Goal: Task Accomplishment & Management: Complete application form

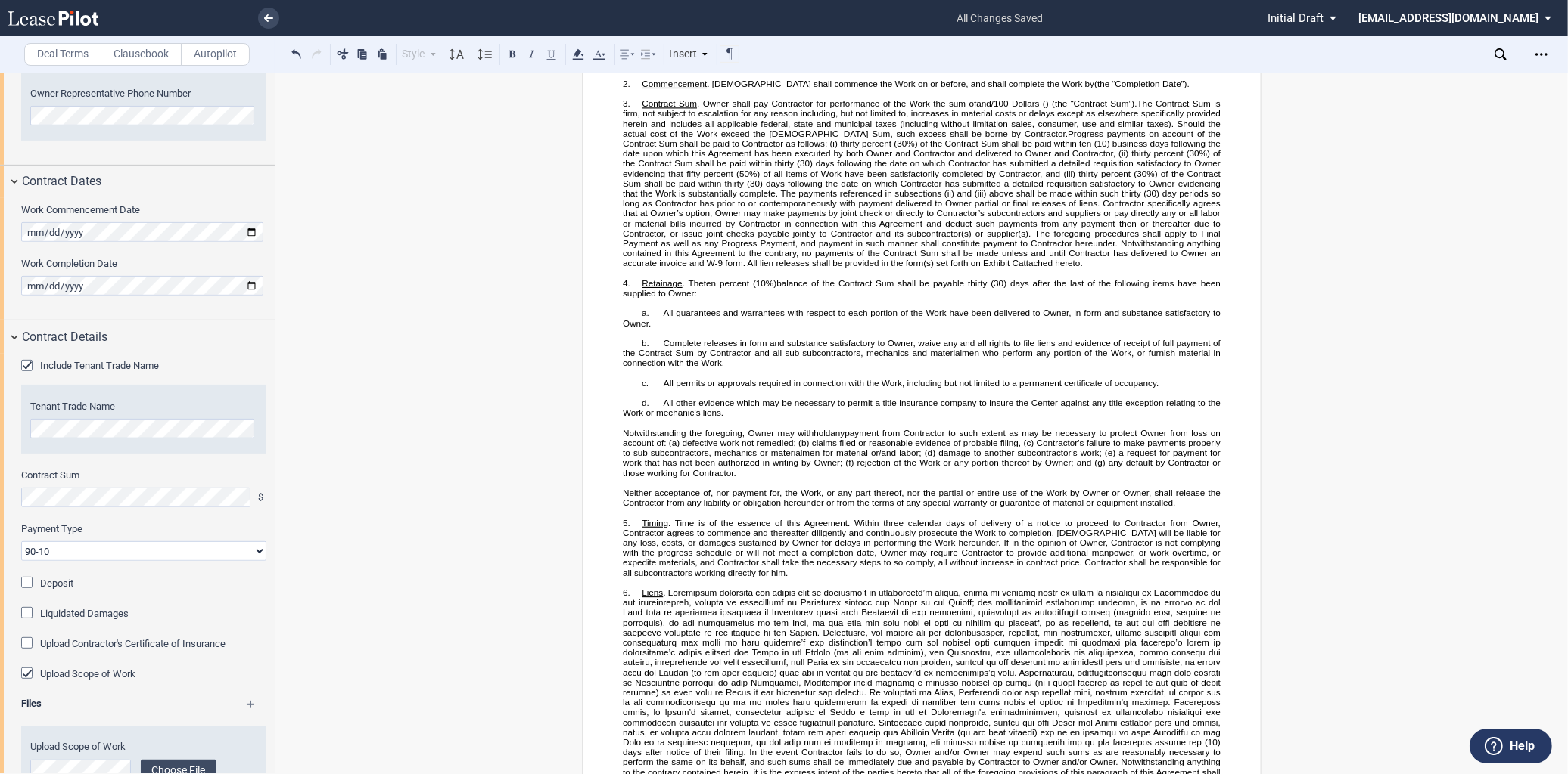
scroll to position [819, 0]
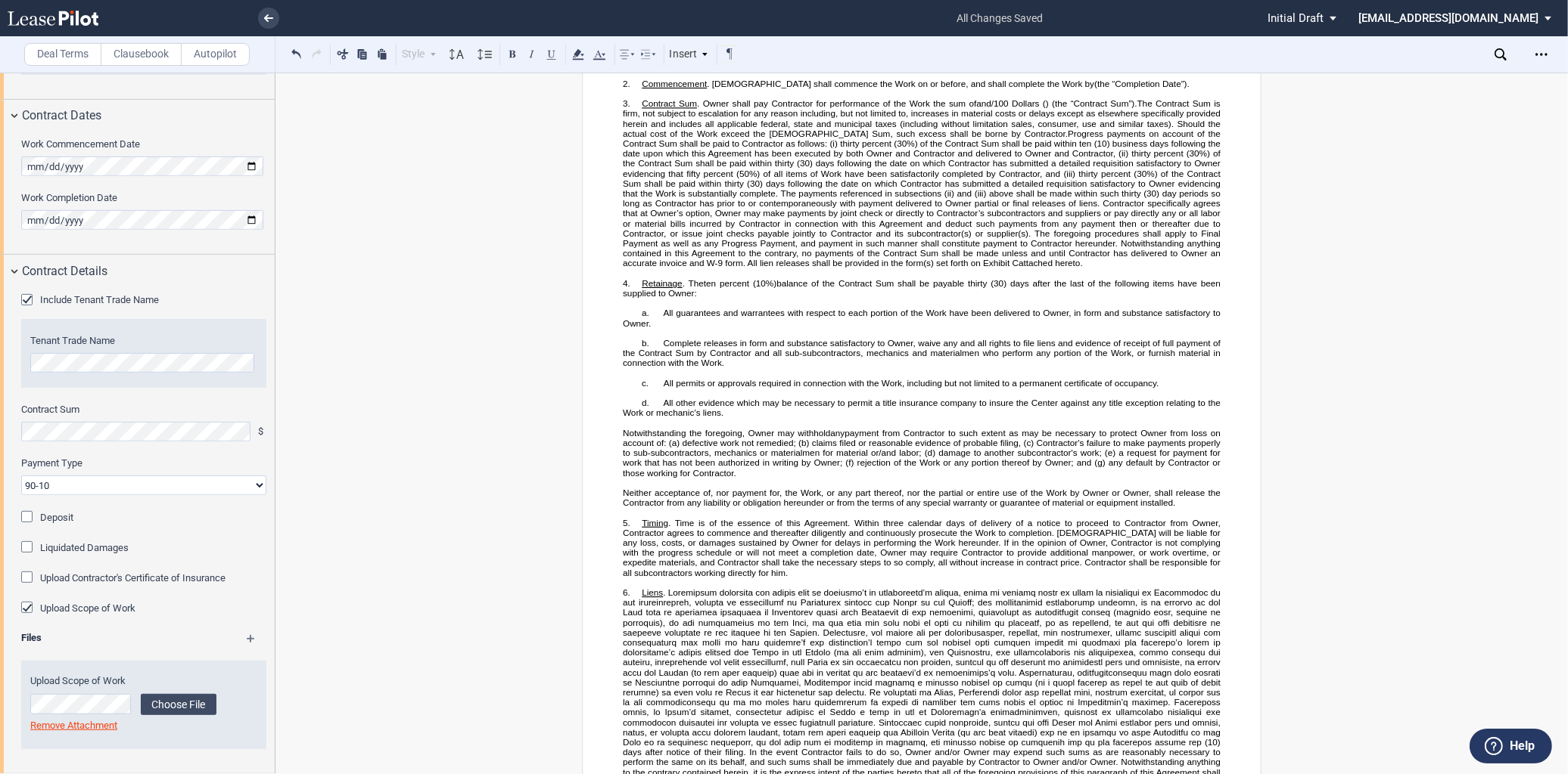
click at [189, 490] on select "90-10 30-30-30-10 100 Upon Completion" at bounding box center [144, 485] width 245 height 19
click at [145, 478] on select "90-10 30-30-30-10 100 Upon Completion" at bounding box center [144, 485] width 245 height 19
click at [72, 522] on label "Deposit" at bounding box center [57, 517] width 33 height 14
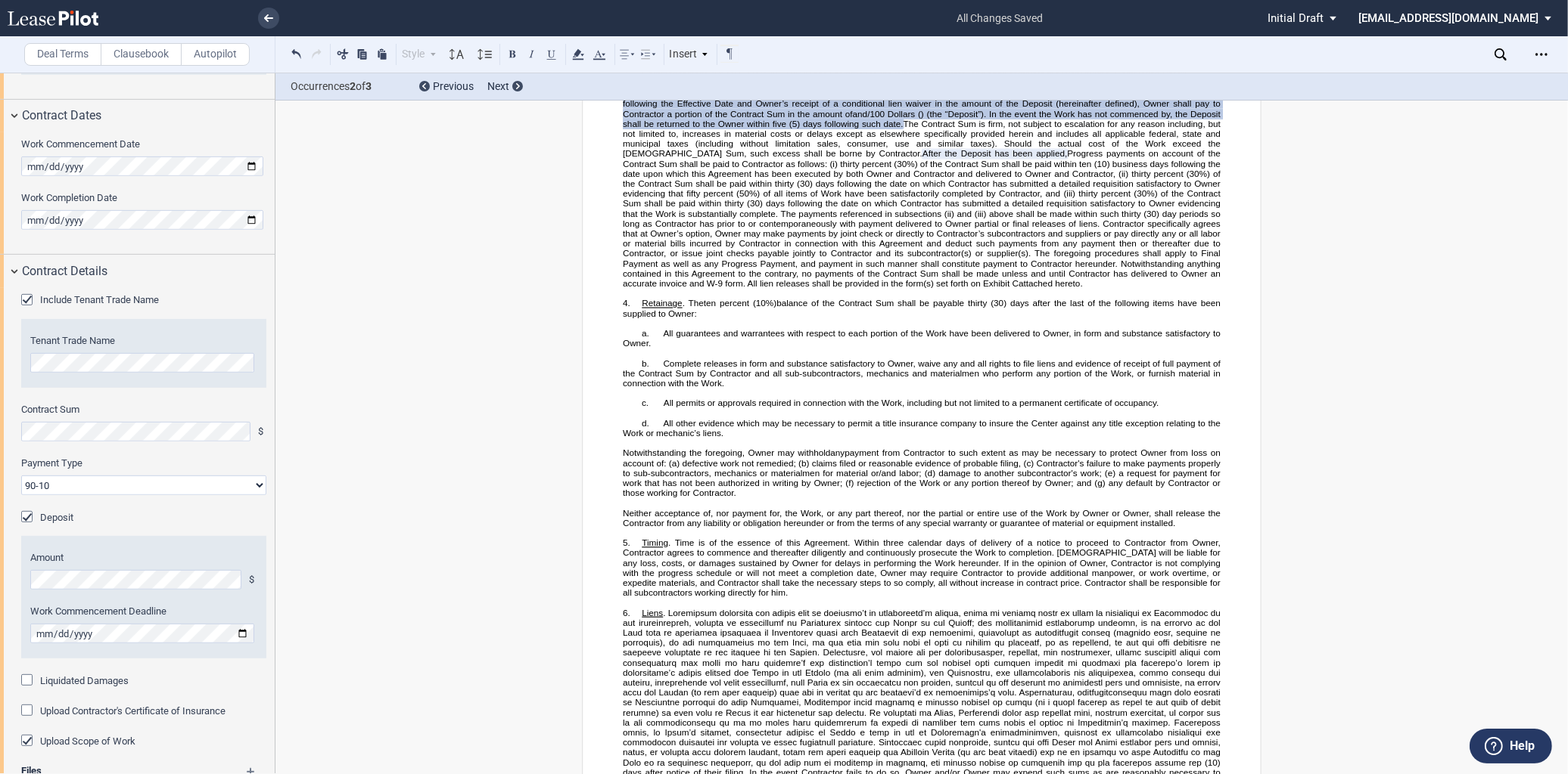
click at [140, 481] on select "90-10 30-30-30-10 100 Upon Completion" at bounding box center [144, 485] width 245 height 19
click at [21, 476] on select "90-10 30-30-30-10 100 Upon Completion" at bounding box center [144, 485] width 245 height 19
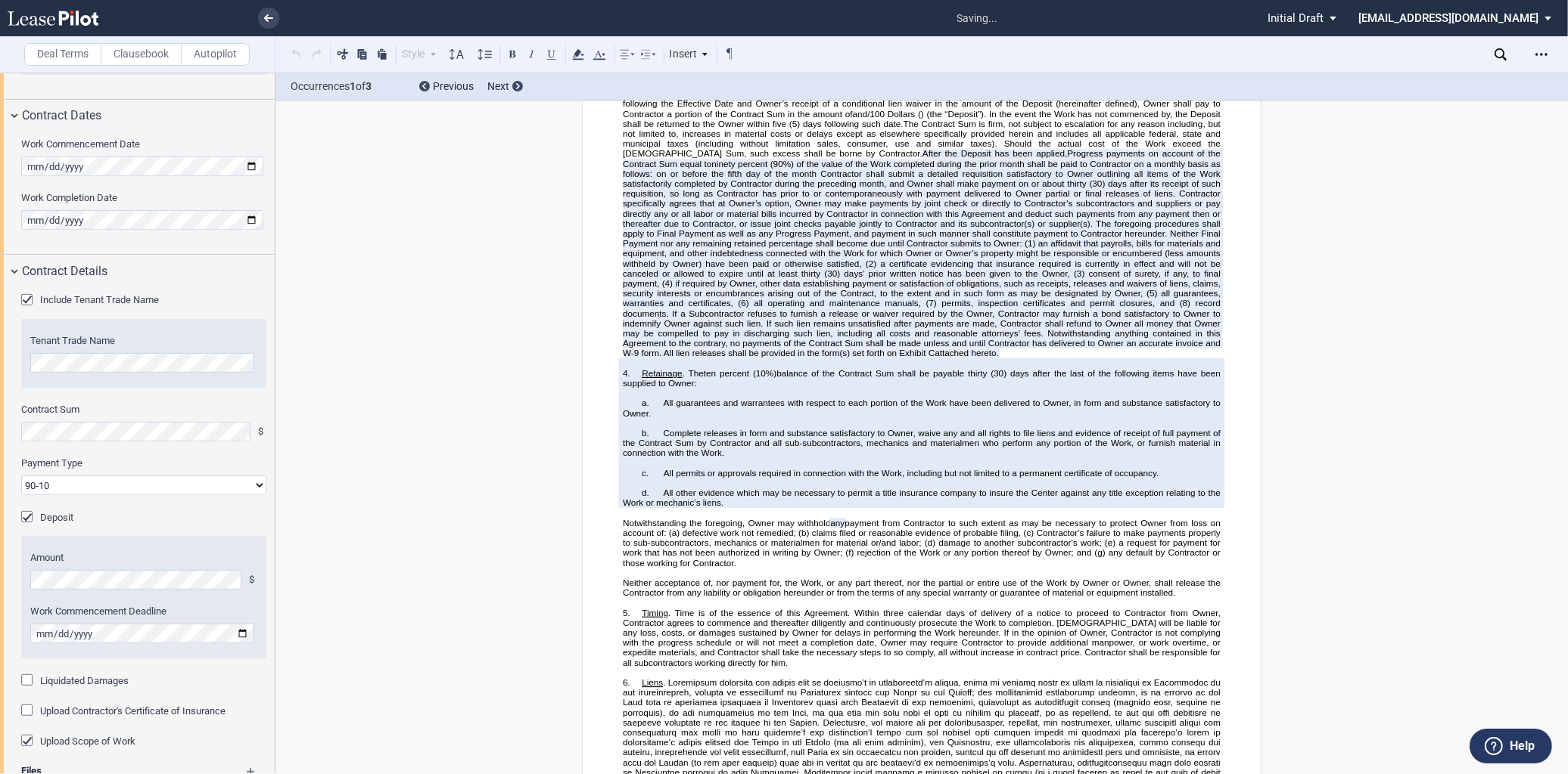
click at [139, 480] on select "90-10 30-30-30-10 100 Upon Completion" at bounding box center [144, 485] width 245 height 19
click at [21, 476] on select "90-10 30-30-30-10 100 Upon Completion" at bounding box center [144, 485] width 245 height 19
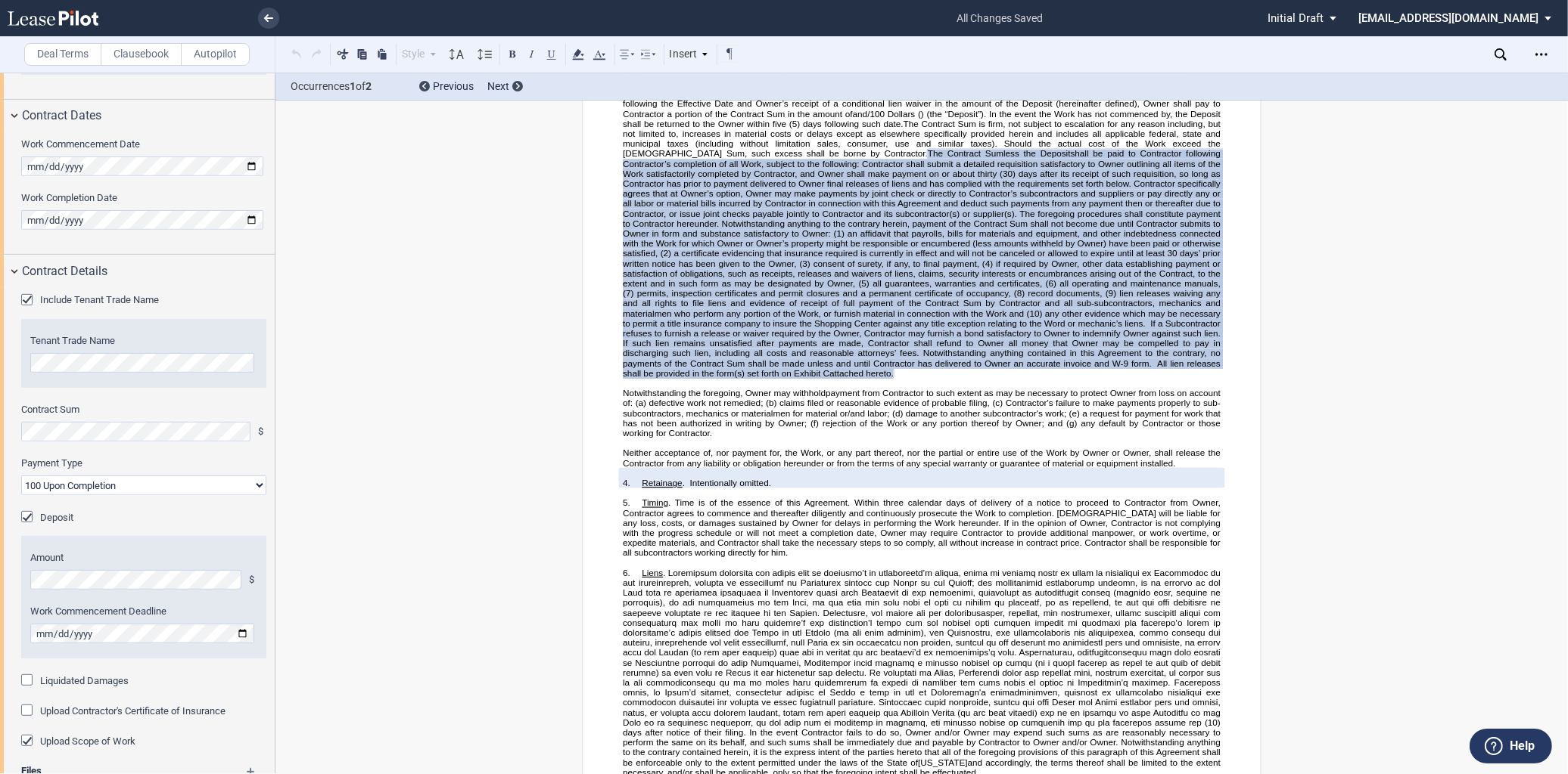
click at [157, 486] on select "90-10 30-30-30-10 100 Upon Completion" at bounding box center [144, 485] width 245 height 19
click at [21, 476] on select "90-10 30-30-30-10 100 Upon Completion" at bounding box center [144, 485] width 245 height 19
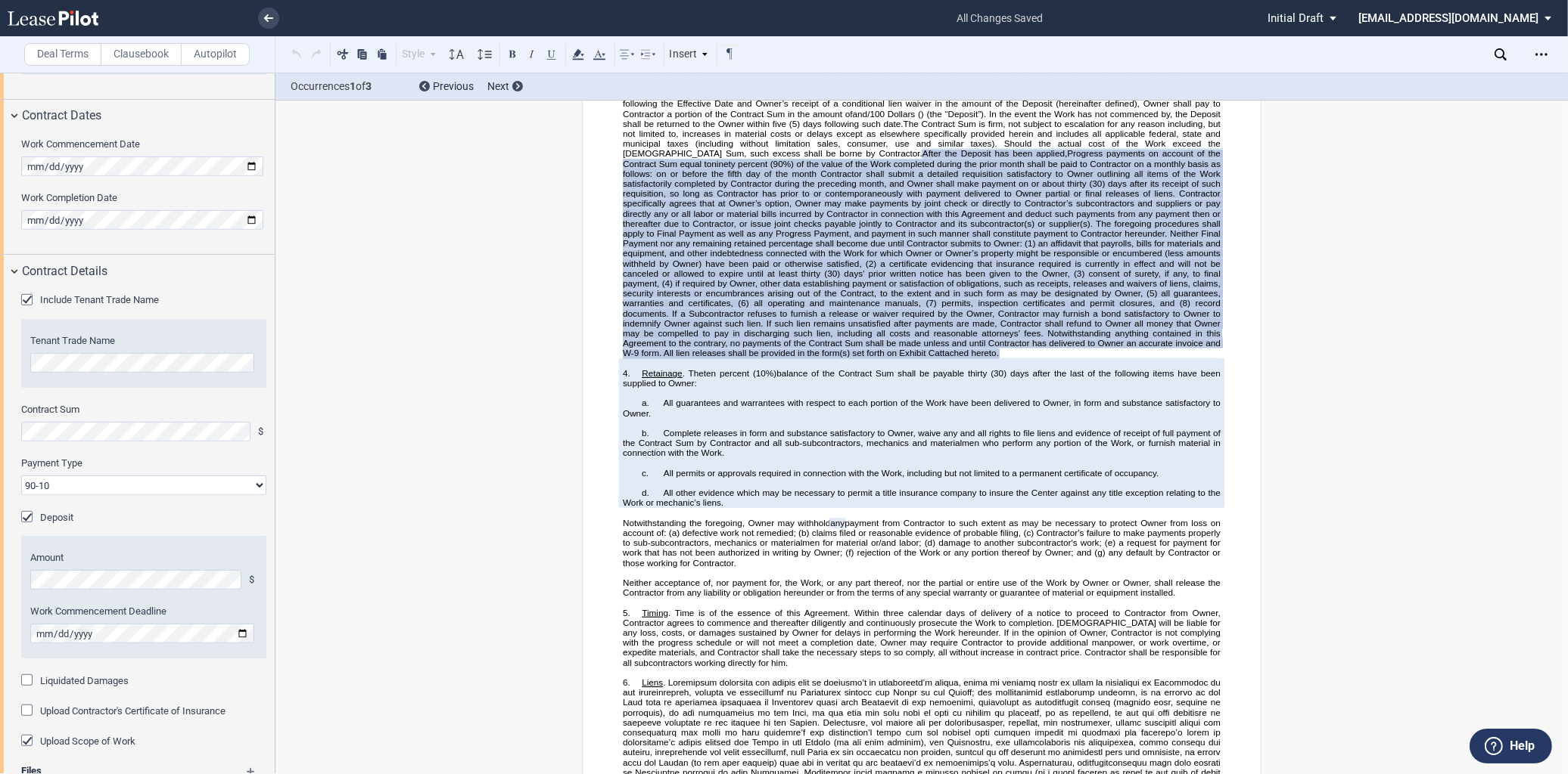
click at [123, 479] on select "90-10 30-30-30-10 100 Upon Completion" at bounding box center [144, 485] width 245 height 19
click at [21, 476] on select "90-10 30-30-30-10 100 Upon Completion" at bounding box center [144, 485] width 245 height 19
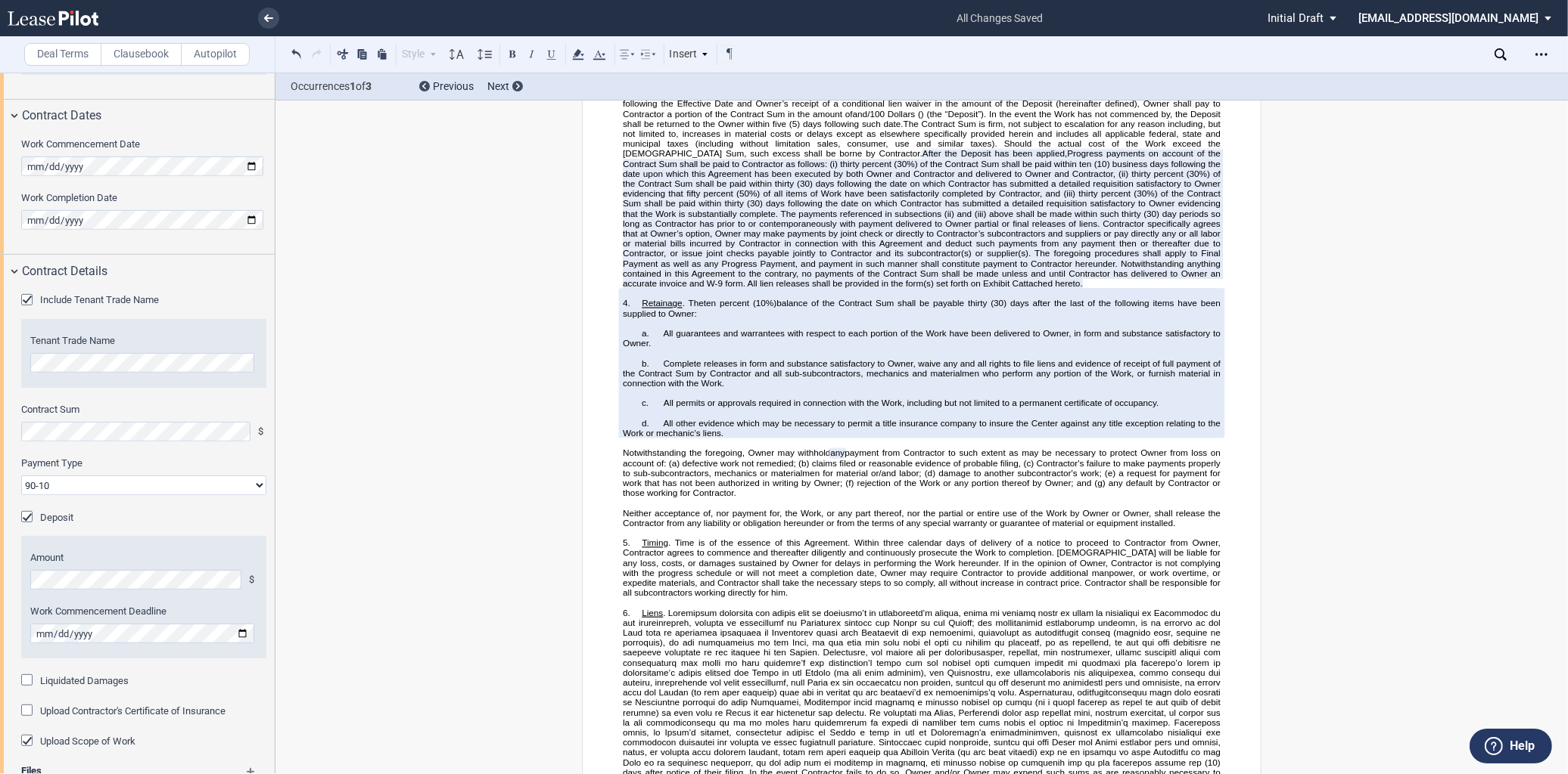
click at [136, 482] on select "90-10 30-30-30-10 100 Upon Completion" at bounding box center [144, 485] width 245 height 19
click at [21, 476] on select "90-10 30-30-30-10 100 Upon Completion" at bounding box center [144, 485] width 245 height 19
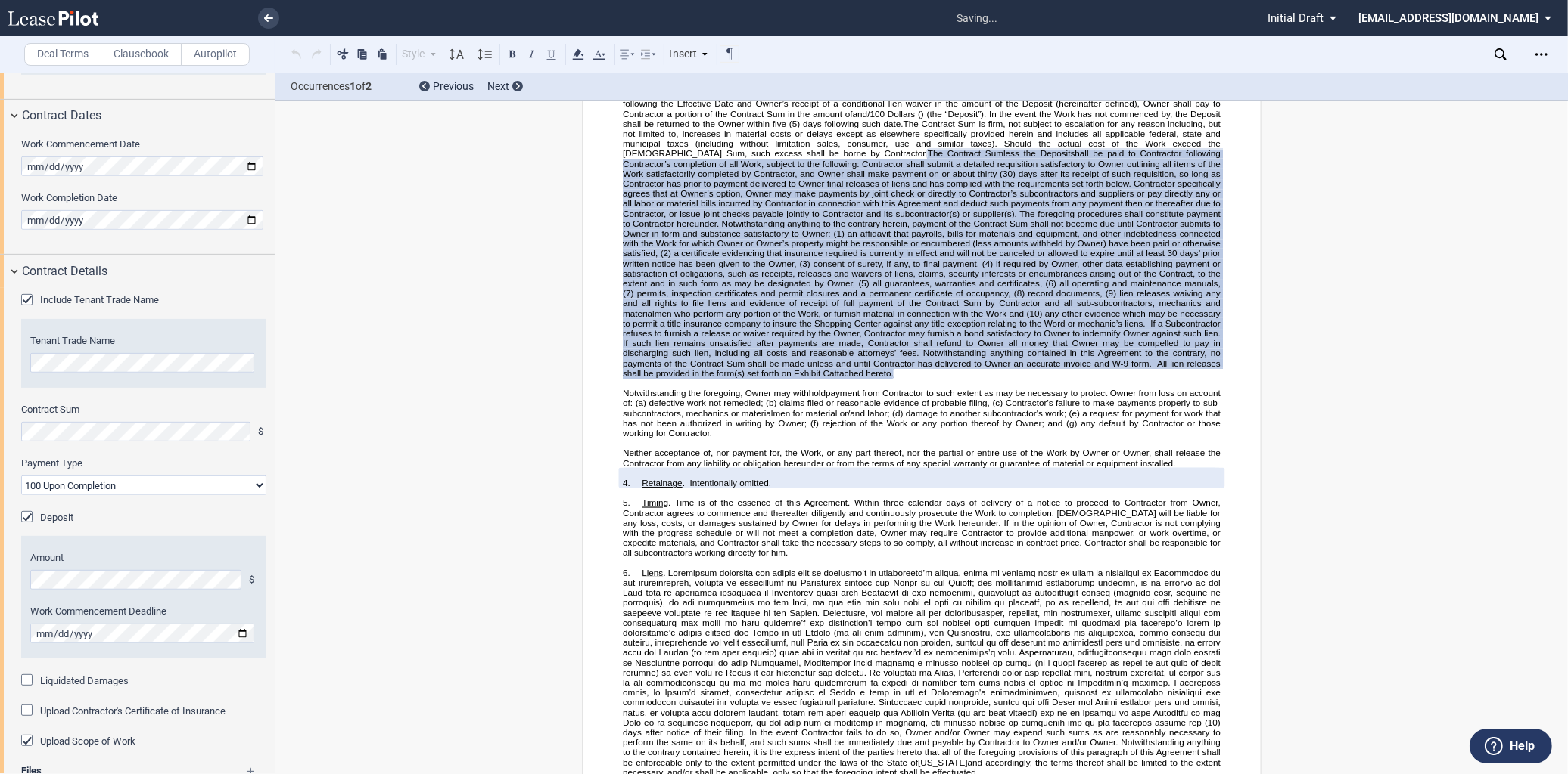
click at [146, 465] on label "Payment Type" at bounding box center [144, 463] width 245 height 14
click at [146, 476] on select "90-10 30-30-30-10 100 Upon Completion" at bounding box center [144, 485] width 245 height 19
click at [188, 451] on div "Include Tenant Trade Name Tenant Trade Name Contract Sum $ Payment Type 90-10 3…" at bounding box center [137, 597] width 274 height 618
click at [103, 486] on select "90-10 30-30-30-10 100 Upon Completion" at bounding box center [144, 485] width 245 height 19
click at [21, 476] on select "90-10 30-30-30-10 100 Upon Completion" at bounding box center [144, 485] width 245 height 19
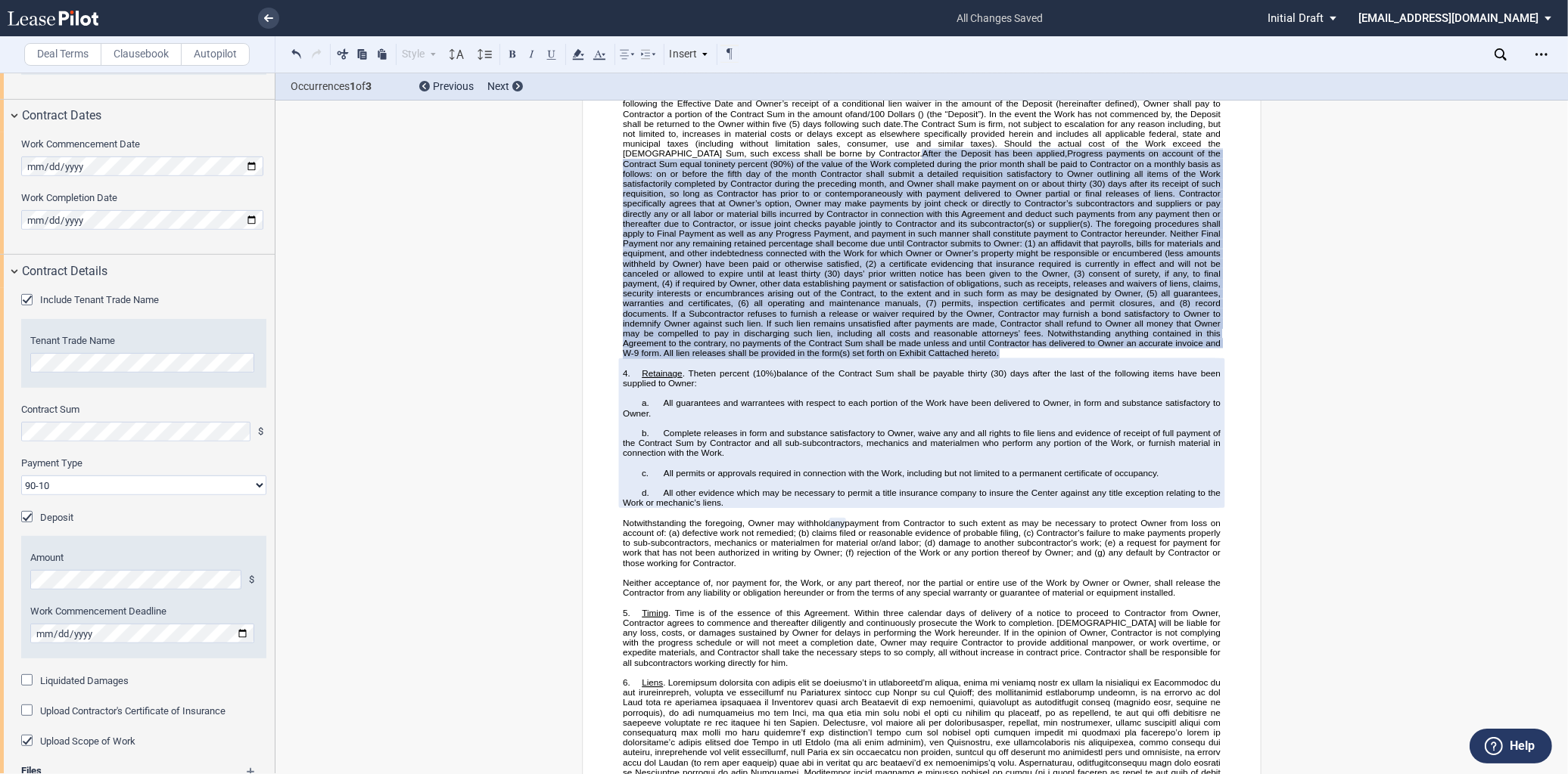
click at [139, 479] on select "90-10 30-30-30-10 100 Upon Completion" at bounding box center [144, 485] width 245 height 19
select select "30-30-30-10"
click at [21, 476] on select "90-10 30-30-30-10 100 Upon Completion" at bounding box center [144, 485] width 245 height 19
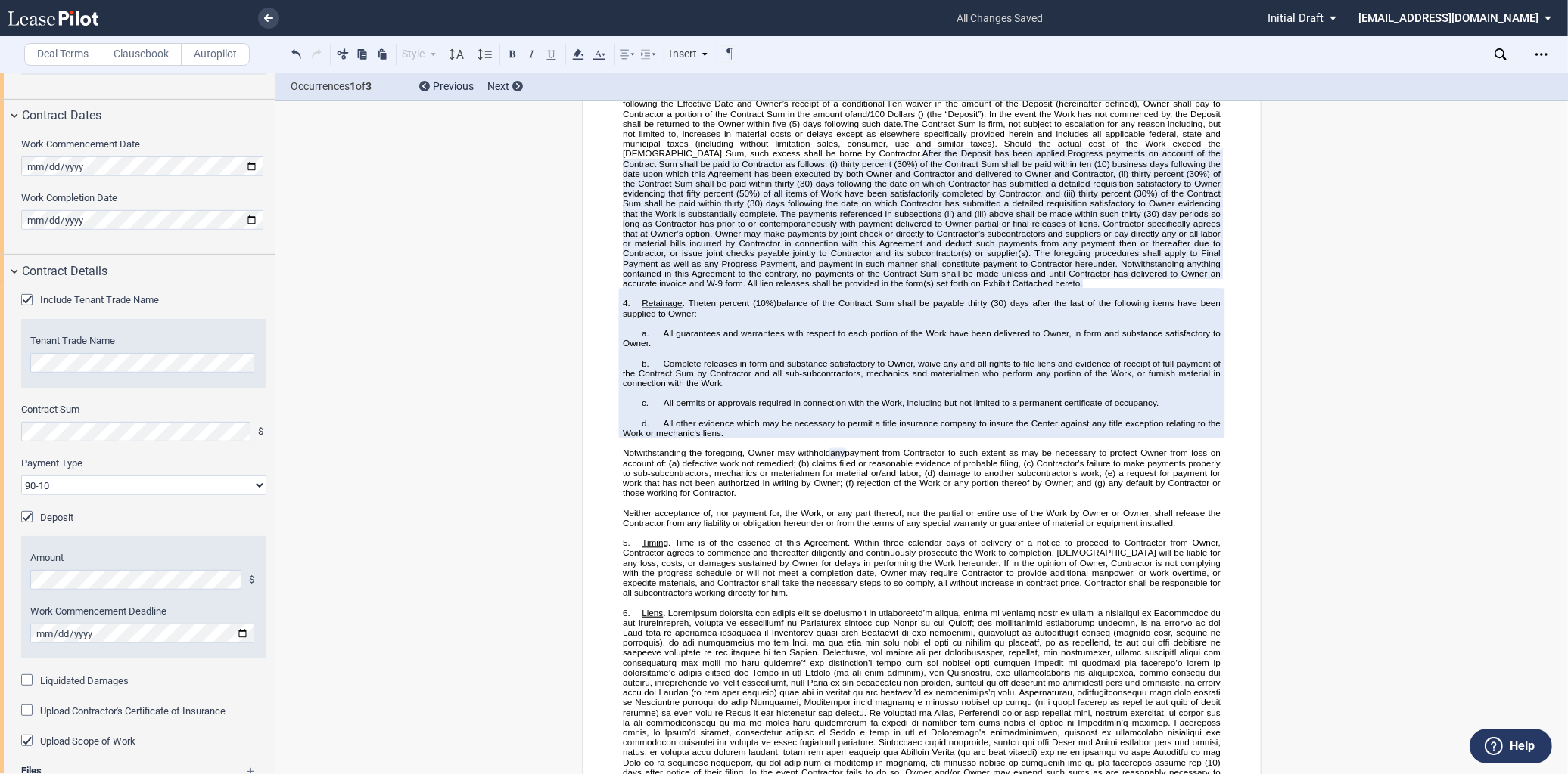
click at [898, 270] on span "(30) day periods so long as Contractor has prior to or contemporaneously with p…" at bounding box center [923, 248] width 600 height 80
click at [1141, 218] on span at bounding box center [1142, 214] width 3 height 10
click at [873, 208] on span "thirty percent (30%) of the Contract Sum shall be paid within thirty" at bounding box center [923, 198] width 600 height 19
click at [855, 208] on span "thirty percent (30%) of the Contract Sum shall be paid within thirty" at bounding box center [923, 198] width 600 height 19
click at [828, 208] on span "thirty percent (30%) of the Contract Sum shall be paid within thirty" at bounding box center [923, 198] width 600 height 19
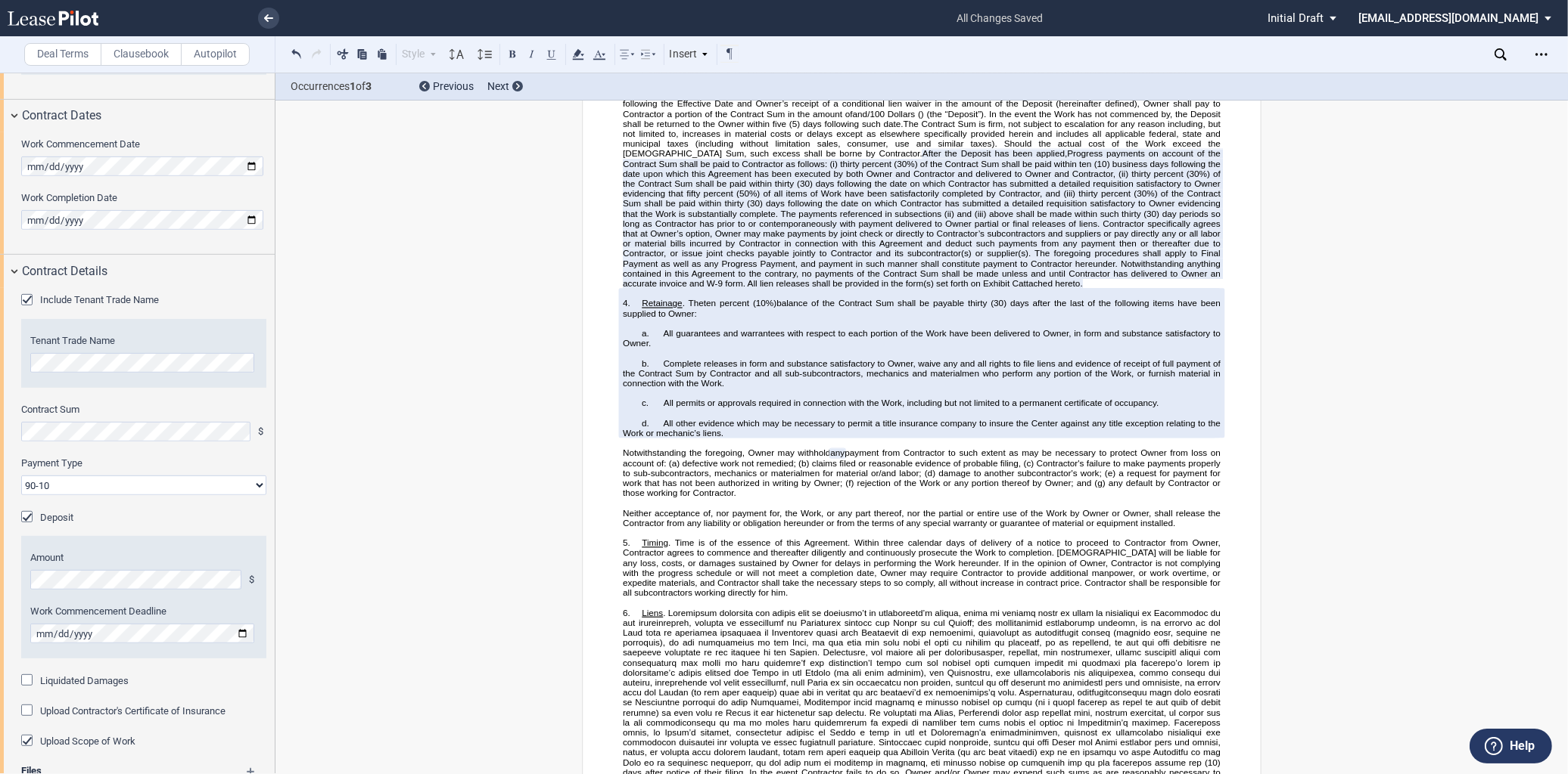
click at [868, 208] on span "thirty percent (30%) of the Contract Sum shall be paid within thirty" at bounding box center [923, 198] width 600 height 19
click at [825, 208] on span "thirty percent (70%) of the Contract Sum shall be paid within thirty" at bounding box center [923, 198] width 600 height 19
click at [879, 278] on span "(30) day periods so long as Contractor has prior to or contemporaneously with p…" at bounding box center [923, 248] width 600 height 80
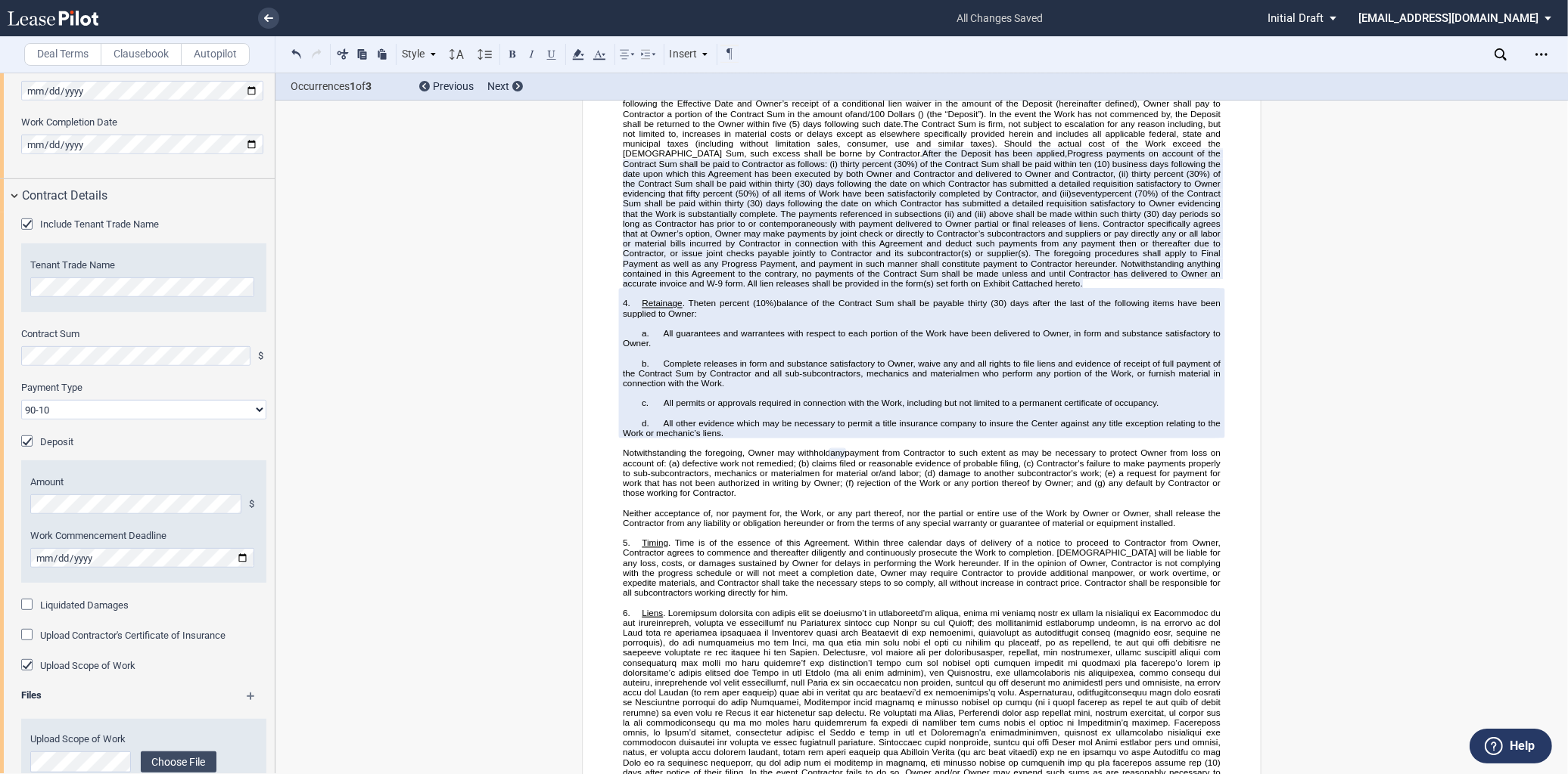
scroll to position [953, 0]
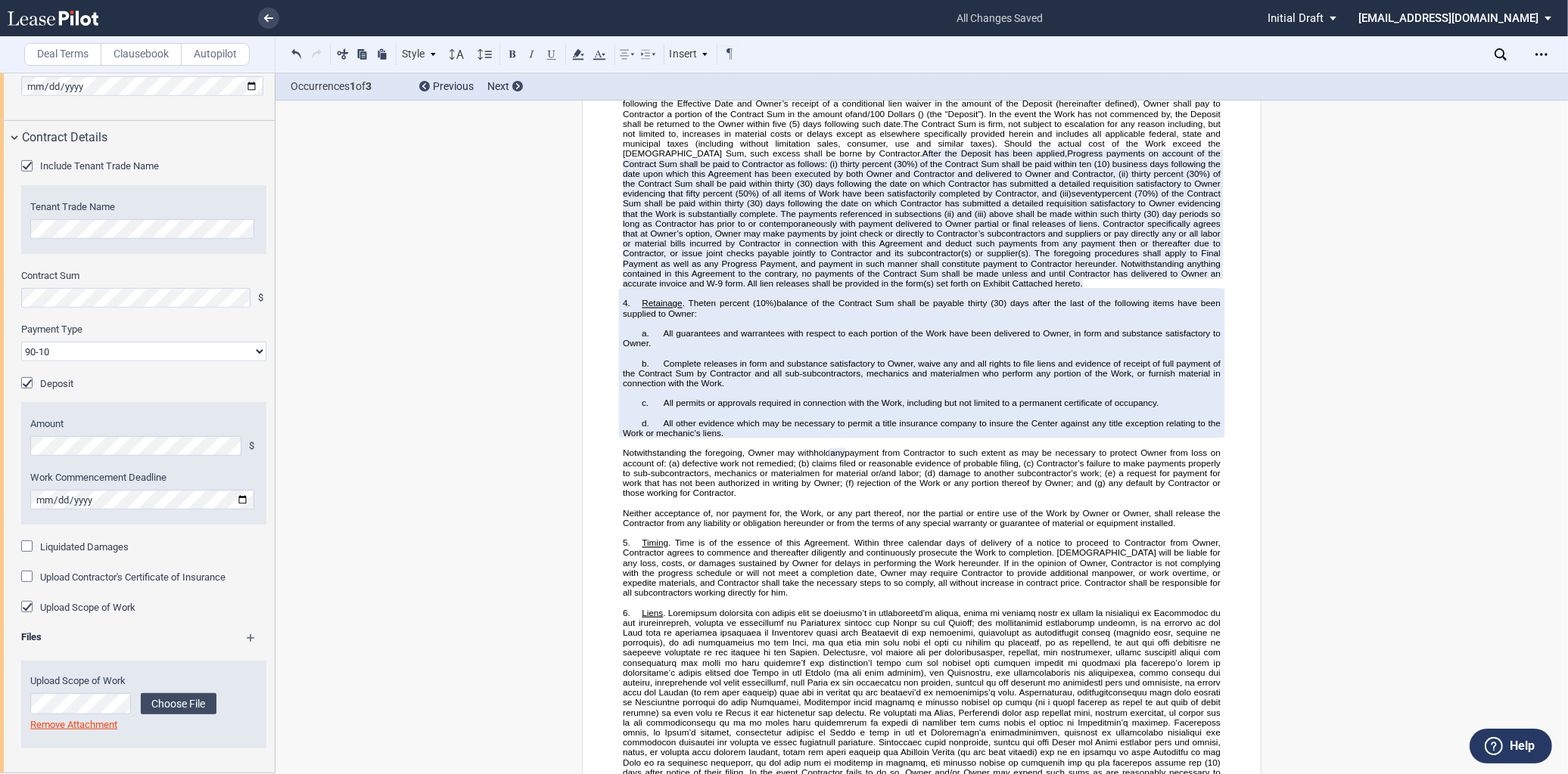
click at [28, 382] on div "Deposit" at bounding box center [29, 385] width 15 height 15
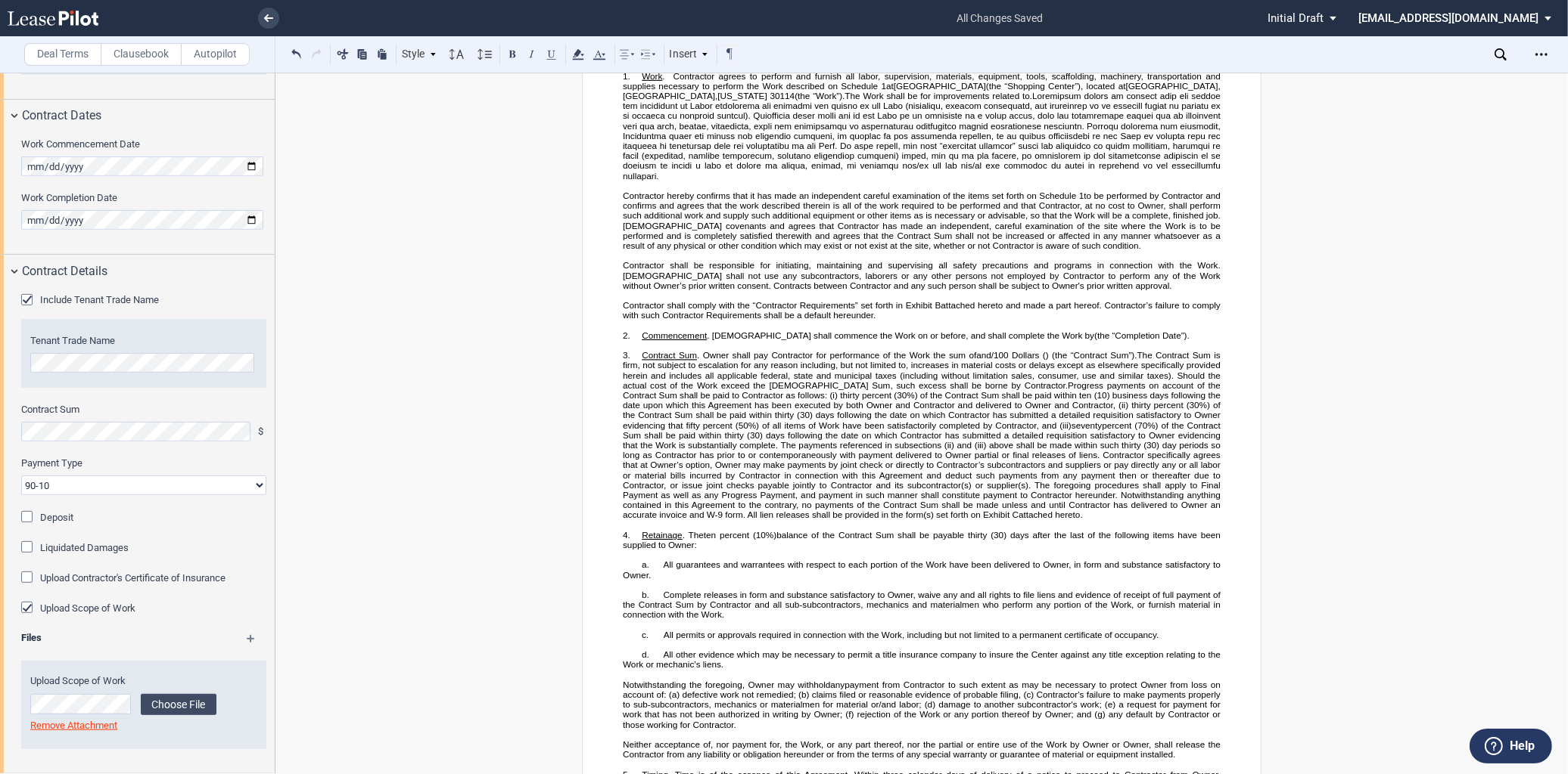
scroll to position [282, 0]
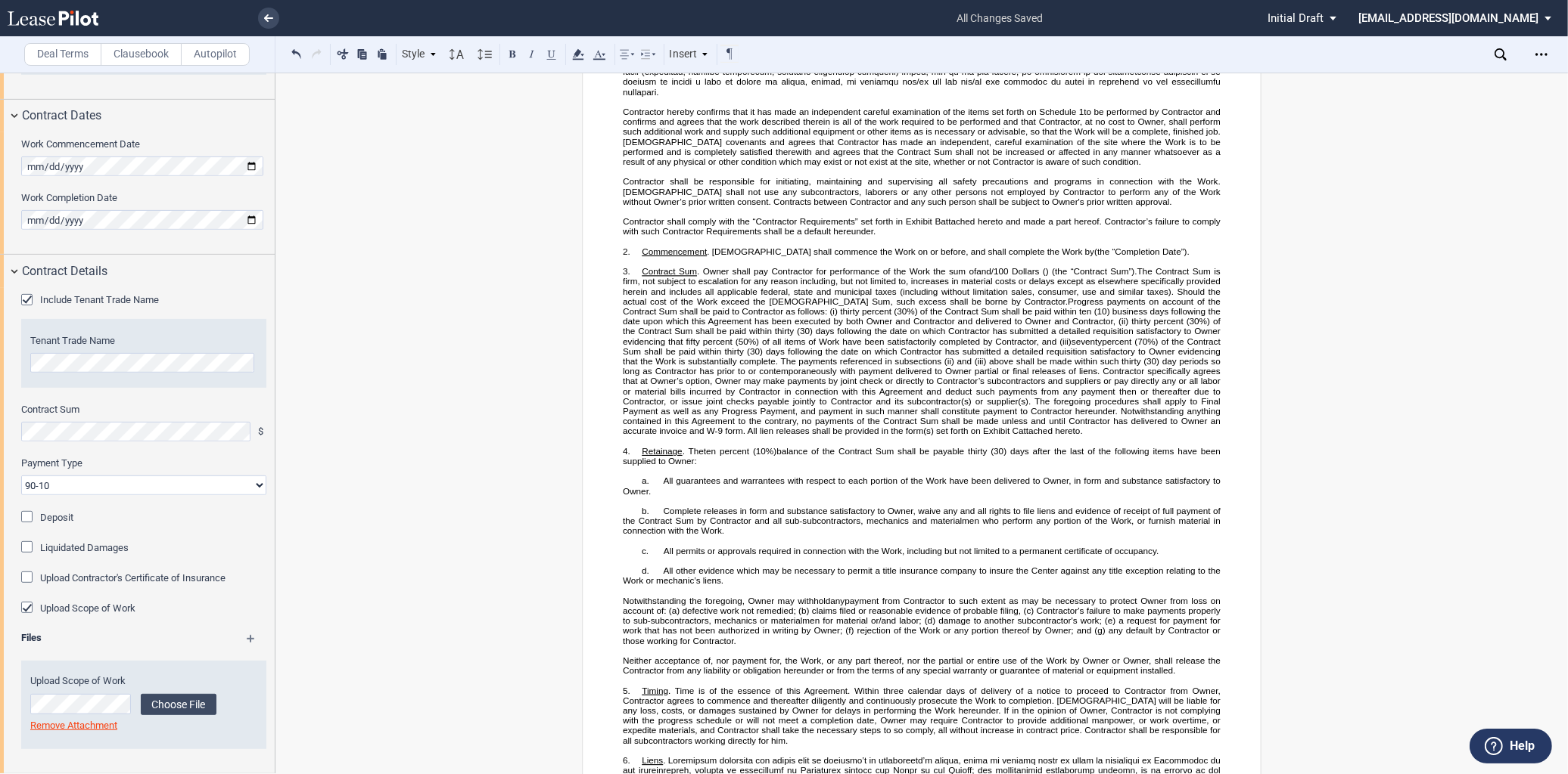
click at [714, 366] on span "(30) days following the date on which Contractor has submitted a detailed requi…" at bounding box center [923, 355] width 600 height 19
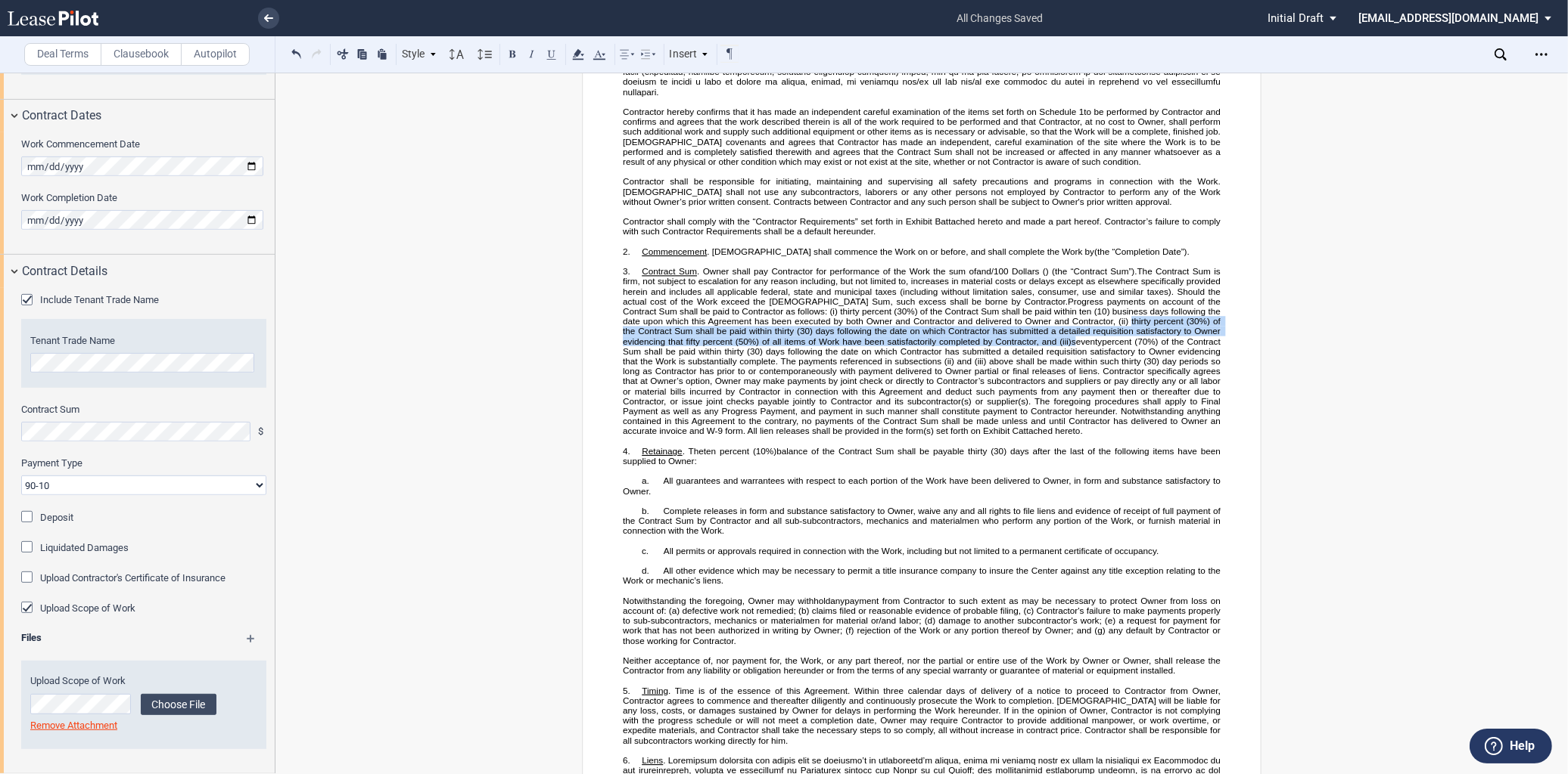
drag, startPoint x: 697, startPoint y: 358, endPoint x: 728, endPoint y: 341, distance: 35.4
click at [728, 341] on span "Progress payments on account of the Contract Sum shall be paid to Contractor as…" at bounding box center [923, 366] width 600 height 139
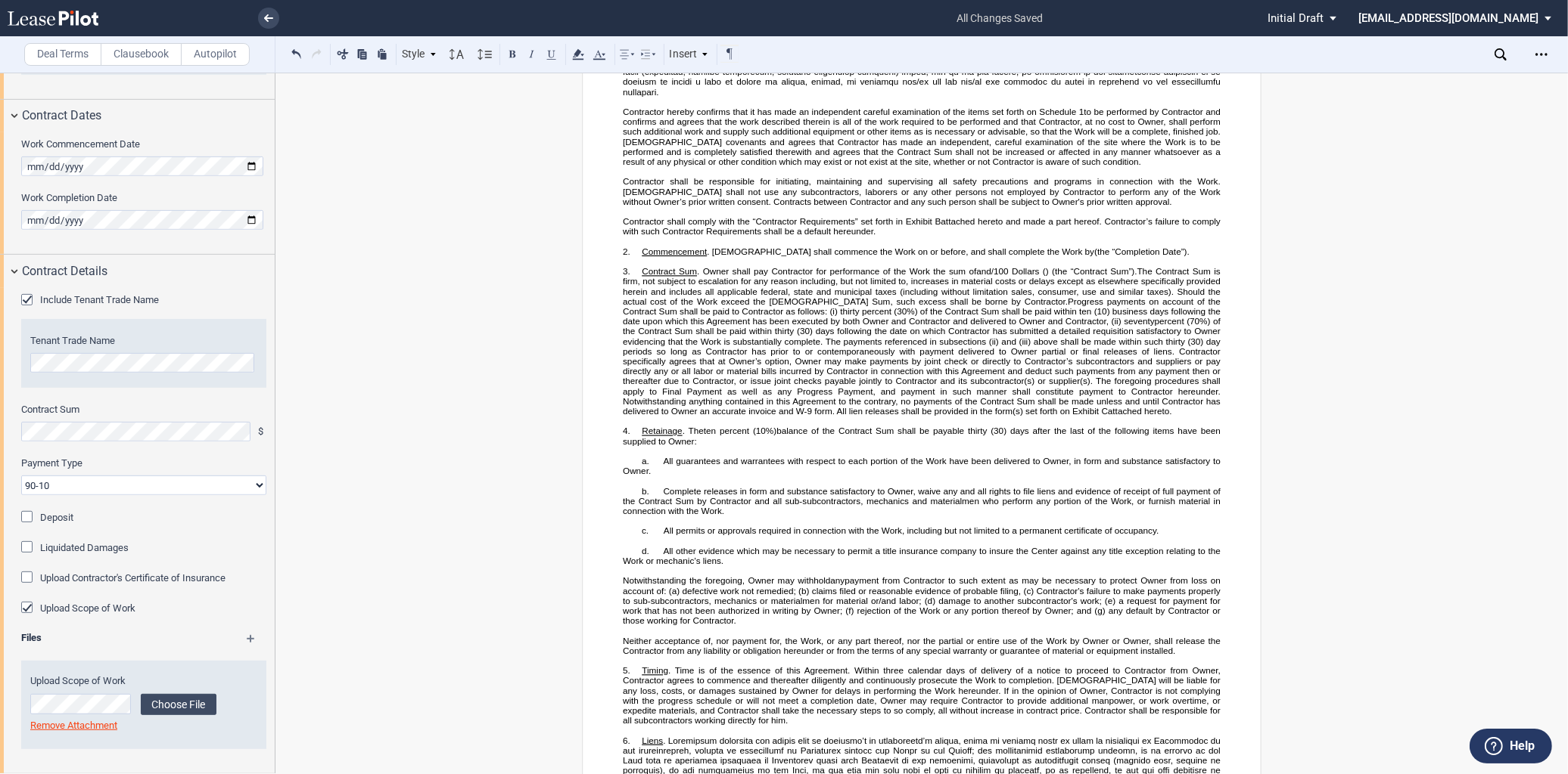
click at [647, 346] on span "(30) days following the date on which Contractor has submitted a detailed requi…" at bounding box center [923, 336] width 600 height 19
click at [653, 346] on span "(30) days following the date on which Contractor has submitted a detailed requi…" at bounding box center [923, 336] width 600 height 19
click at [642, 346] on span "(30) days following the date on which Contractor has submitted a detailed requi…" at bounding box center [923, 336] width 600 height 19
click at [766, 346] on span "(30) days following the date on which Contractor has submitted a detailed requi…" at bounding box center [923, 336] width 600 height 19
click at [142, 486] on select "90-10 30-30-30-10 100 Upon Completion" at bounding box center [144, 485] width 245 height 19
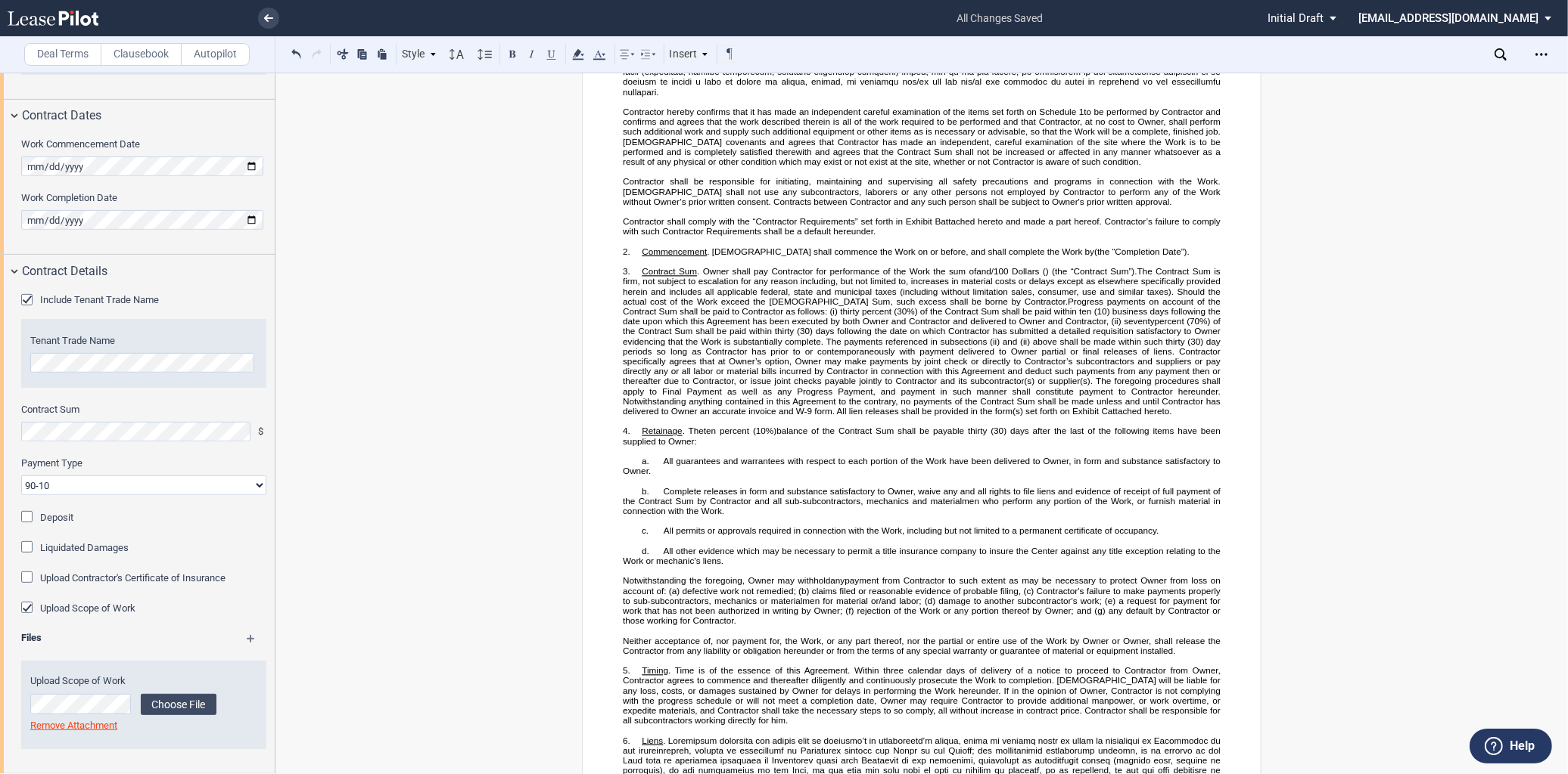
click at [144, 486] on select "90-10 30-30-30-10 100 Upon Completion" at bounding box center [144, 485] width 245 height 19
click at [800, 336] on span "percent (70%) of the Contract Sum shall be paid within thirty" at bounding box center [923, 325] width 600 height 19
click at [761, 336] on span "percent (60%) of the Contract Sum shall be paid within thirty" at bounding box center [923, 325] width 600 height 19
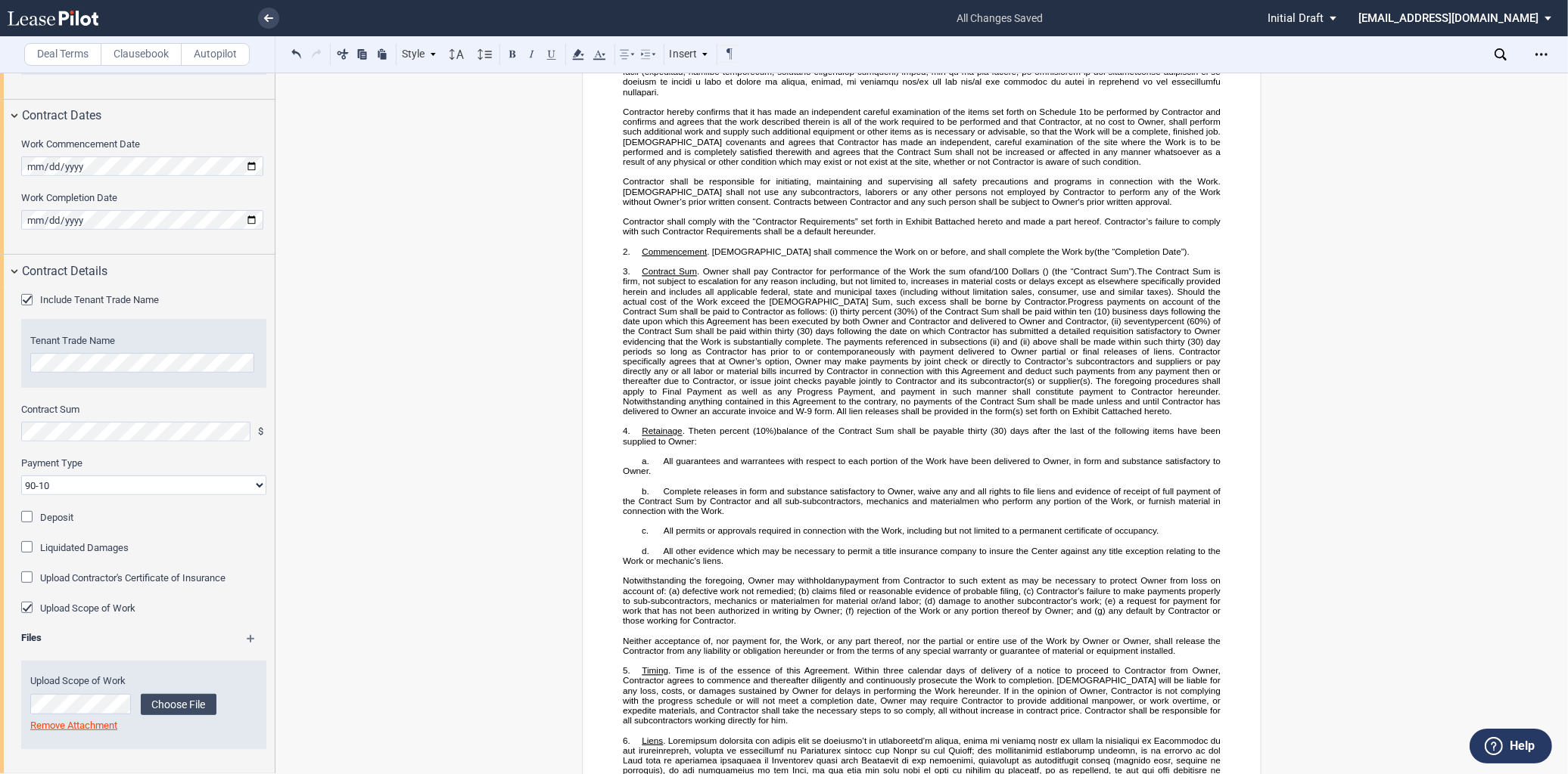
click at [1123, 326] on span "seventy" at bounding box center [1138, 320] width 30 height 10
click at [732, 344] on span "(30) days following the date on which Contractor has submitted a detailed requi…" at bounding box center [923, 336] width 600 height 19
click at [739, 336] on span "percent (60%) of the Contract Sum shall be paid within thirty" at bounding box center [923, 325] width 600 height 19
click at [829, 391] on span "(30) day periods so long as Contractor has prior to or contemporaneously with p…" at bounding box center [923, 376] width 600 height 80
click at [1131, 326] on span "sixety" at bounding box center [1142, 320] width 23 height 10
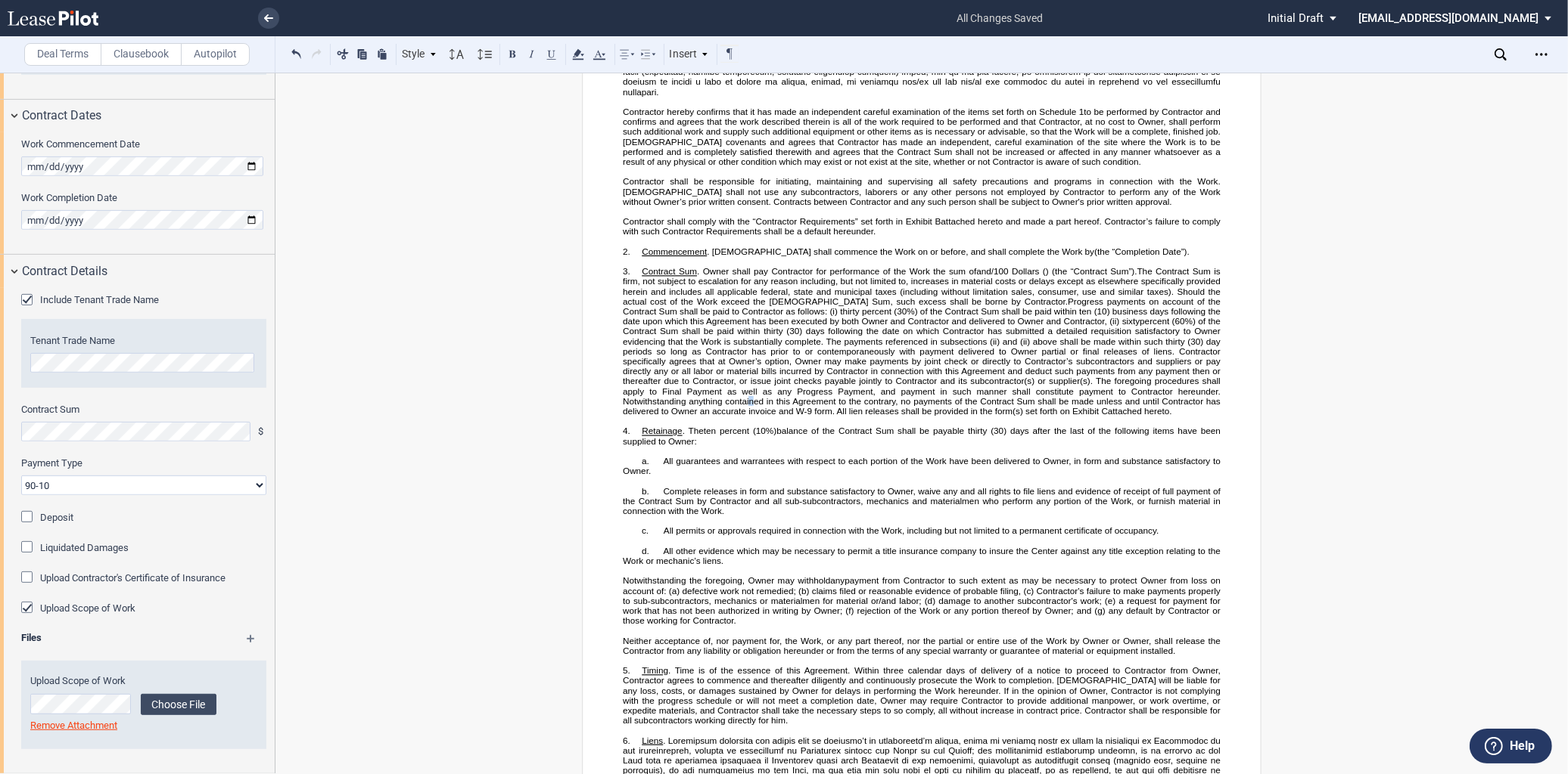
drag, startPoint x: 889, startPoint y: 405, endPoint x: 880, endPoint y: 417, distance: 15.0
click at [889, 405] on span "(30) day periods so long as Contractor has prior to or contemporaneously with p…" at bounding box center [923, 376] width 600 height 80
click at [810, 411] on span "(30) day periods so long as Contractor has prior to or contemporaneously with p…" at bounding box center [923, 376] width 600 height 80
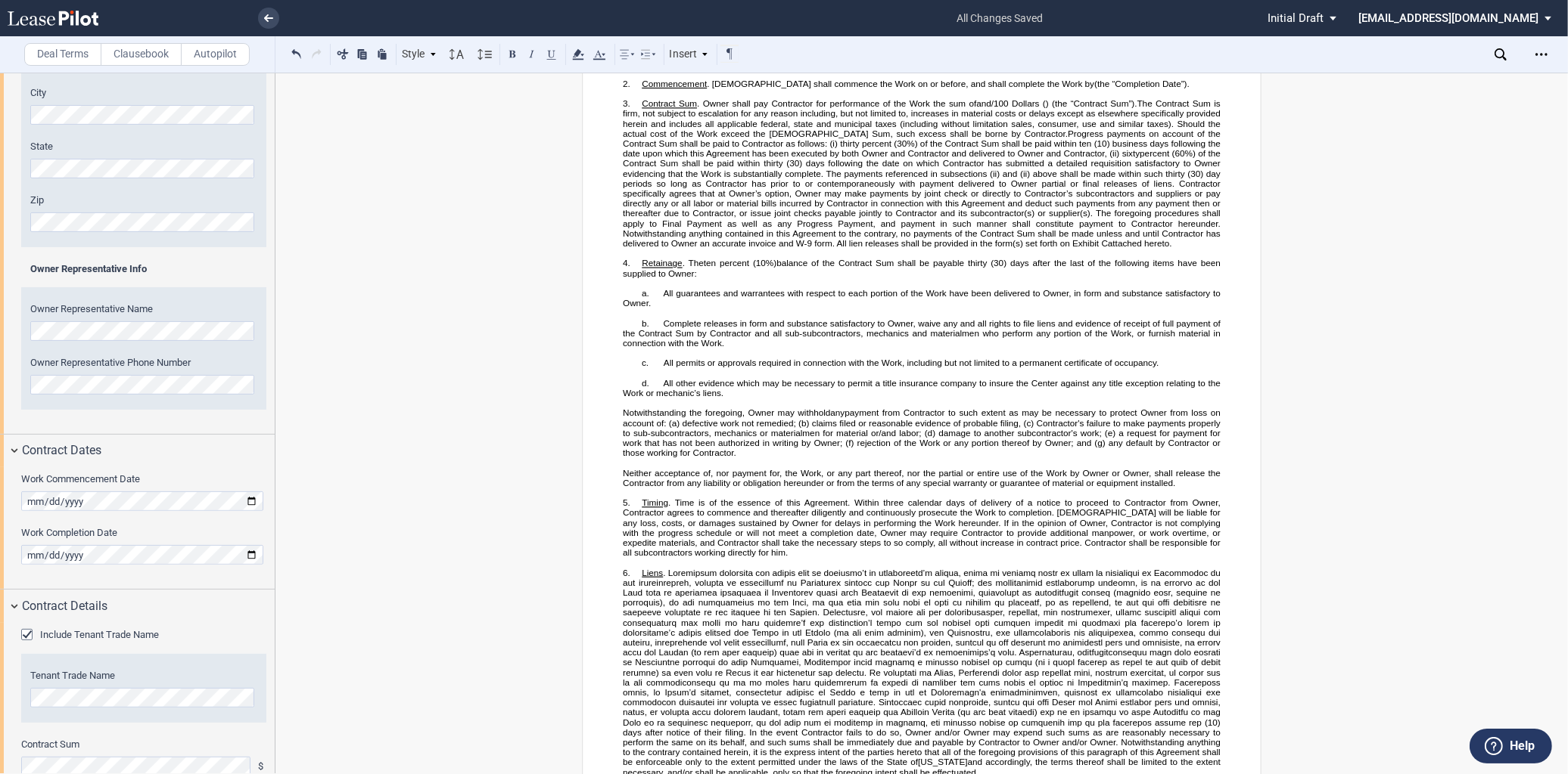
scroll to position [0, 0]
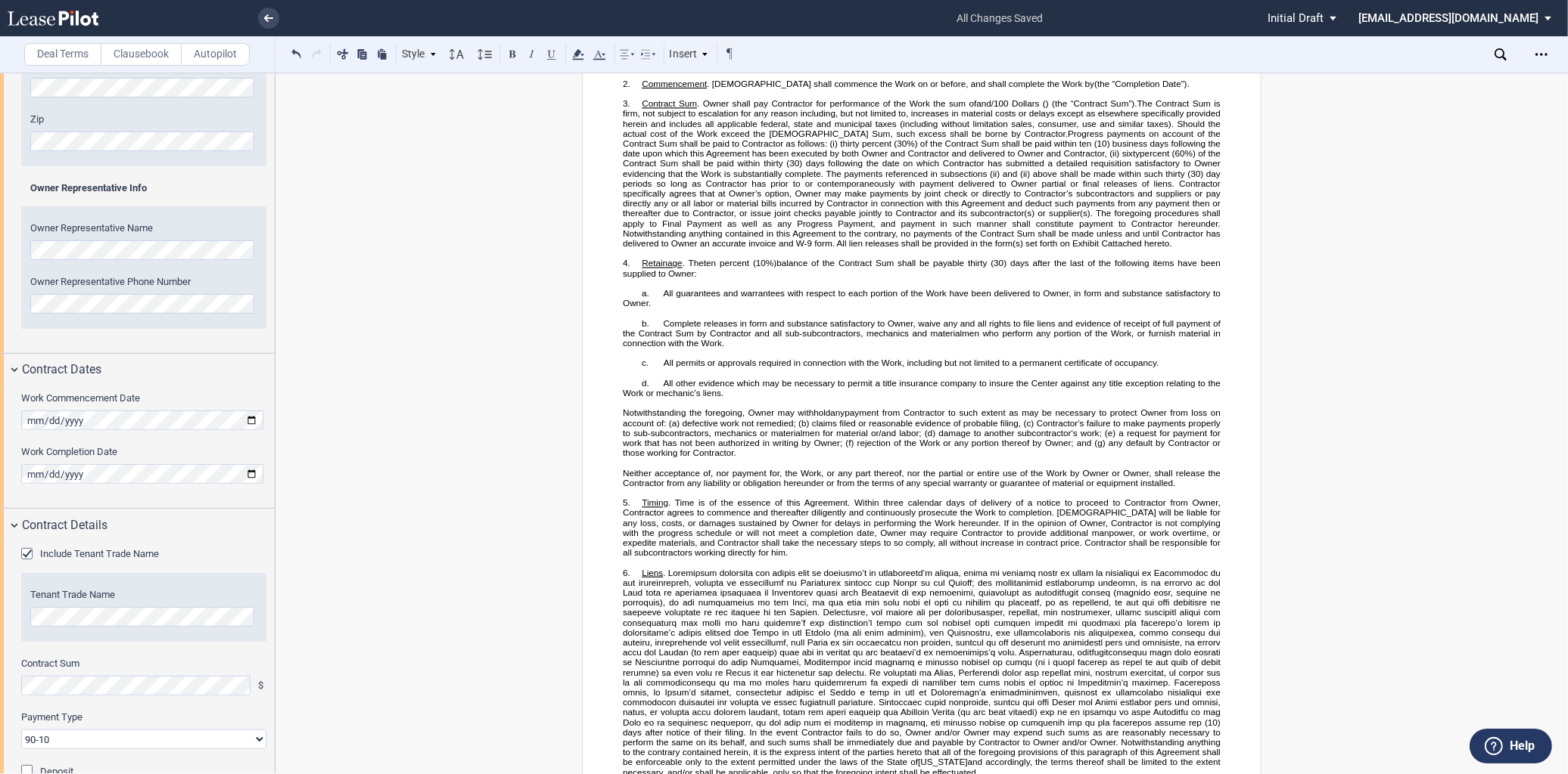
scroll to position [819, 0]
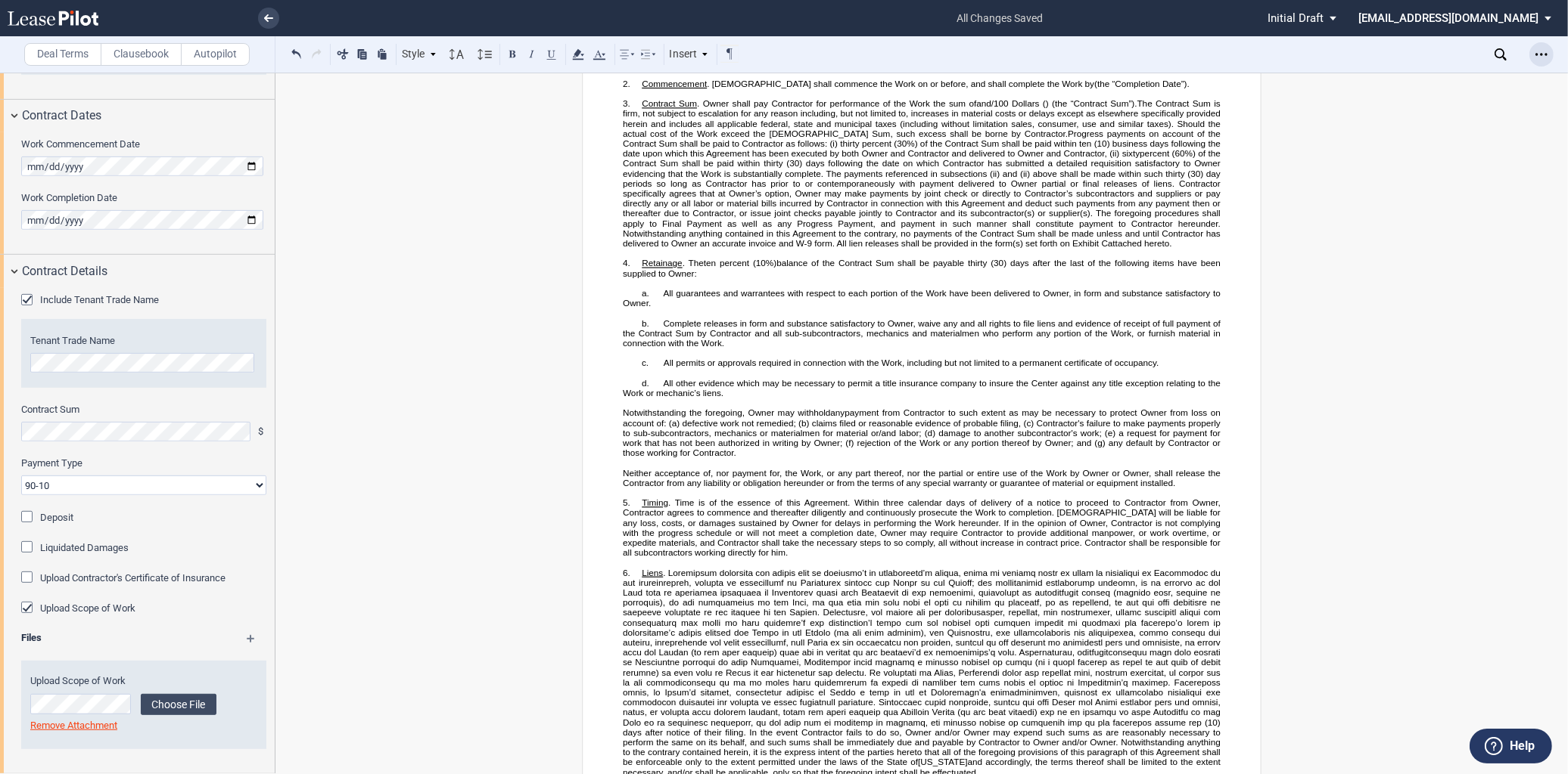
click at [1552, 53] on div "Open Lease options menu" at bounding box center [1541, 54] width 24 height 24
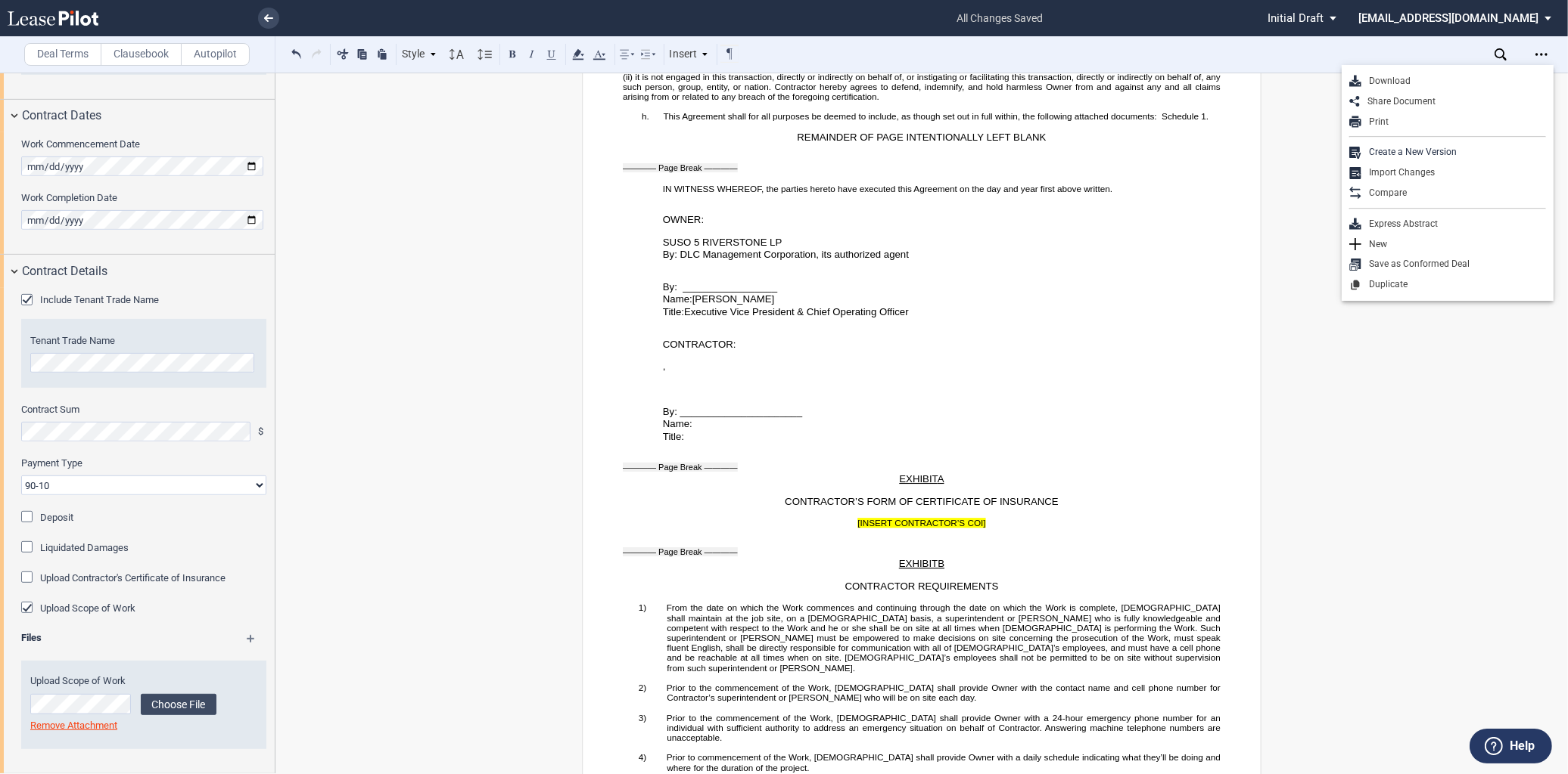
scroll to position [2634, 0]
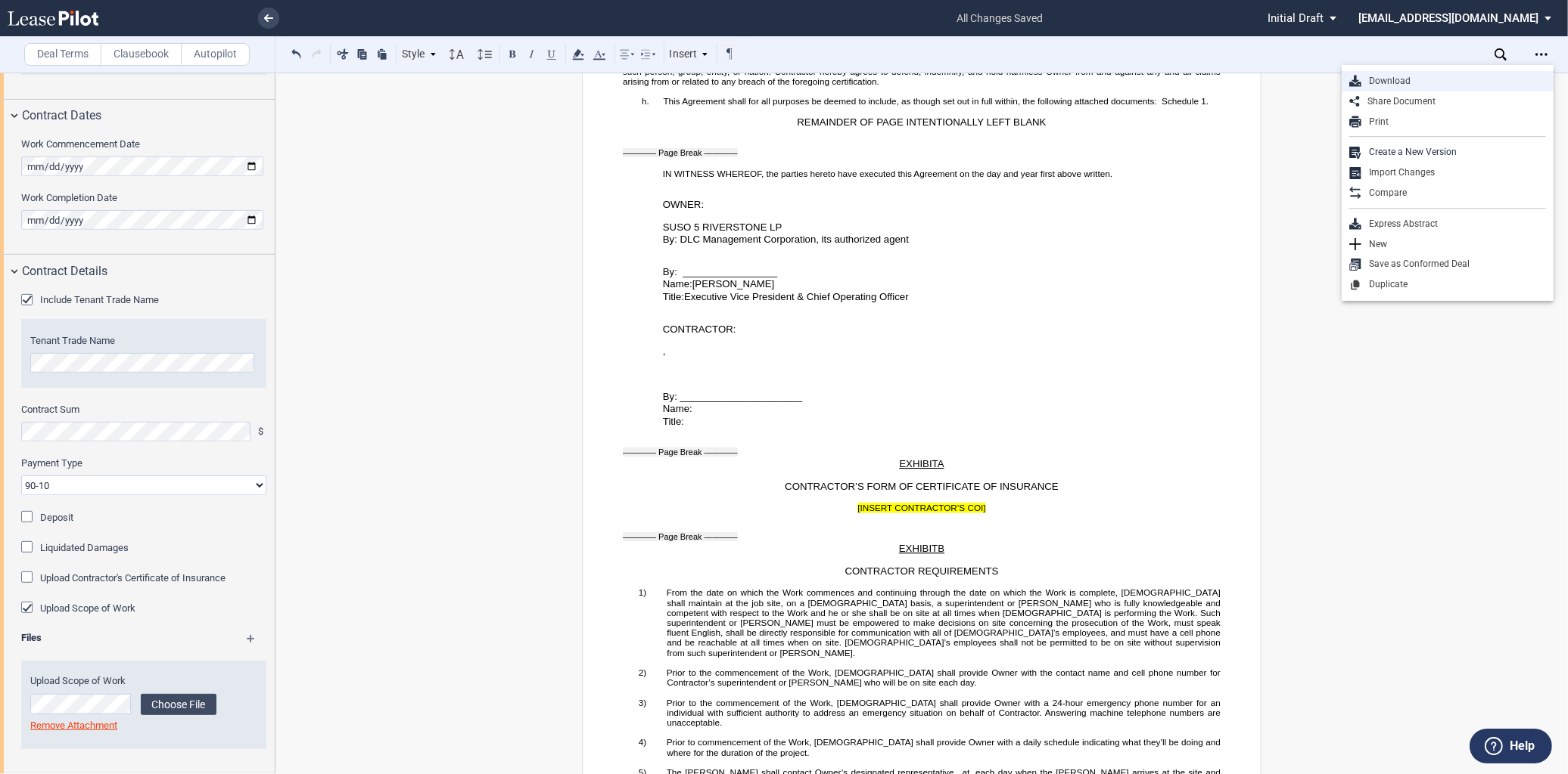
click at [1423, 75] on div "Download" at bounding box center [1453, 81] width 185 height 13
click at [1541, 61] on div "Open Lease options menu" at bounding box center [1541, 54] width 24 height 24
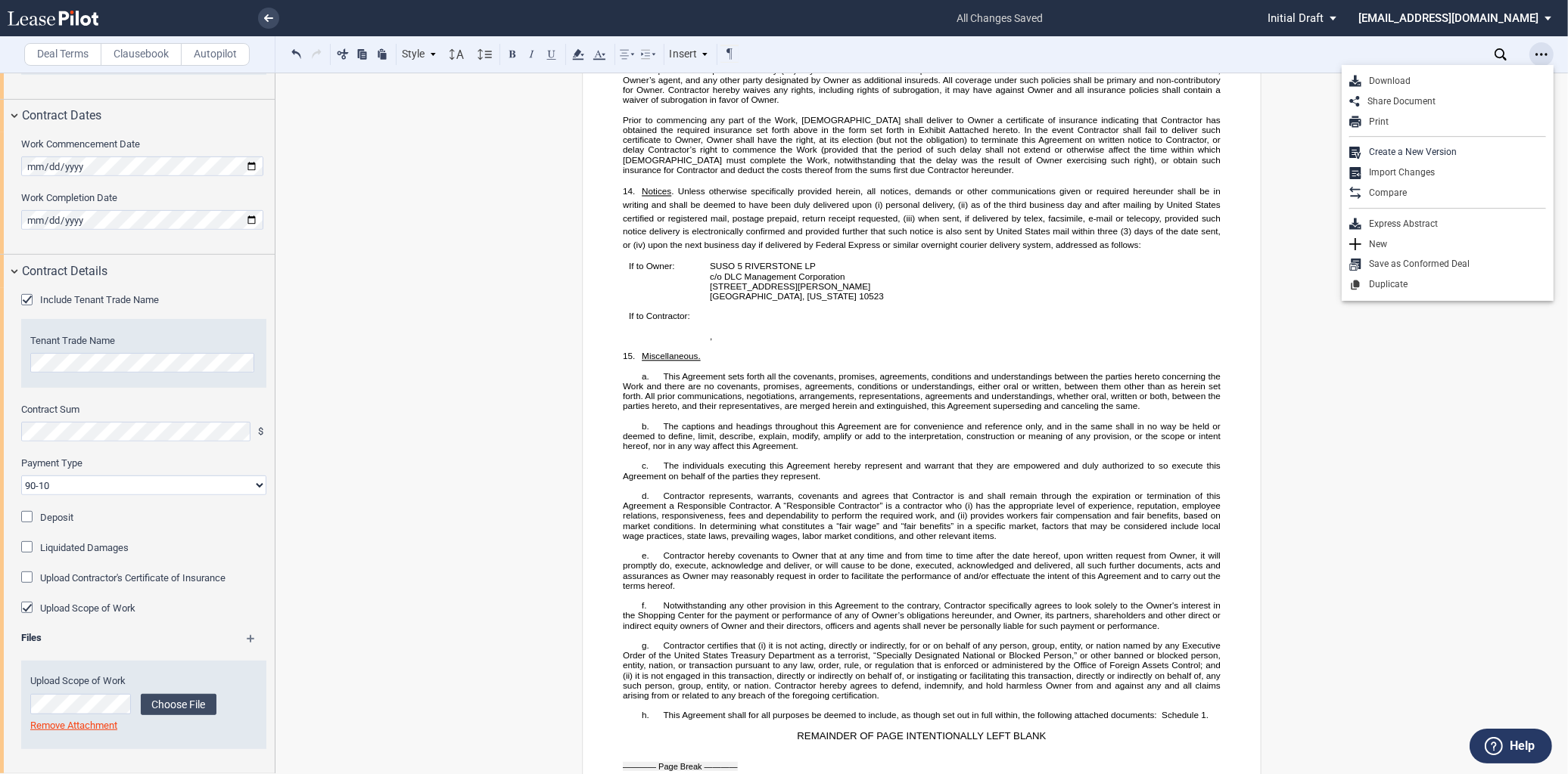
click at [1549, 53] on div "Open Lease options menu" at bounding box center [1541, 54] width 24 height 24
click at [1419, 185] on div "Compare" at bounding box center [1447, 193] width 212 height 20
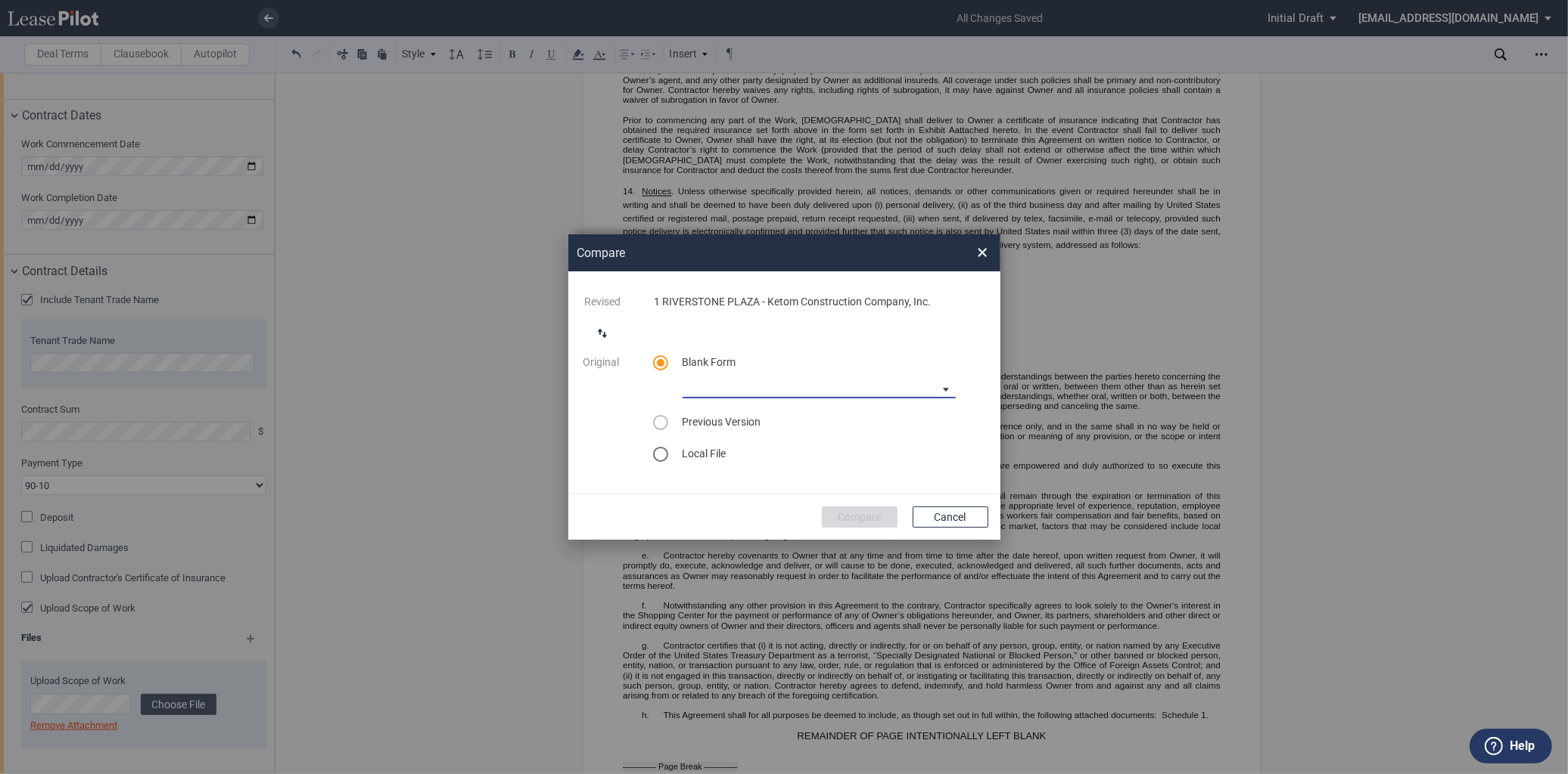
click at [758, 388] on md-select "90-10 Payment Blank Form (Construction Contract) [PHONE_NUMBER] Payment Blank F…" at bounding box center [819, 387] width 273 height 23
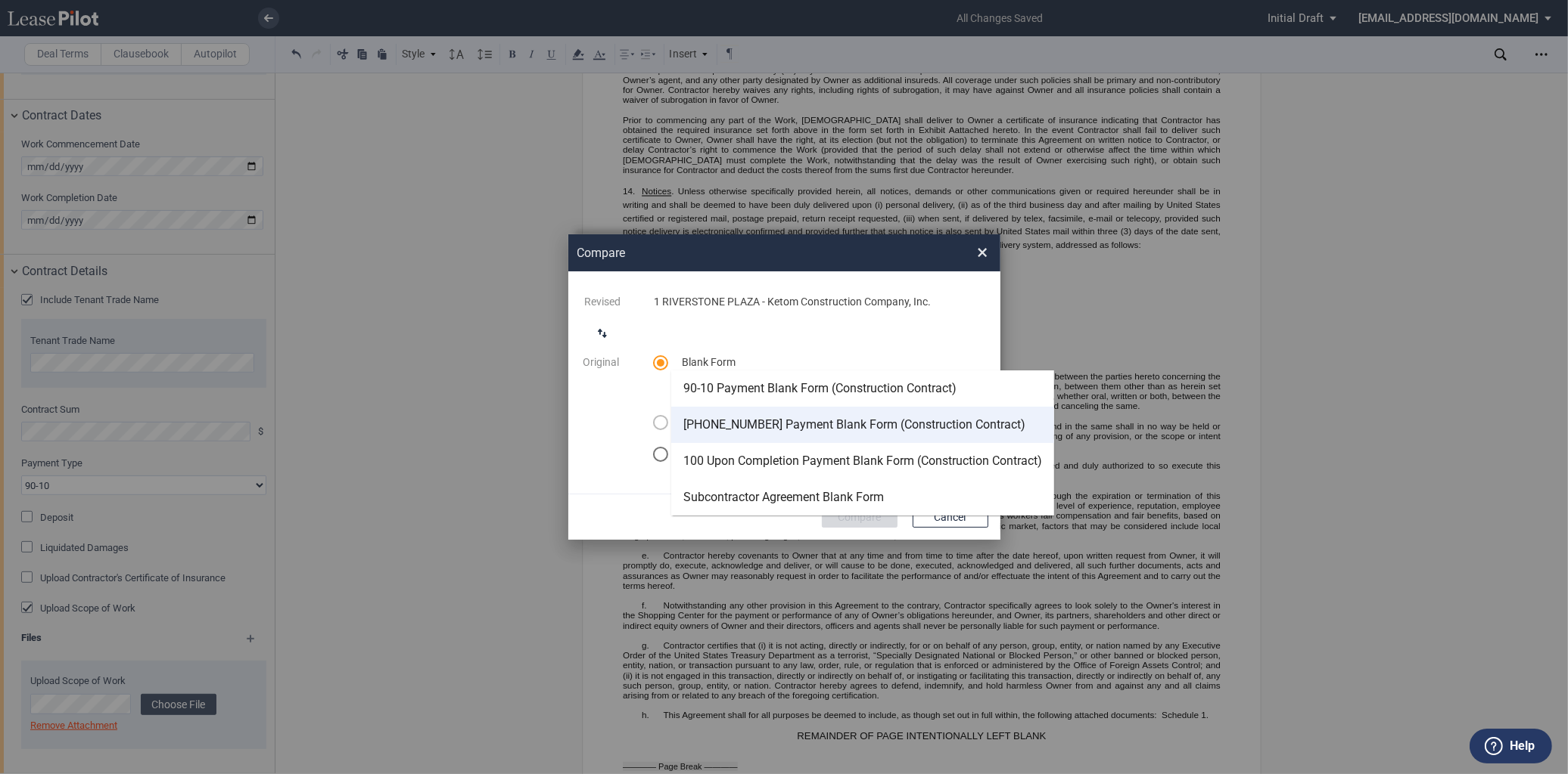
click at [796, 423] on div "[PHONE_NUMBER] Payment Blank Form (Construction Contract)" at bounding box center [854, 425] width 342 height 17
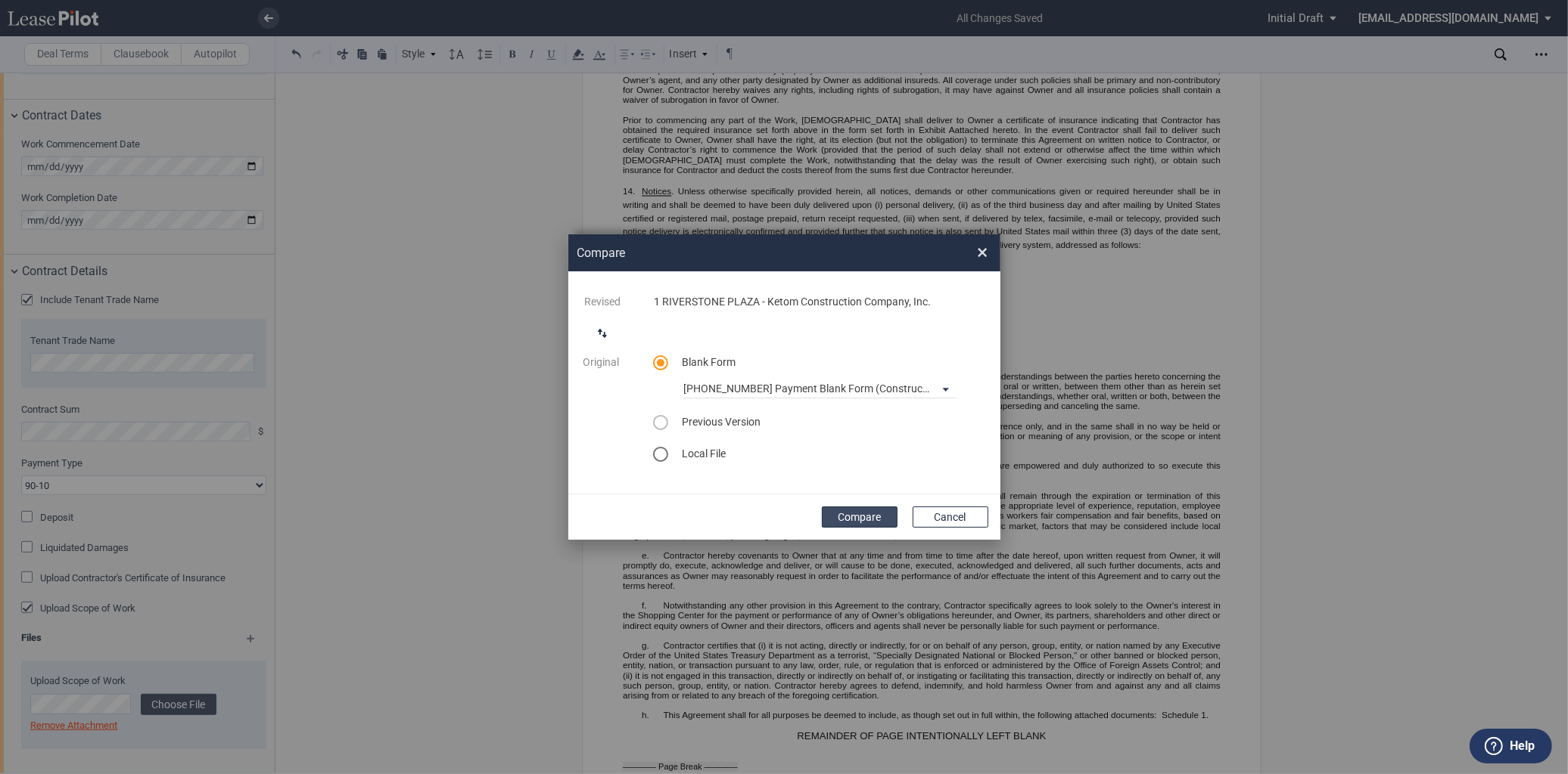
click at [859, 508] on button "Compare" at bounding box center [859, 517] width 75 height 21
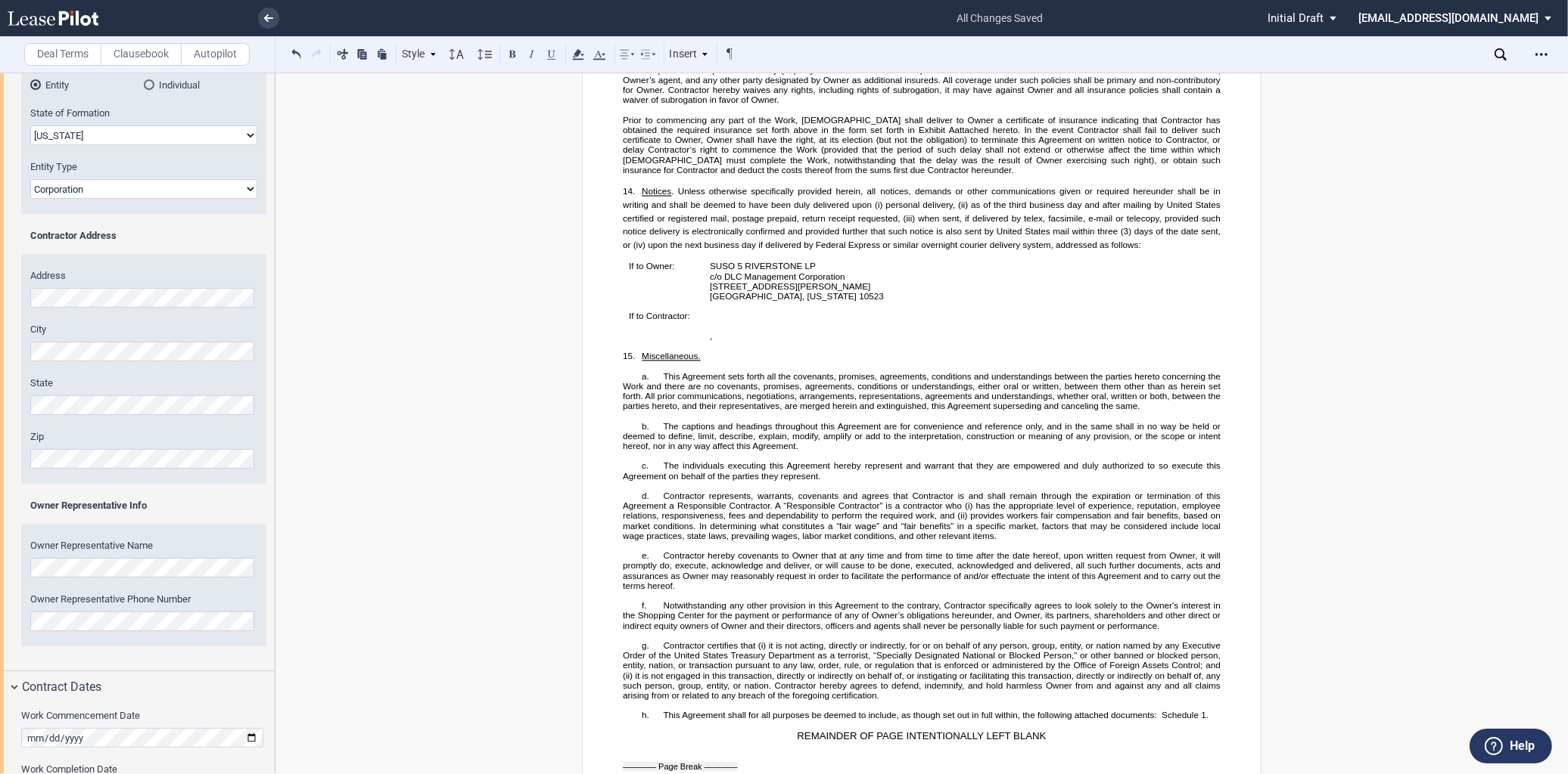
scroll to position [63, 0]
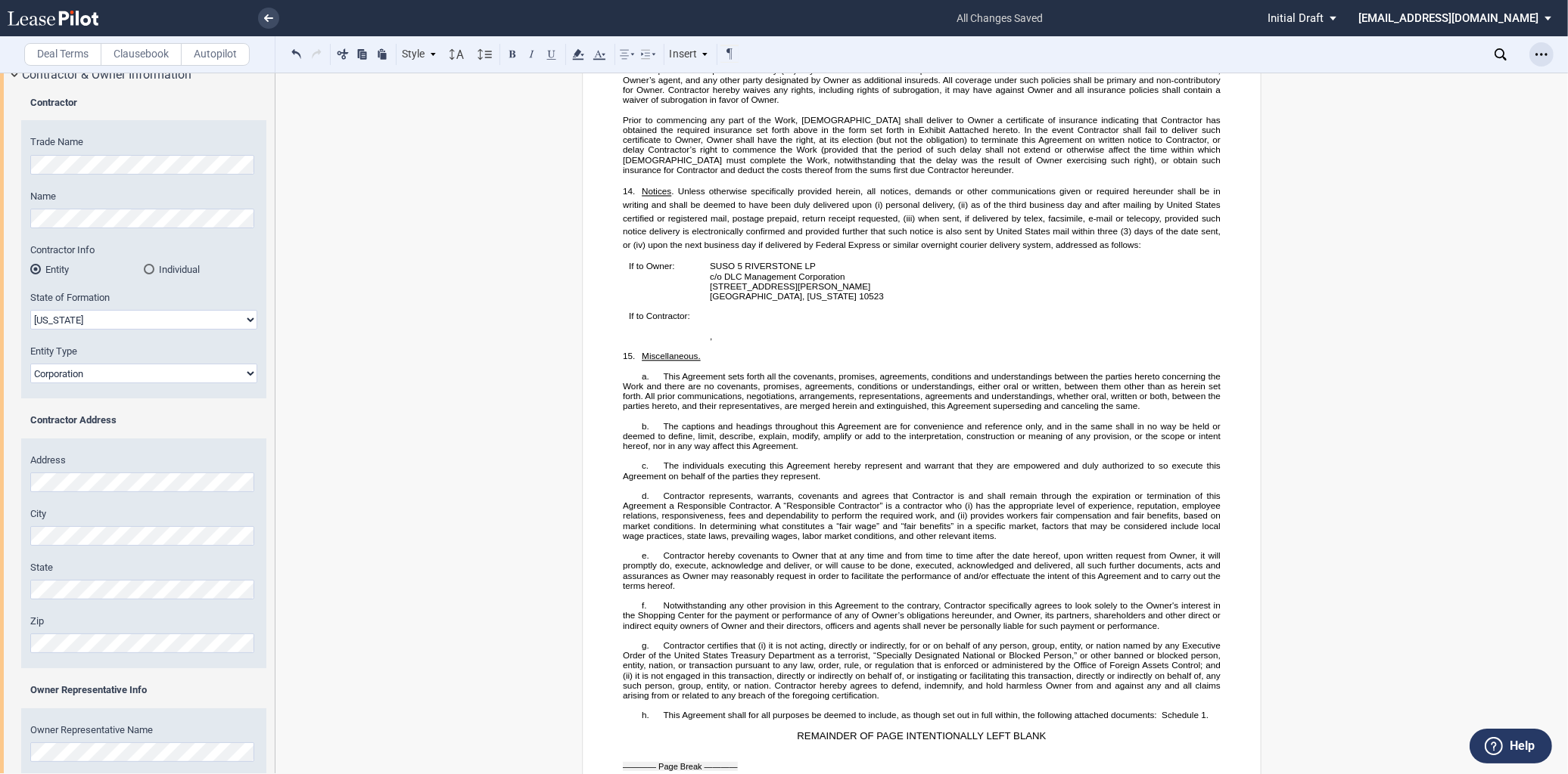
click at [1544, 50] on icon "Open Lease options menu" at bounding box center [1540, 54] width 12 height 12
click at [1427, 77] on div "Download" at bounding box center [1453, 81] width 185 height 13
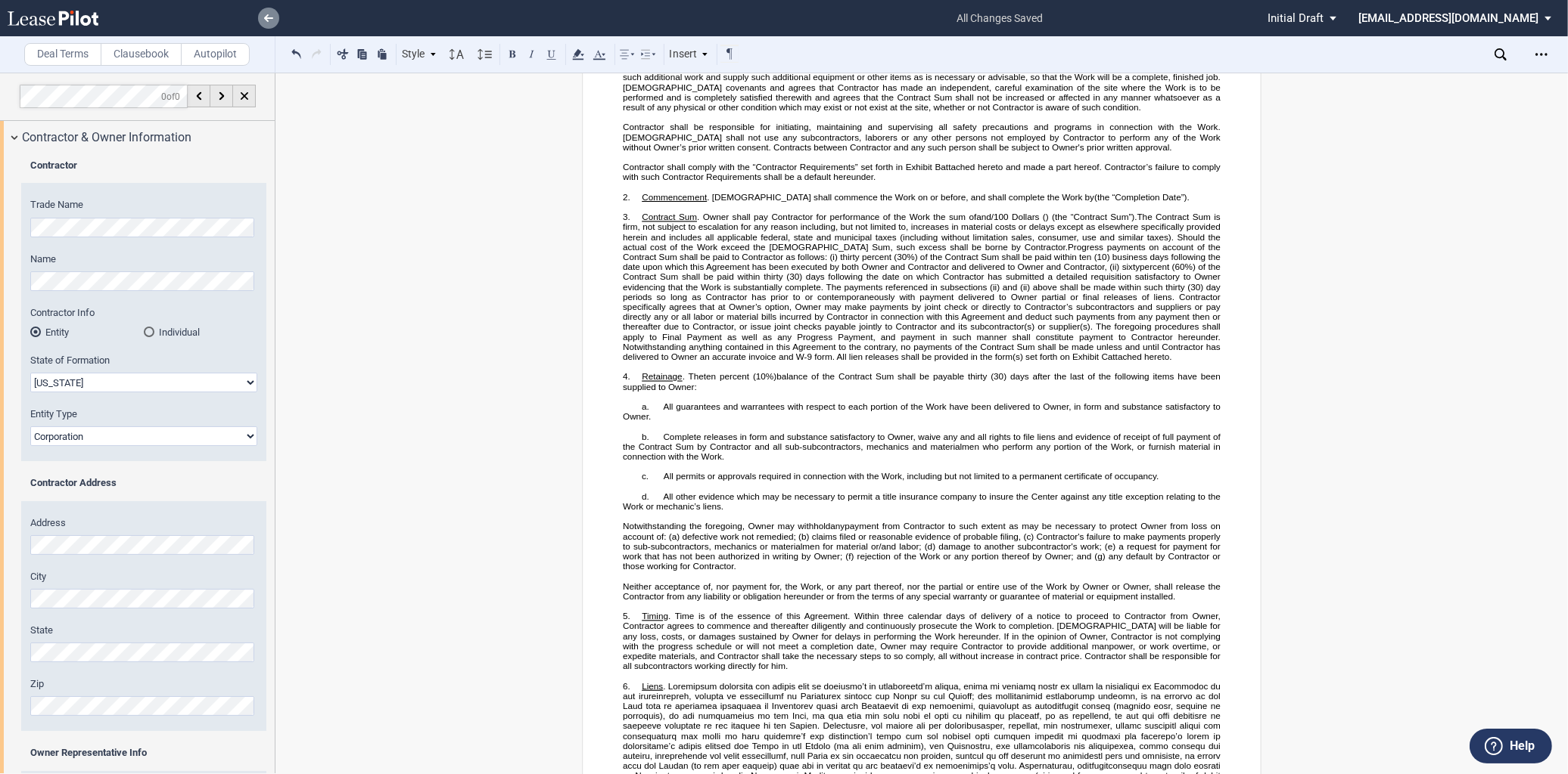
click at [271, 17] on icon at bounding box center [269, 18] width 9 height 7
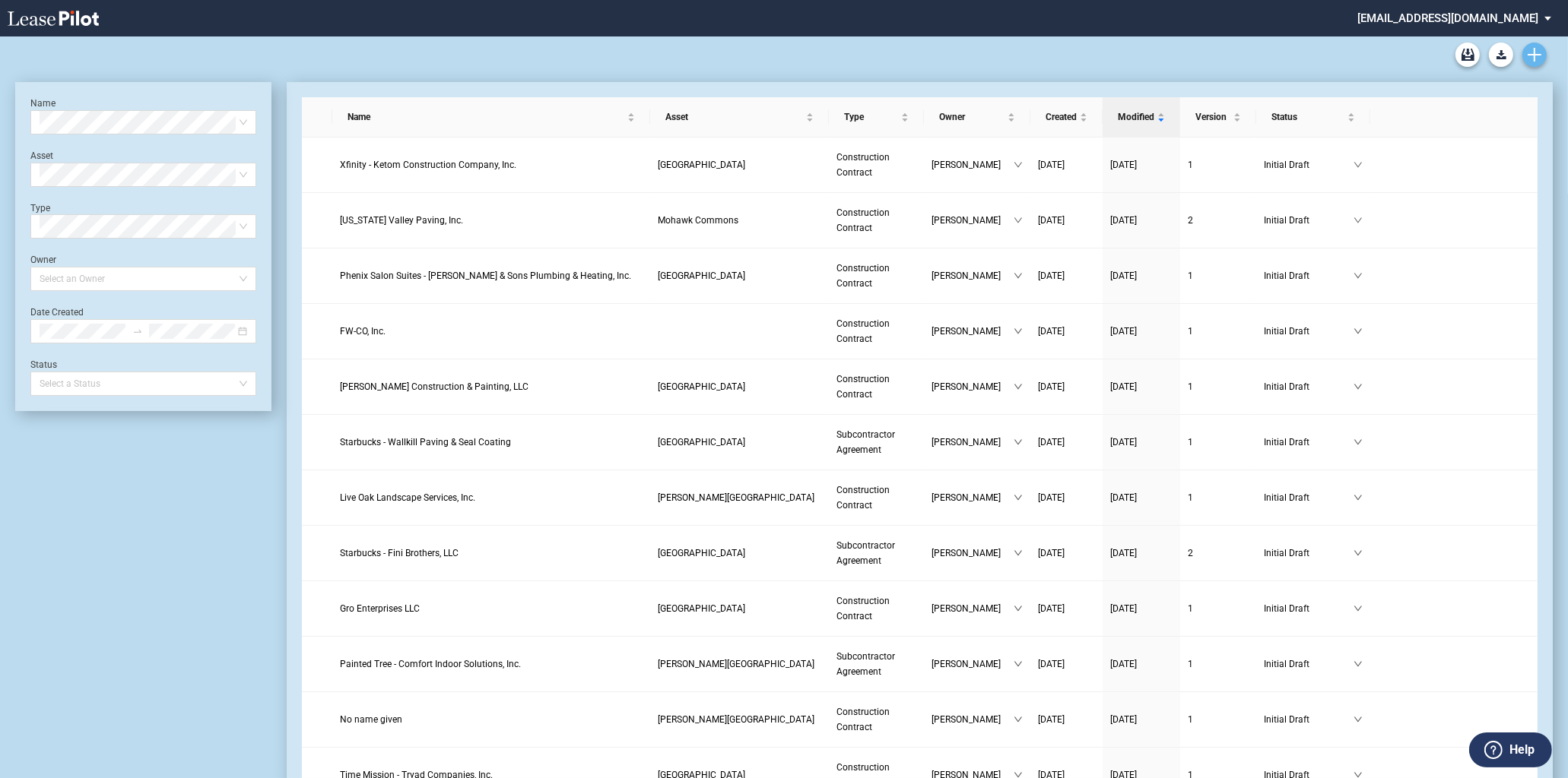
click at [1539, 57] on icon "Create new document" at bounding box center [1535, 55] width 14 height 14
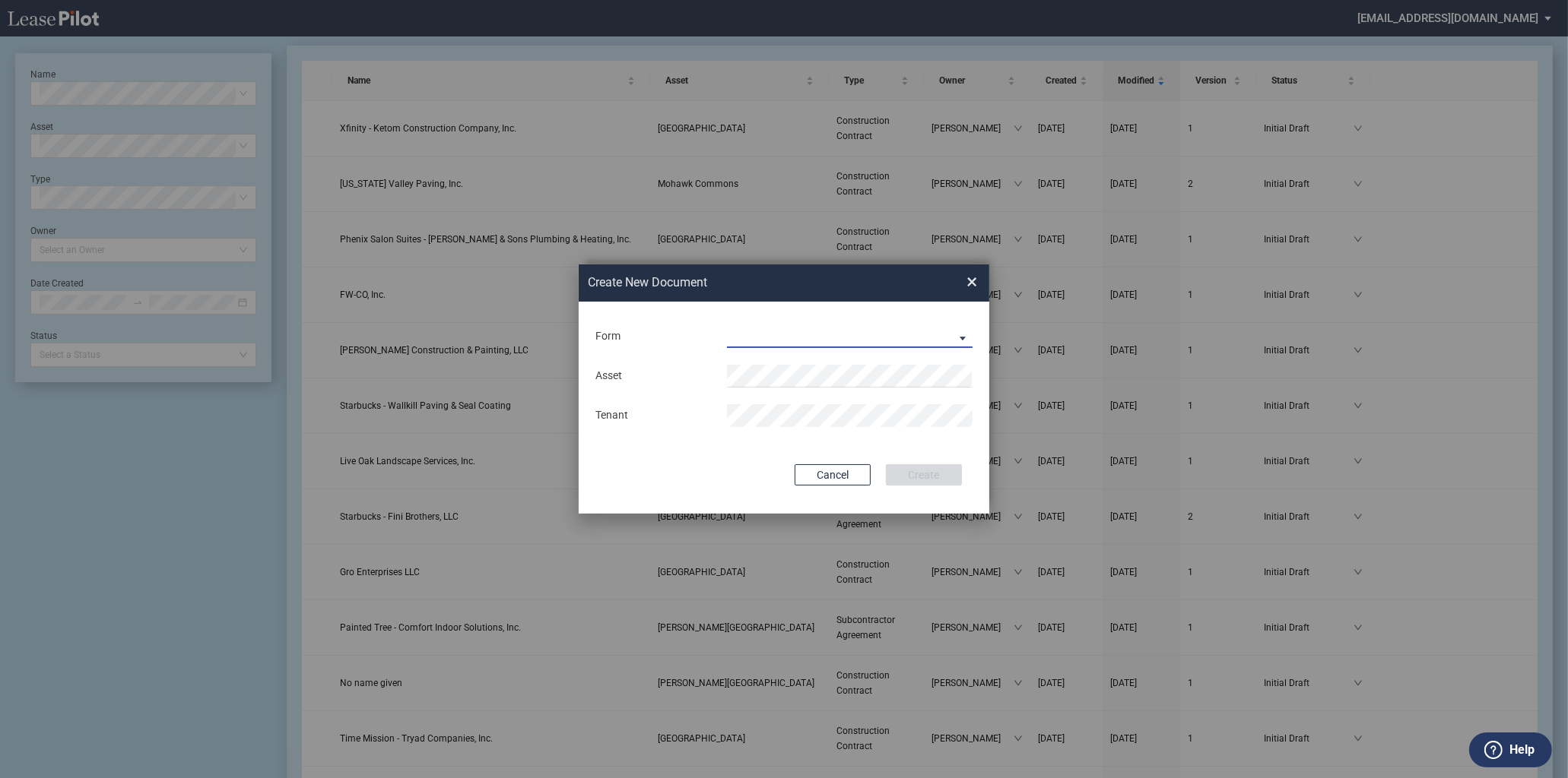
click at [893, 333] on md-select "Construction Contract Subcontractor Agreement" at bounding box center [850, 337] width 245 height 23
click at [800, 363] on md-option "Subcontractor Agreement" at bounding box center [852, 374] width 270 height 36
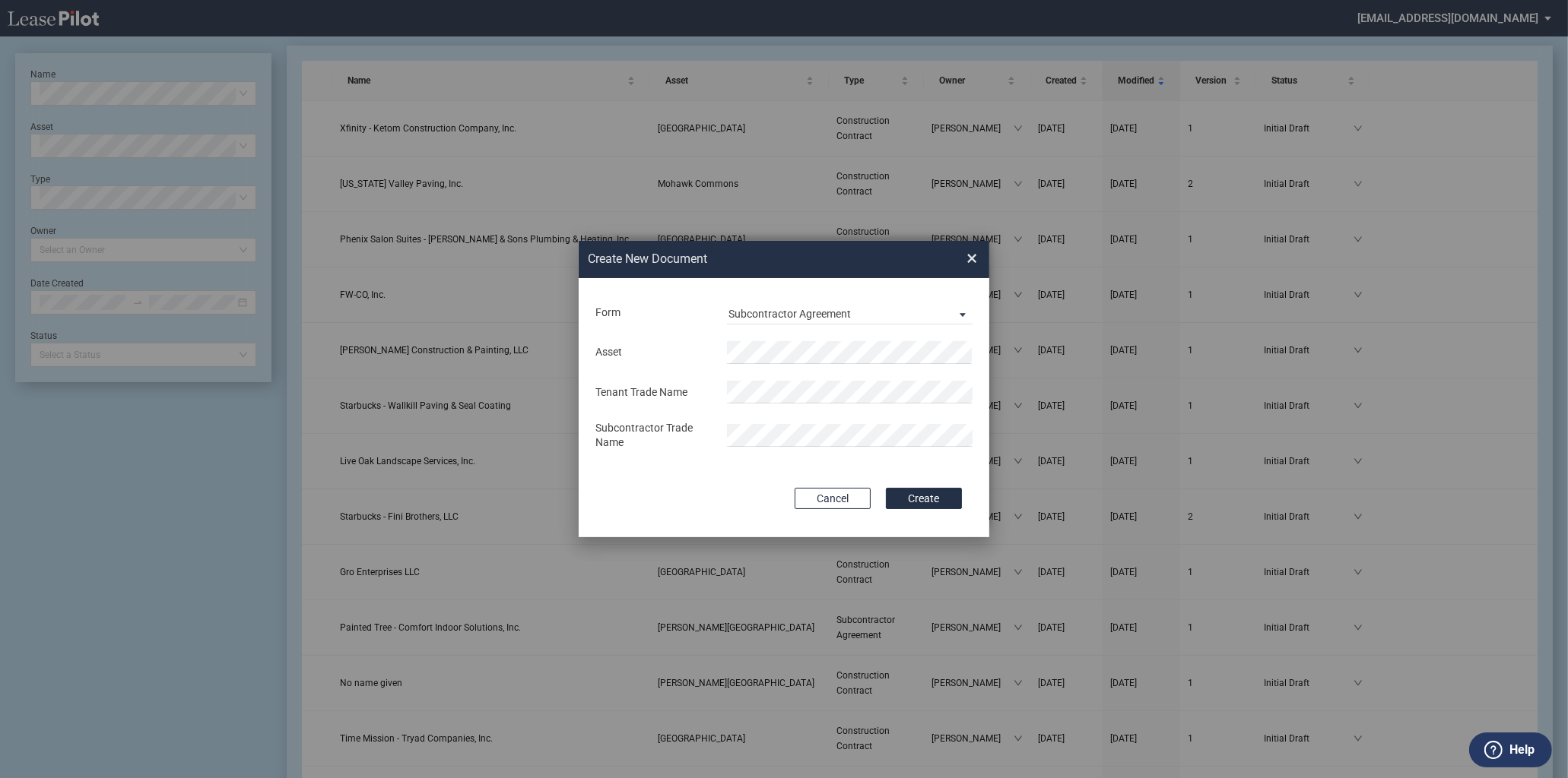
click at [786, 375] on div "Asset Tenant Trade Name Subcontractor Trade Name" at bounding box center [784, 396] width 380 height 126
click at [787, 380] on span "Powell Center" at bounding box center [795, 382] width 113 height 12
click at [920, 495] on button "Create" at bounding box center [924, 499] width 76 height 21
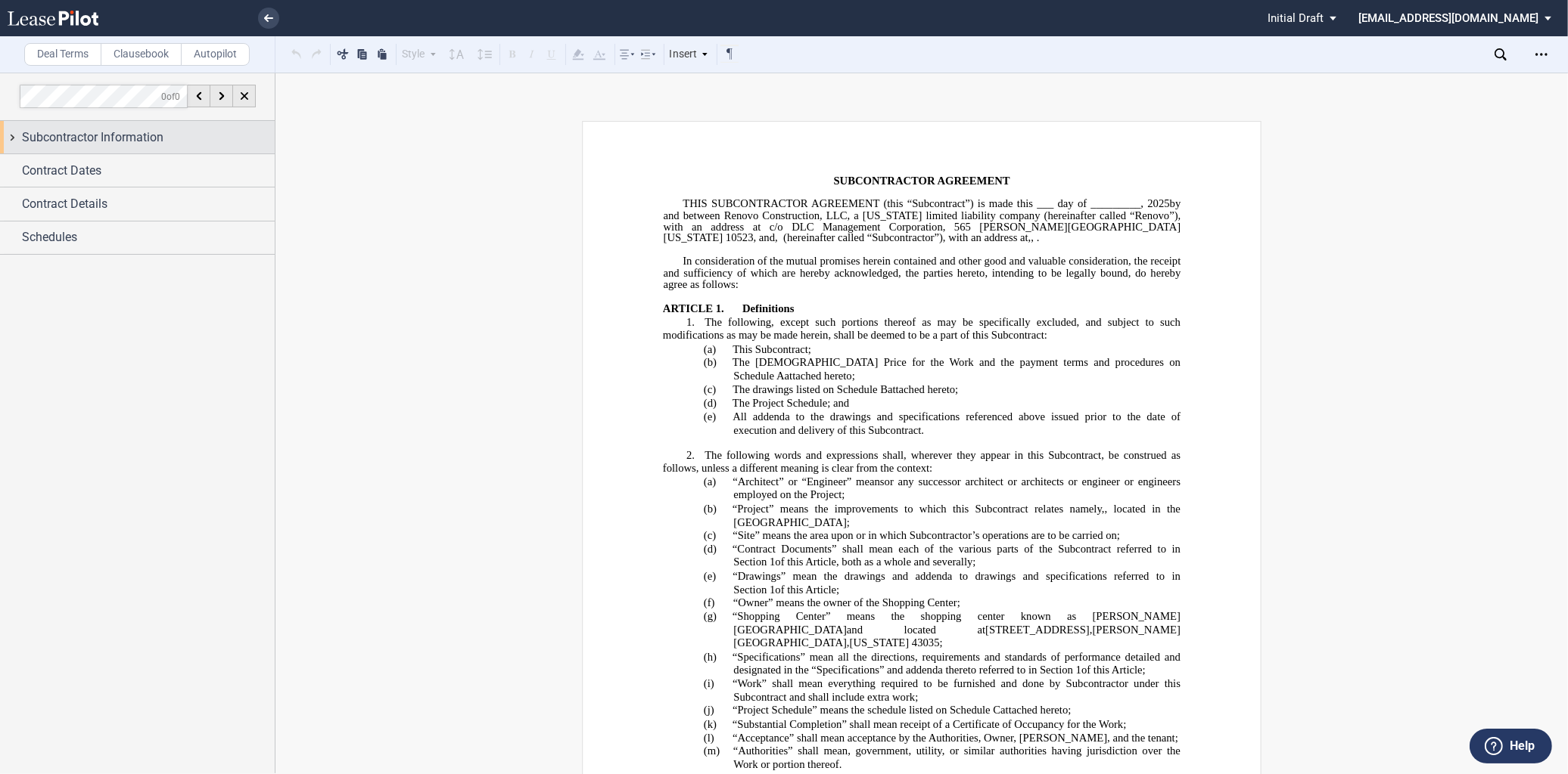
click at [113, 133] on span "Subcontractor Information" at bounding box center [93, 138] width 142 height 18
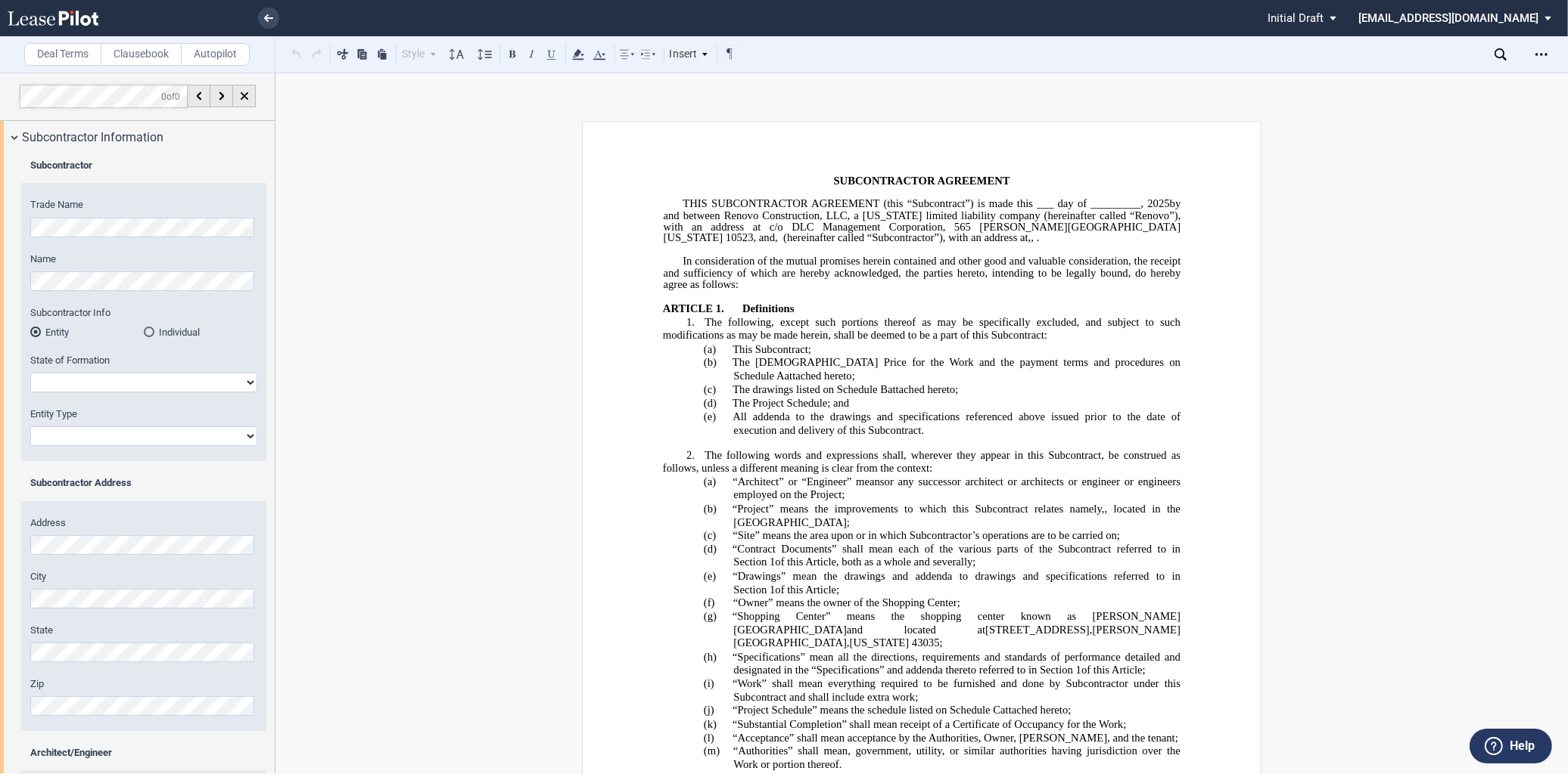
click at [0, 232] on html ".bocls-1{fill:#26354a;fill-rule:evenodd} Loading... × Pending... Pending... Ini…" at bounding box center [784, 387] width 1568 height 774
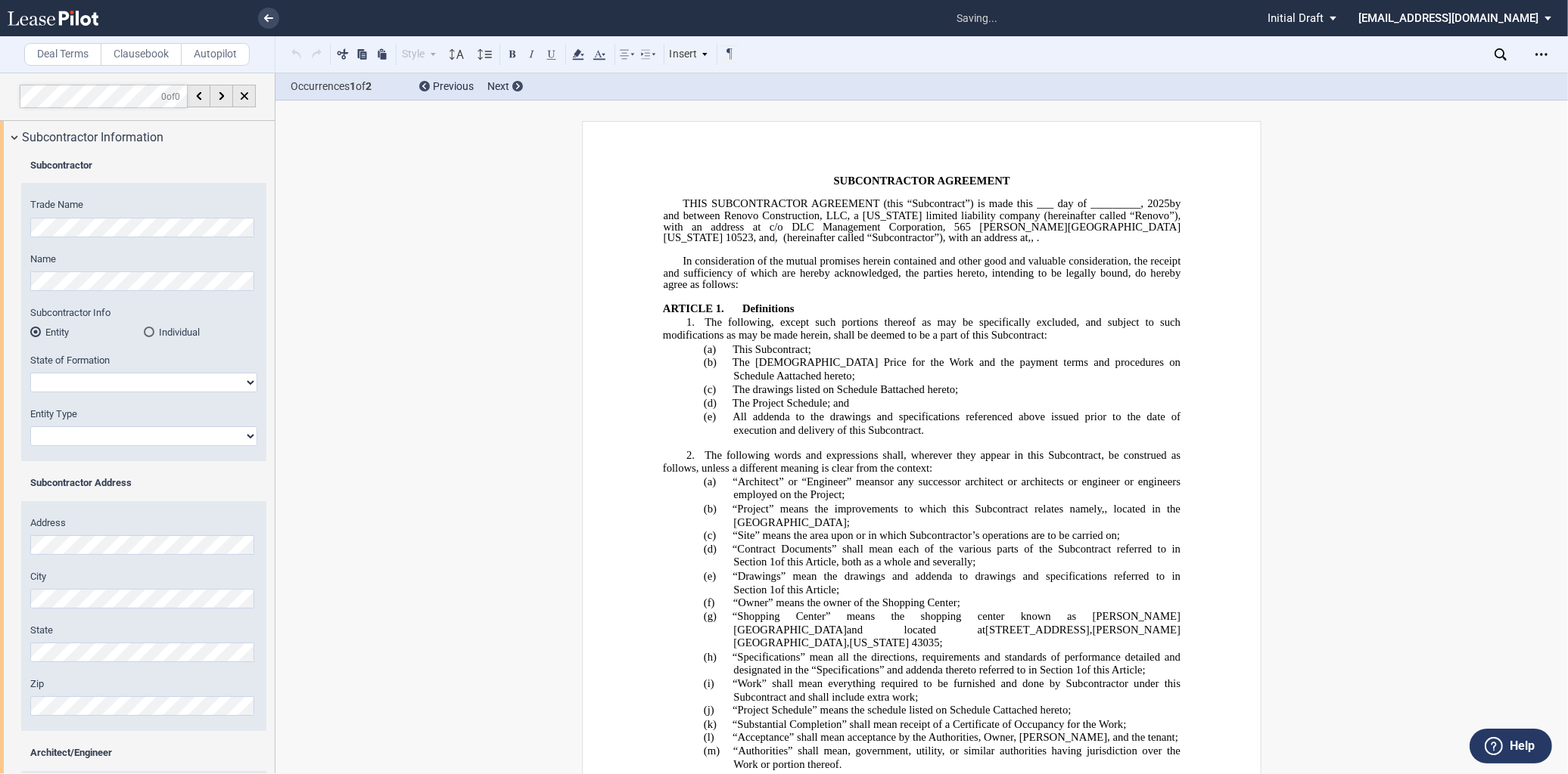
click at [86, 375] on select "Alabama Alaska Arizona Arkansas California Colorado Connecticut Delaware Distri…" at bounding box center [144, 382] width 227 height 19
select select "Ohio"
click at [30, 373] on select "Alabama Alaska Arizona Arkansas California Colorado Connecticut Delaware Distri…" at bounding box center [144, 382] width 227 height 19
click at [100, 436] on select "Corporation Limited Liability Company General Partnership Limited Partnership O…" at bounding box center [144, 435] width 227 height 19
select select "Limited Liability Company"
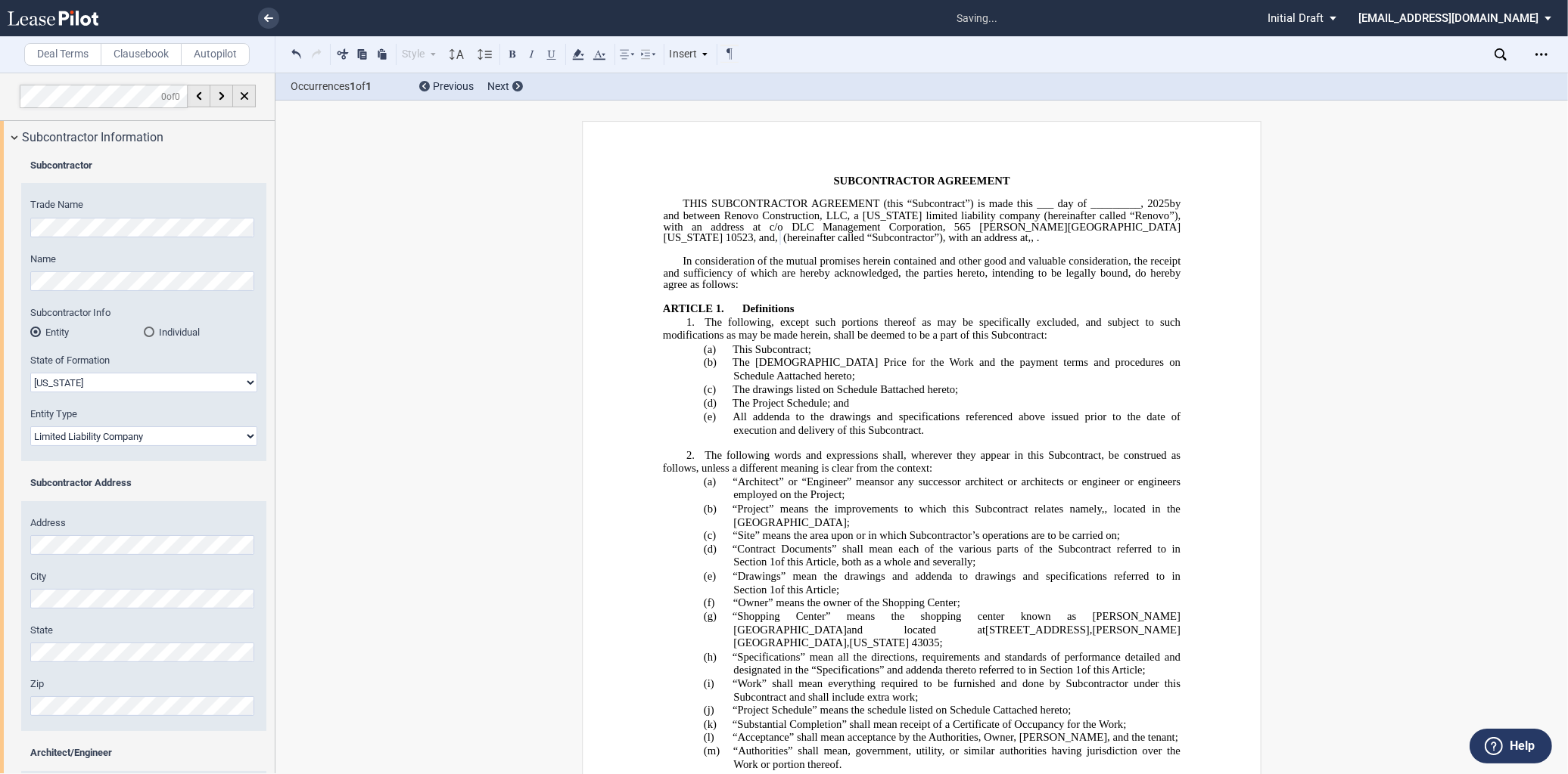
click at [30, 426] on select "Corporation Limited Liability Company General Partnership Limited Partnership O…" at bounding box center [144, 435] width 227 height 19
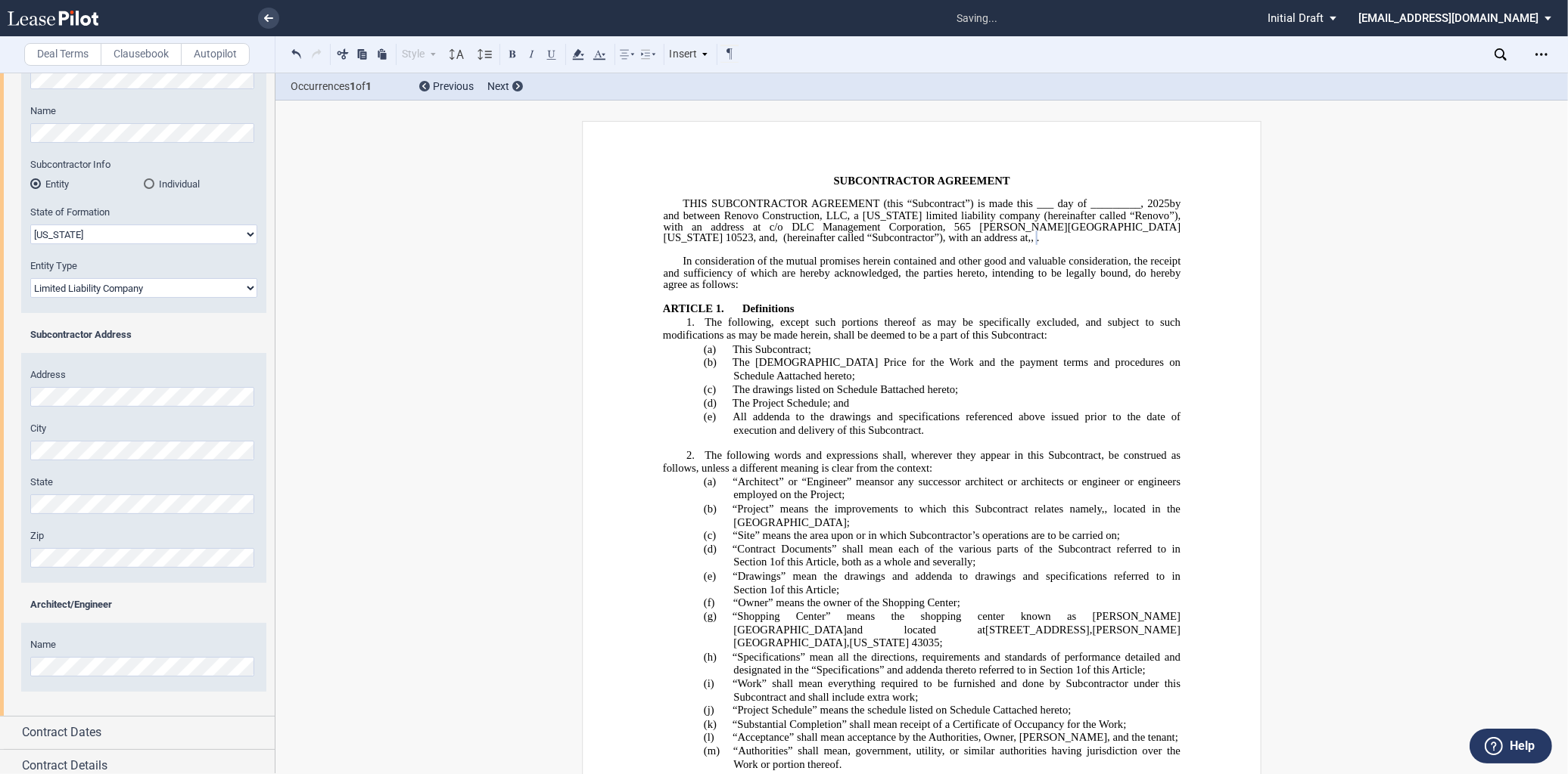
scroll to position [149, 0]
click at [220, 615] on div "Architect/Engineer" at bounding box center [144, 611] width 245 height 29
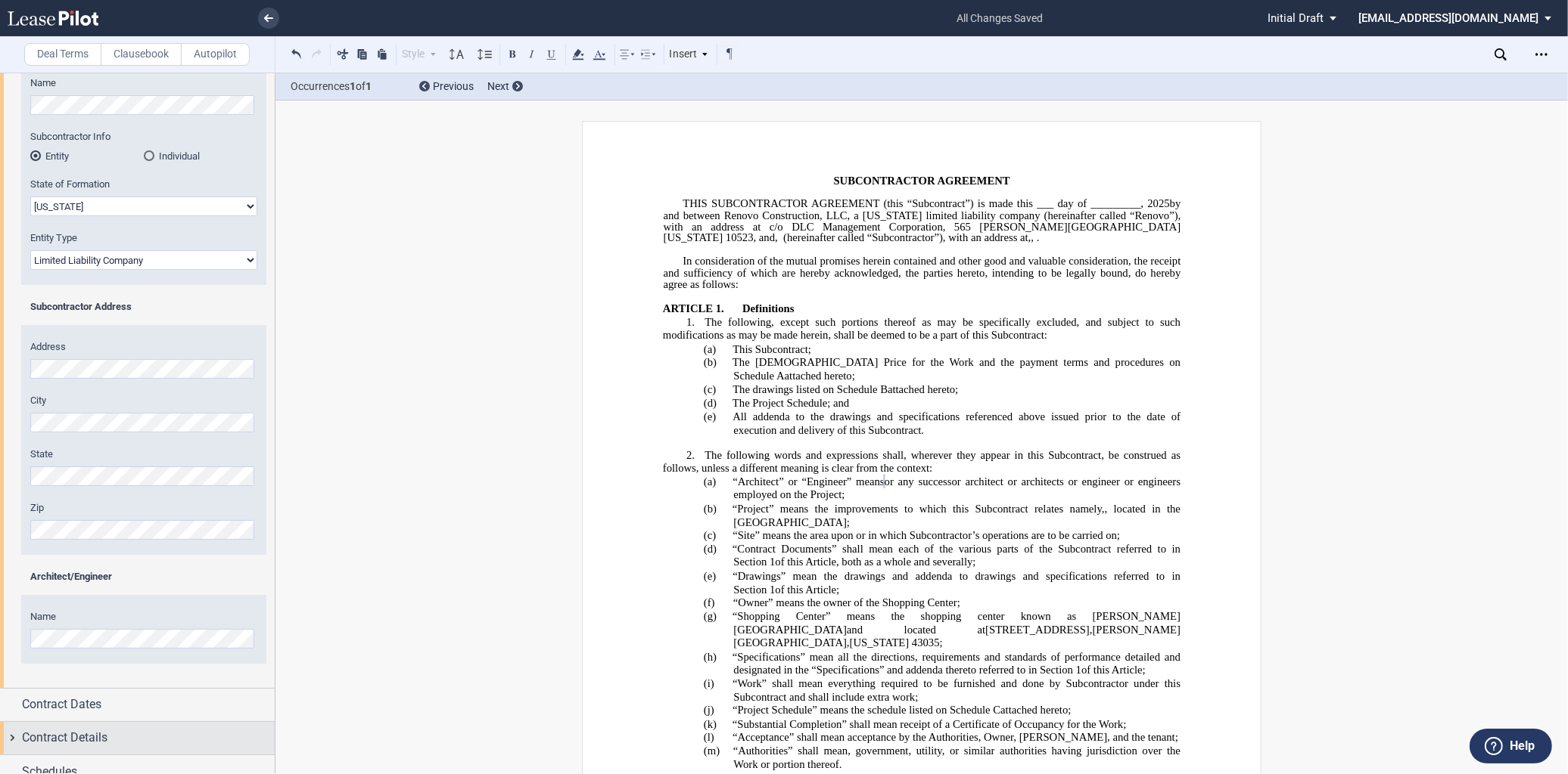
scroll to position [191, 0]
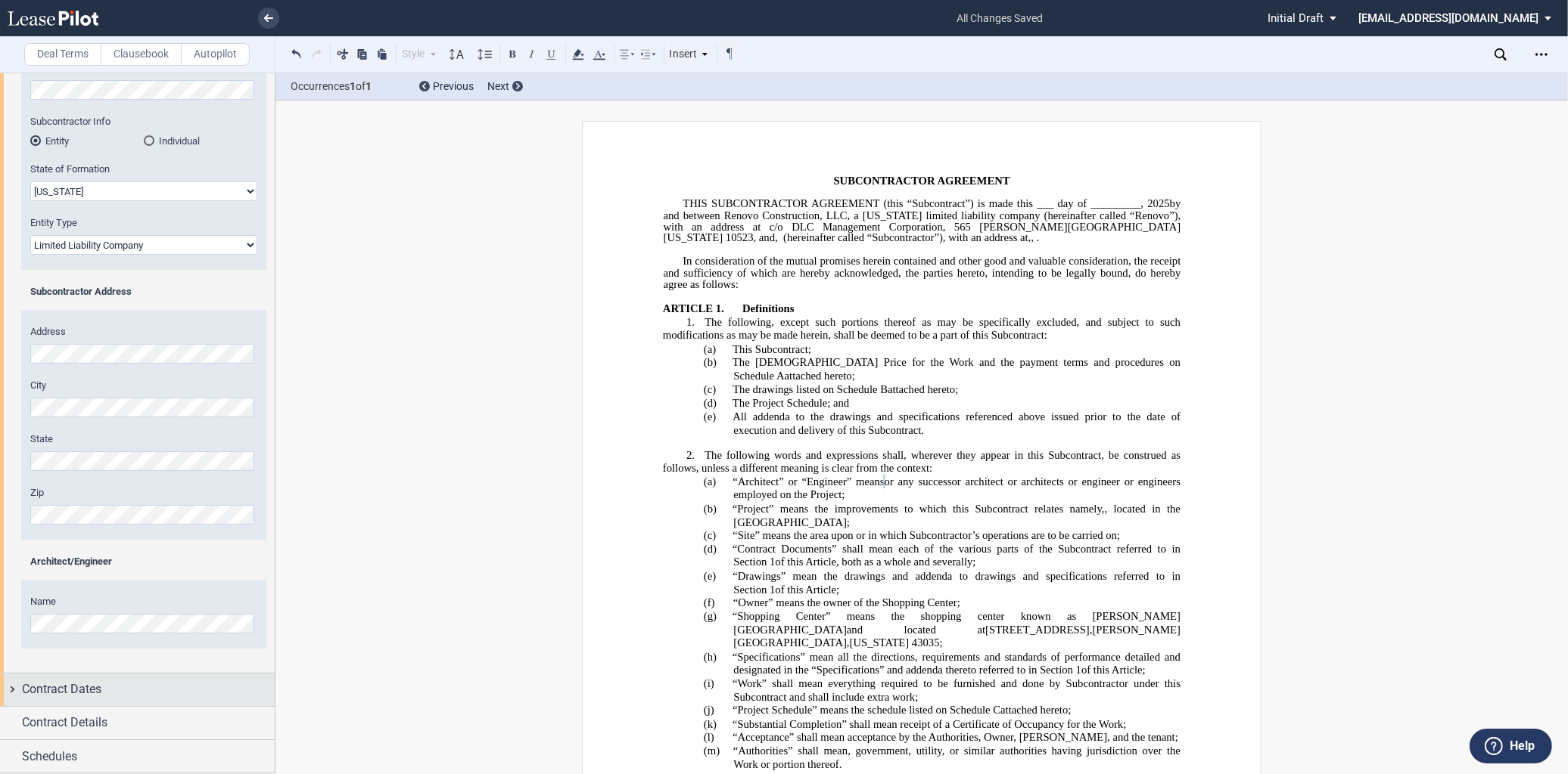
click at [82, 694] on span "Contract Dates" at bounding box center [62, 690] width 79 height 18
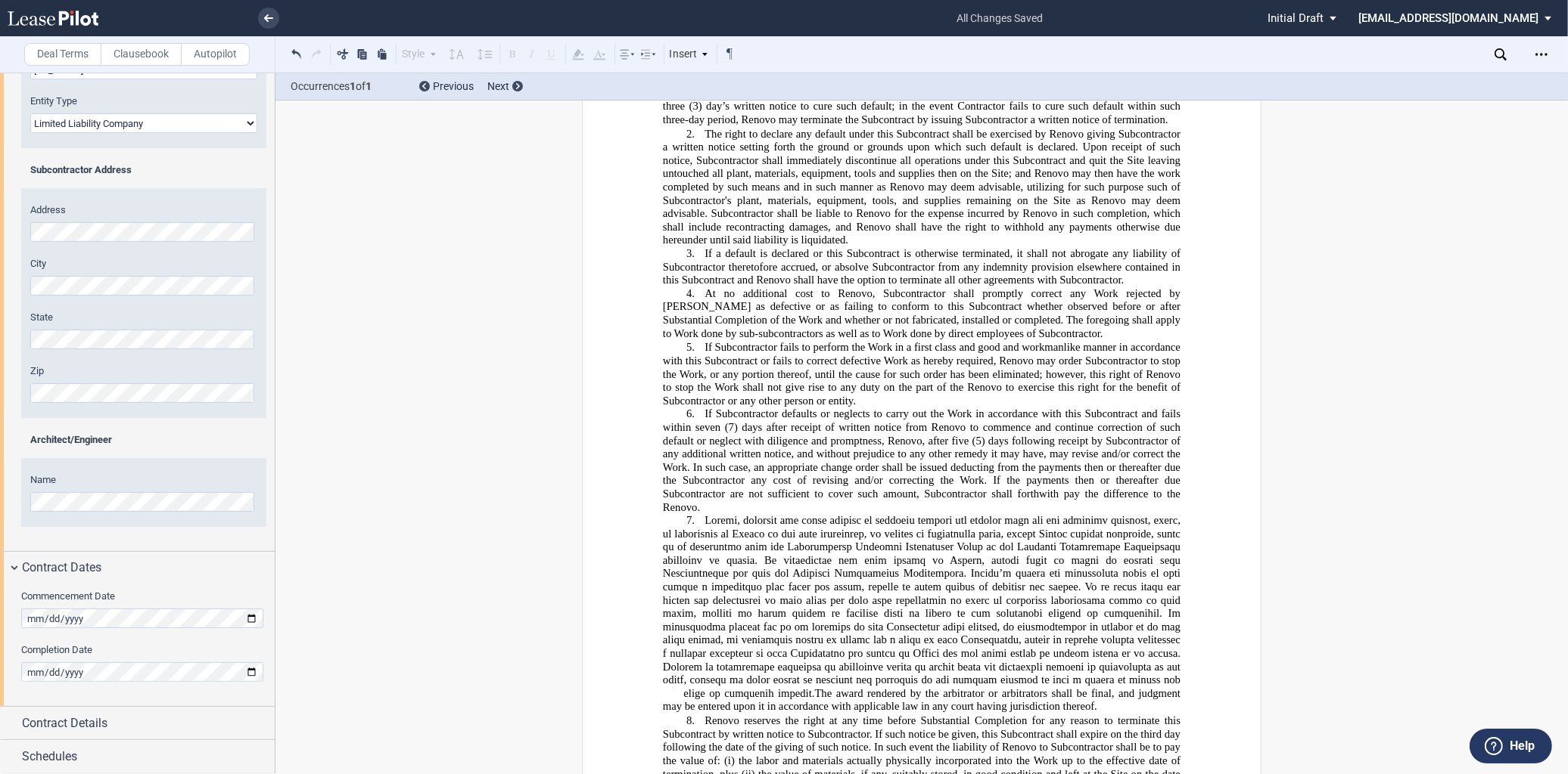
scroll to position [10160, 0]
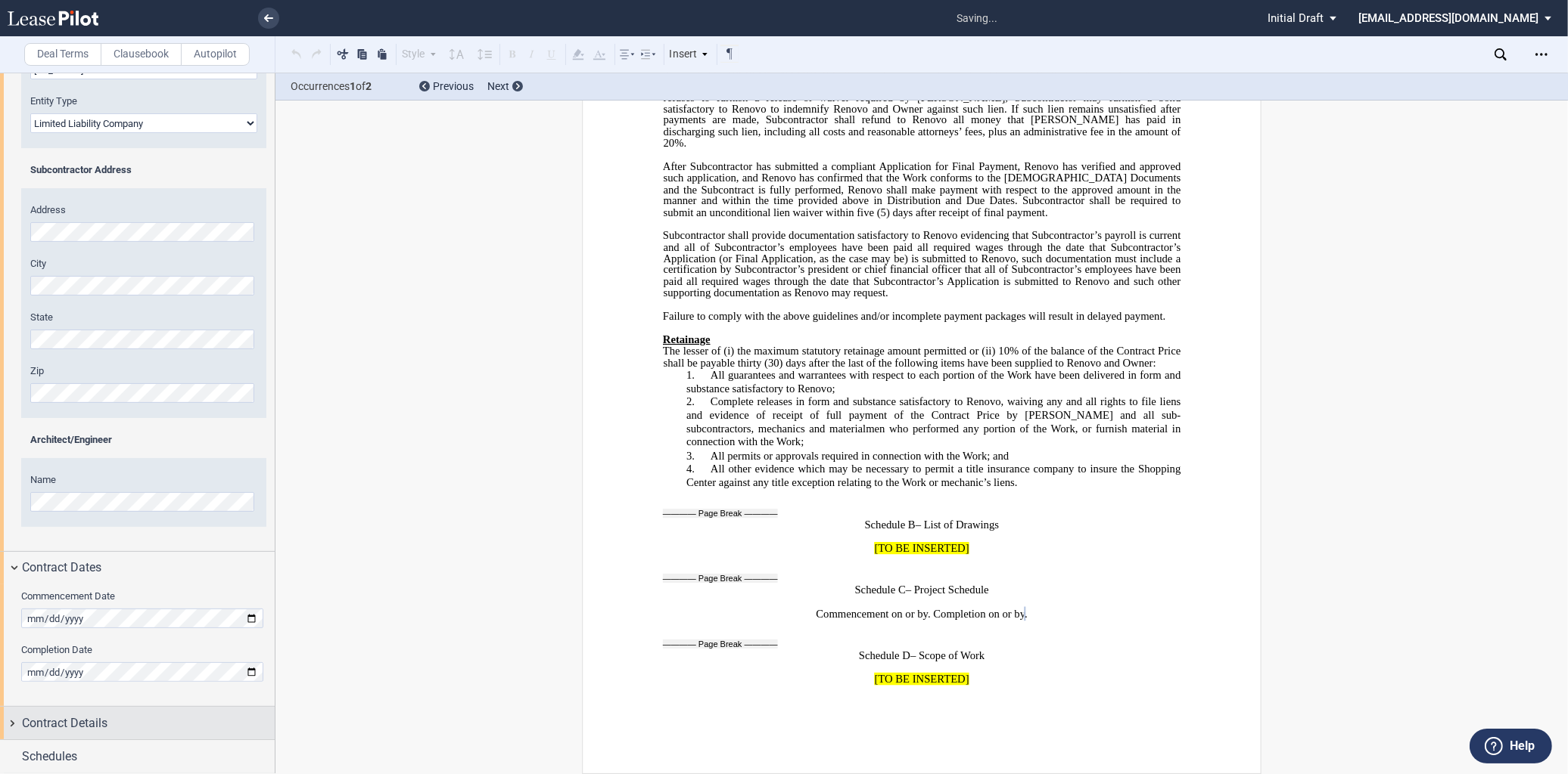
click at [70, 717] on span "Contract Details" at bounding box center [64, 724] width 86 height 18
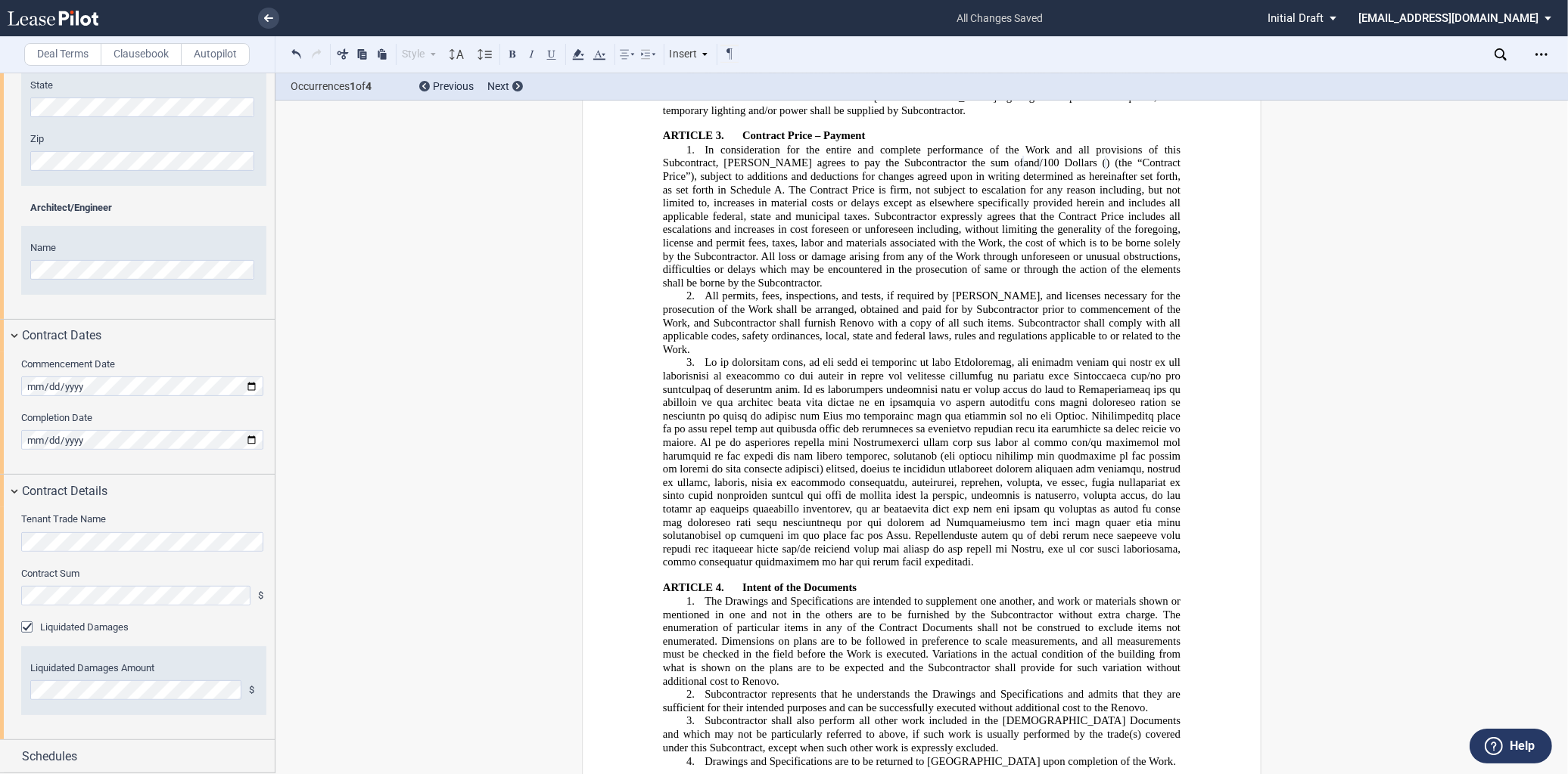
scroll to position [757, 0]
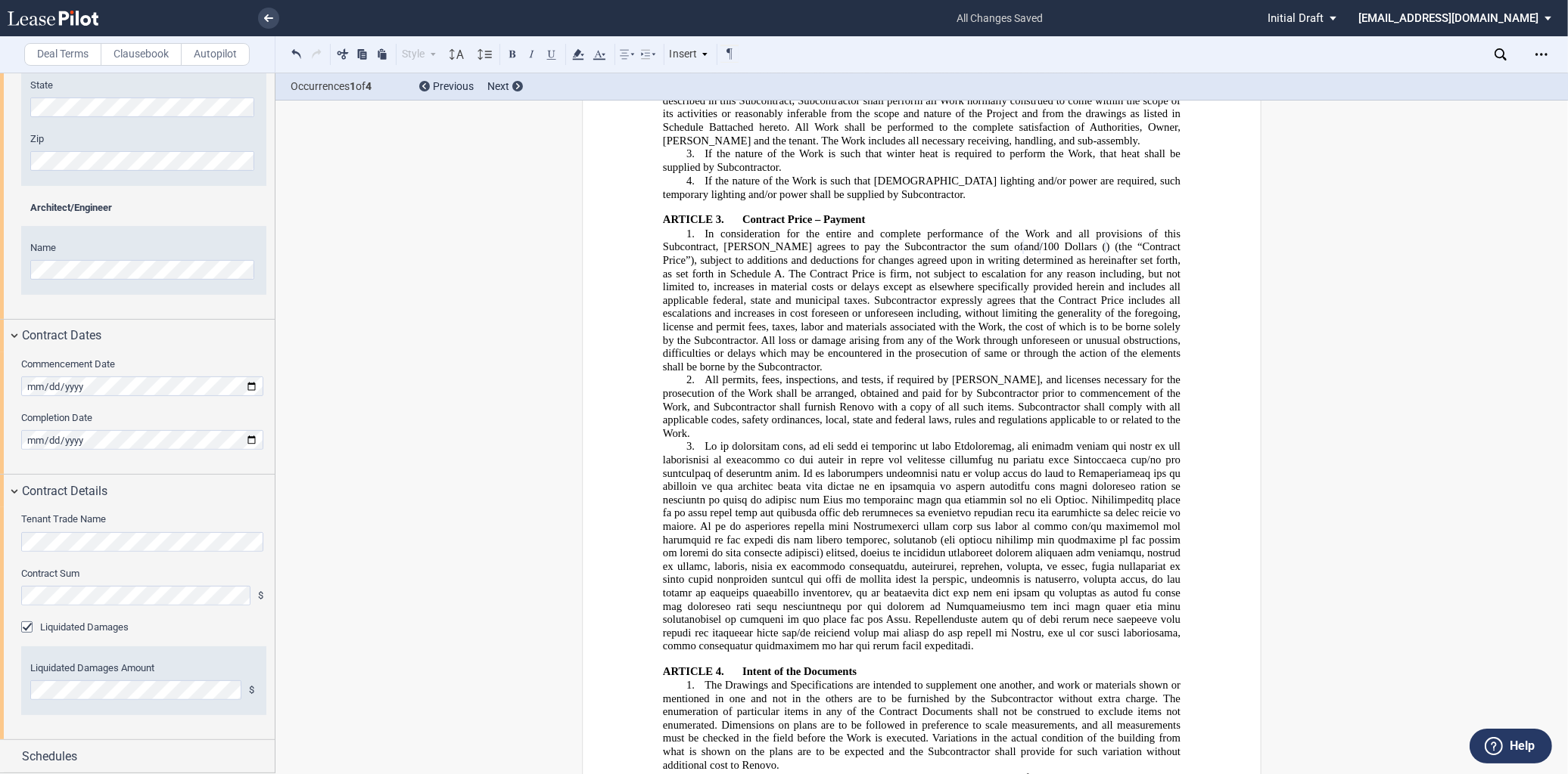
click at [31, 626] on div "Liquidated Damages" at bounding box center [29, 629] width 15 height 15
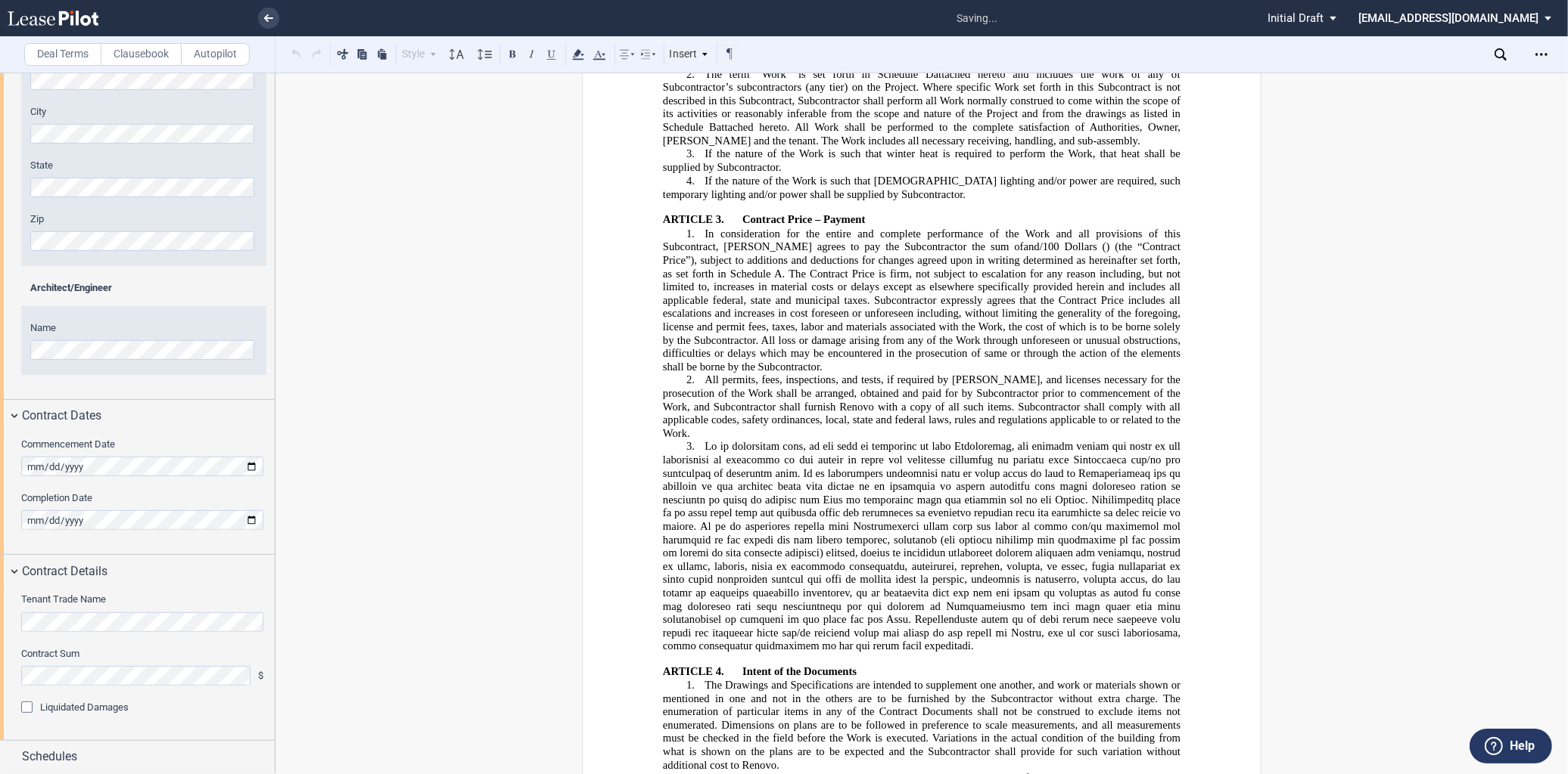
click at [26, 704] on div "Liquidated Damages" at bounding box center [29, 710] width 15 height 15
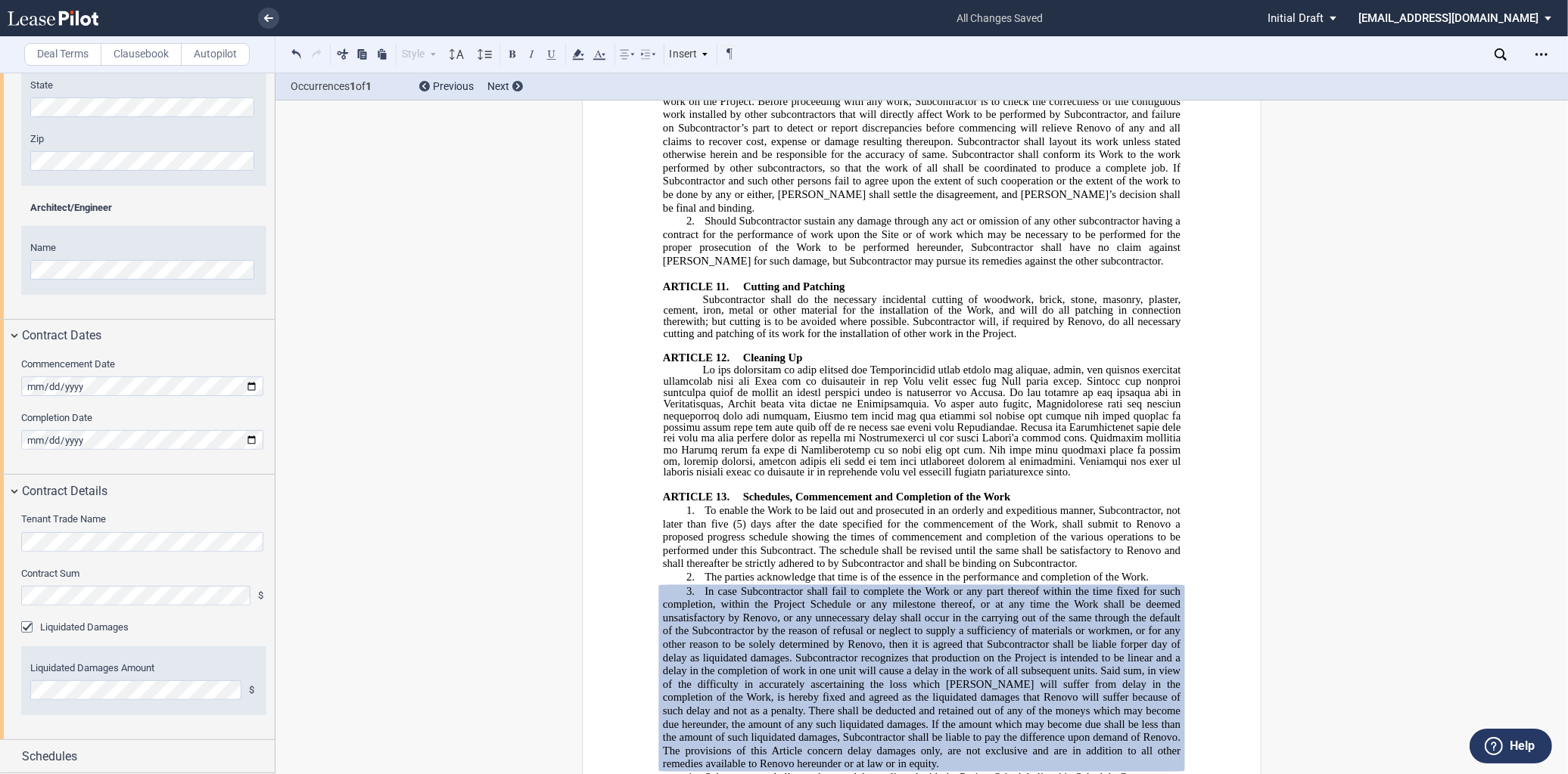
scroll to position [2822, 0]
click at [59, 754] on span "Schedules" at bounding box center [50, 757] width 55 height 18
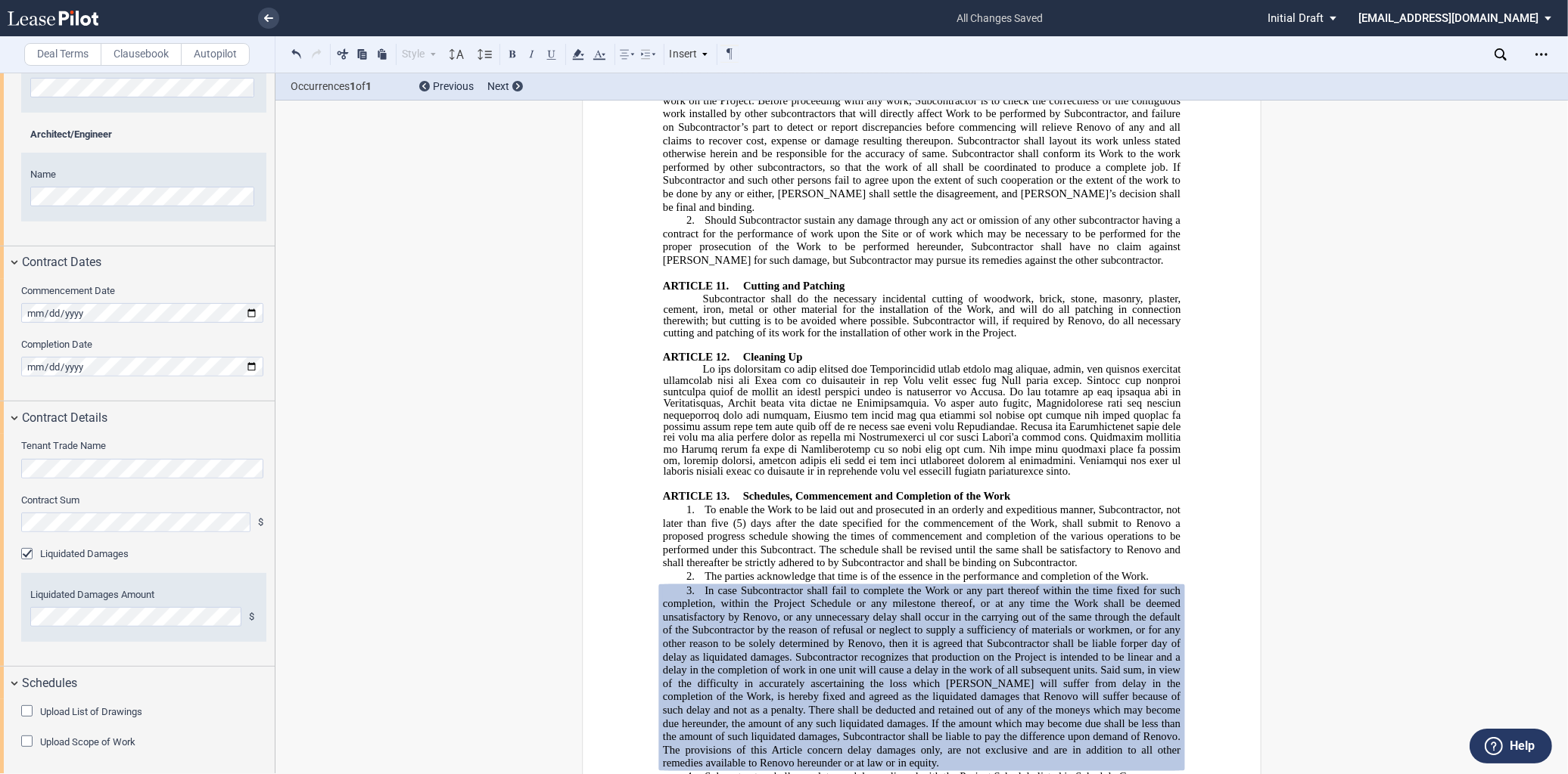
scroll to position [620, 0]
click at [14, 700] on div "Upload List of Drawings Files Upload Drawing Choose File Loading" at bounding box center [137, 734] width 274 height 75
click at [21, 706] on div "Upload List of Drawings" at bounding box center [29, 711] width 15 height 15
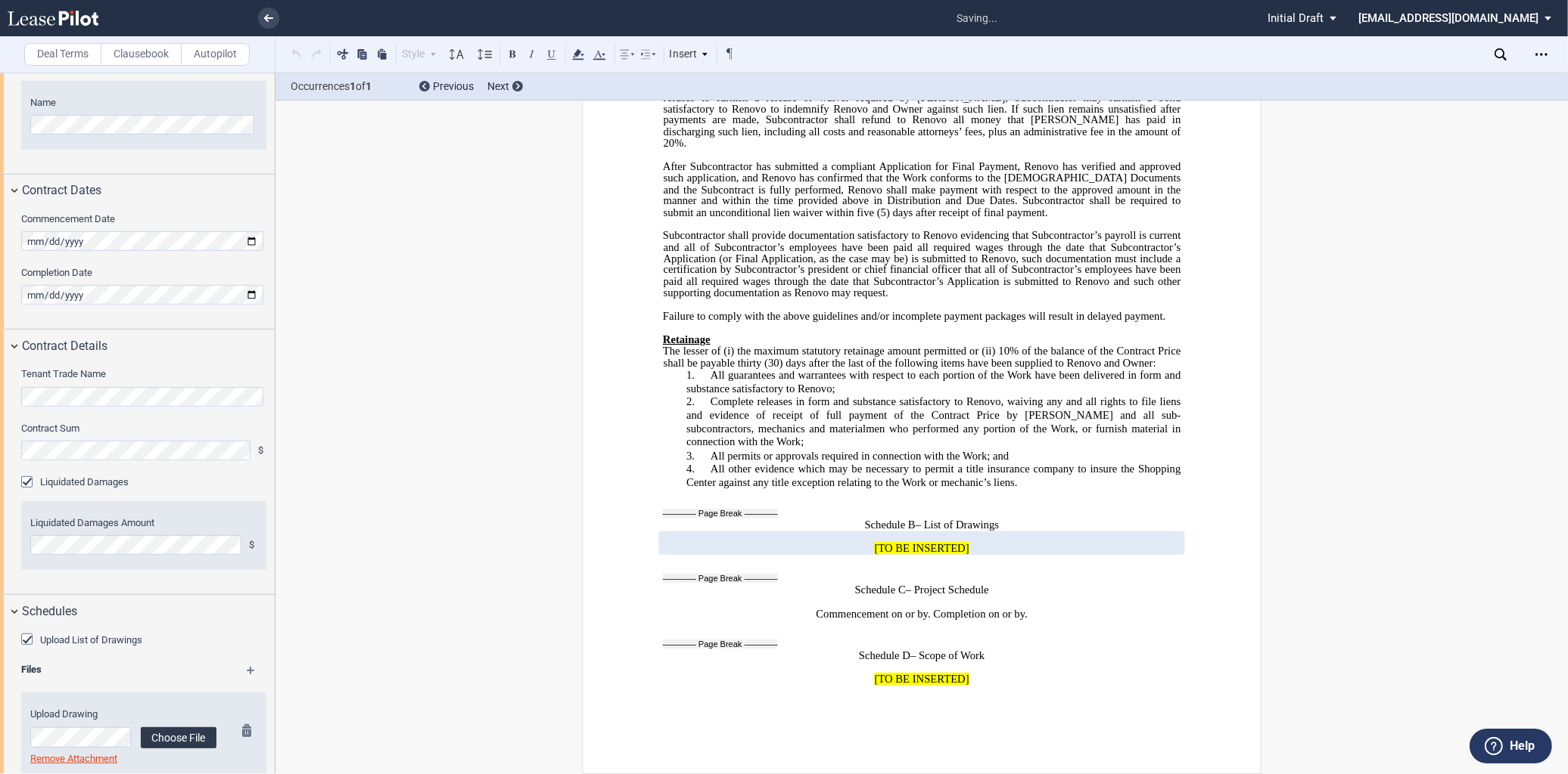
scroll to position [753, 0]
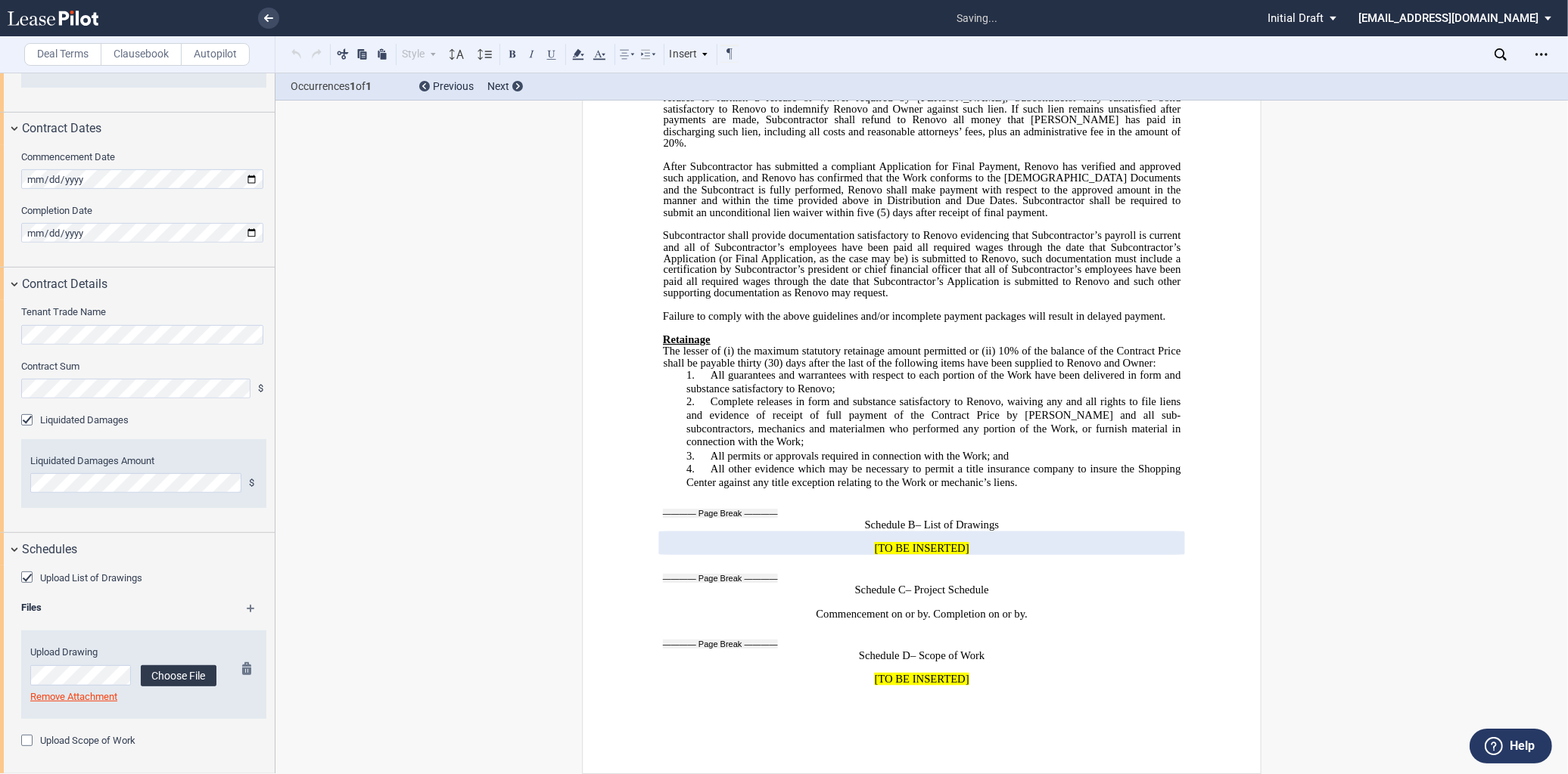
click at [159, 673] on label "Choose File" at bounding box center [179, 676] width 75 height 21
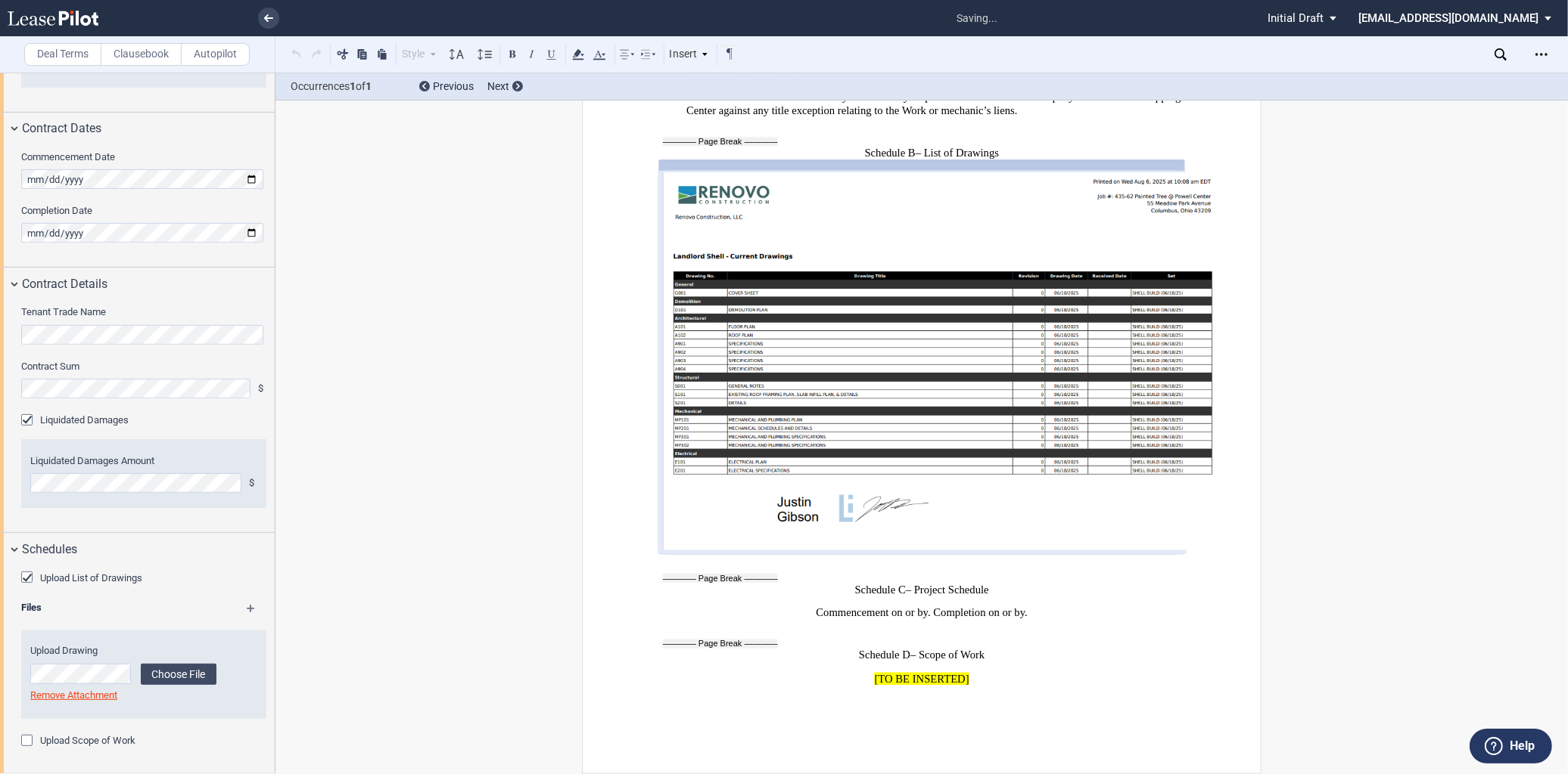
scroll to position [10493, 0]
click at [57, 742] on label "Upload Scope of Work" at bounding box center [88, 741] width 96 height 14
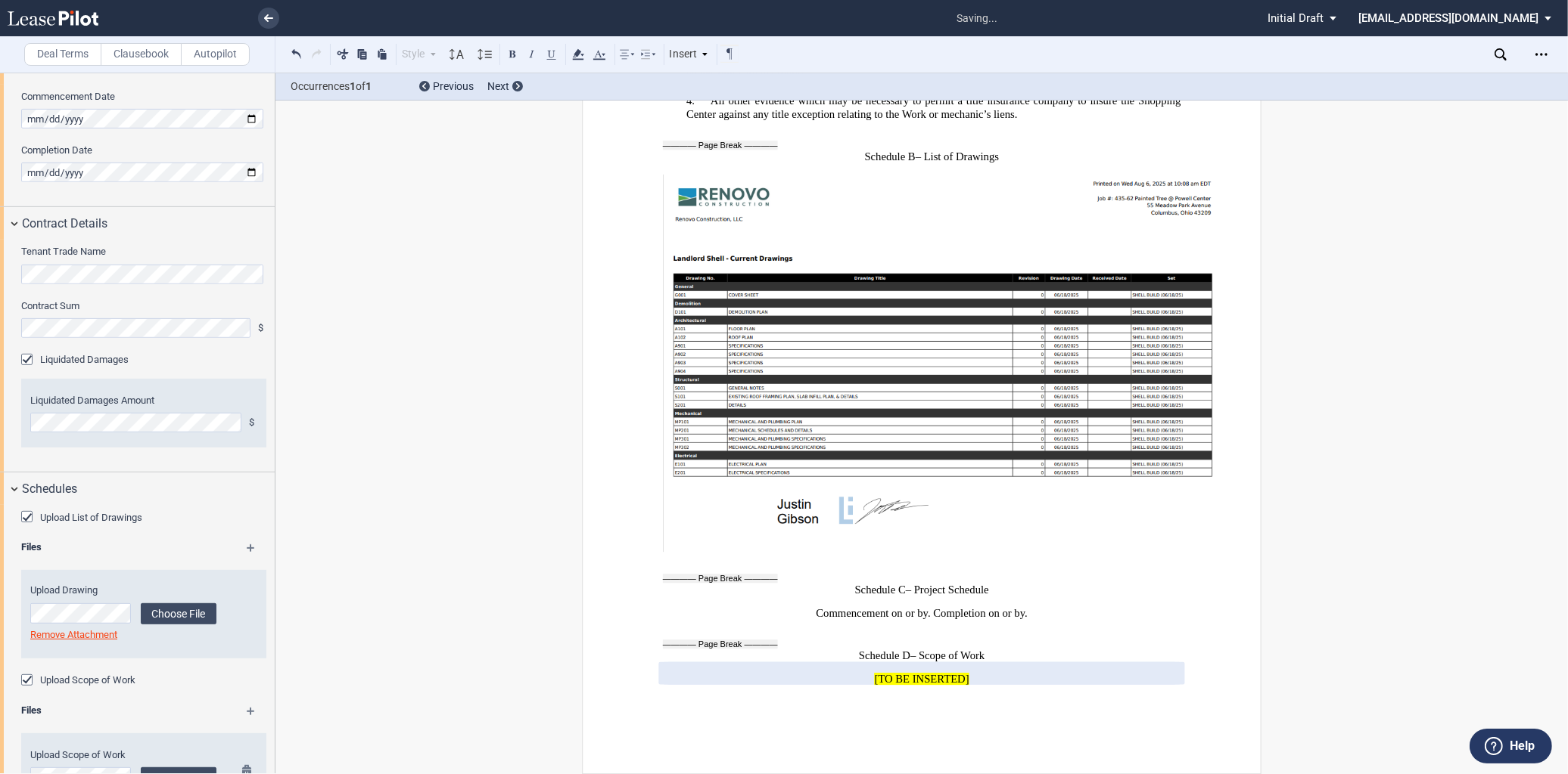
scroll to position [885, 0]
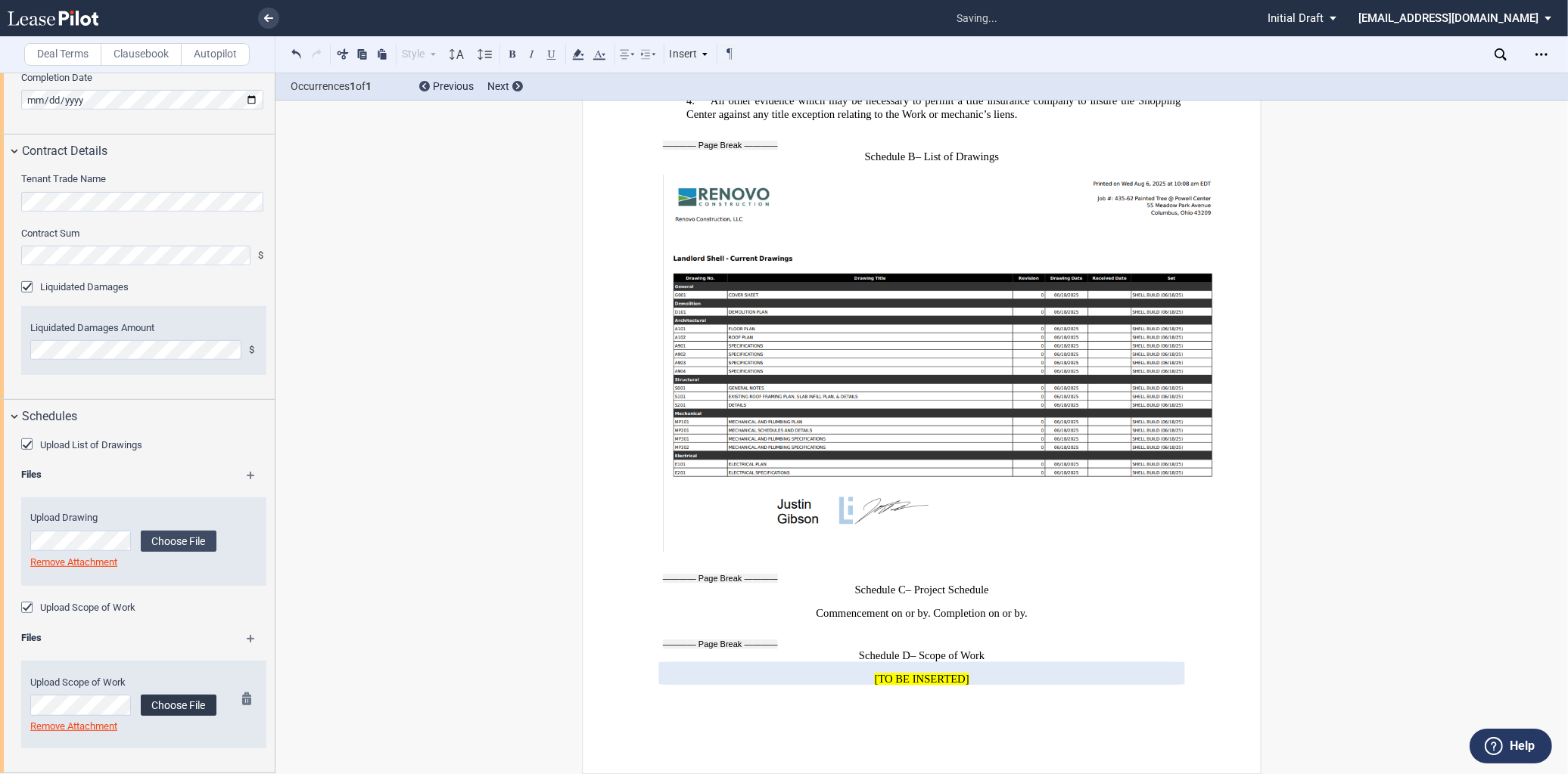
click at [165, 709] on label "Choose File" at bounding box center [179, 705] width 75 height 21
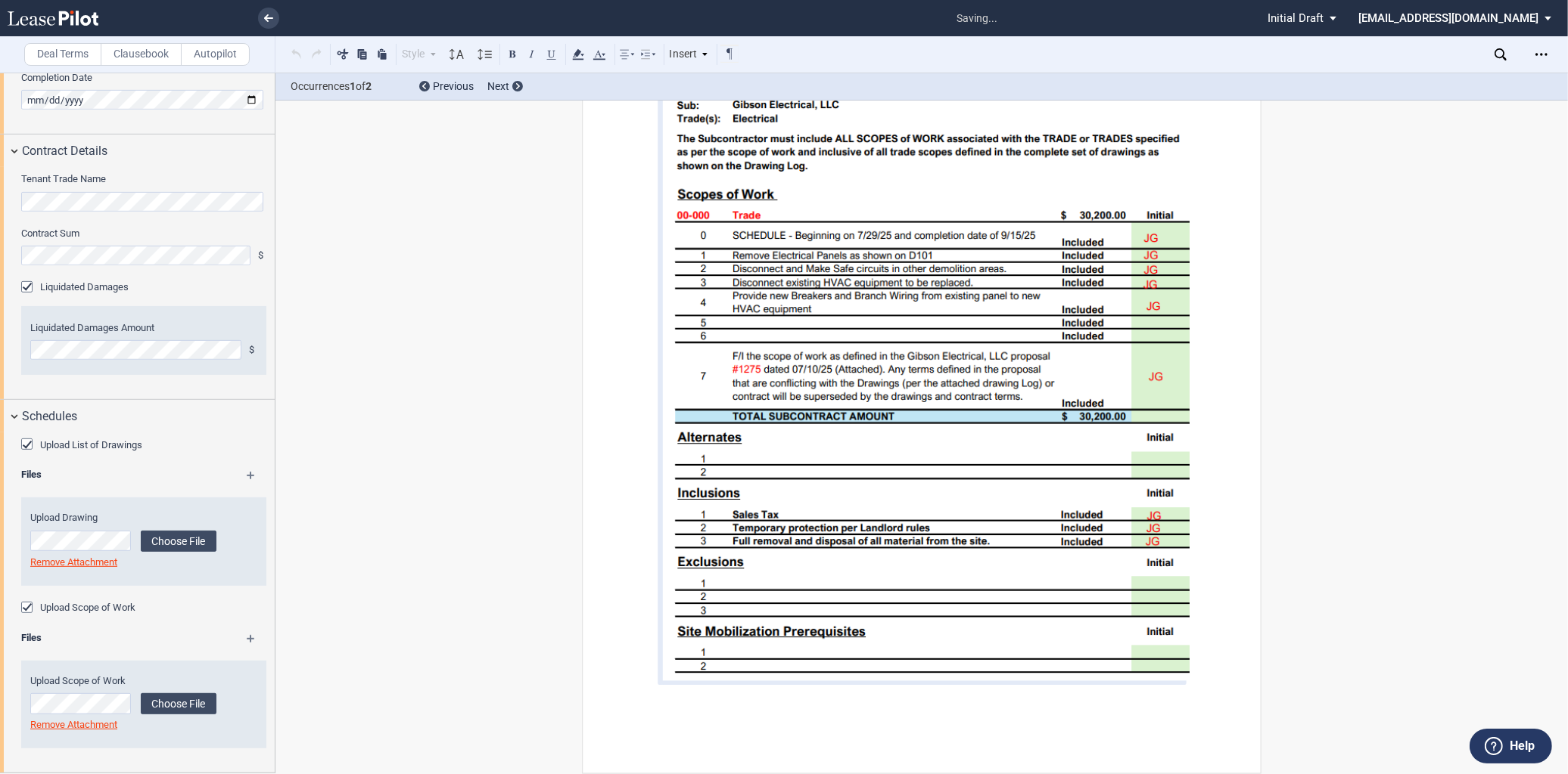
scroll to position [11119, 0]
click at [247, 638] on md-icon at bounding box center [258, 644] width 22 height 18
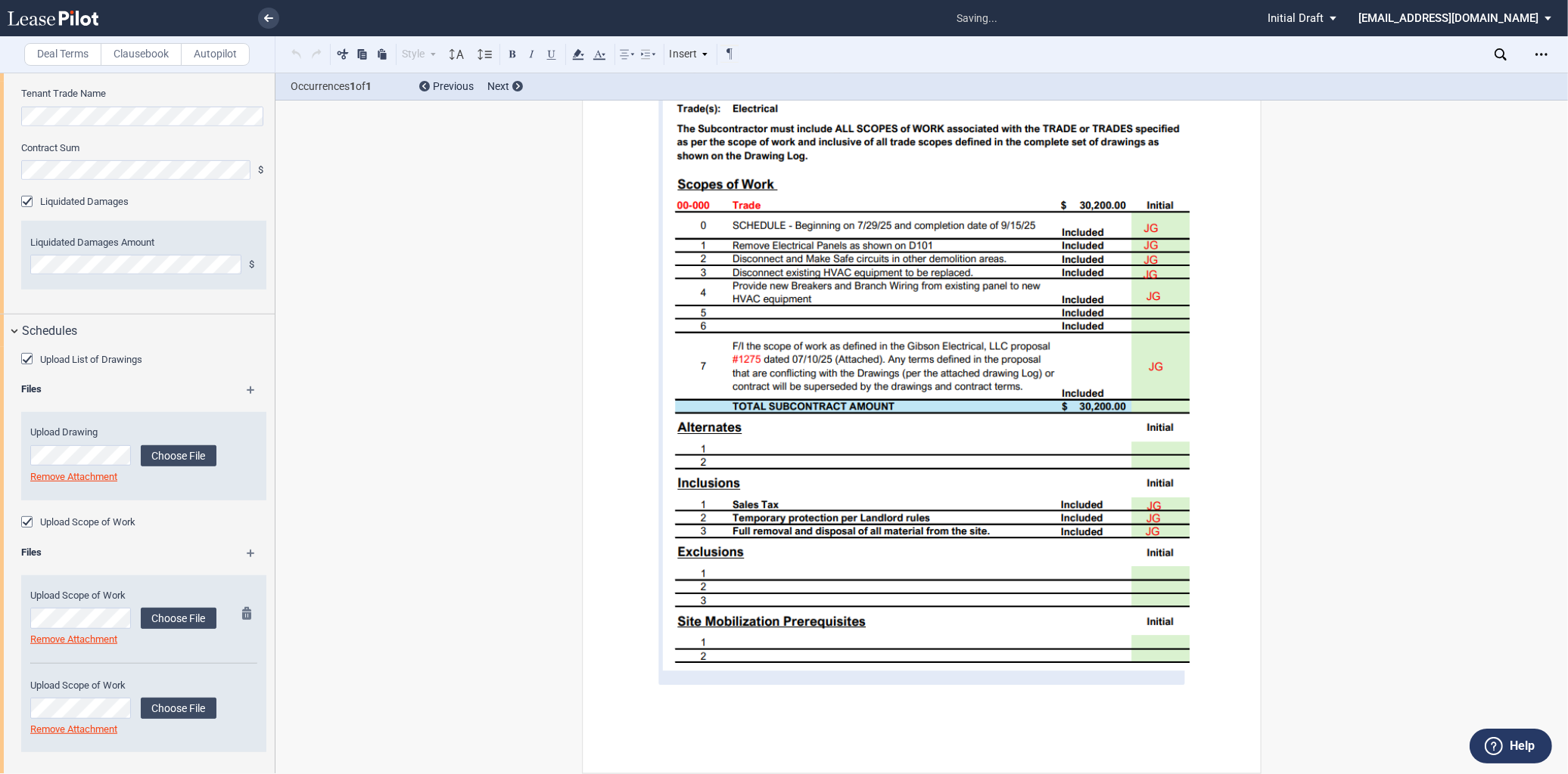
scroll to position [974, 0]
click at [184, 699] on label "Choose File" at bounding box center [179, 705] width 75 height 21
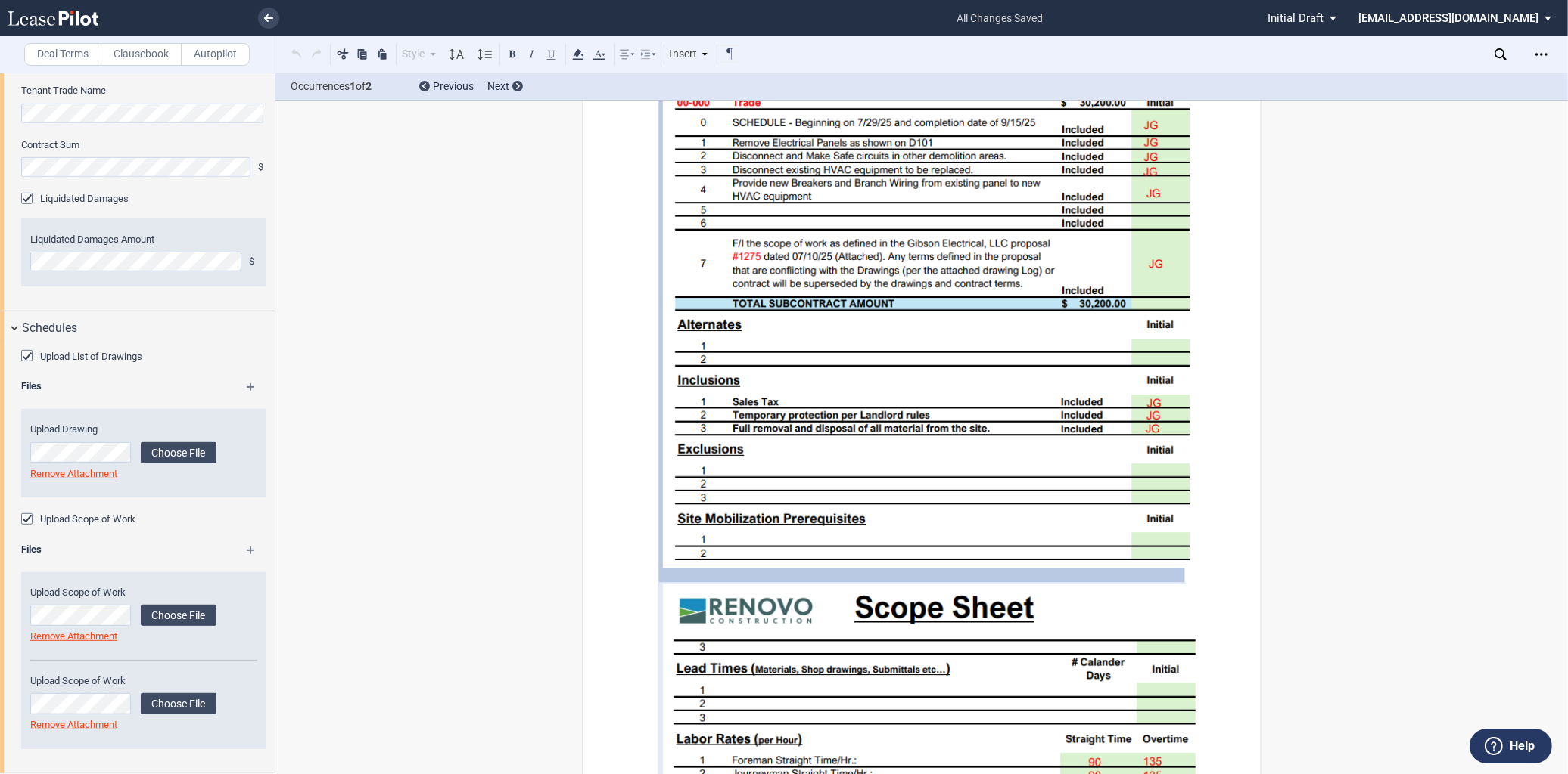
click at [248, 549] on md-icon at bounding box center [258, 556] width 22 height 18
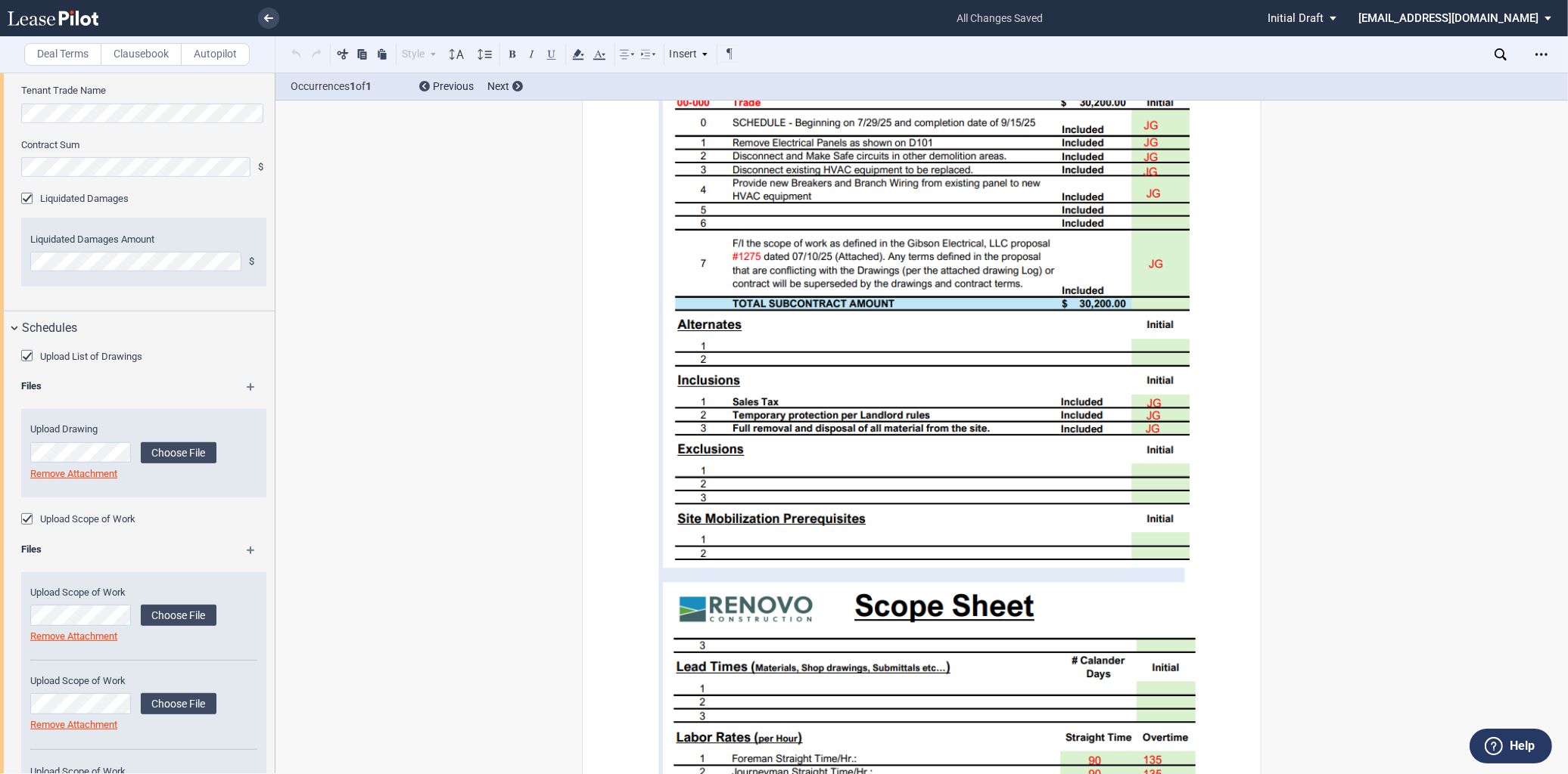
click at [249, 549] on md-icon at bounding box center [258, 556] width 22 height 18
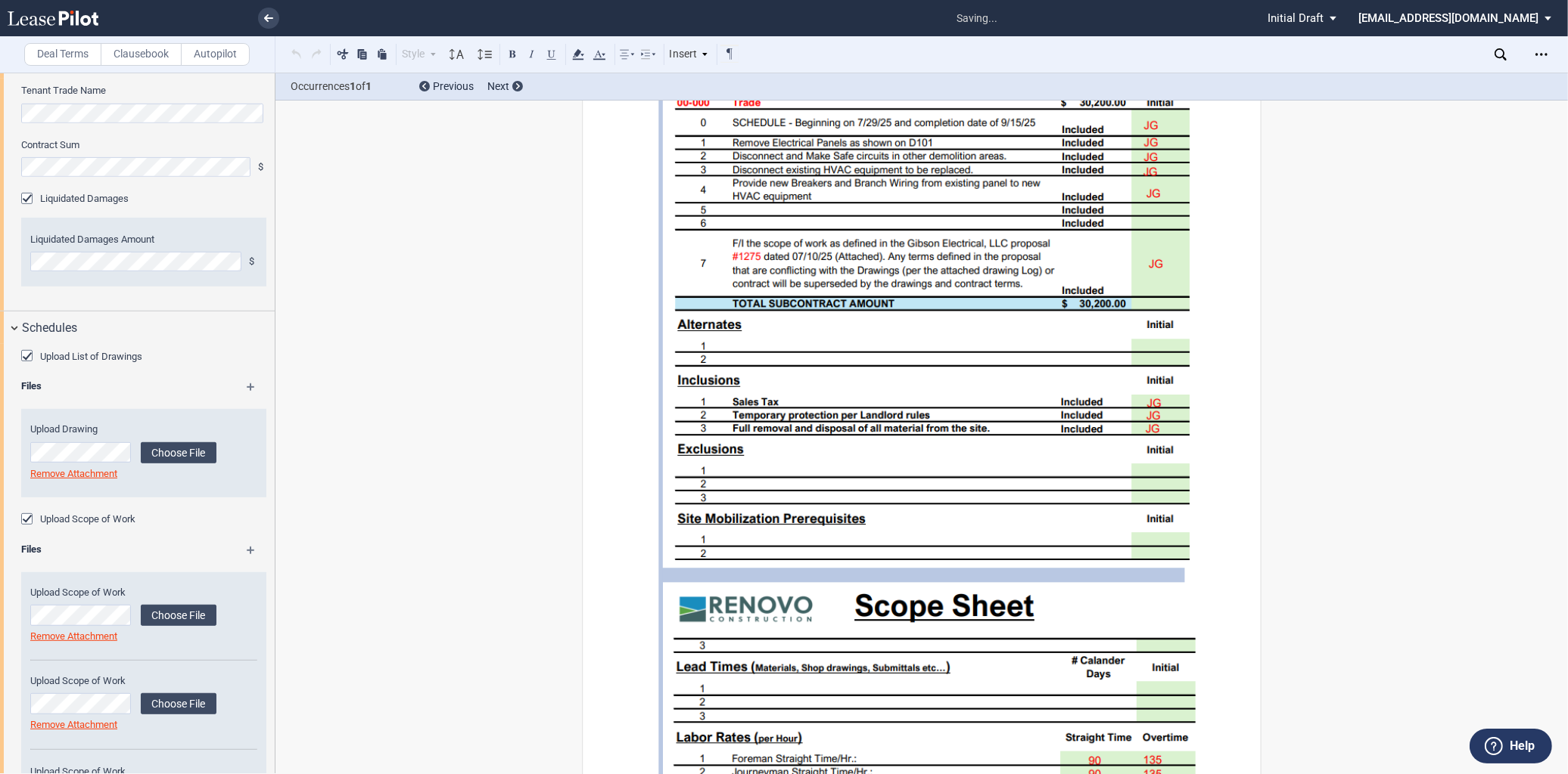
click at [249, 549] on md-icon at bounding box center [258, 556] width 22 height 18
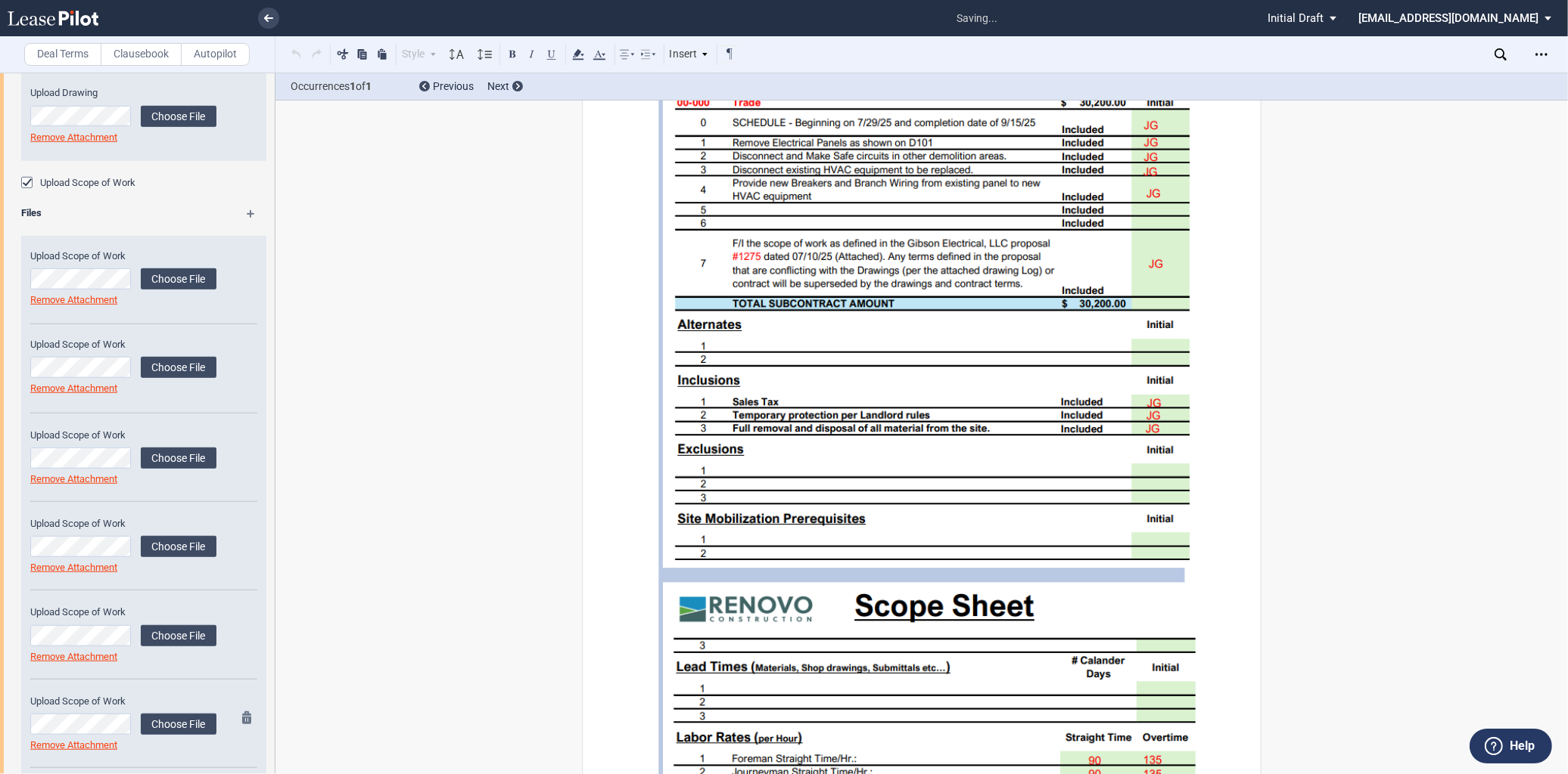
scroll to position [1508, 0]
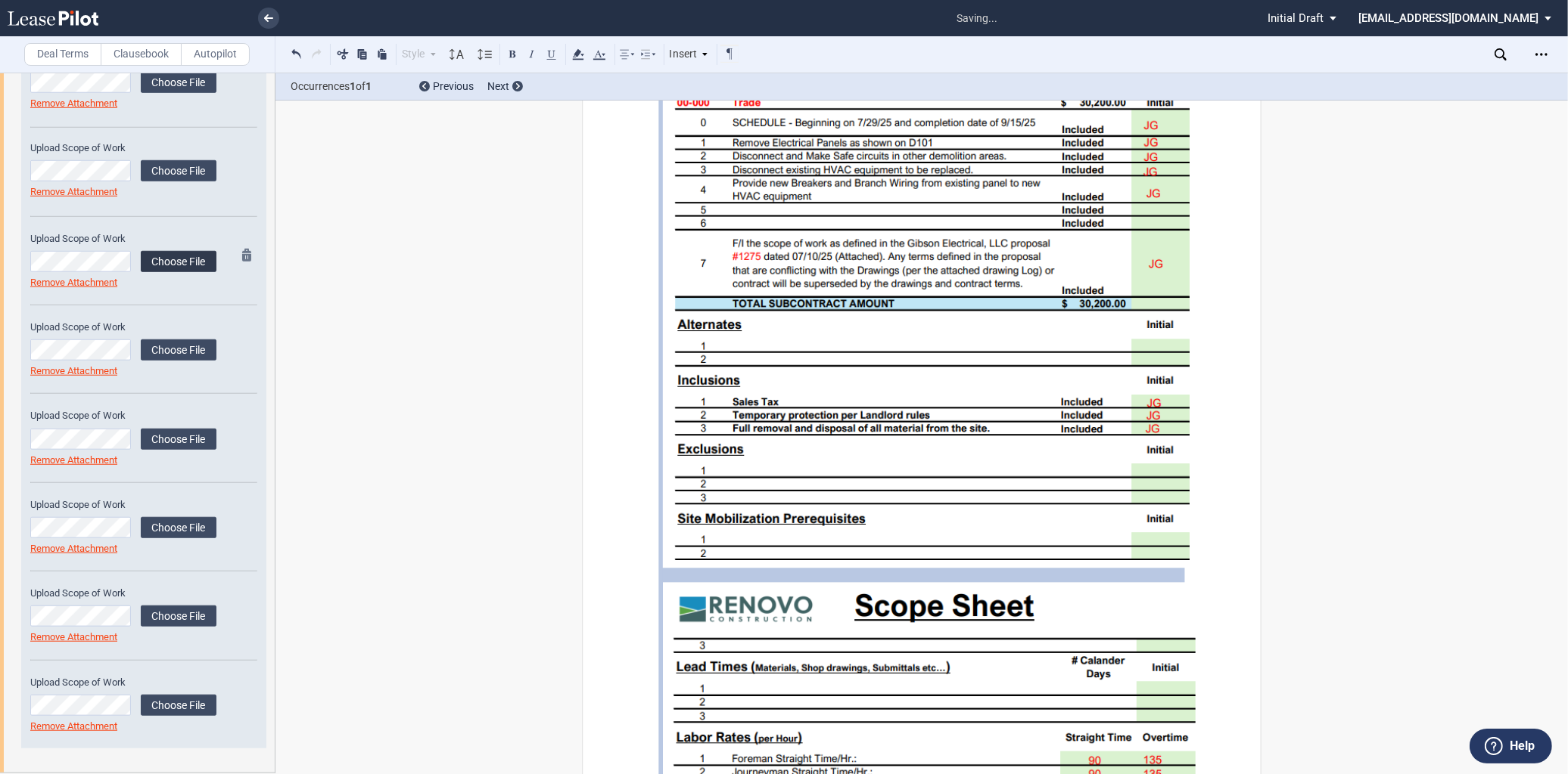
click at [176, 260] on label "Choose File" at bounding box center [179, 261] width 75 height 21
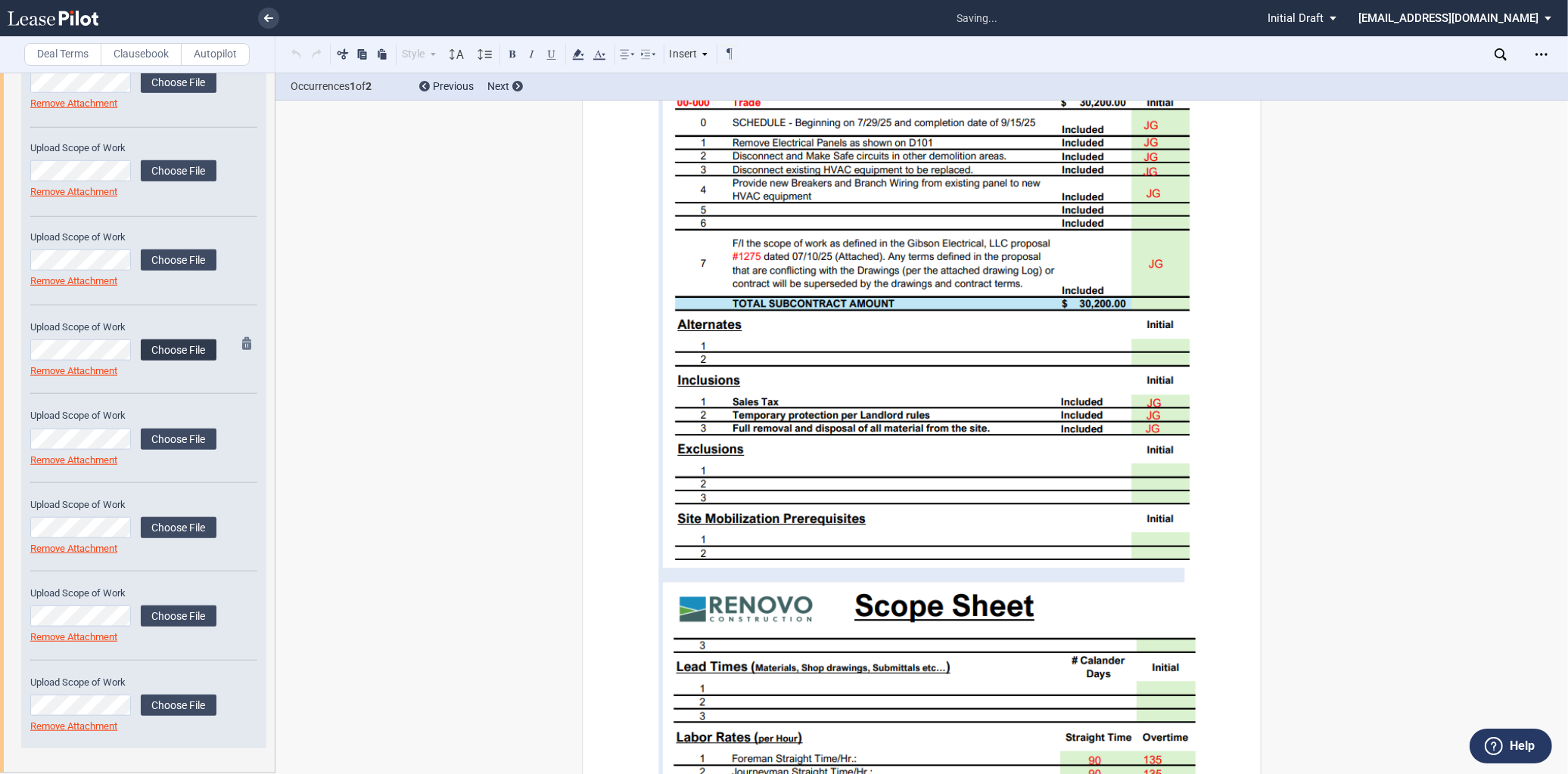
click at [163, 346] on label "Choose File" at bounding box center [179, 350] width 75 height 21
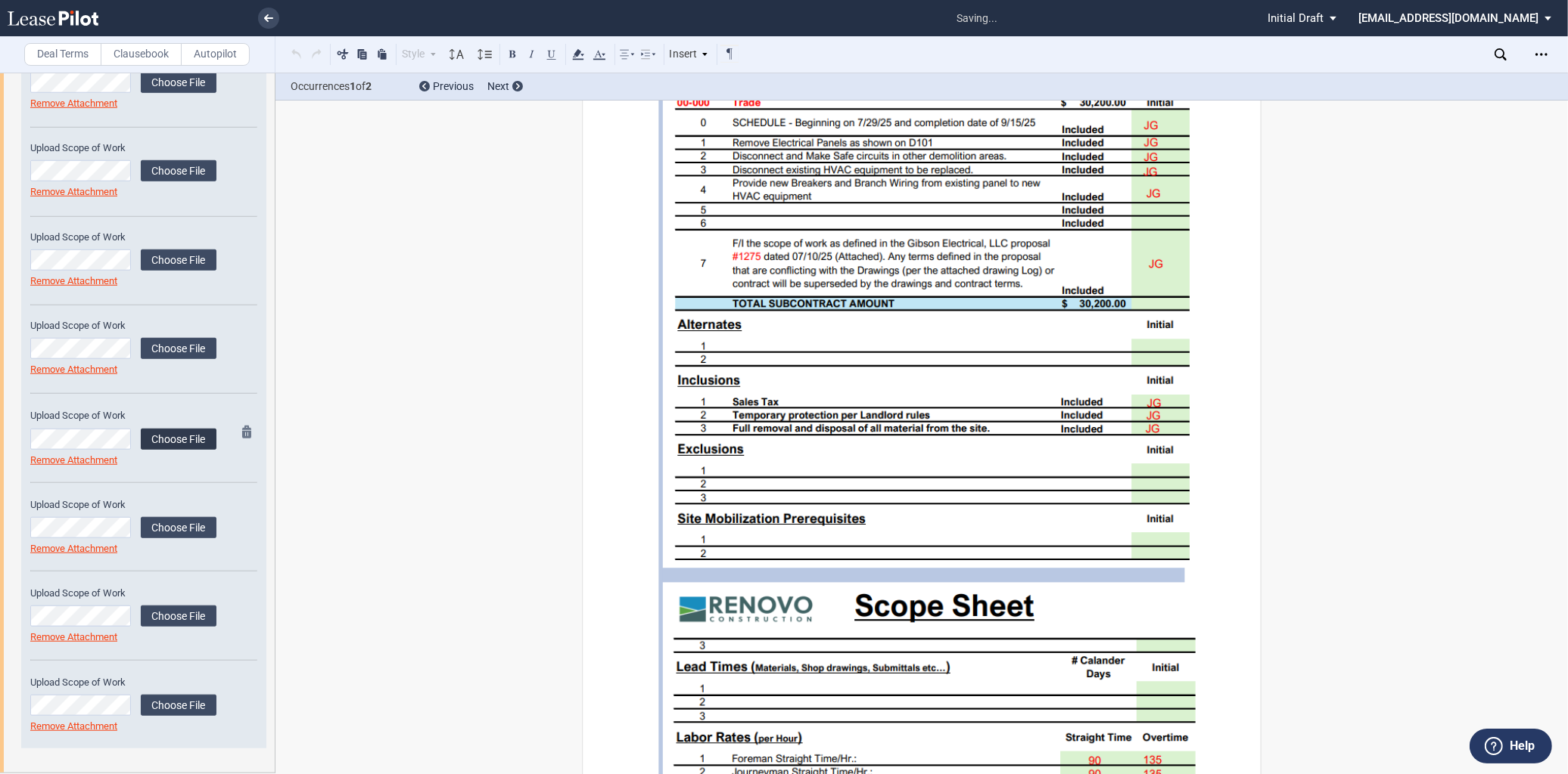
click at [163, 432] on label "Choose File" at bounding box center [179, 439] width 75 height 21
click at [176, 523] on label "Choose File" at bounding box center [179, 527] width 75 height 21
click at [185, 622] on label "Choose File" at bounding box center [179, 616] width 75 height 21
click at [157, 706] on label "Choose File" at bounding box center [179, 705] width 75 height 21
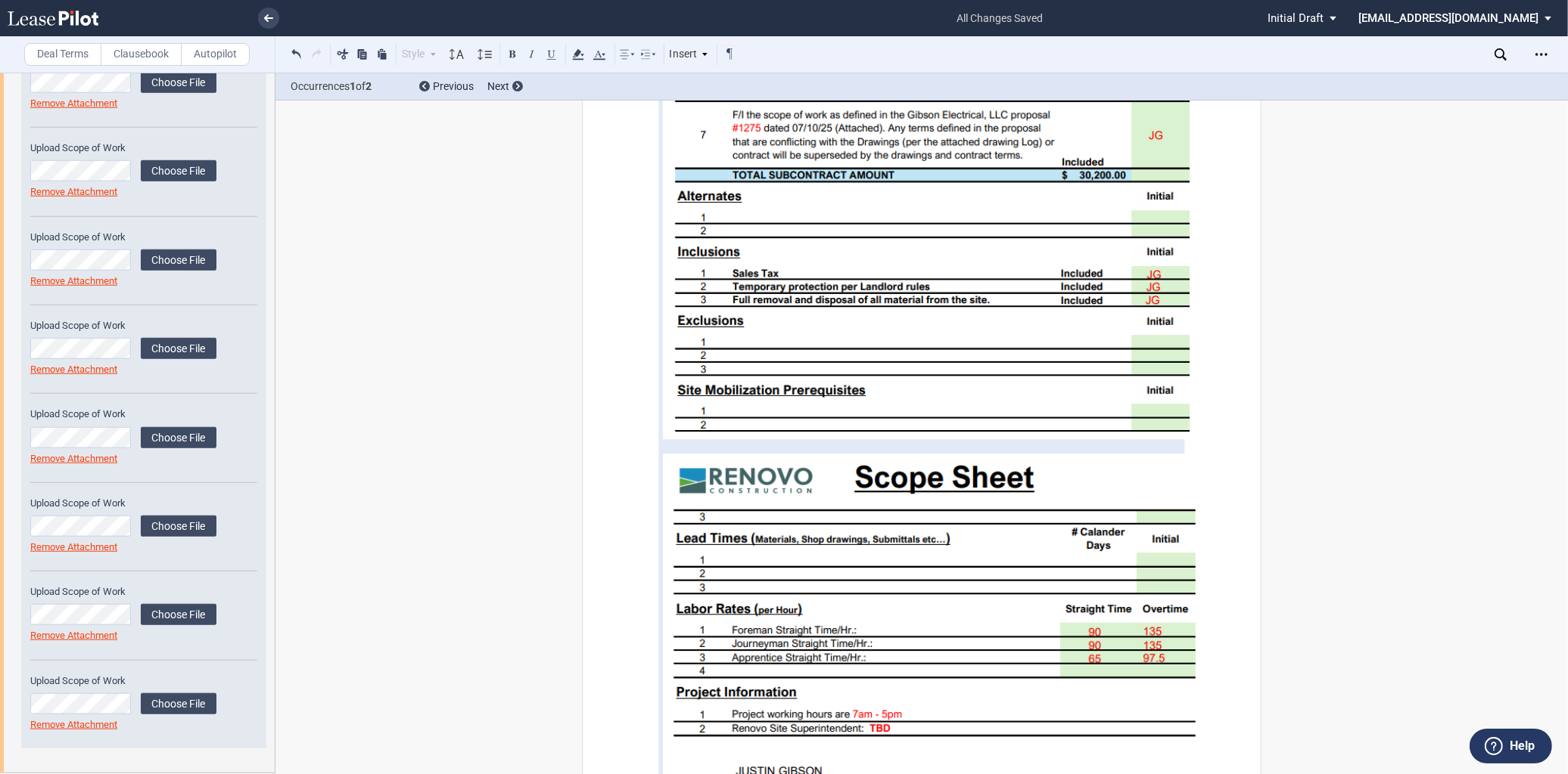
scroll to position [11119, 0]
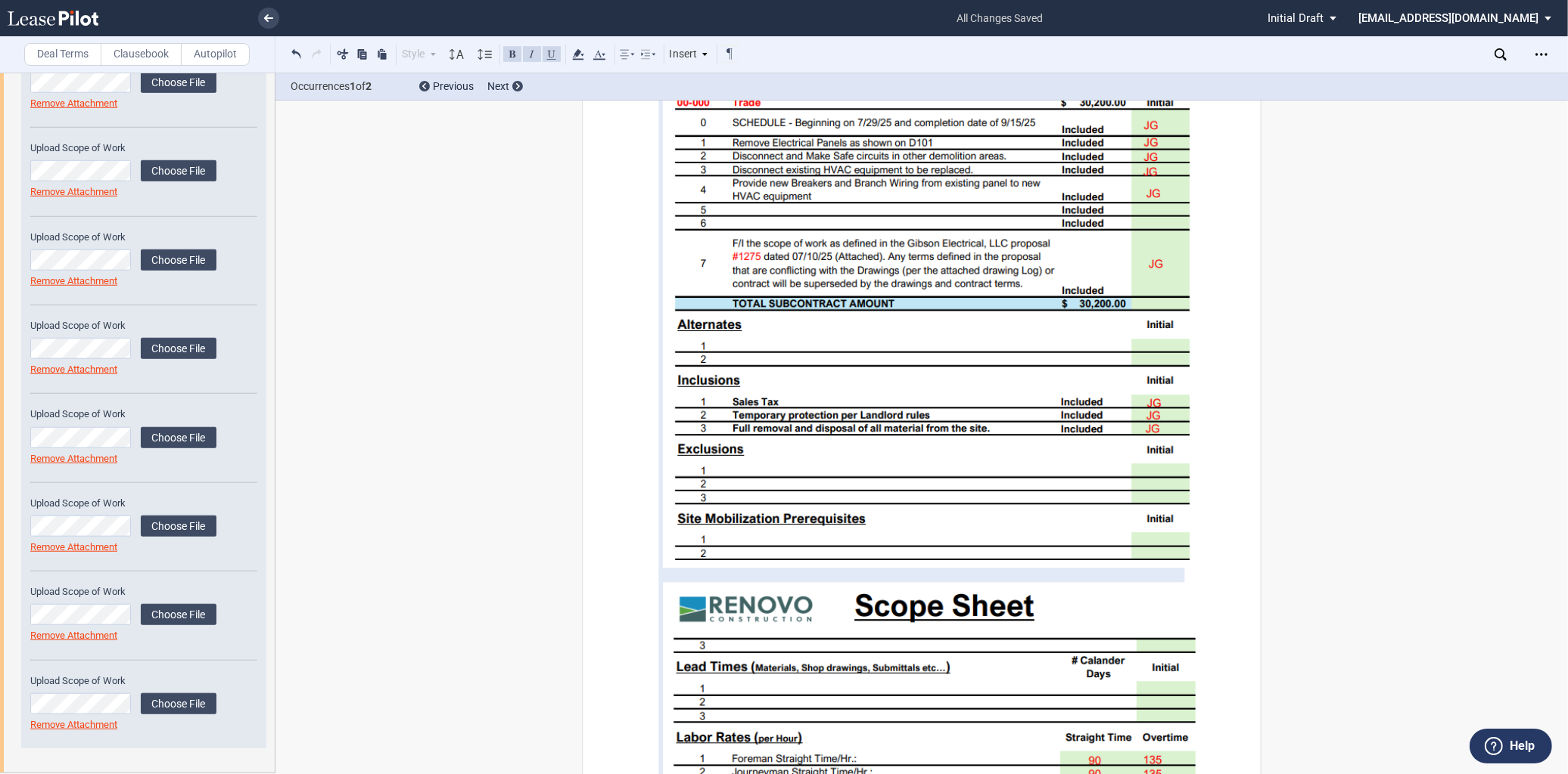
drag, startPoint x: 800, startPoint y: 421, endPoint x: 1263, endPoint y: 423, distance: 463.0
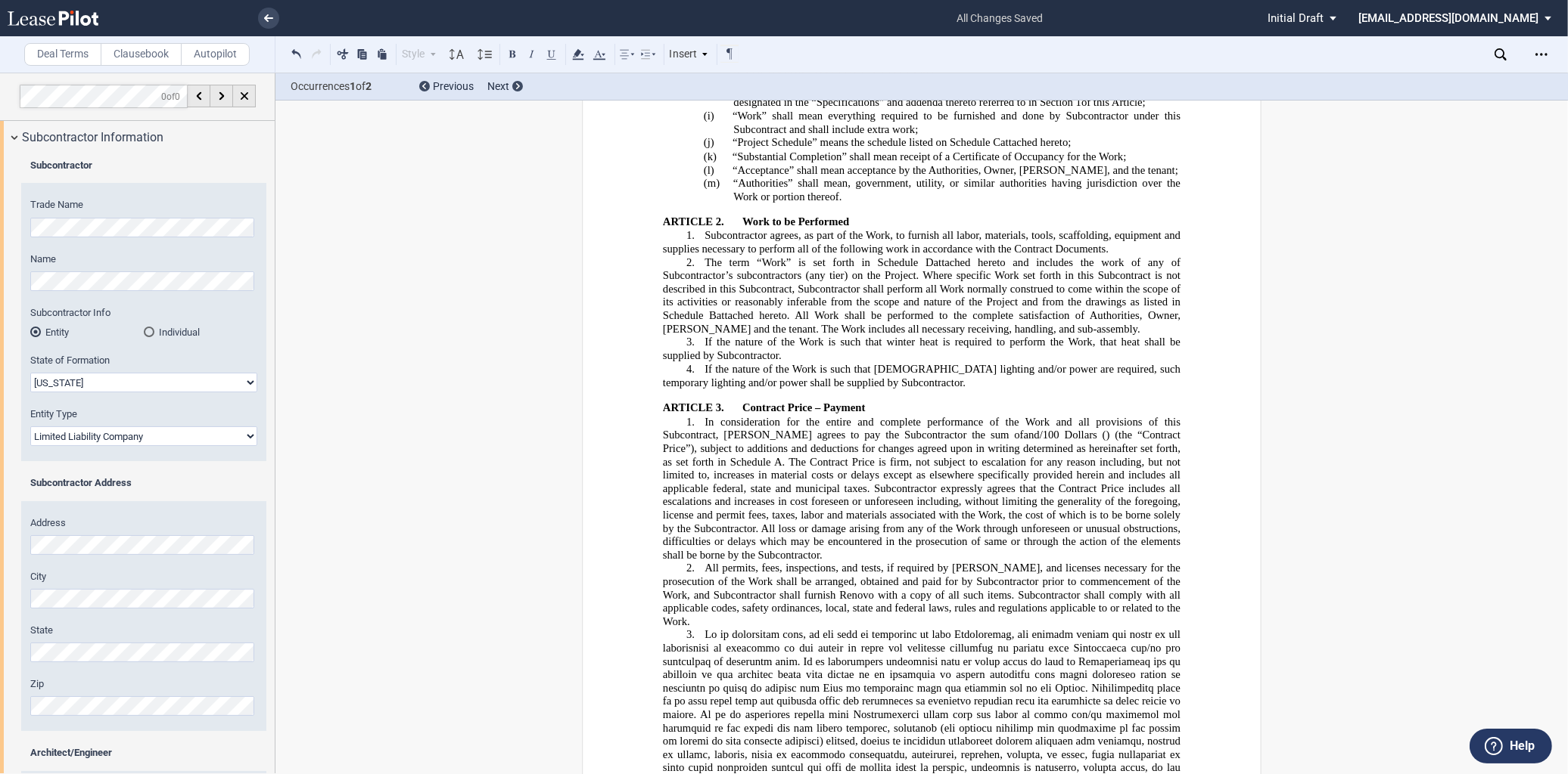
scroll to position [0, 0]
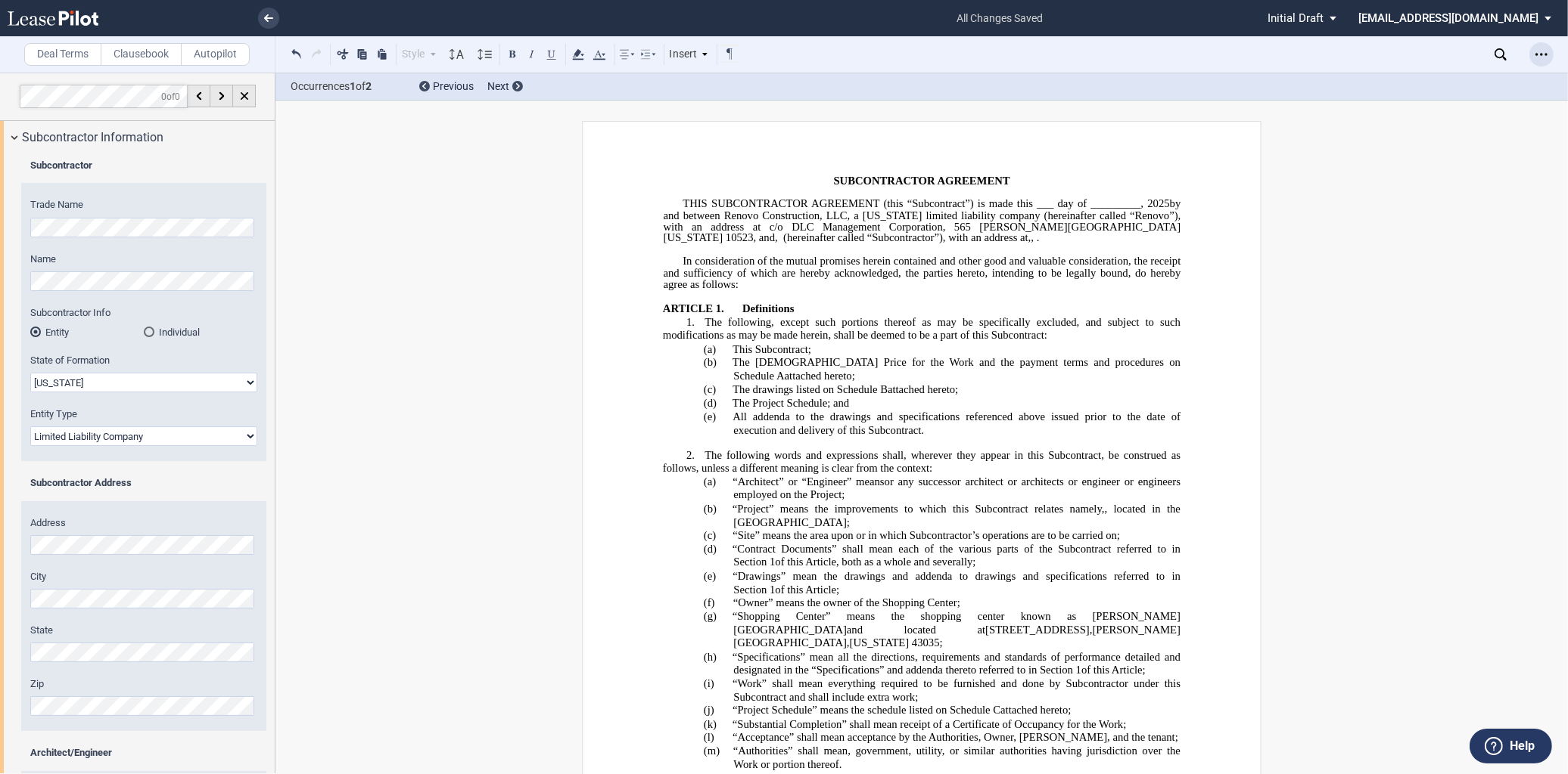
click at [1532, 47] on div "Open Lease options menu" at bounding box center [1541, 54] width 24 height 24
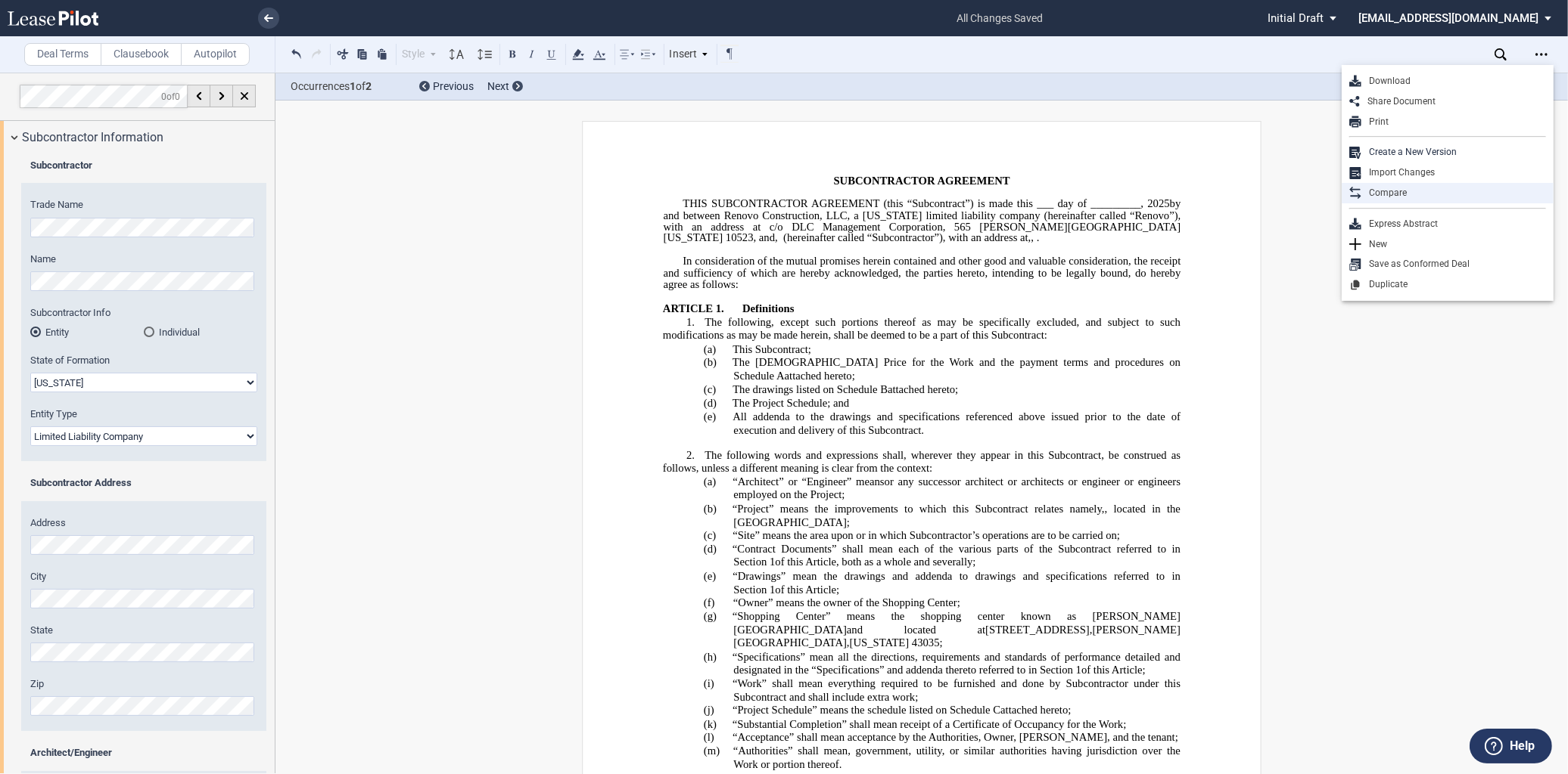
click at [1419, 194] on div "Compare" at bounding box center [1453, 193] width 185 height 13
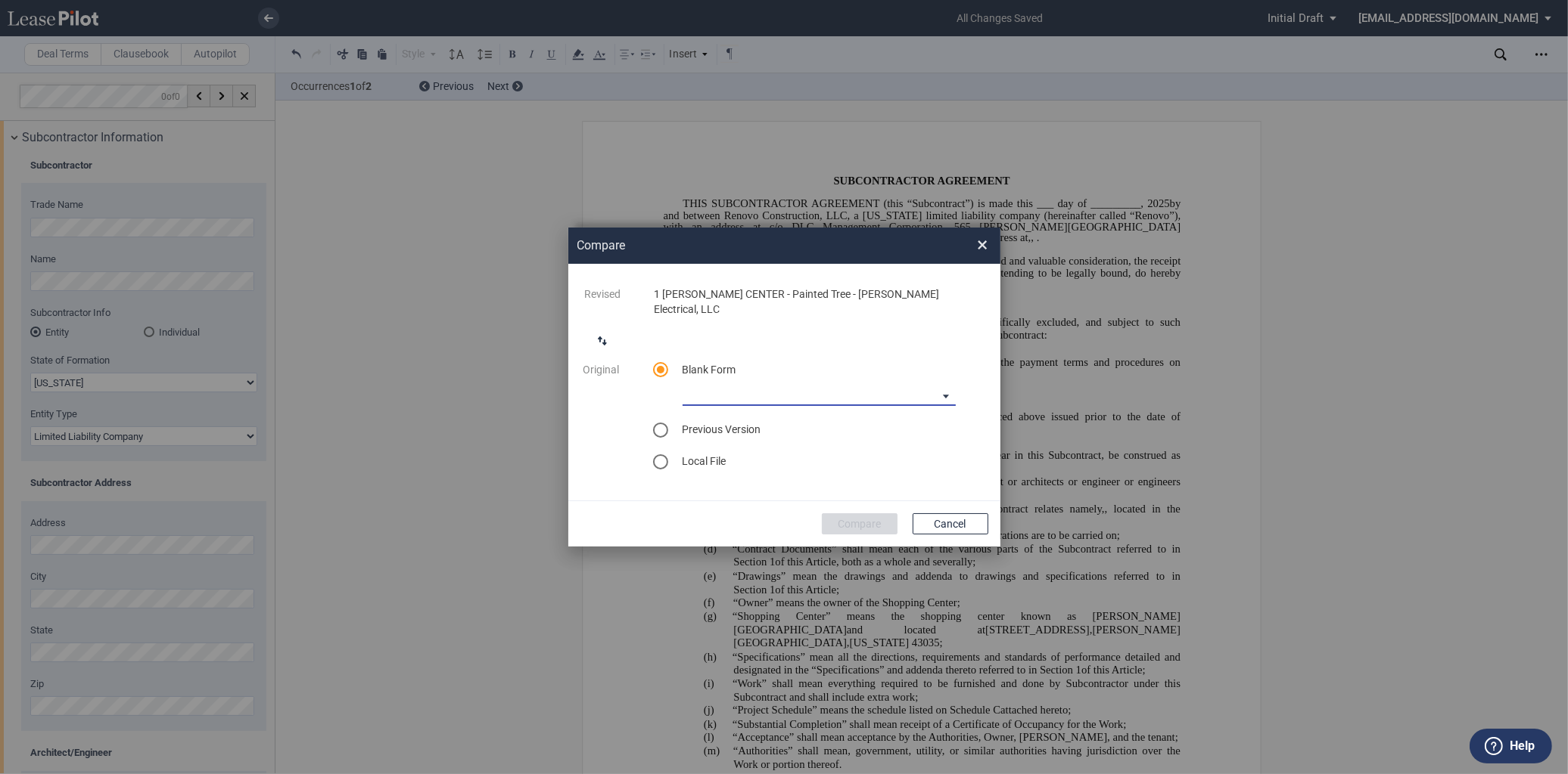
click at [842, 389] on md-select "90-10 Payment Blank Form (Construction Contract) [PHONE_NUMBER] Payment Blank F…" at bounding box center [819, 395] width 273 height 23
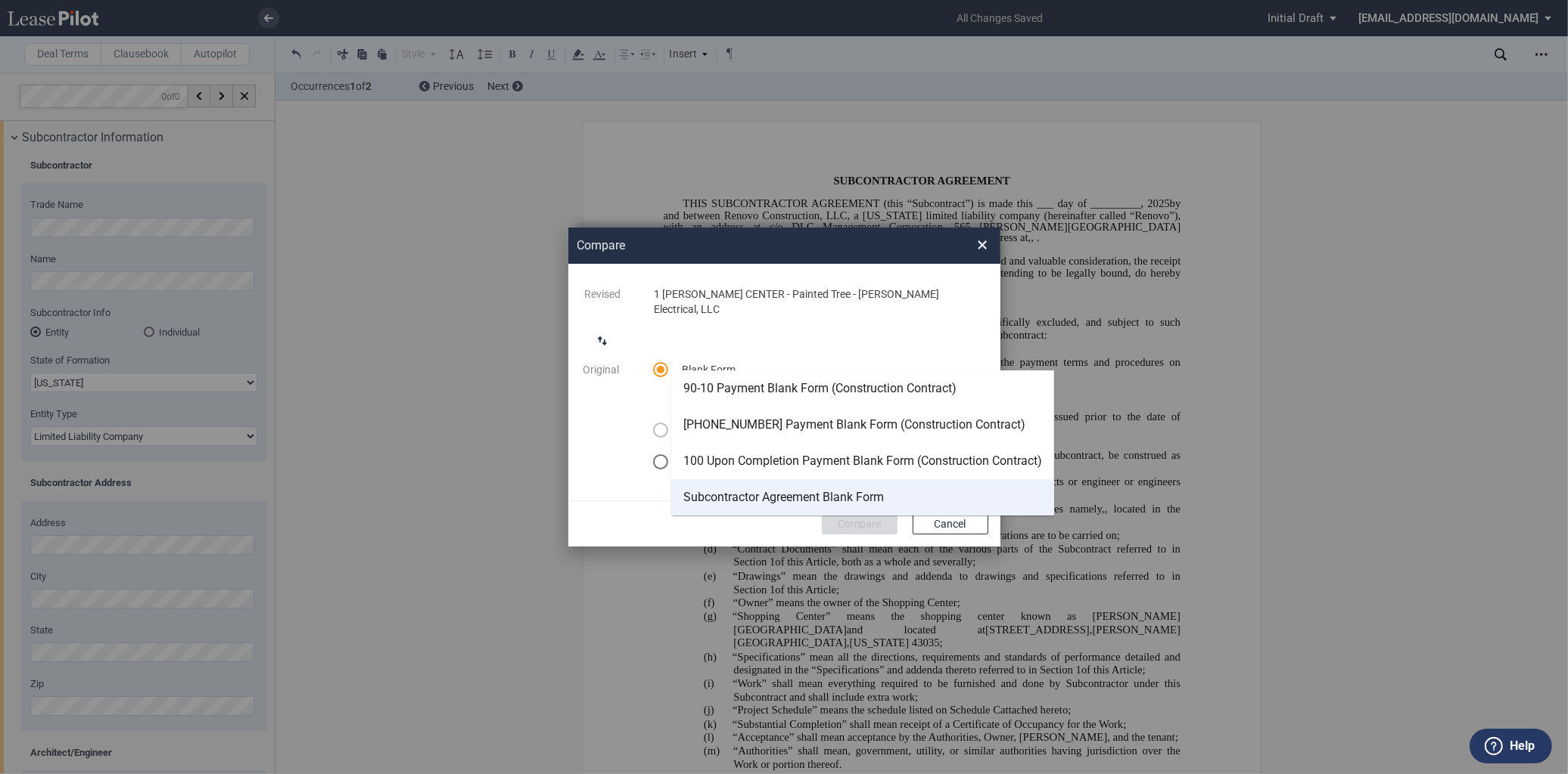
click at [793, 492] on div "Subcontractor Agreement Blank Form" at bounding box center [784, 498] width 201 height 17
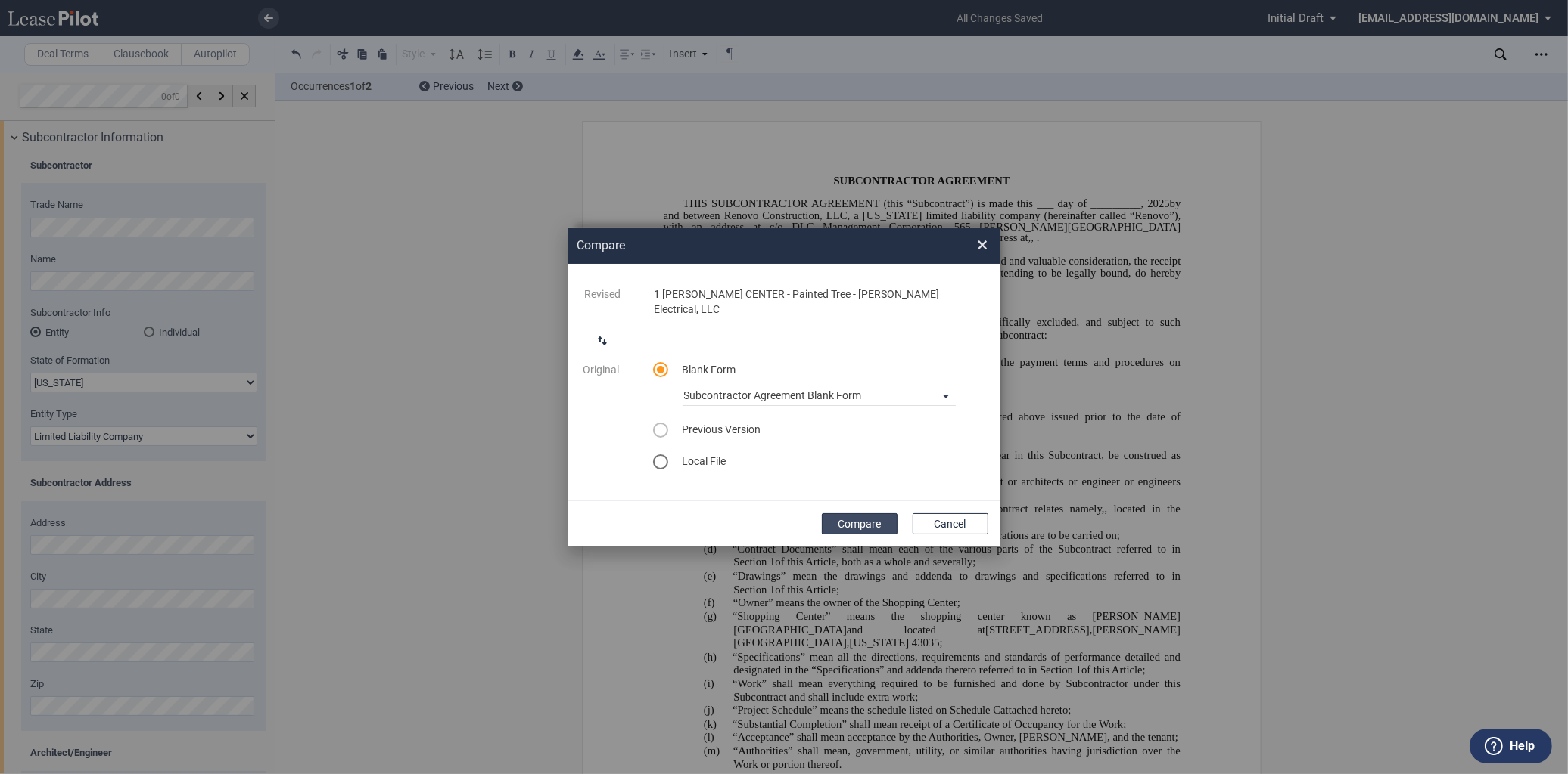
click at [872, 517] on button "Compare" at bounding box center [859, 524] width 75 height 21
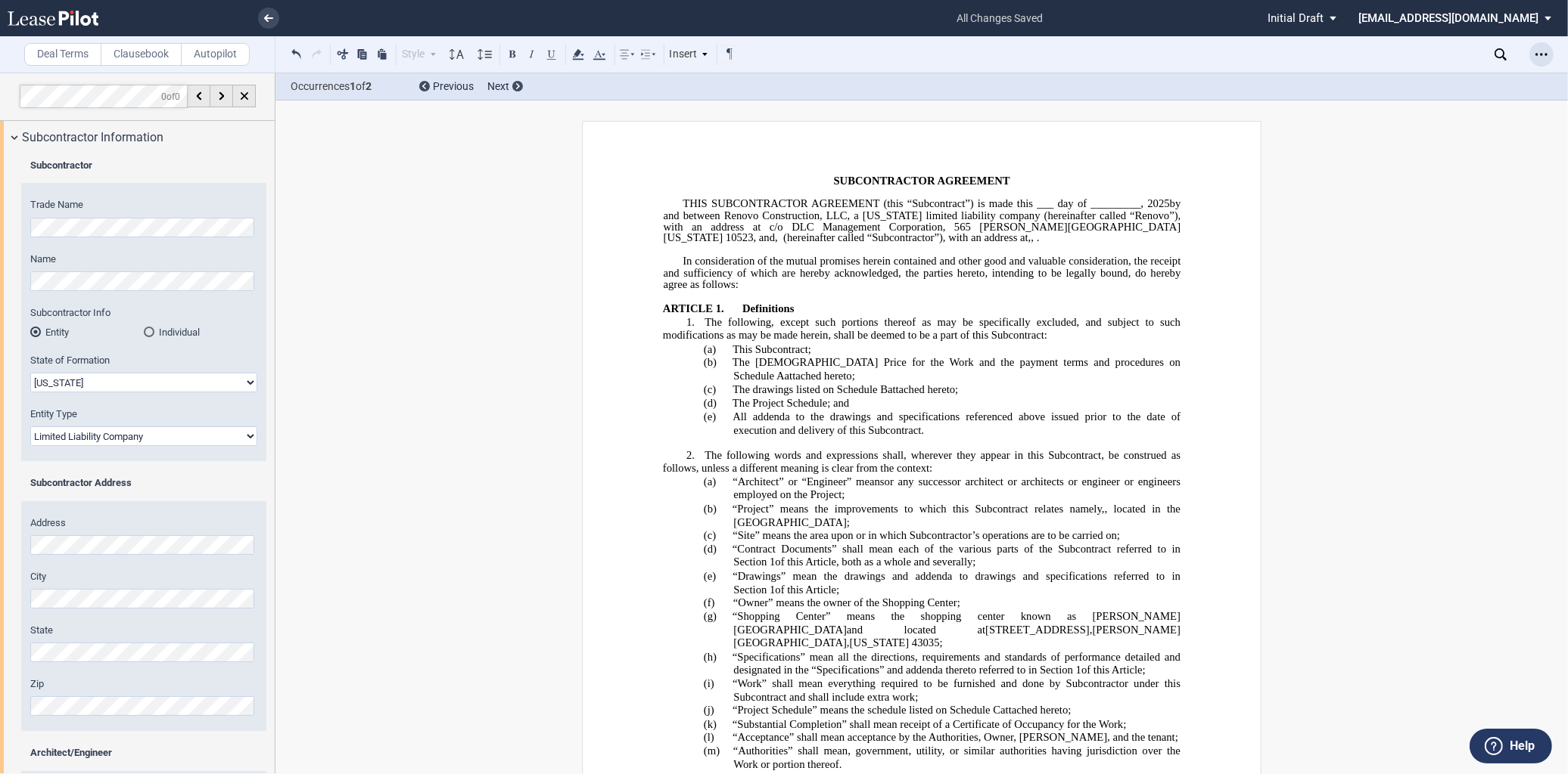
click at [1529, 54] on div "Open Lease options menu" at bounding box center [1541, 54] width 24 height 24
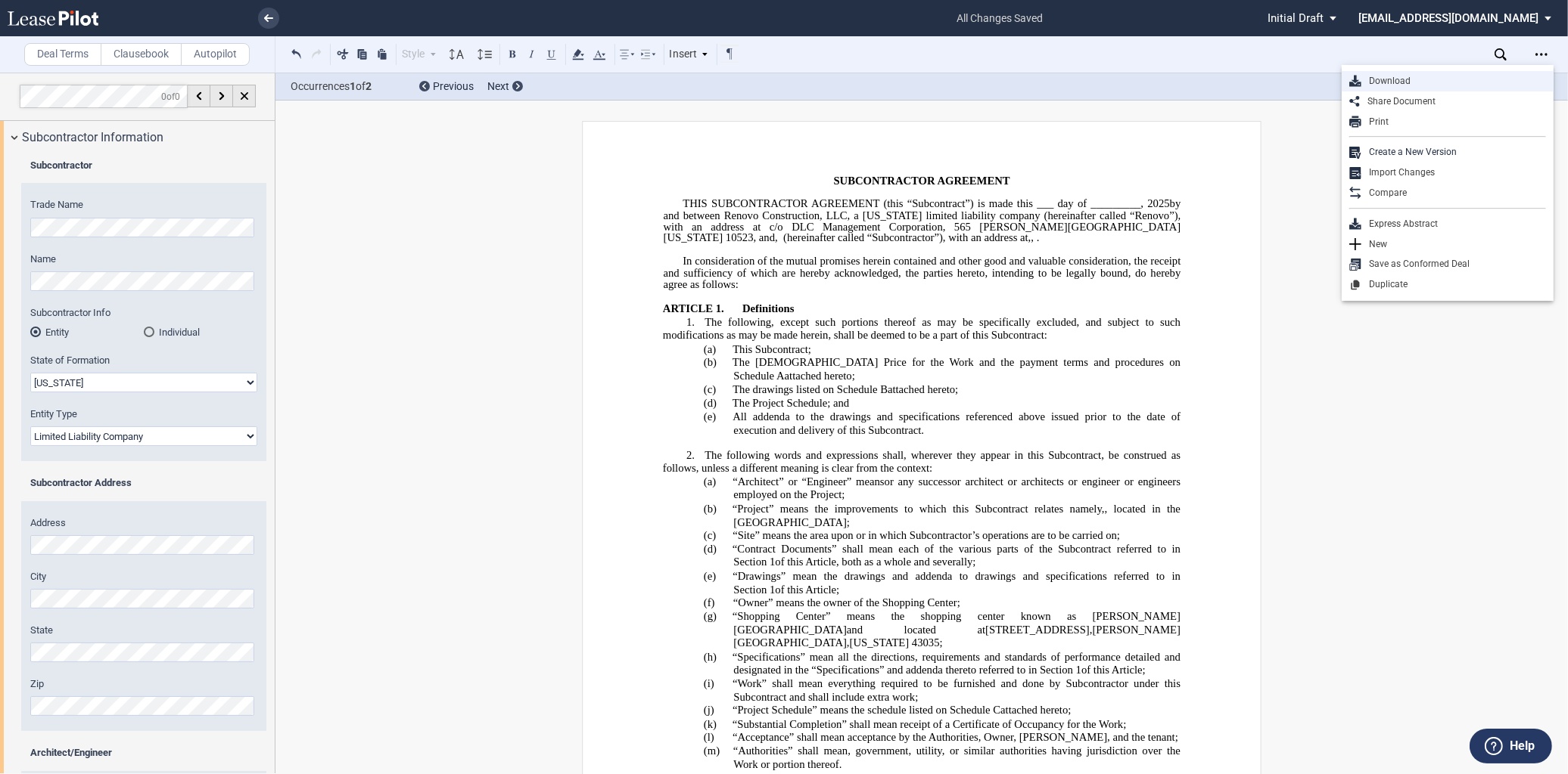
click at [1372, 83] on div "Download" at bounding box center [1453, 81] width 185 height 13
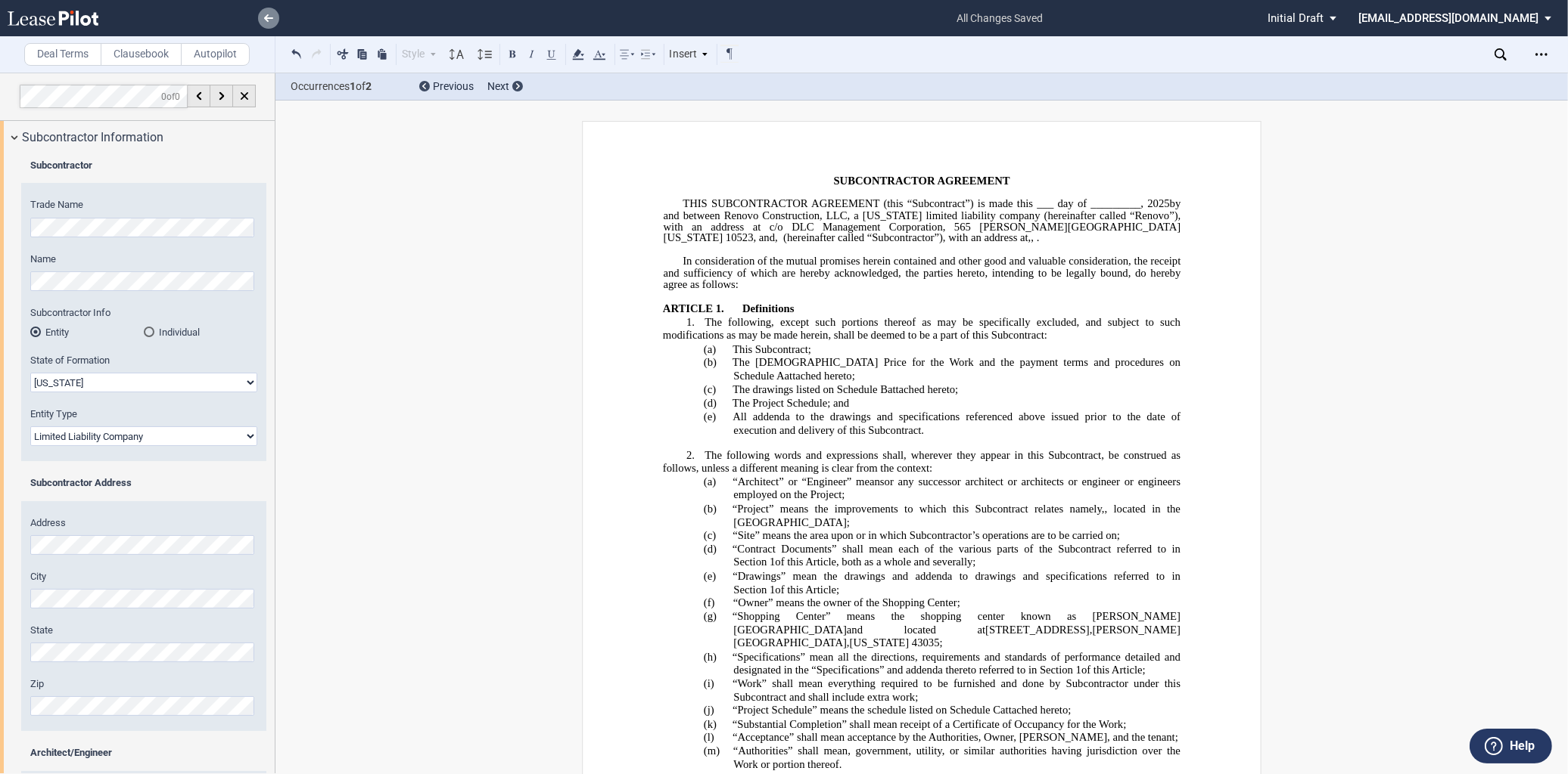
click at [262, 14] on link at bounding box center [268, 17] width 21 height 21
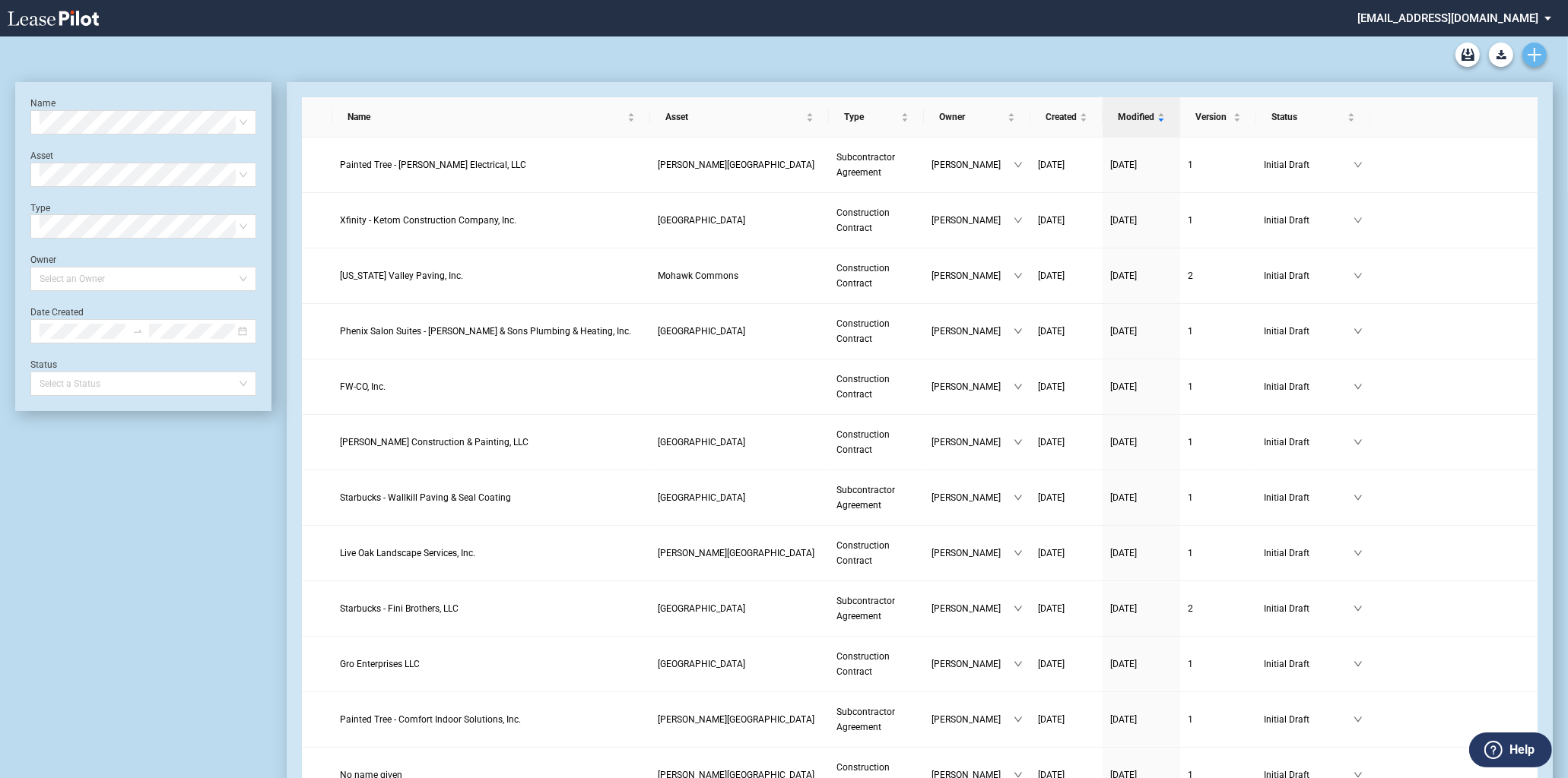
click at [1531, 51] on icon "Create new document" at bounding box center [1535, 55] width 14 height 14
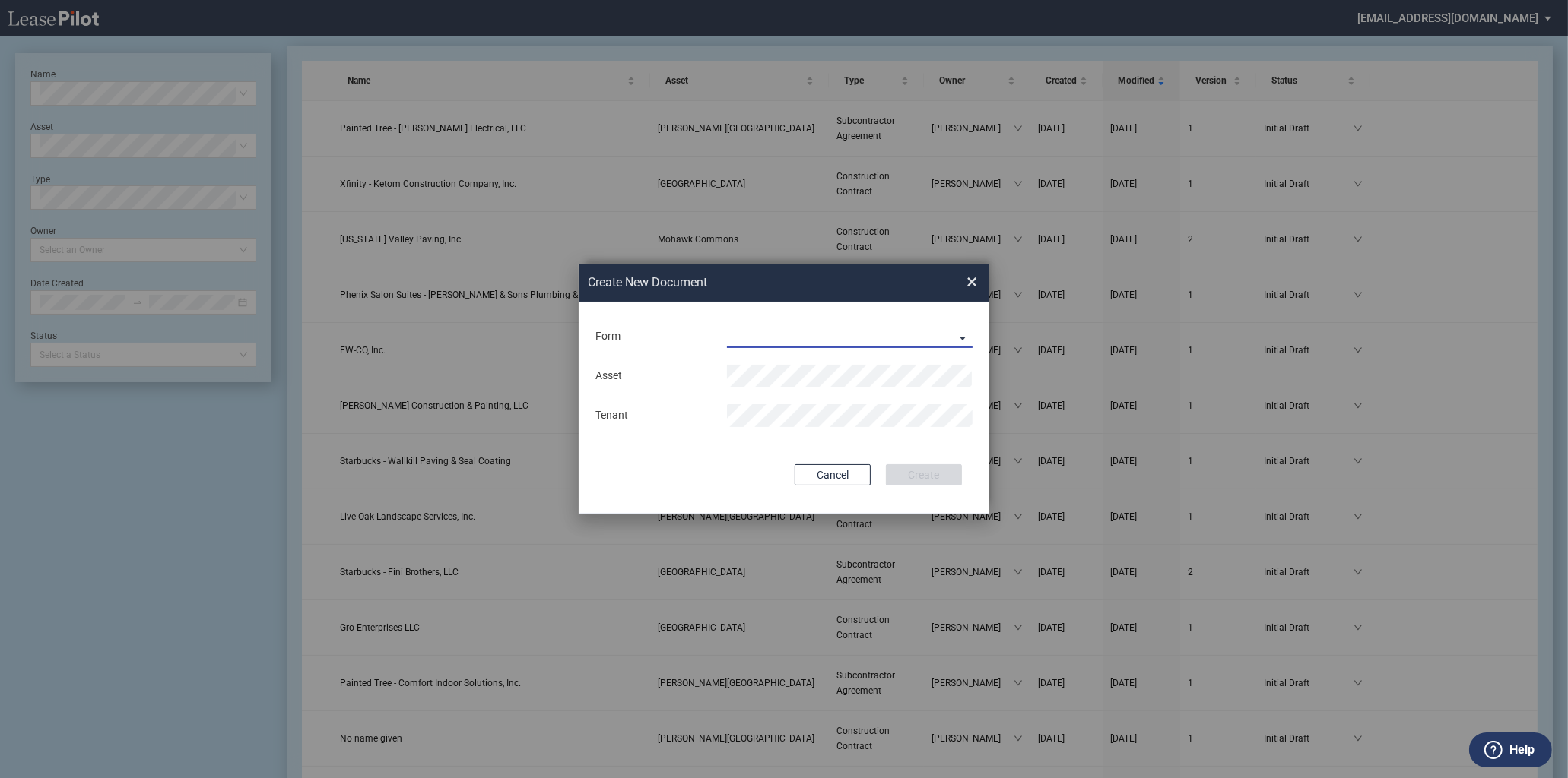
click at [802, 339] on md-select "Construction Contract Subcontractor Agreement" at bounding box center [850, 337] width 245 height 23
click at [815, 367] on div "Subcontractor Agreement" at bounding box center [797, 374] width 137 height 17
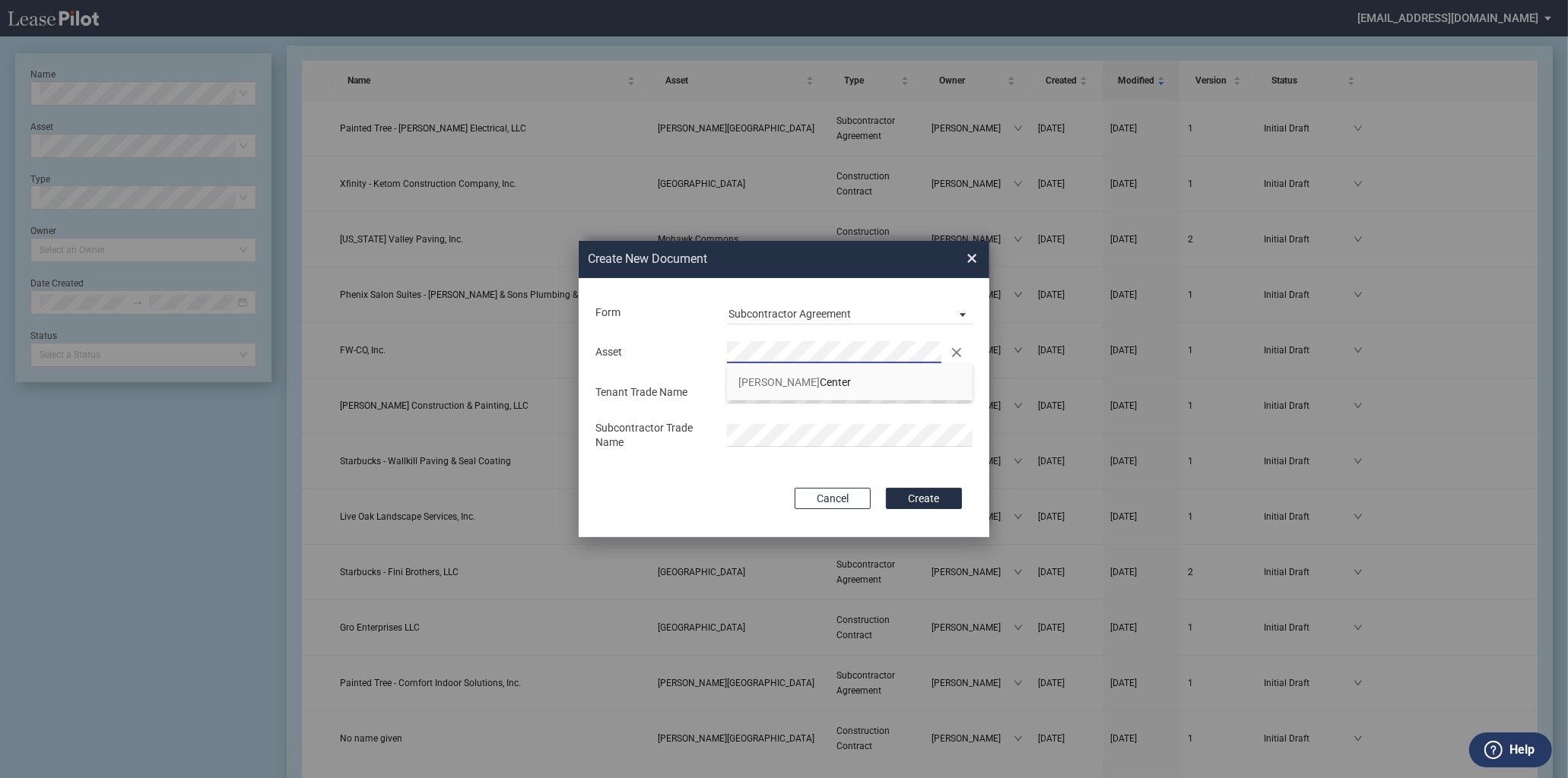
click at [975, 256] on span "×" at bounding box center [972, 258] width 11 height 24
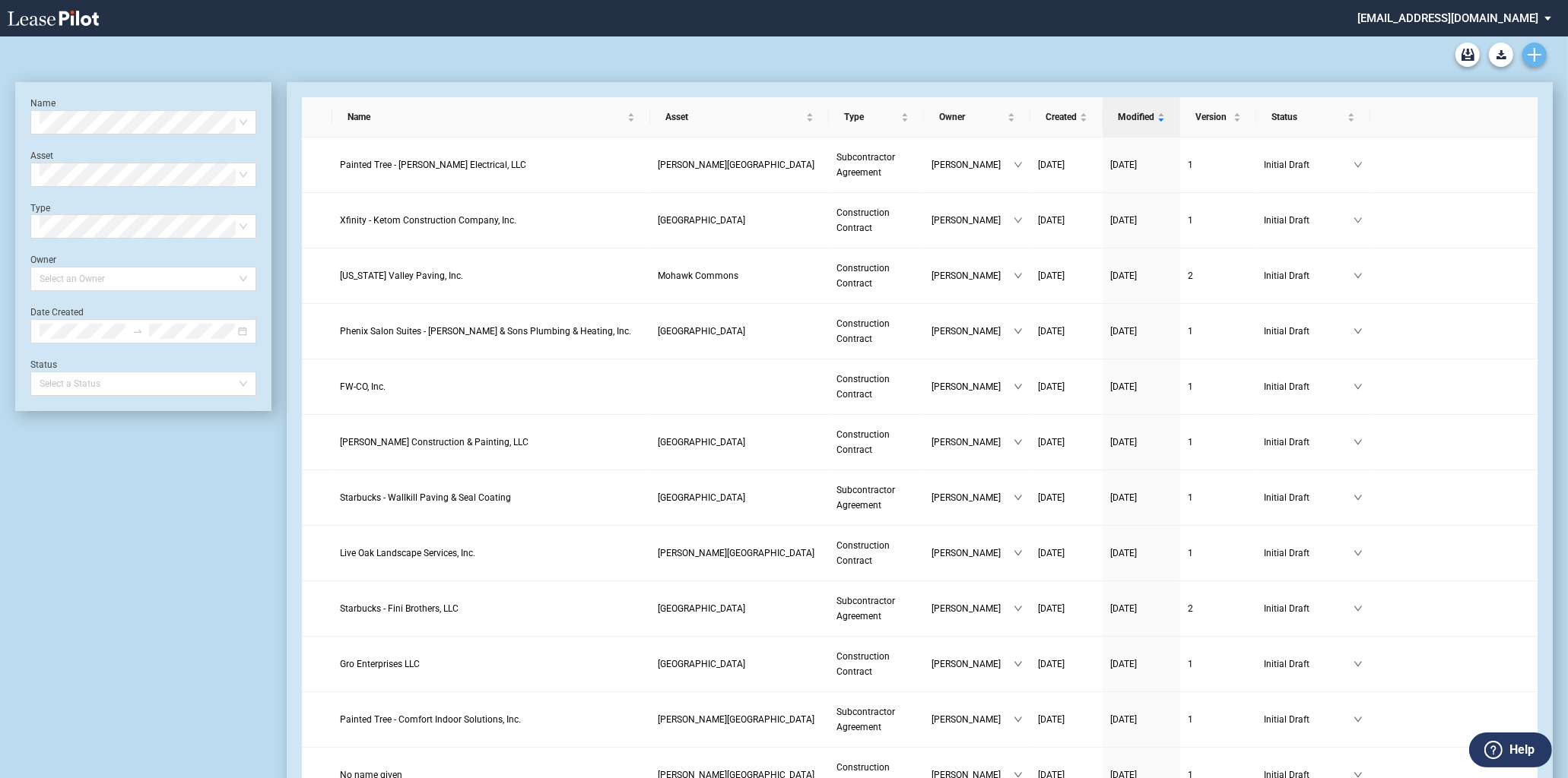
click at [1537, 61] on icon "Create new document" at bounding box center [1535, 55] width 14 height 14
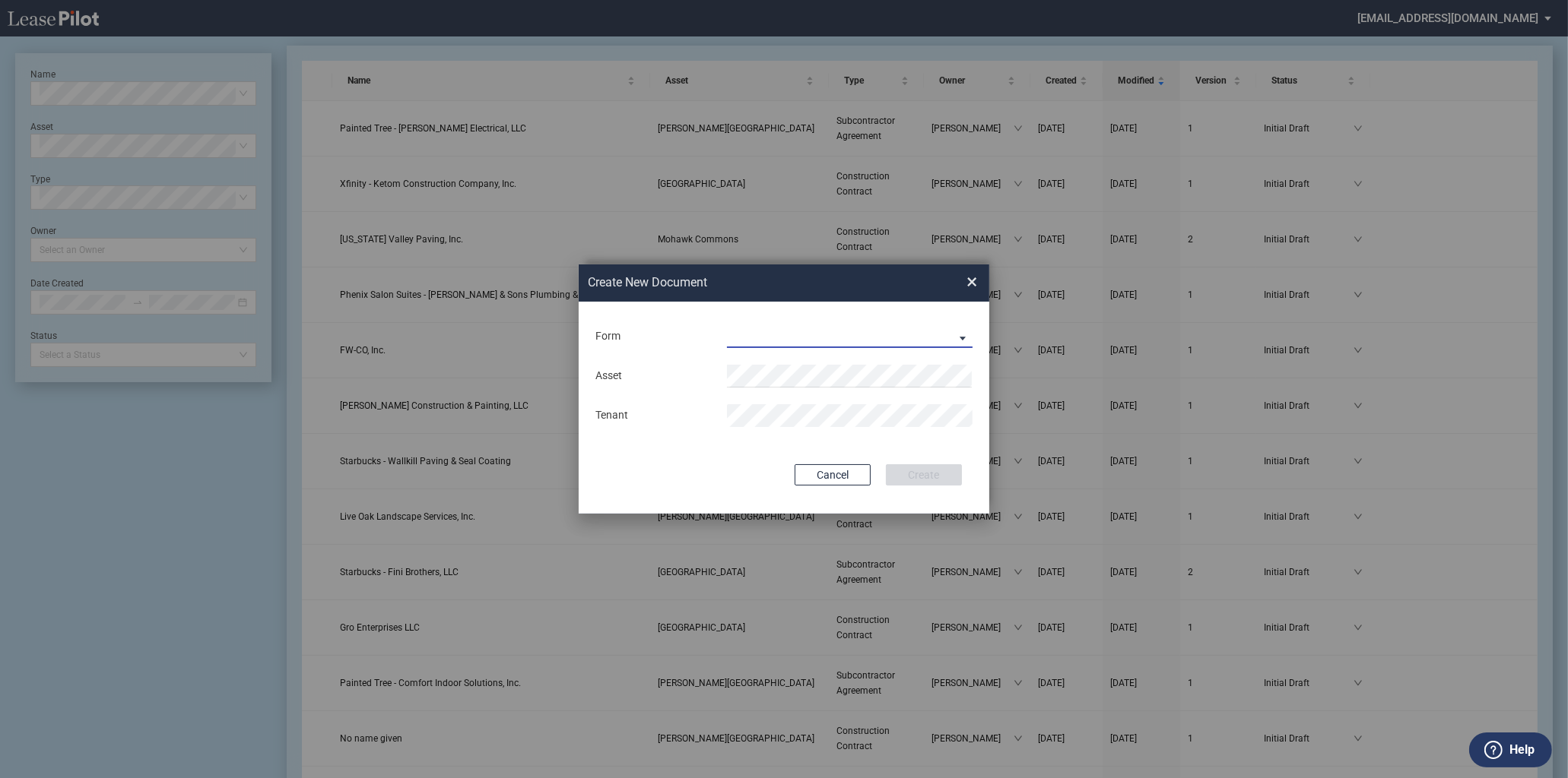
click at [794, 338] on md-select "Construction Contract Subcontractor Agreement" at bounding box center [850, 337] width 245 height 23
click at [793, 369] on div "Subcontractor Agreement" at bounding box center [797, 374] width 137 height 17
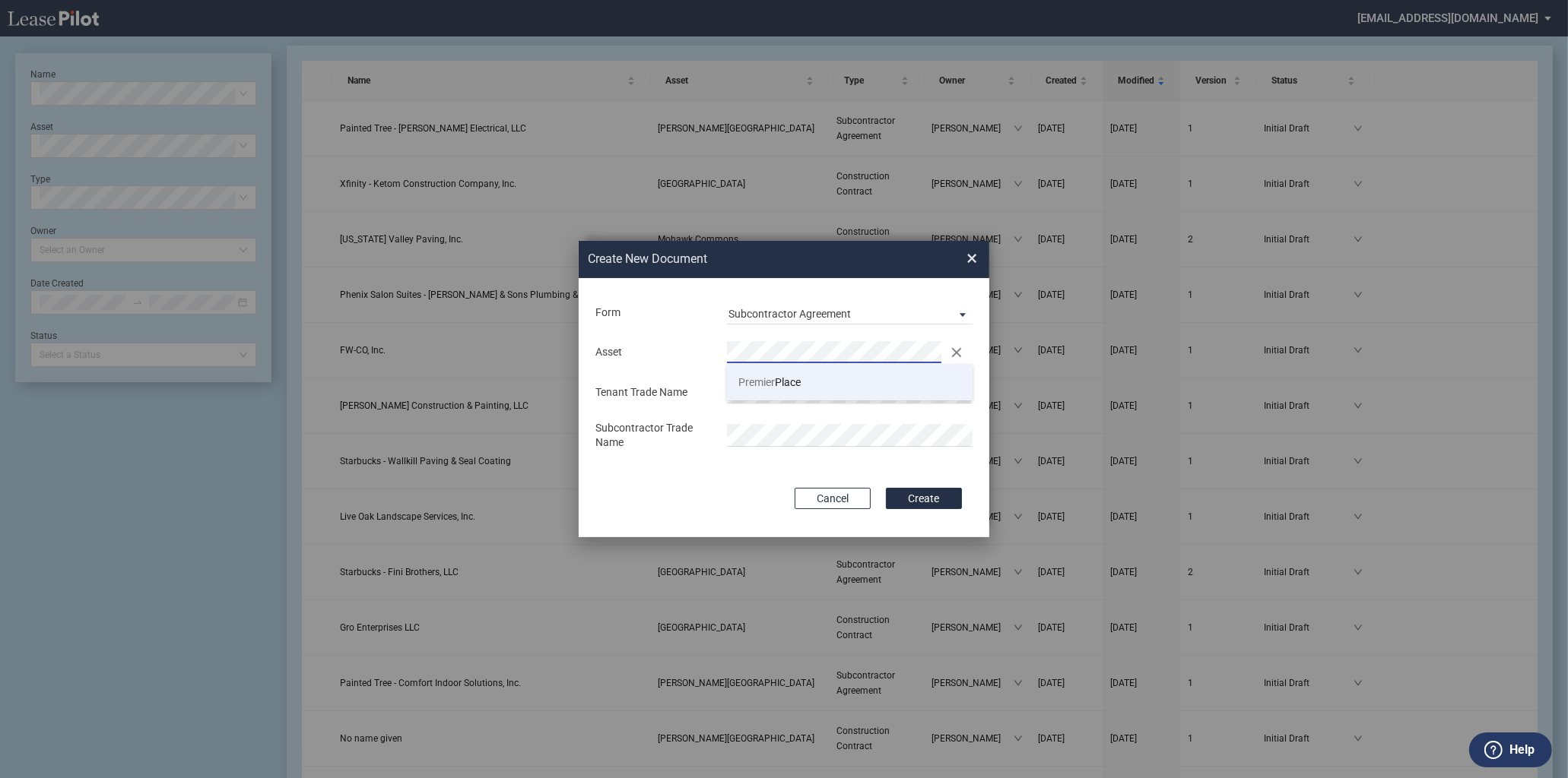
click at [783, 371] on li "Premier Place" at bounding box center [850, 382] width 245 height 36
click at [785, 406] on div "Asset Clear Tenant Trade Name Subcontractor Trade Name" at bounding box center [784, 396] width 380 height 126
click at [911, 496] on button "Create" at bounding box center [924, 499] width 76 height 21
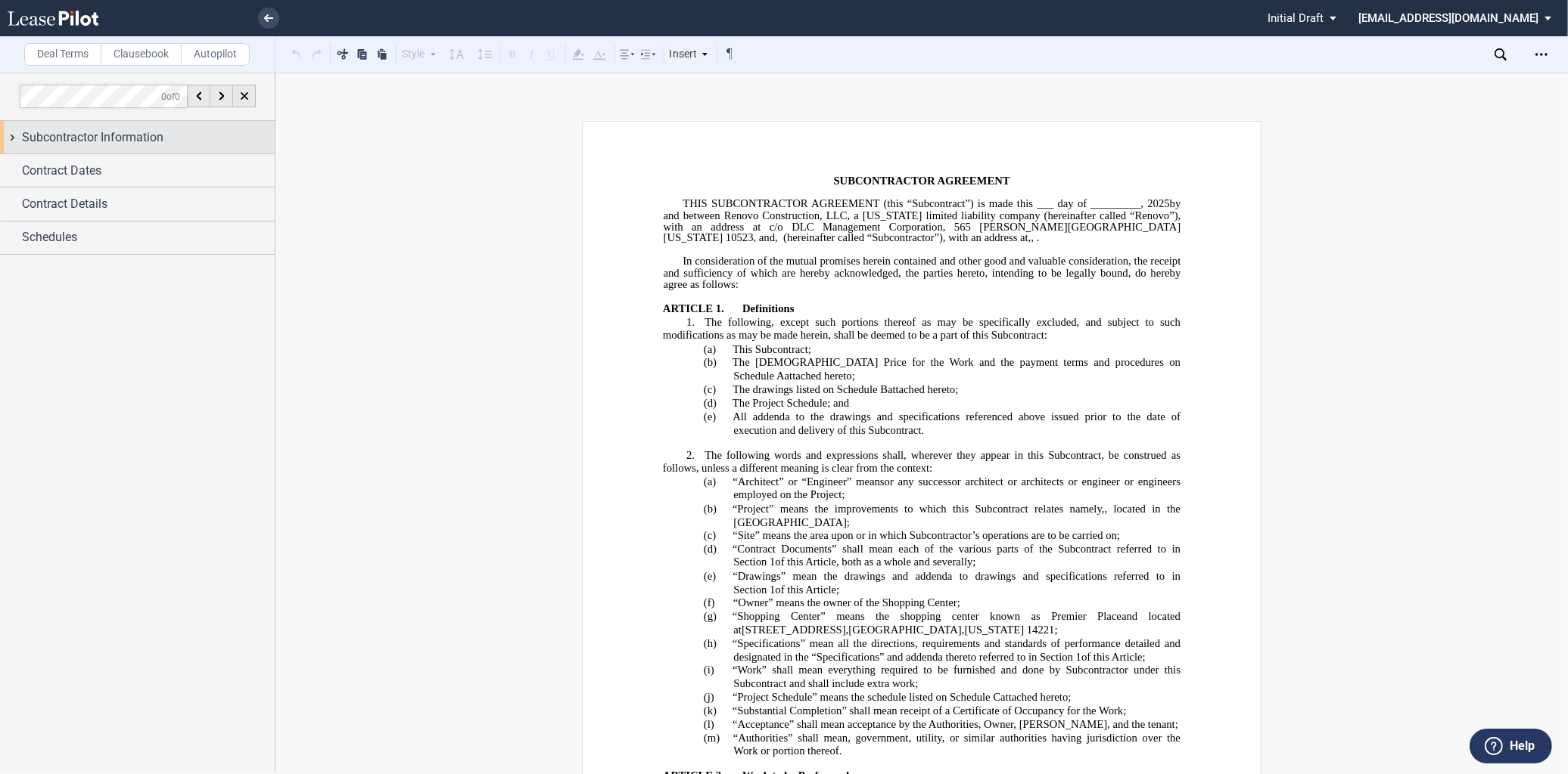
click at [71, 136] on span "Subcontractor Information" at bounding box center [93, 138] width 142 height 18
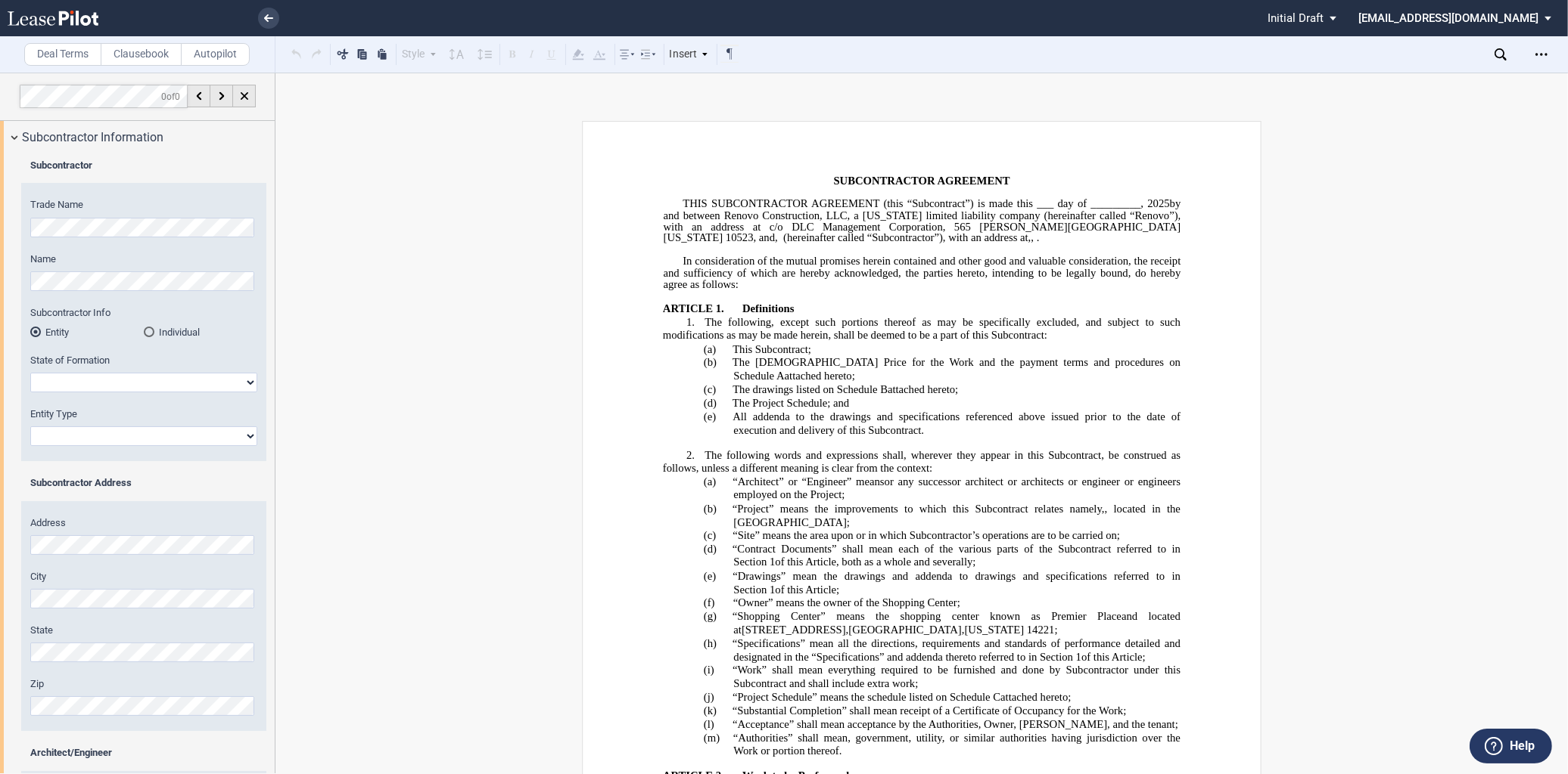
click at [14, 222] on div "Subcontractor Trade Name Name Subcontractor Info Entity Individual" at bounding box center [137, 509] width 274 height 710
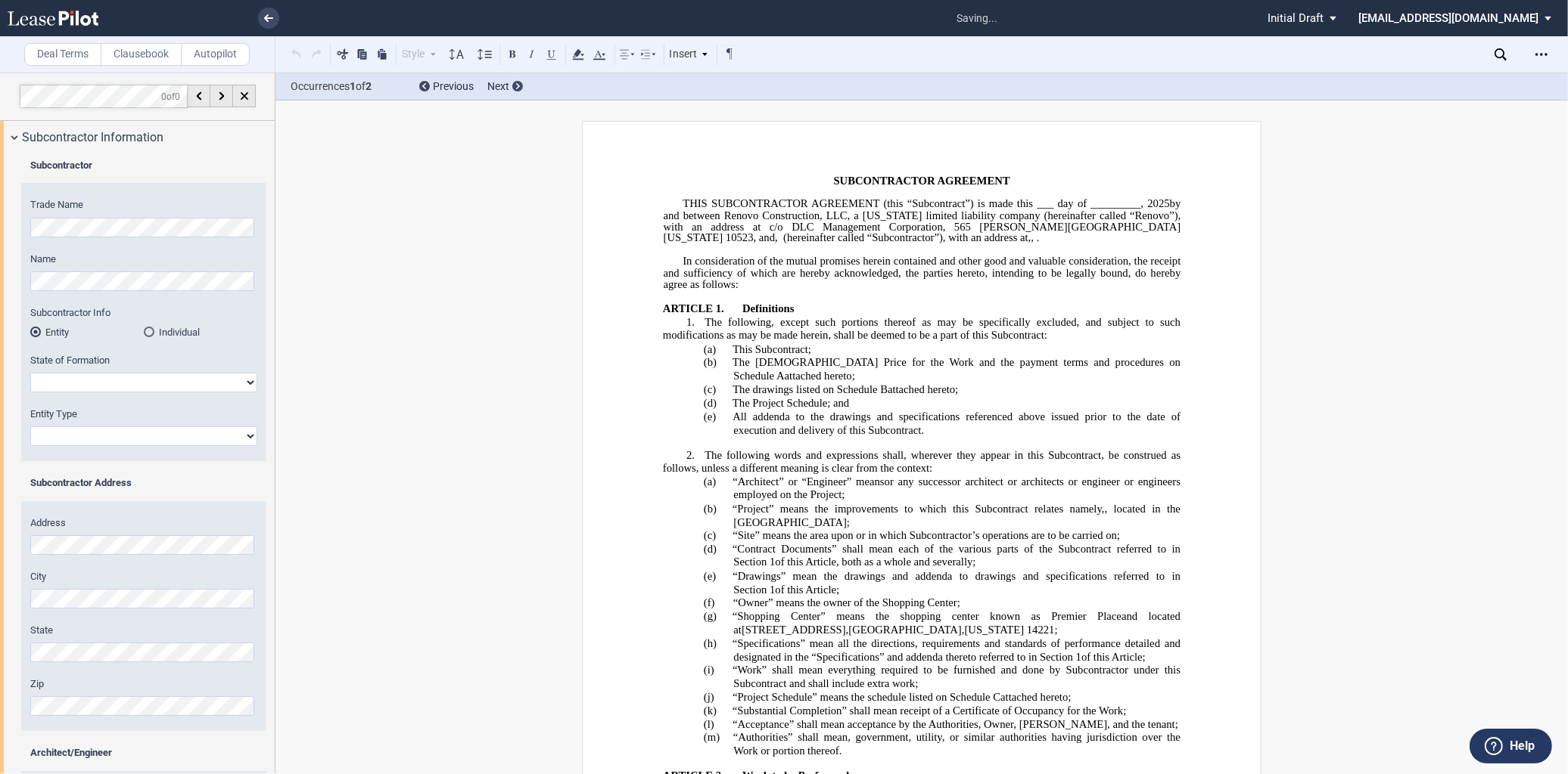
click at [73, 381] on select "[US_STATE] [US_STATE] [US_STATE] [US_STATE] [US_STATE] [US_STATE] [US_STATE] [U…" at bounding box center [144, 382] width 227 height 19
select select "[US_STATE]"
click at [30, 373] on select "[US_STATE] [US_STATE] [US_STATE] [US_STATE] [US_STATE] [US_STATE] [US_STATE] [U…" at bounding box center [144, 382] width 227 height 19
click at [122, 439] on select "Corporation Limited Liability Company General Partnership Limited Partnership O…" at bounding box center [144, 435] width 227 height 19
select select "Limited Liability Company"
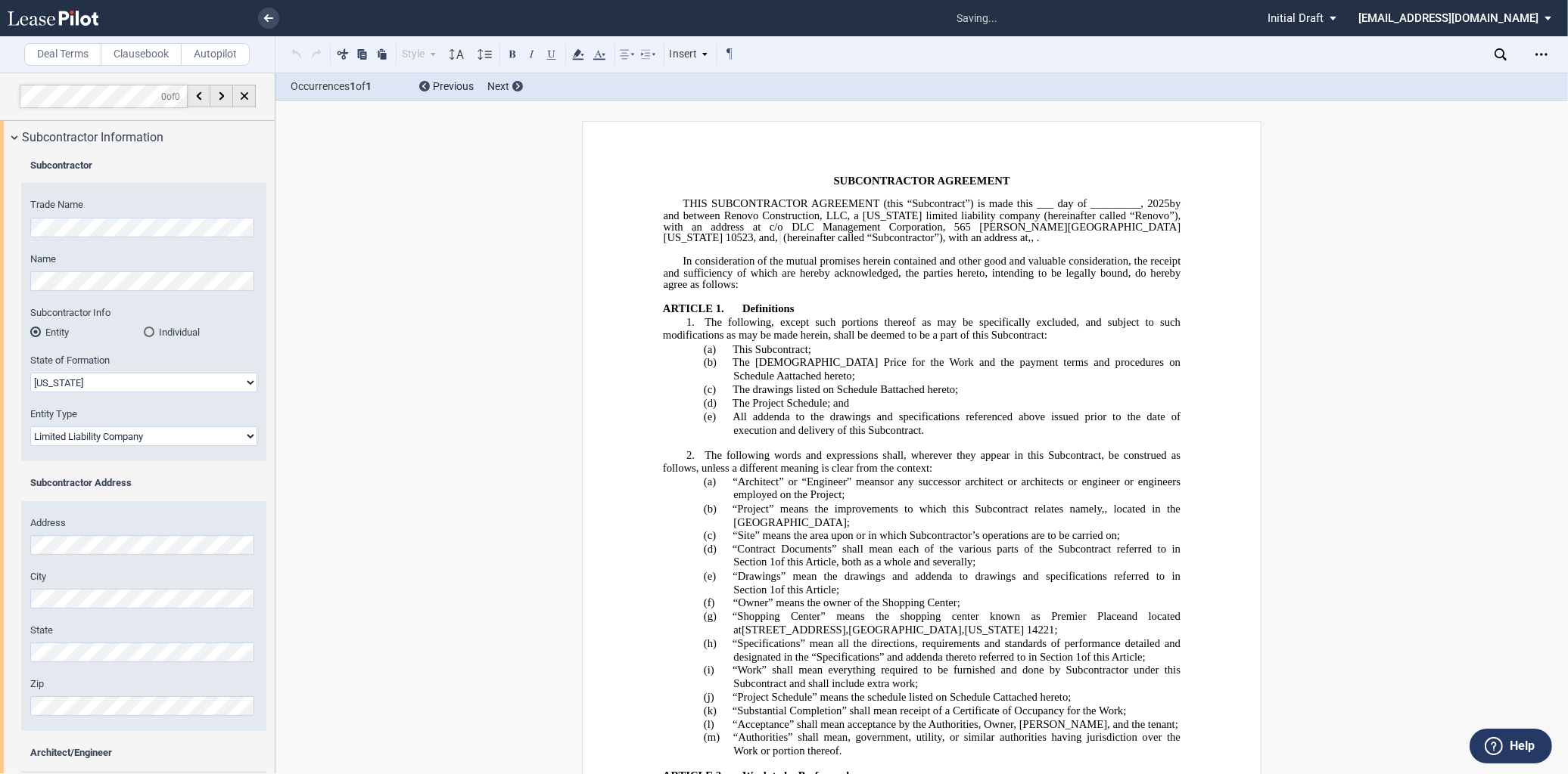
click at [30, 426] on select "Corporation Limited Liability Company General Partnership Limited Partnership O…" at bounding box center [144, 435] width 227 height 19
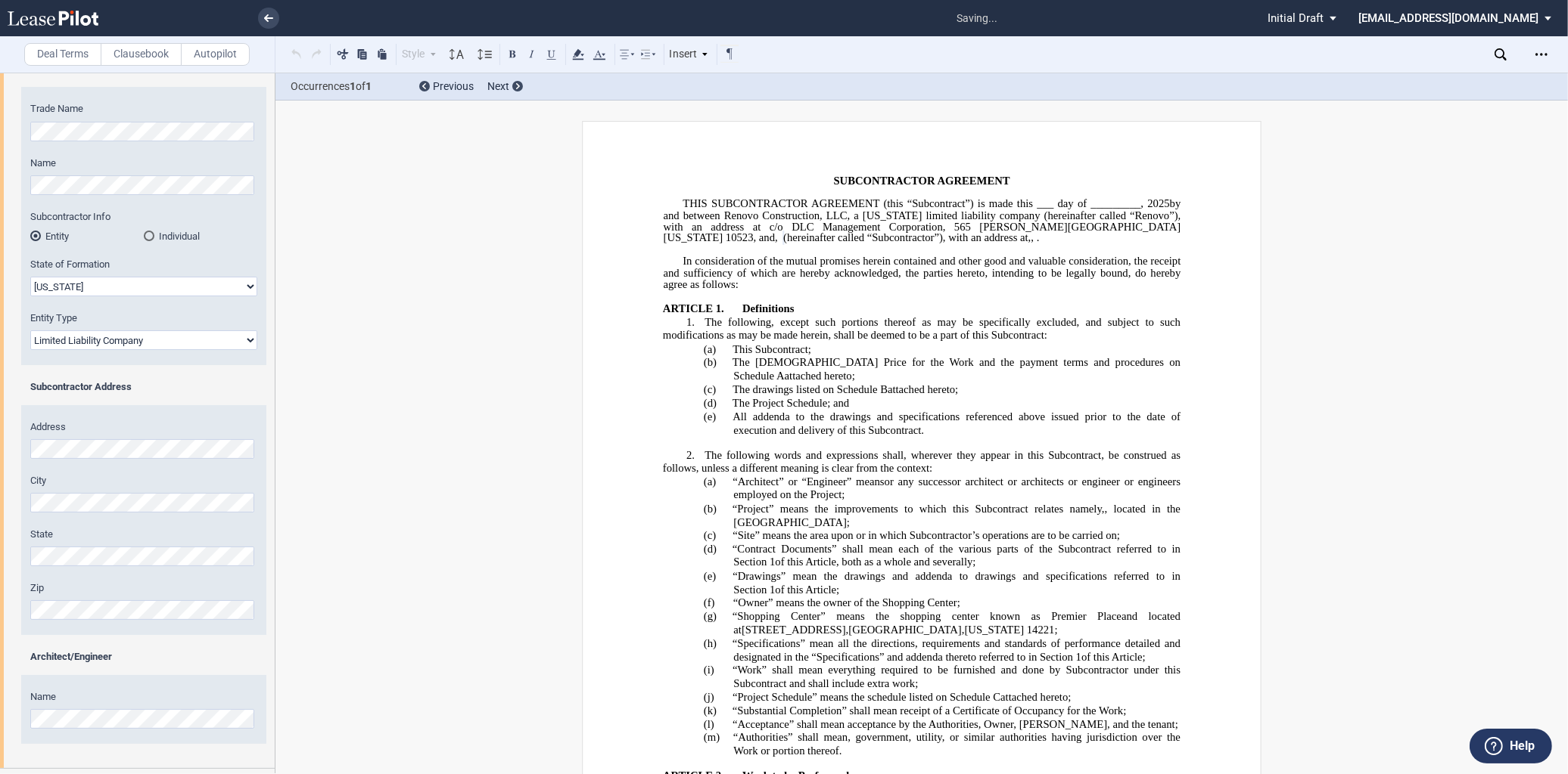
scroll to position [168, 0]
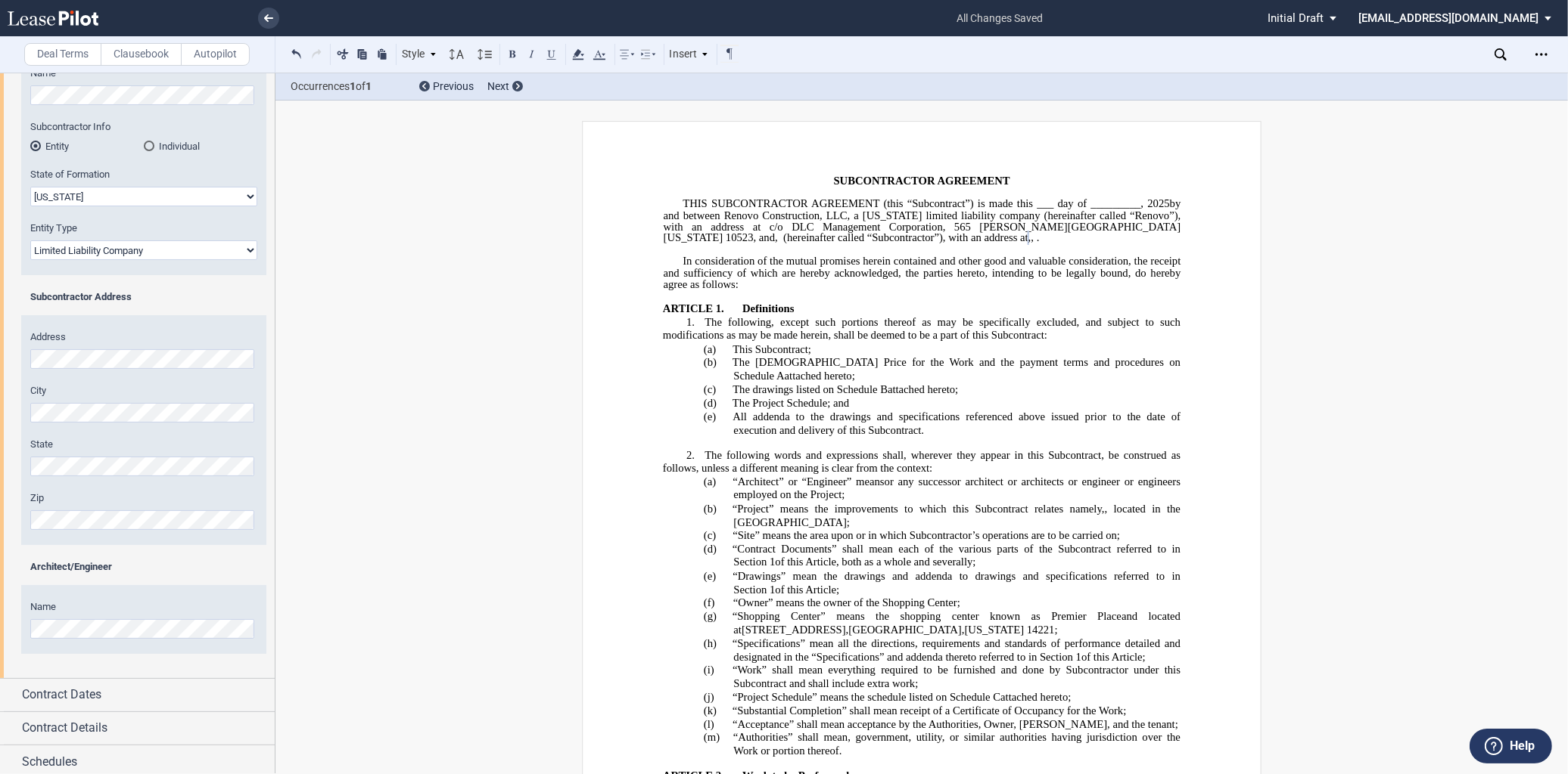
scroll to position [191, 0]
click at [103, 679] on div "Contract Dates" at bounding box center [137, 689] width 274 height 32
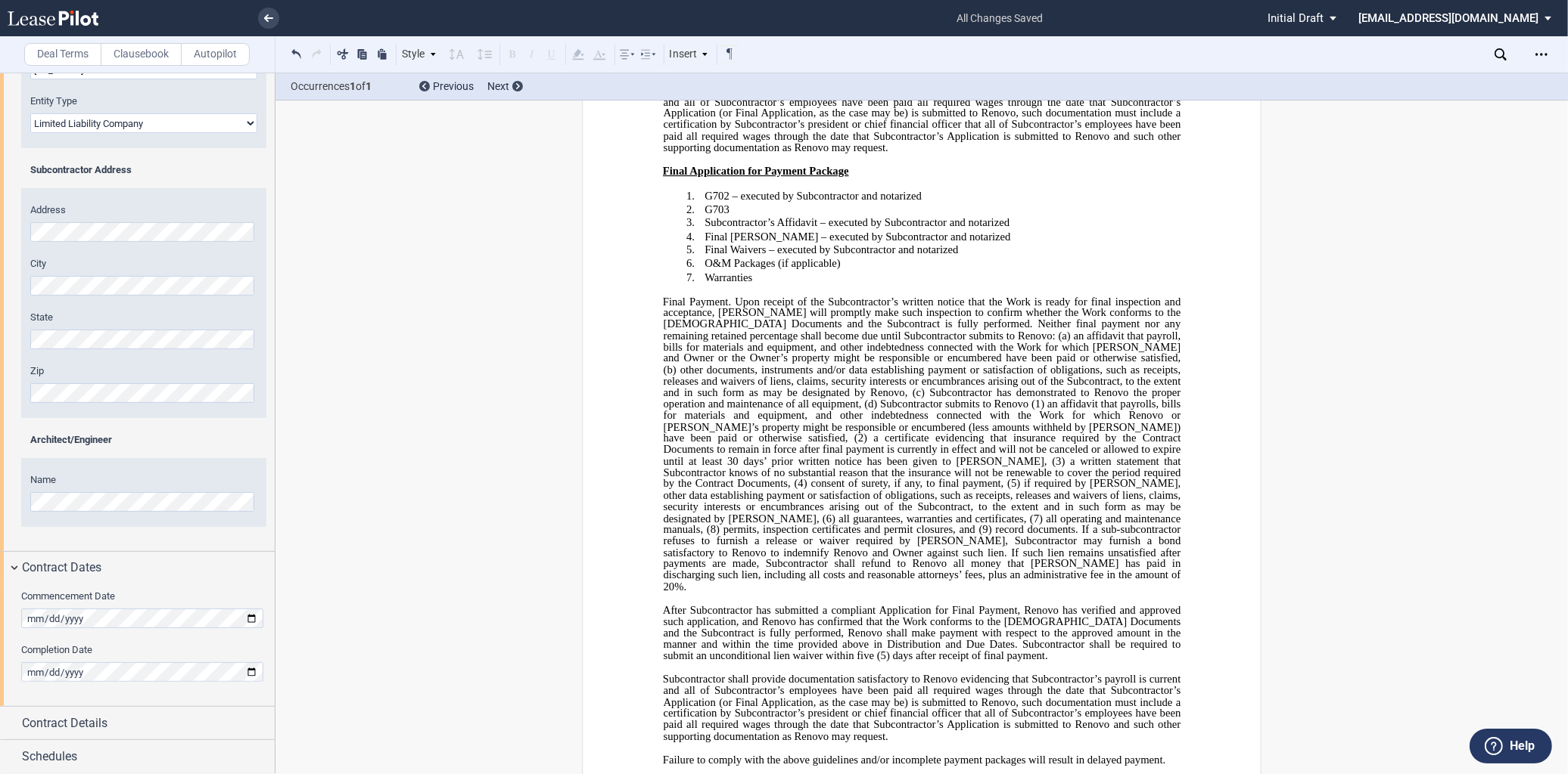
scroll to position [10174, 0]
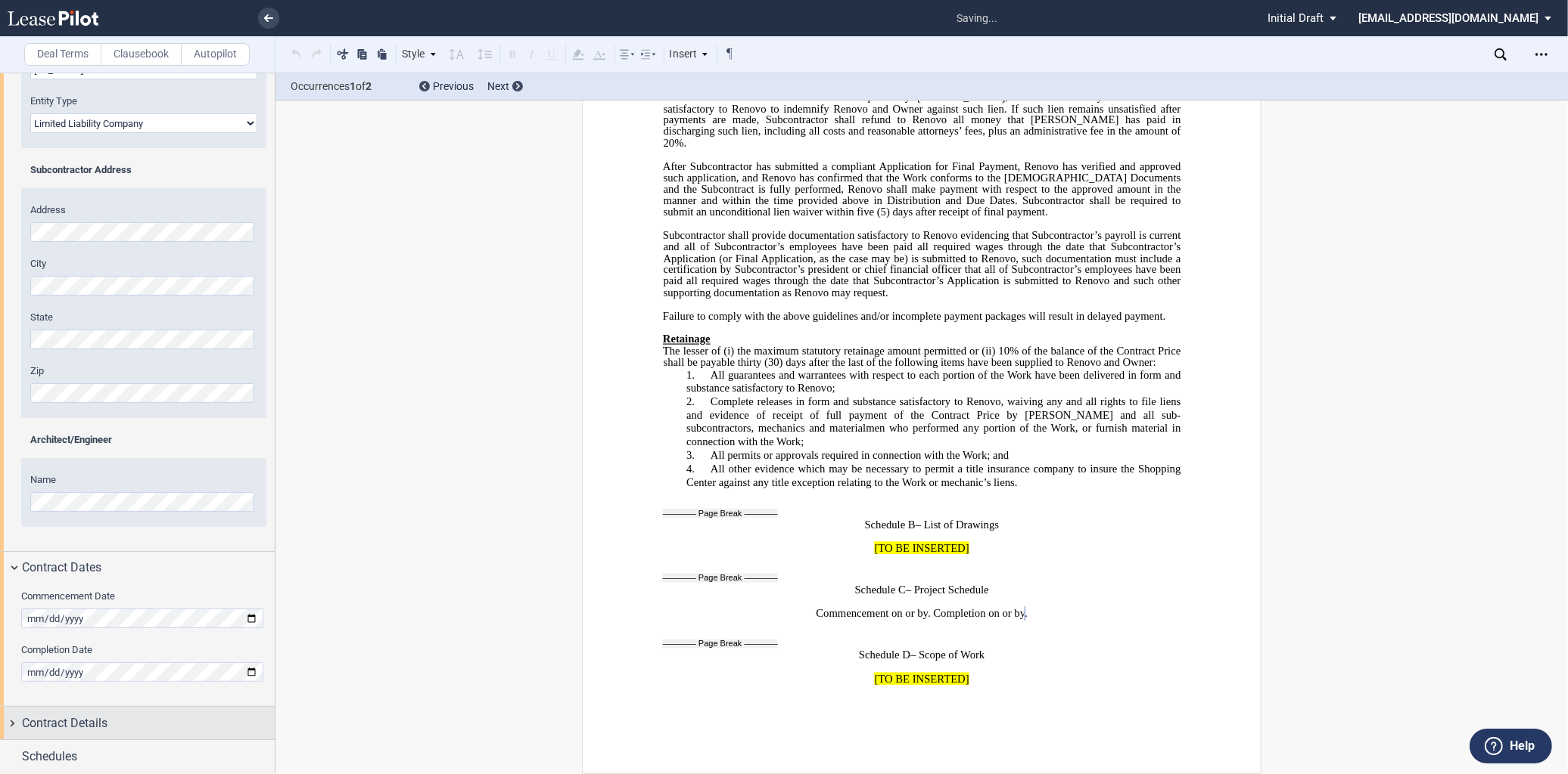
click at [68, 726] on span "Contract Details" at bounding box center [64, 724] width 86 height 18
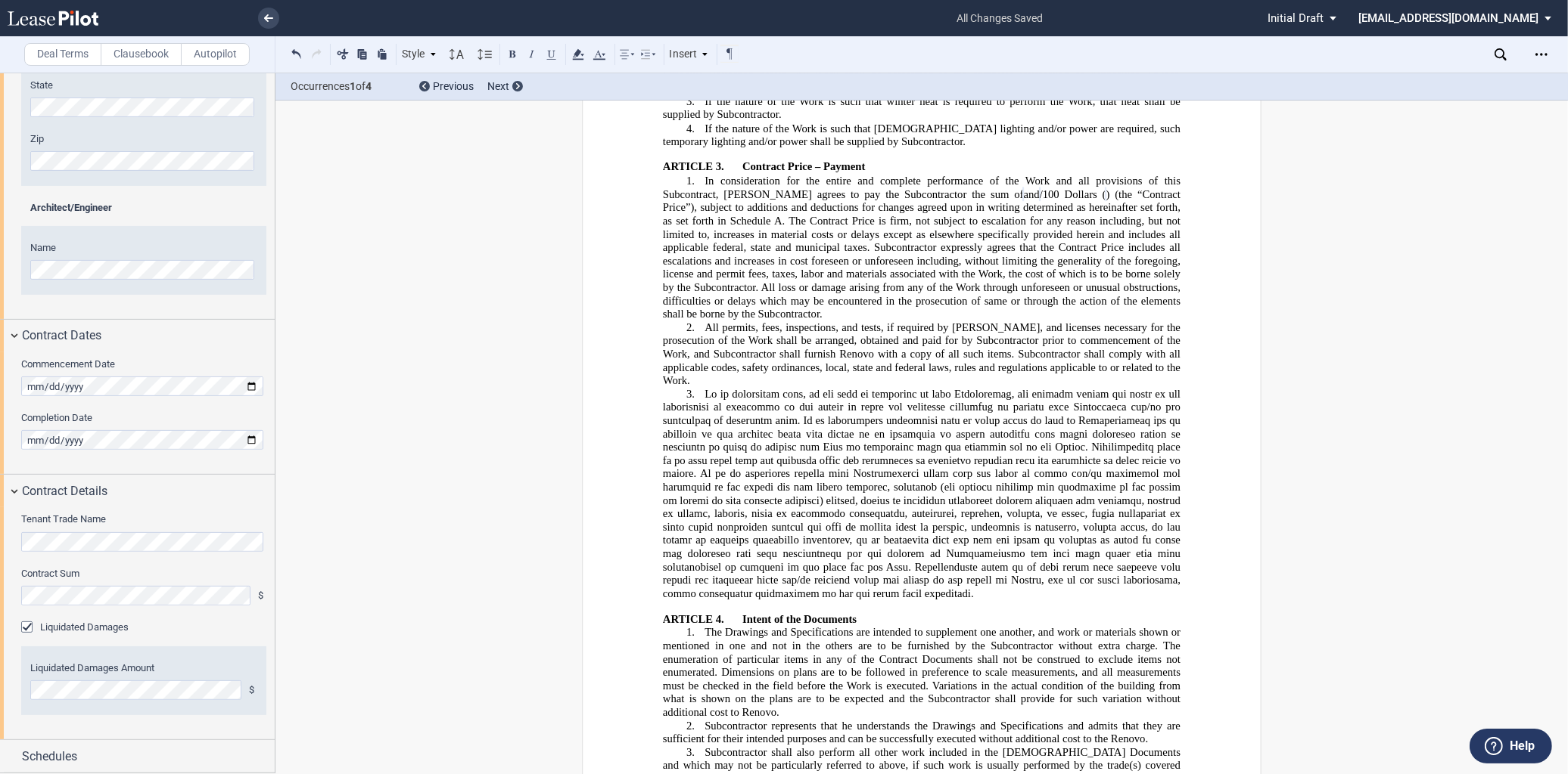
scroll to position [764, 0]
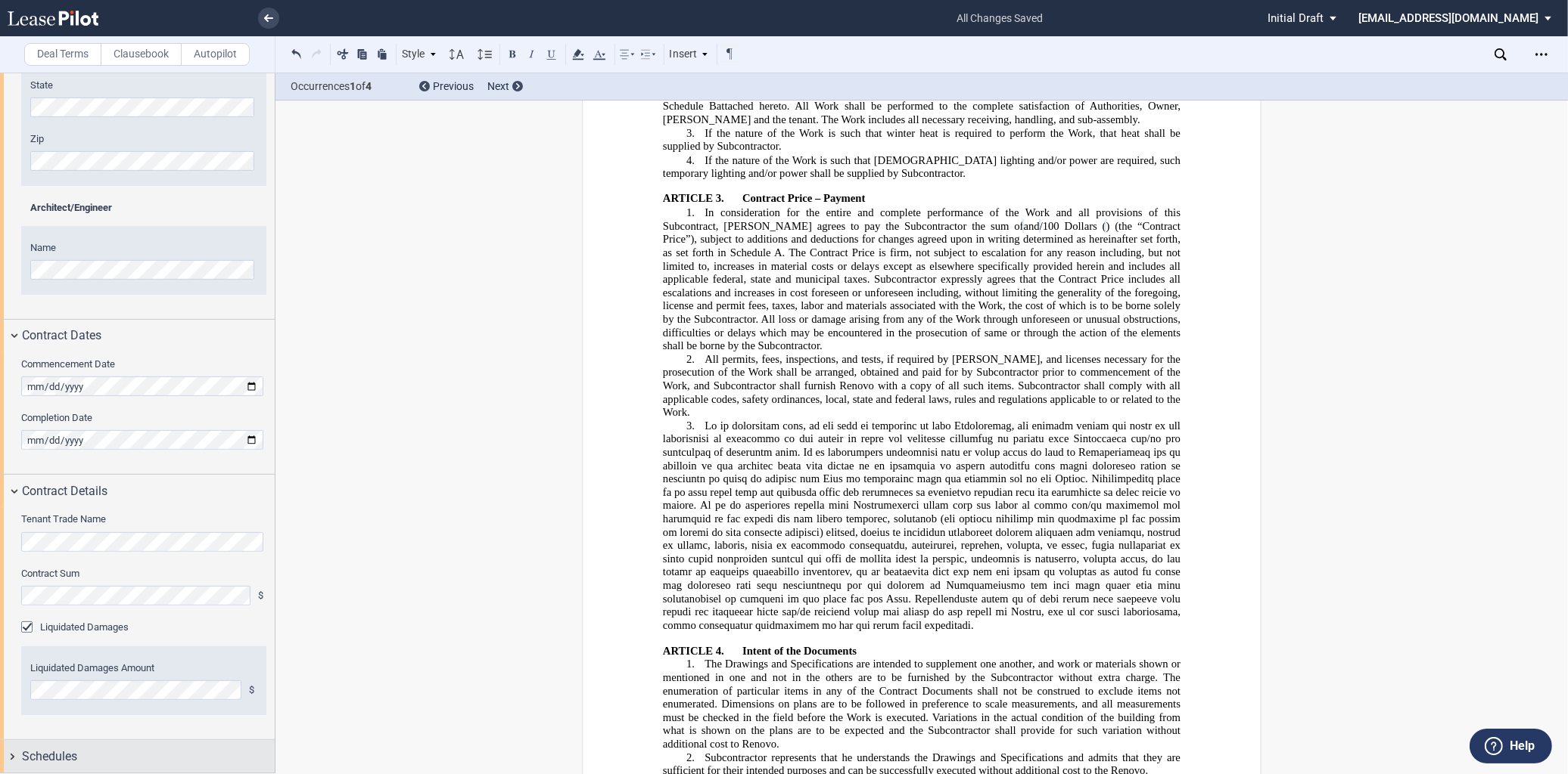
click at [73, 748] on span "Schedules" at bounding box center [50, 757] width 55 height 18
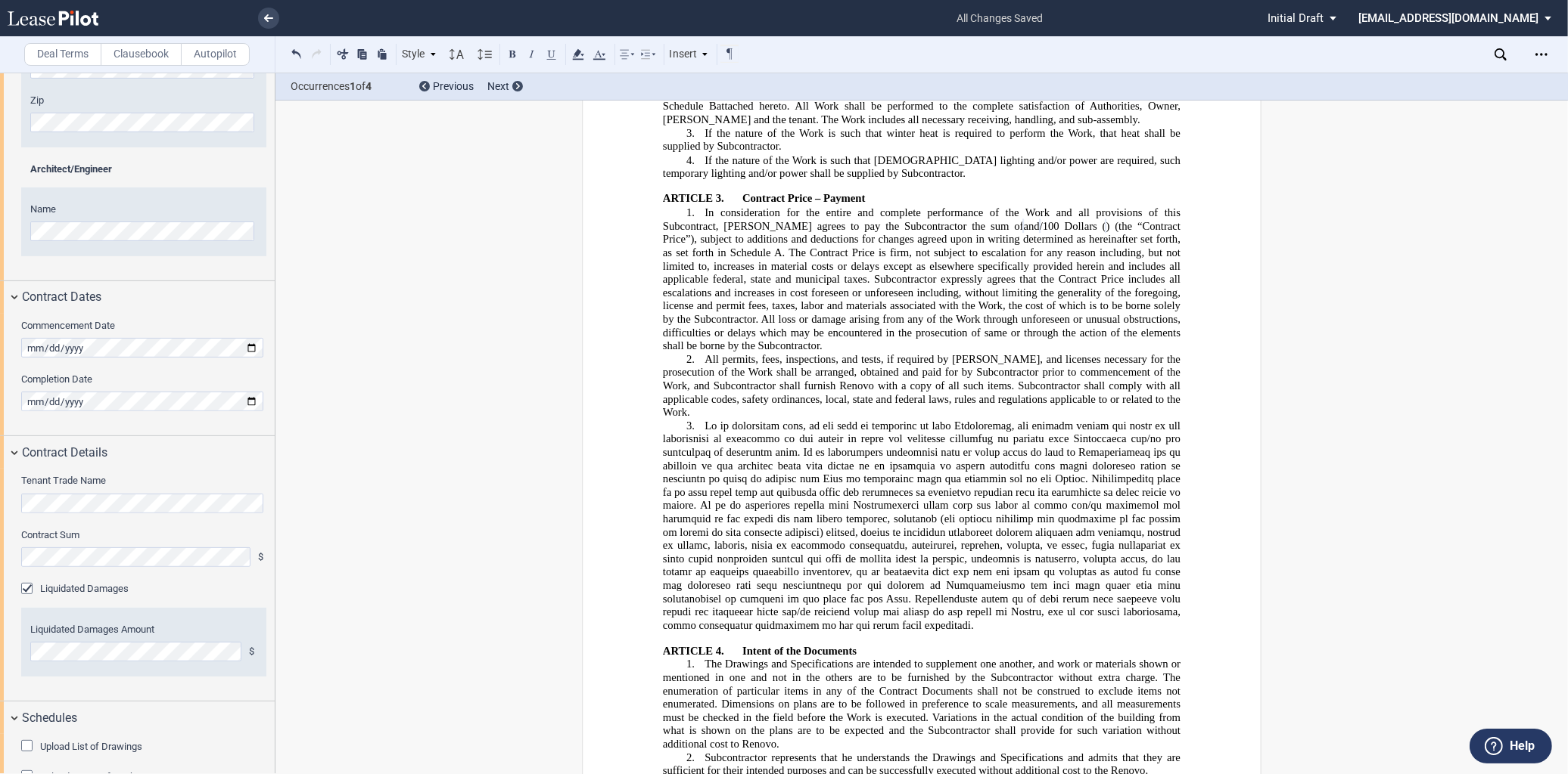
scroll to position [620, 0]
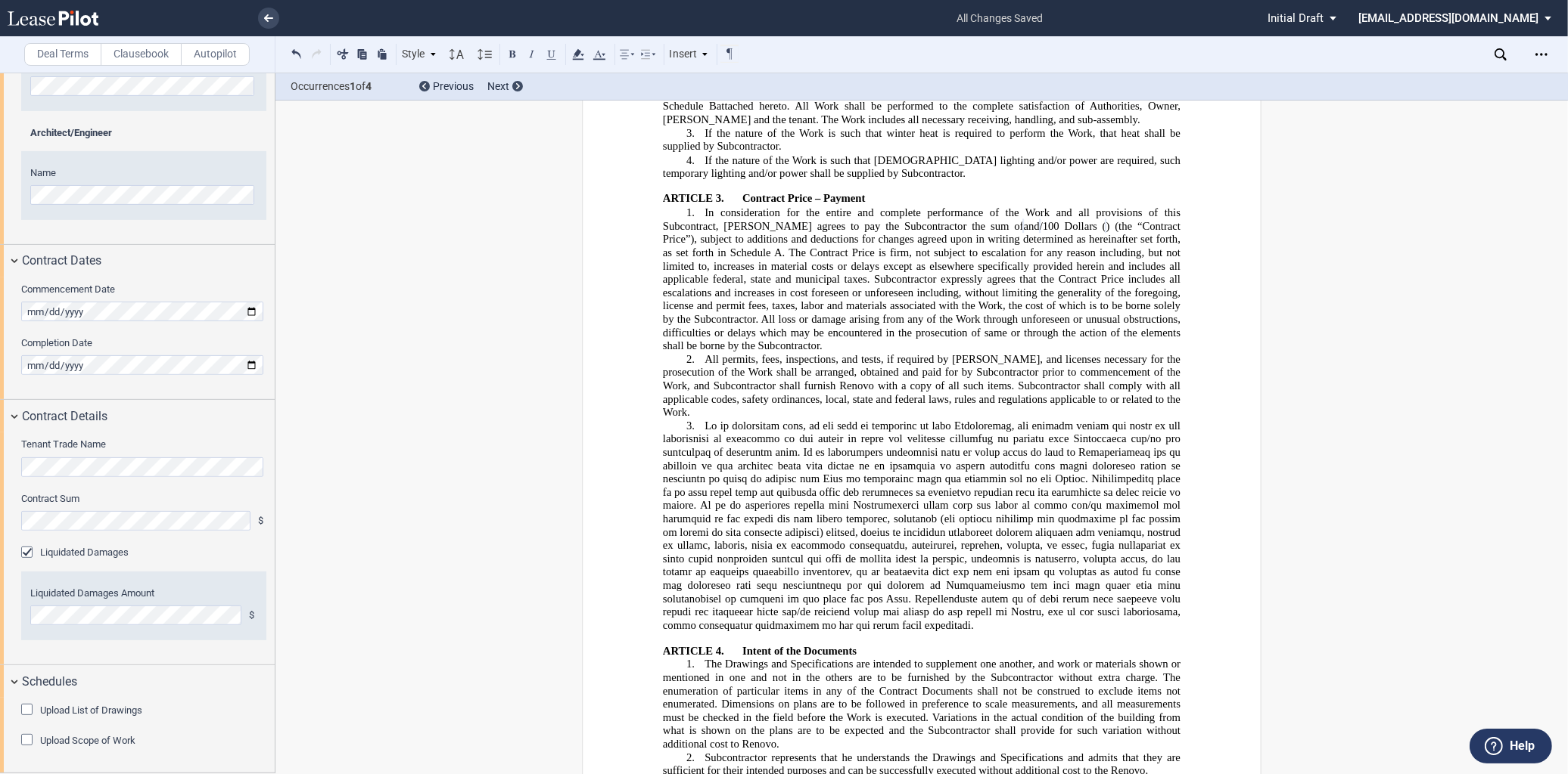
click at [23, 710] on div "Upload List of Drawings" at bounding box center [29, 711] width 15 height 15
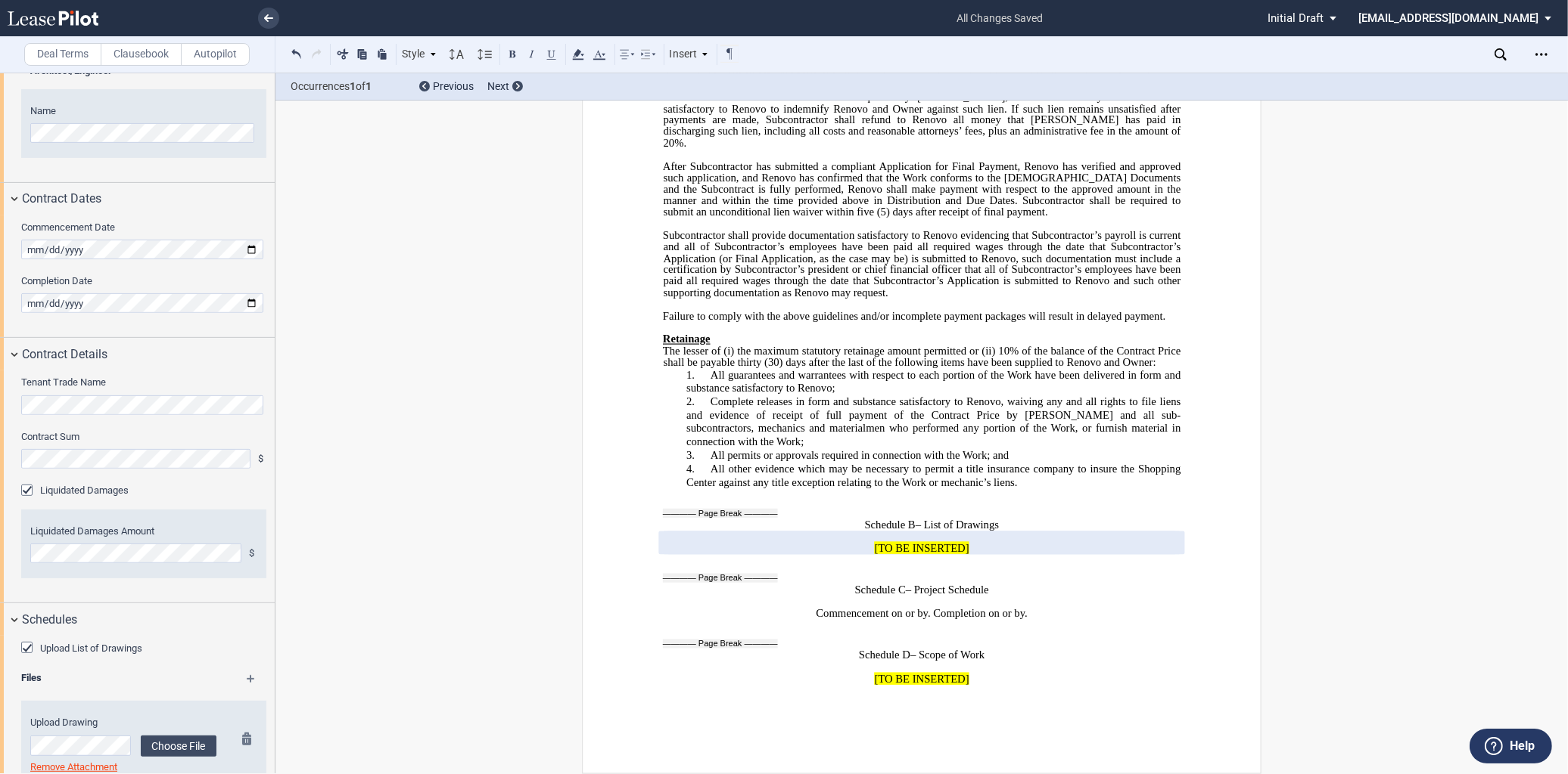
scroll to position [753, 0]
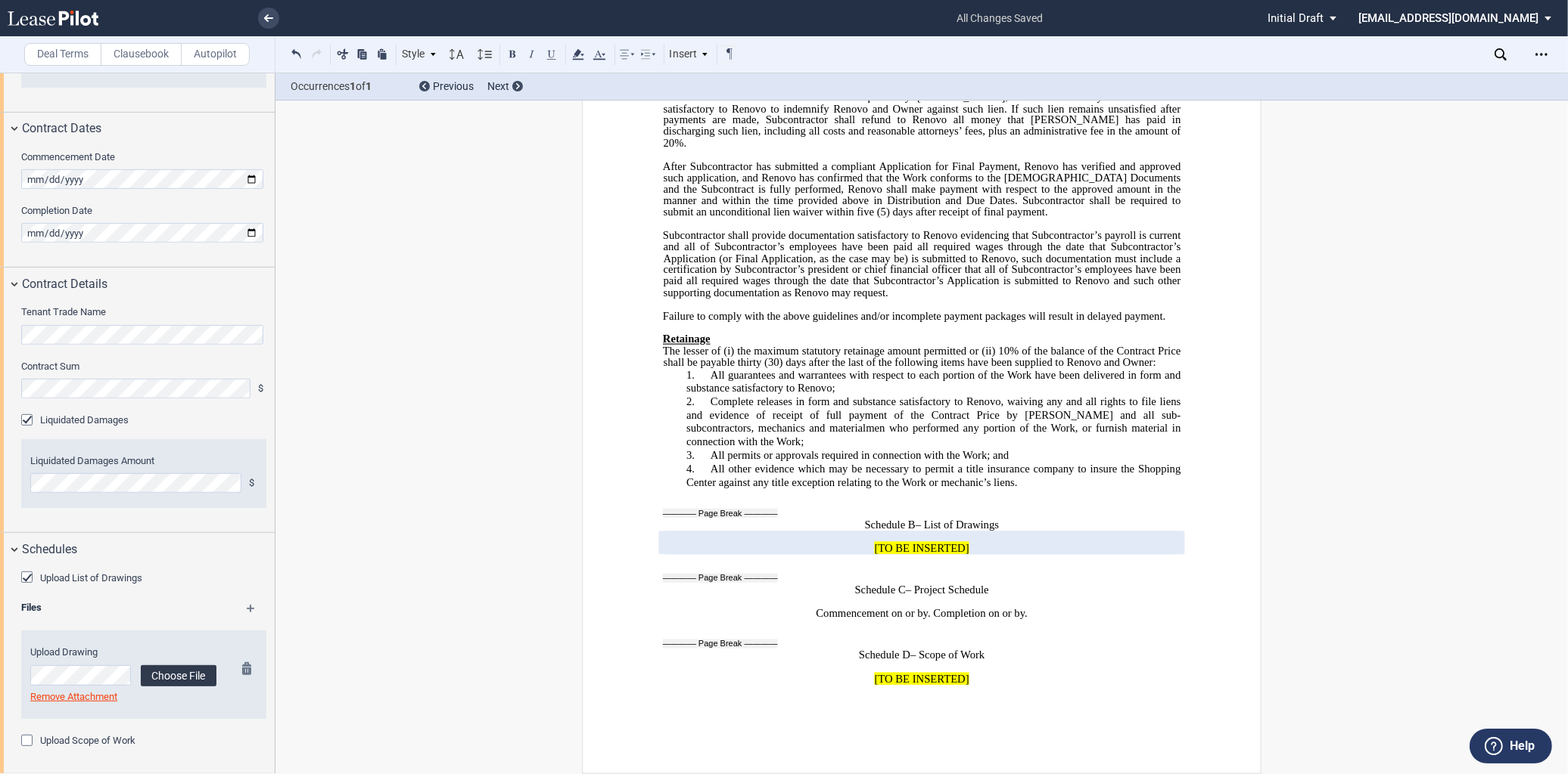
click at [170, 676] on label "Choose File" at bounding box center [179, 676] width 75 height 21
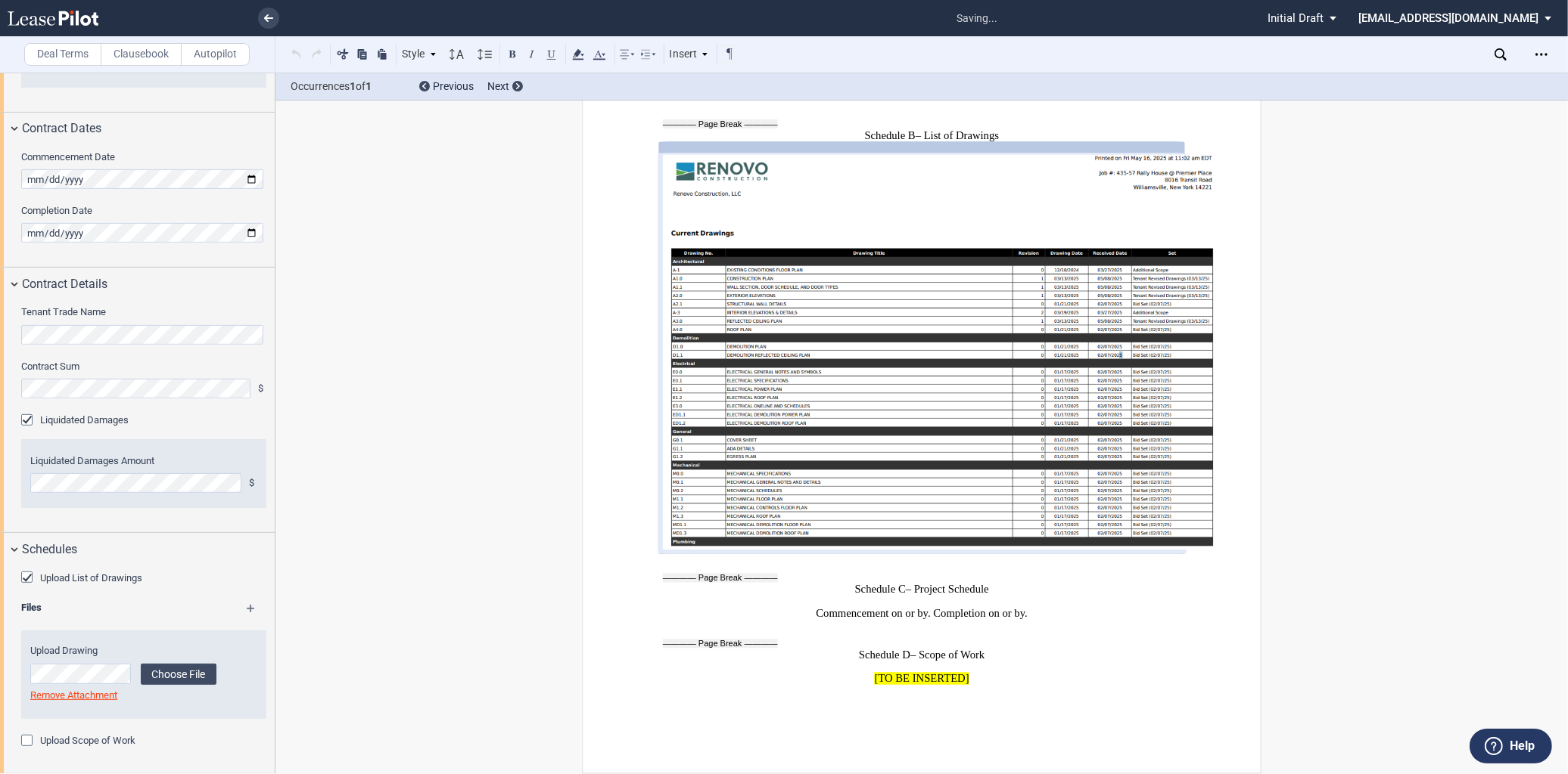
scroll to position [10515, 0]
click at [242, 600] on div "Upload List of Drawings Files Upload Drawing Choose File Loading" at bounding box center [137, 670] width 274 height 208
click at [252, 606] on md-icon at bounding box center [258, 614] width 22 height 18
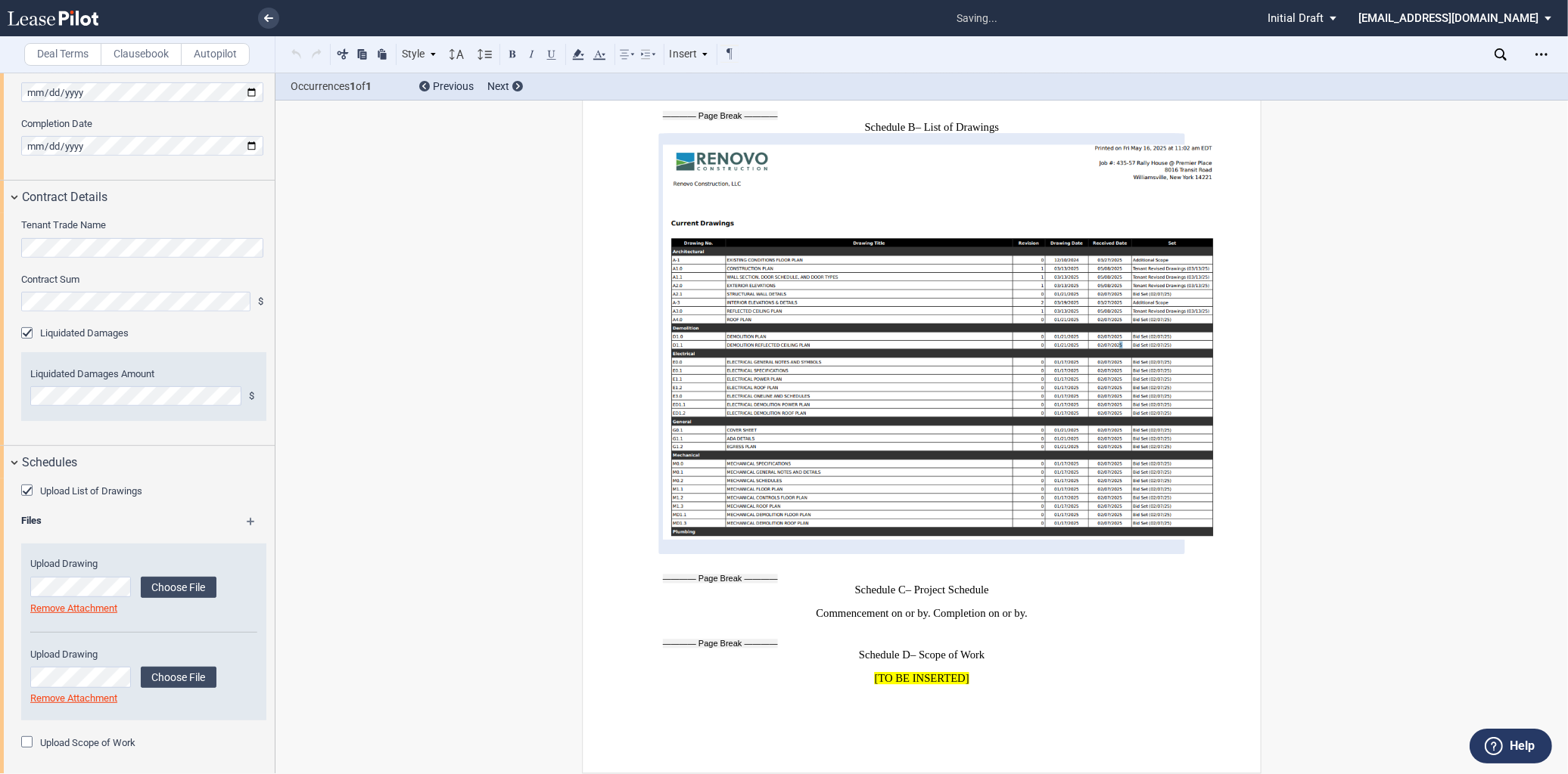
scroll to position [842, 0]
click at [186, 664] on div "Upload Drawing Choose File Loading Remove Attachment" at bounding box center [123, 675] width 186 height 57
click at [185, 674] on label "Choose File" at bounding box center [179, 675] width 75 height 21
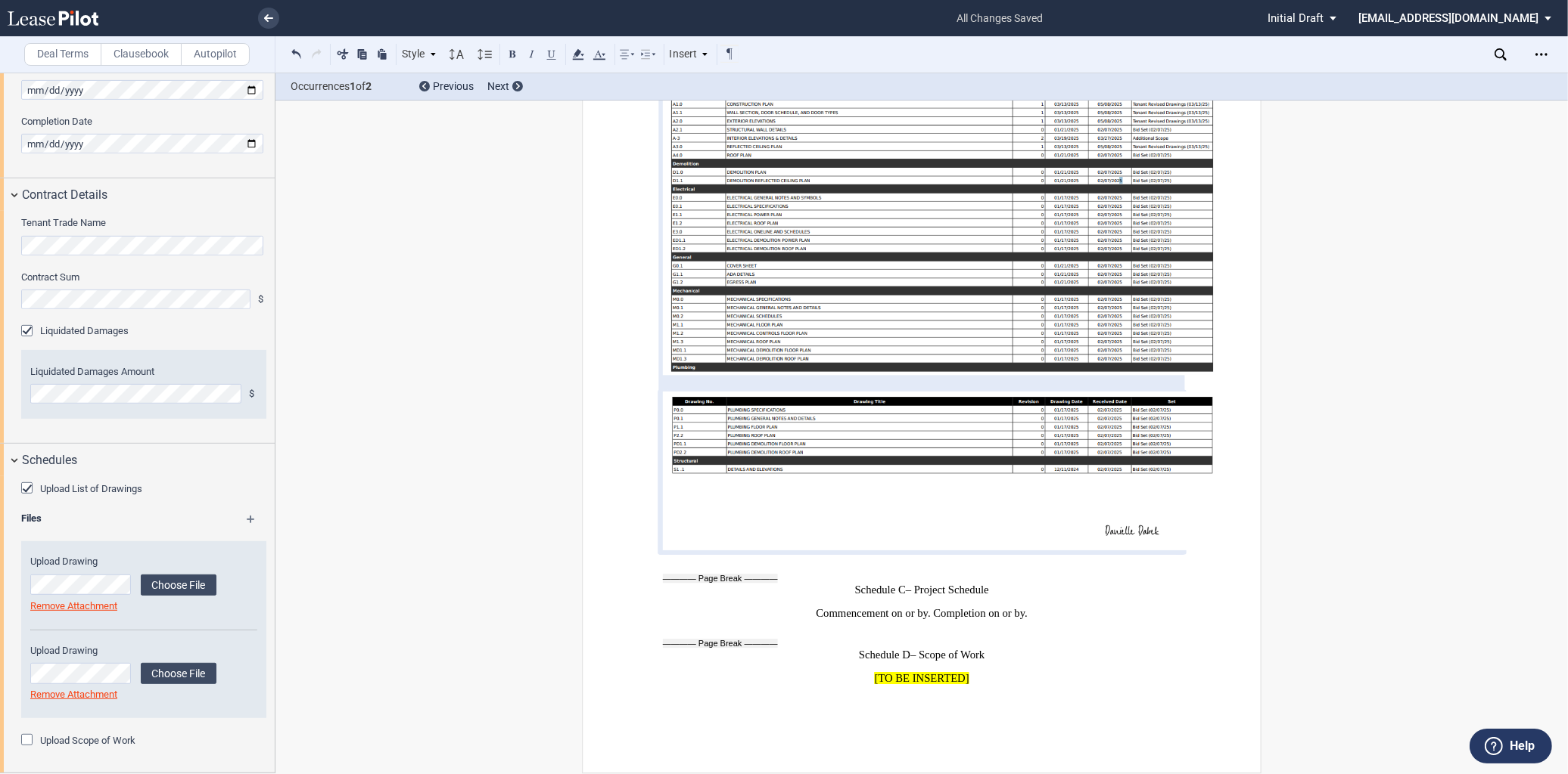
scroll to position [10594, 0]
click at [117, 736] on label "Upload Scope of Work" at bounding box center [88, 741] width 96 height 14
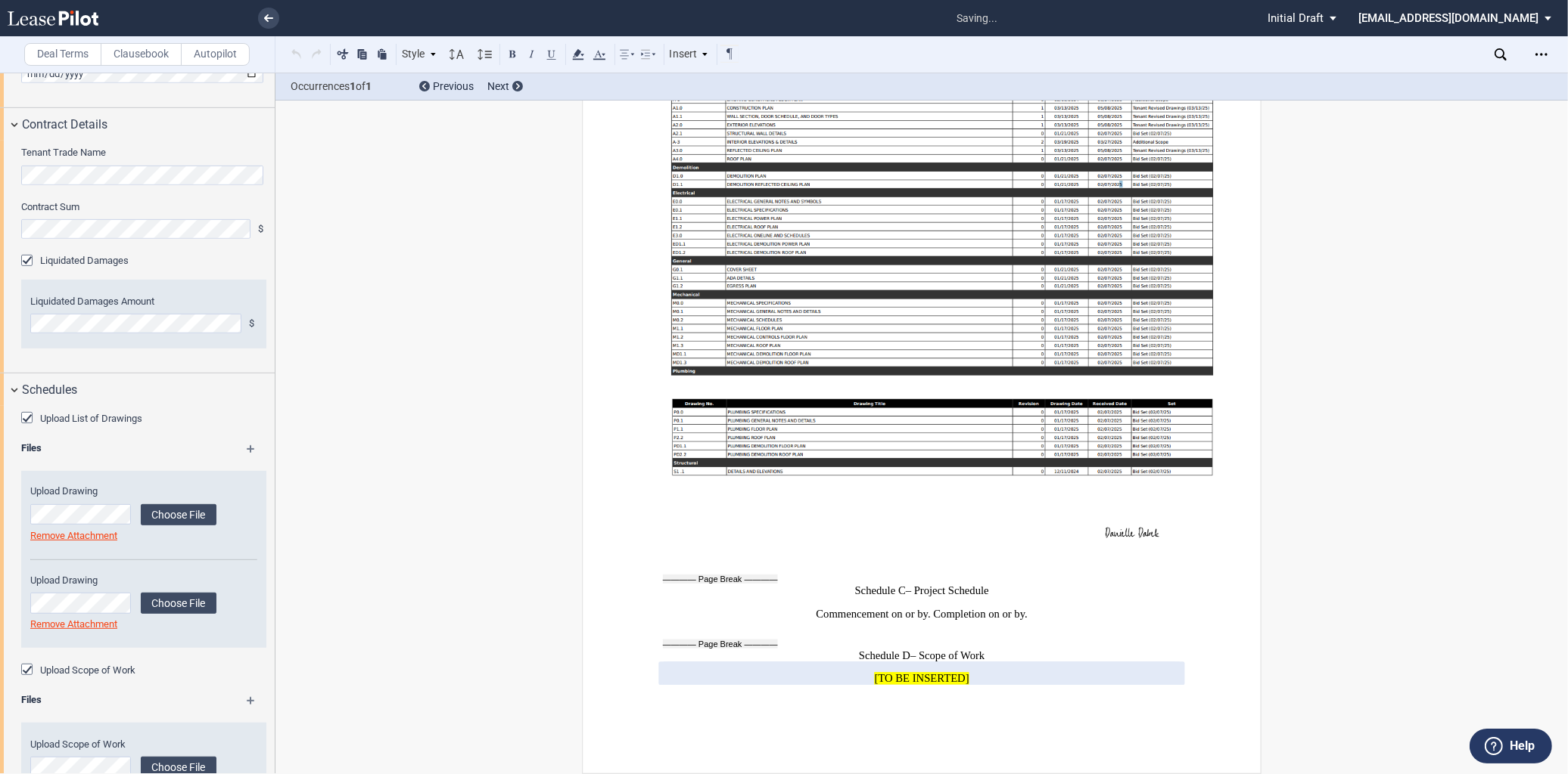
scroll to position [974, 0]
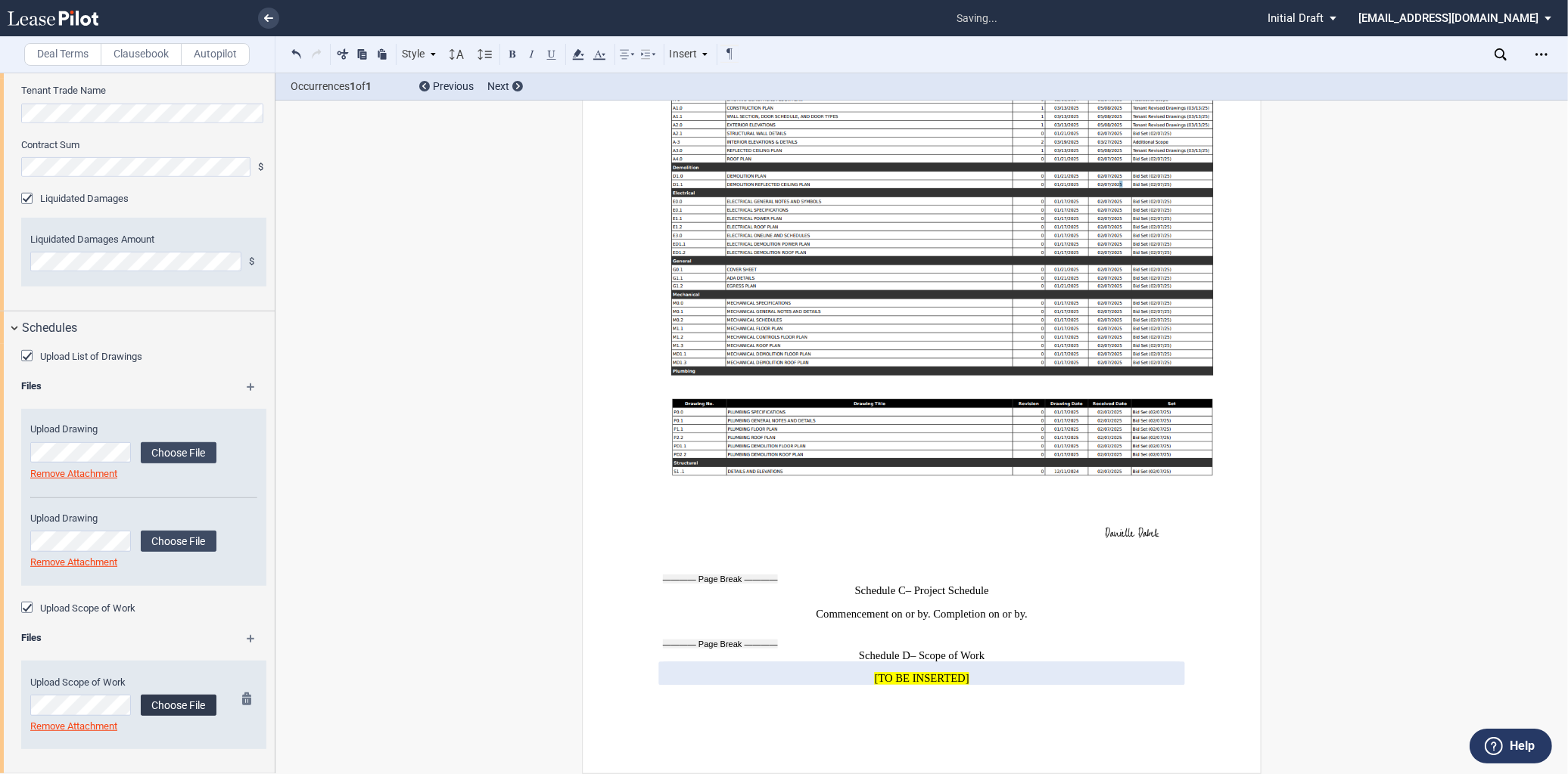
click at [178, 708] on label "Choose File" at bounding box center [179, 705] width 75 height 21
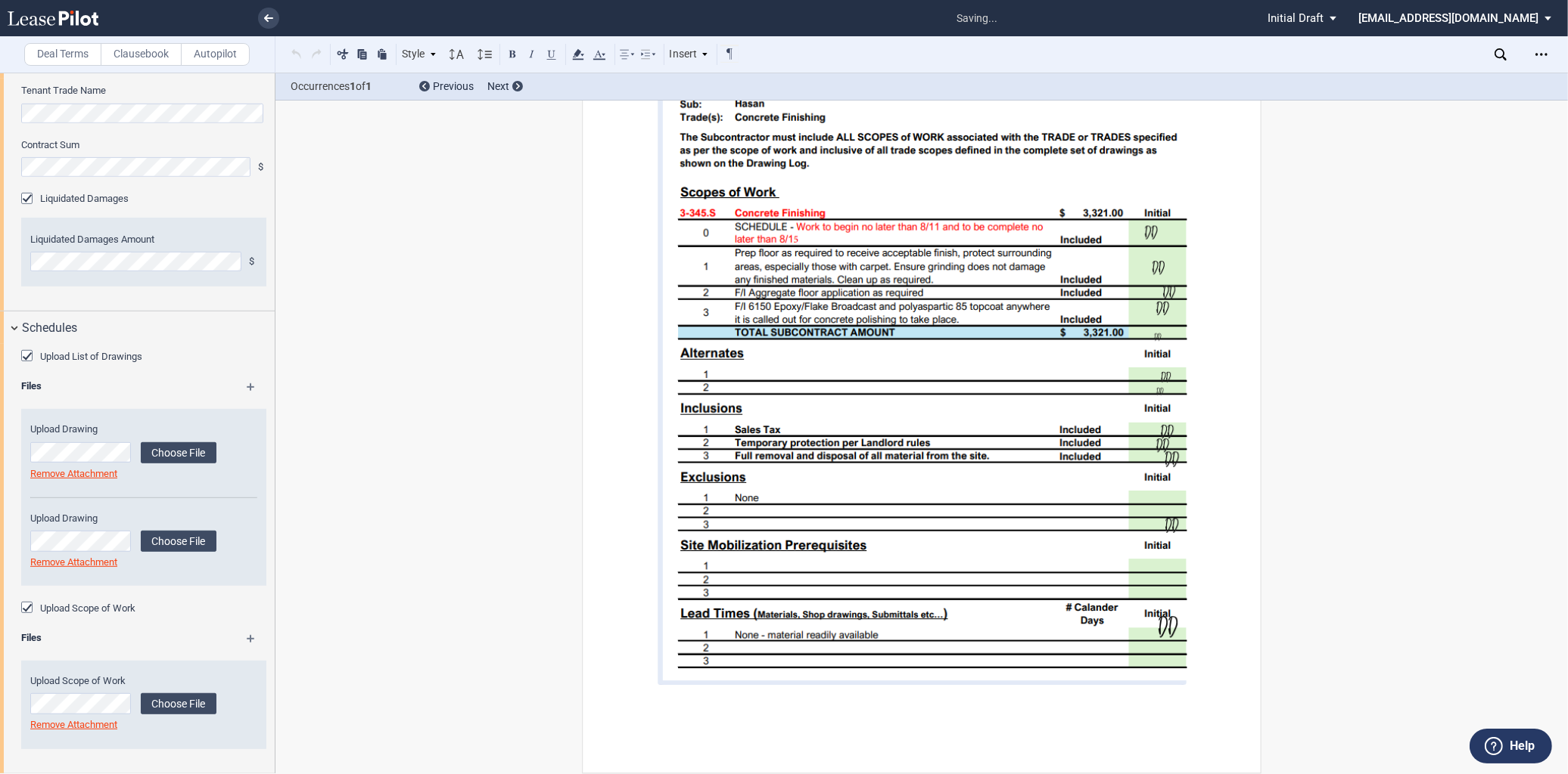
scroll to position [11324, 0]
click at [248, 643] on md-icon at bounding box center [258, 644] width 22 height 18
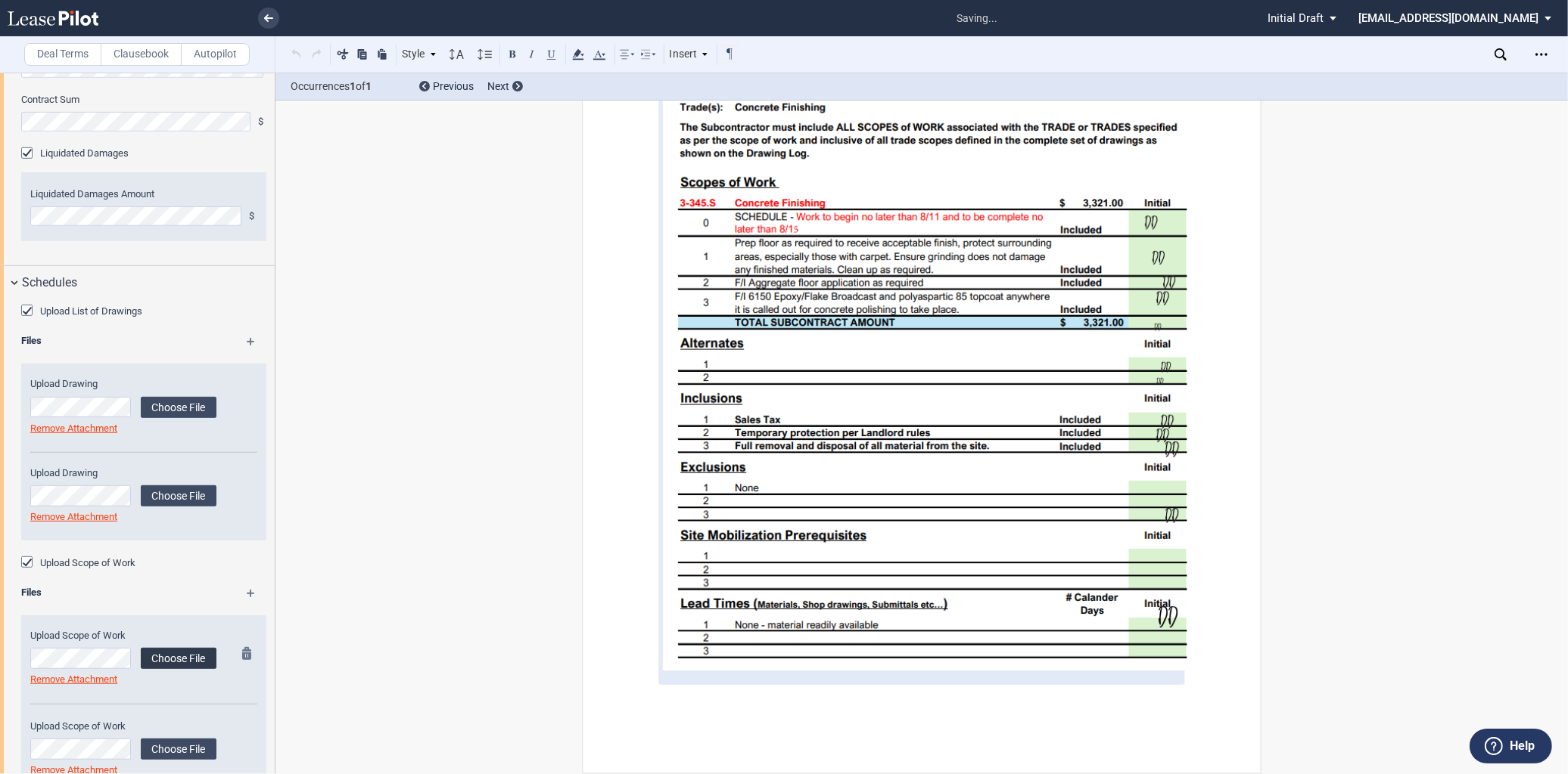
scroll to position [1063, 0]
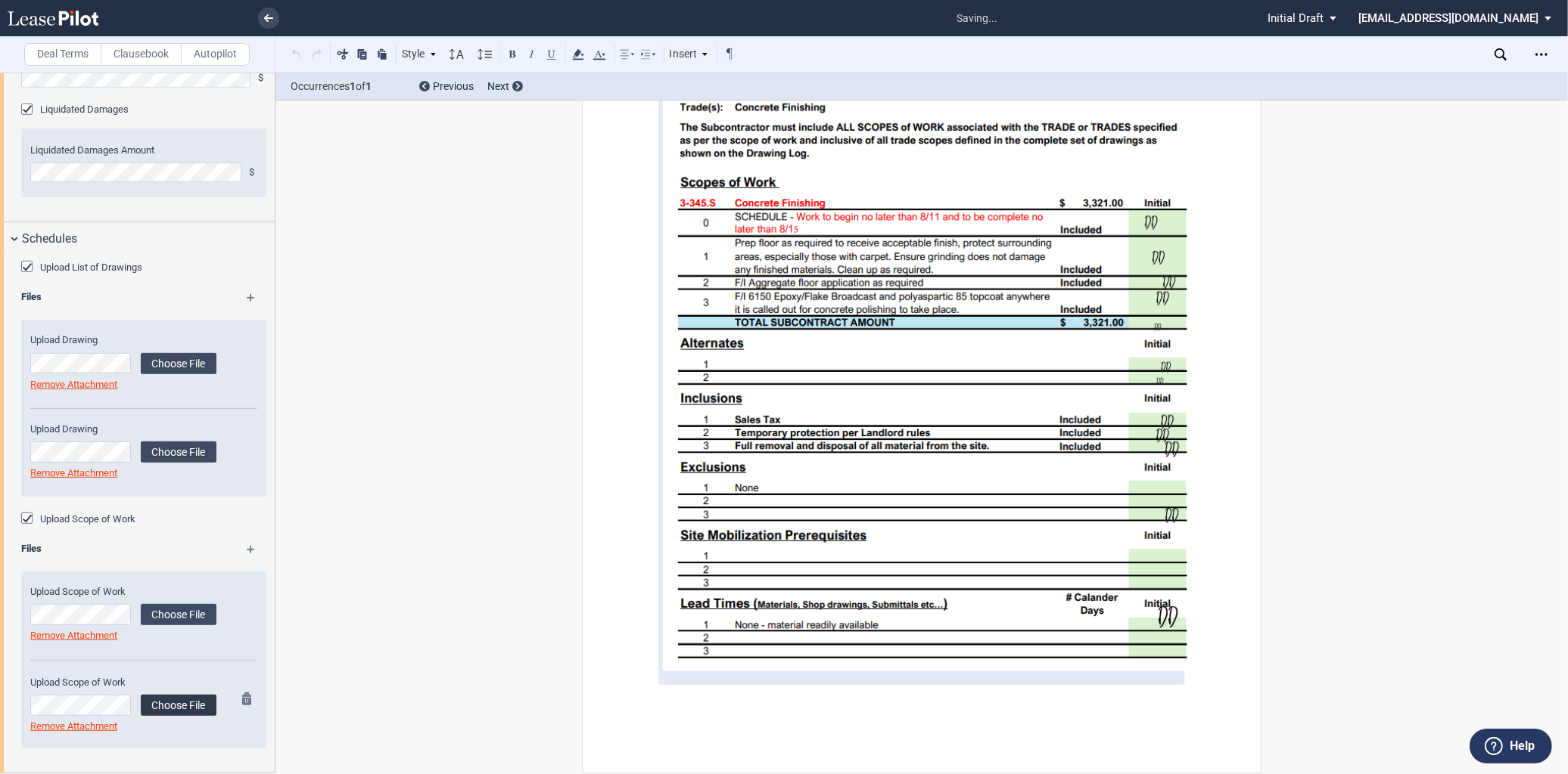
click at [189, 710] on label "Choose File" at bounding box center [179, 705] width 75 height 21
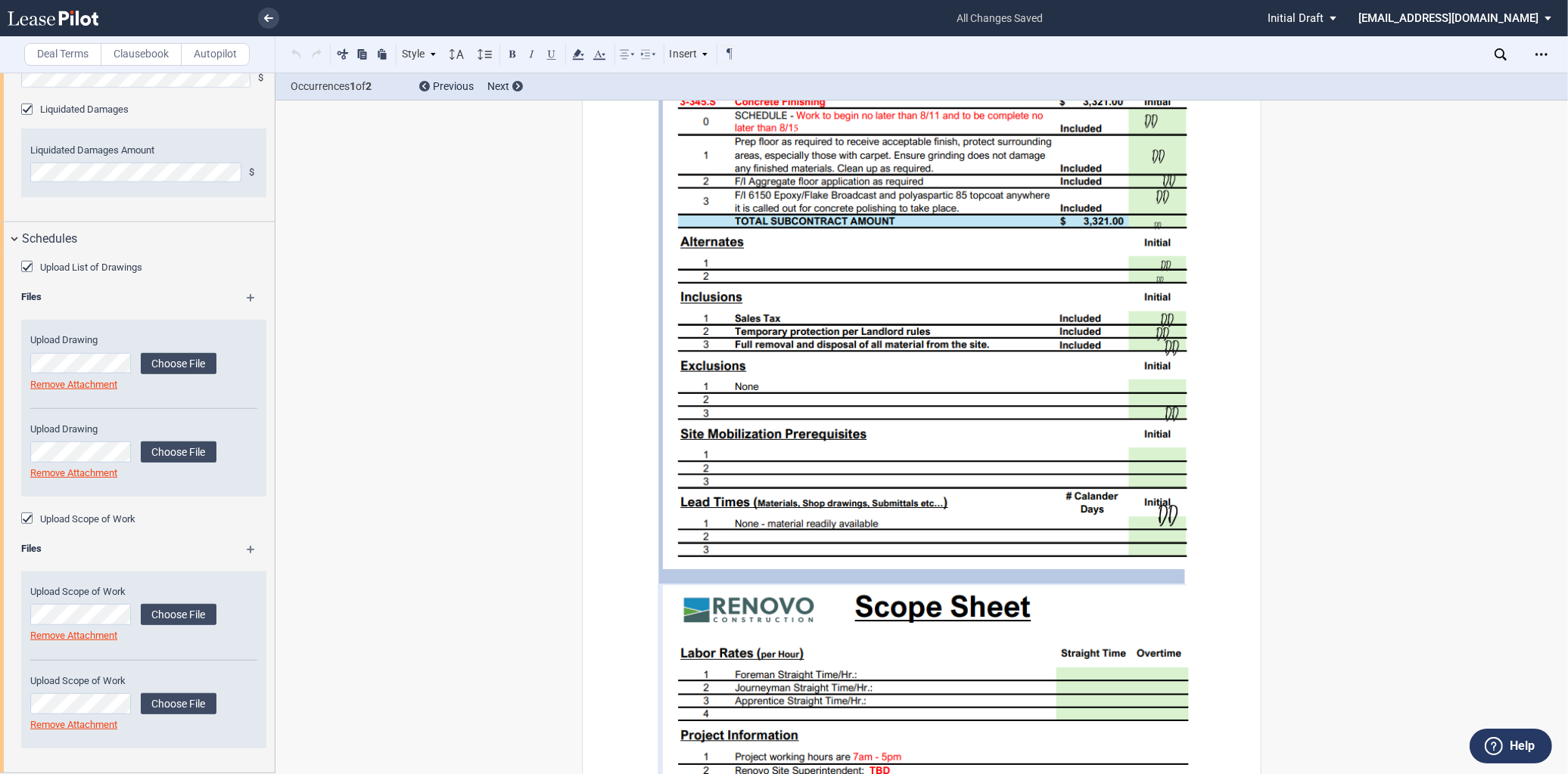
click at [250, 548] on md-icon at bounding box center [258, 555] width 22 height 18
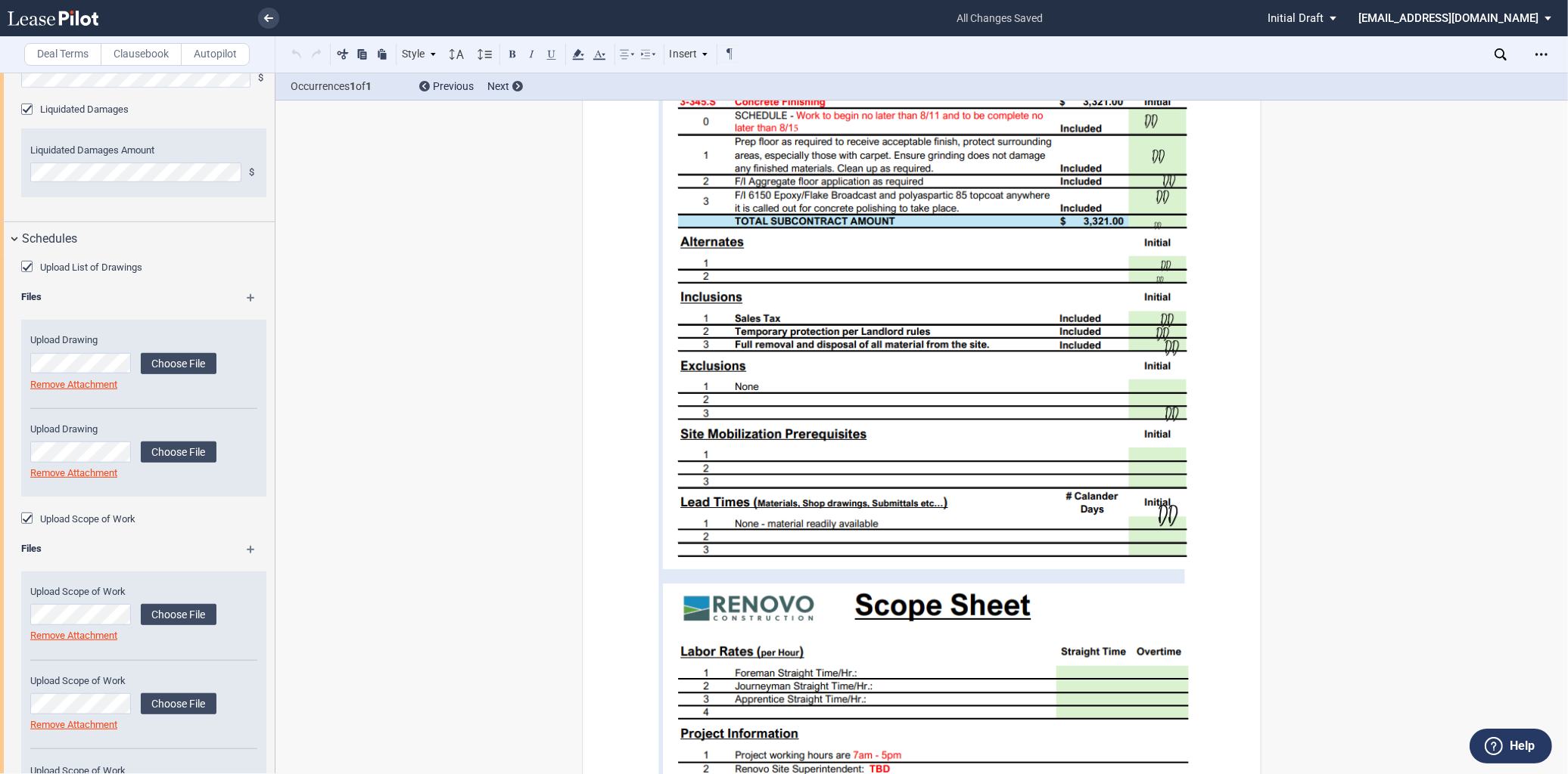
click at [249, 548] on md-icon at bounding box center [258, 555] width 22 height 18
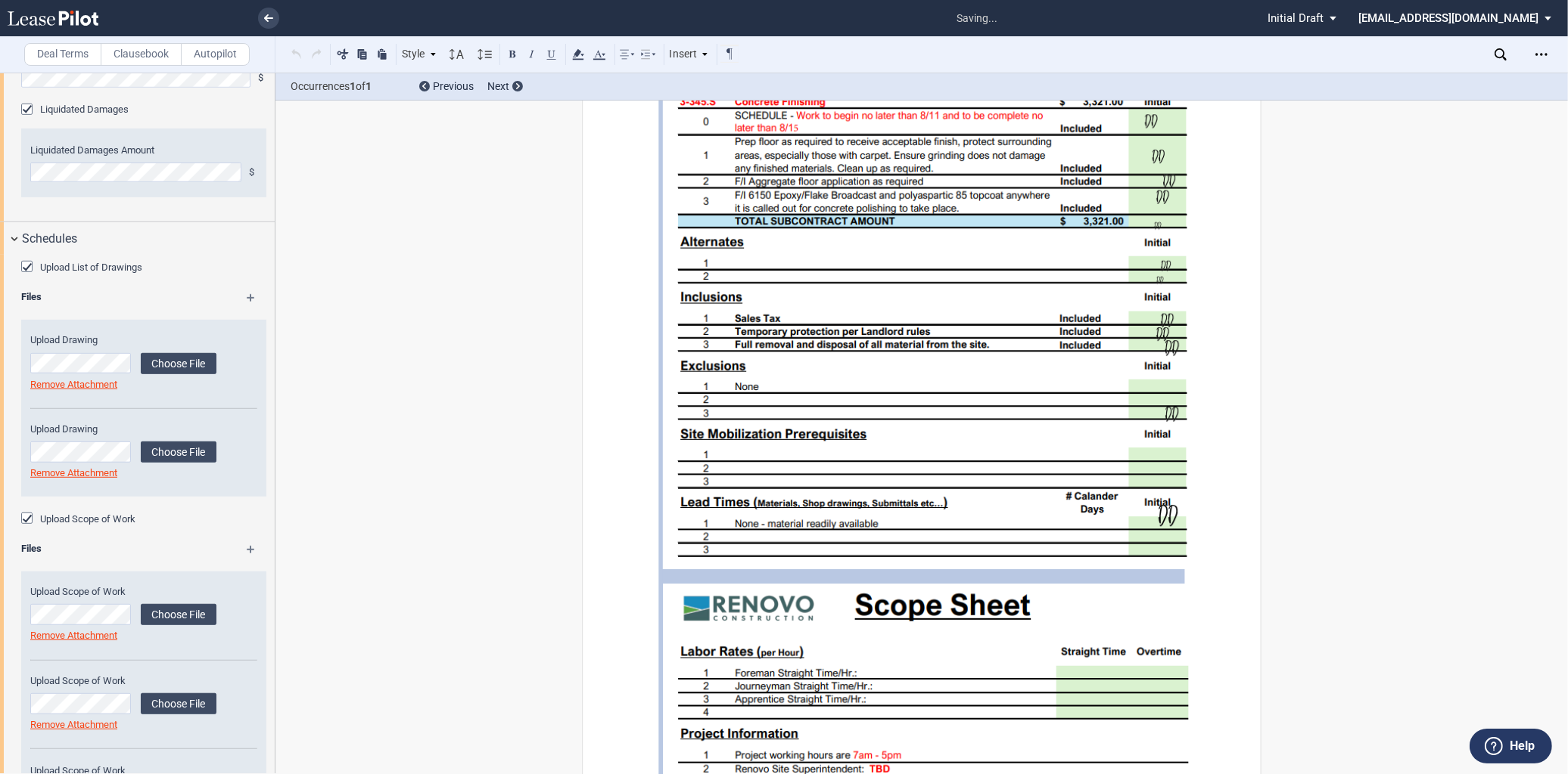
click at [248, 548] on md-icon at bounding box center [258, 555] width 22 height 18
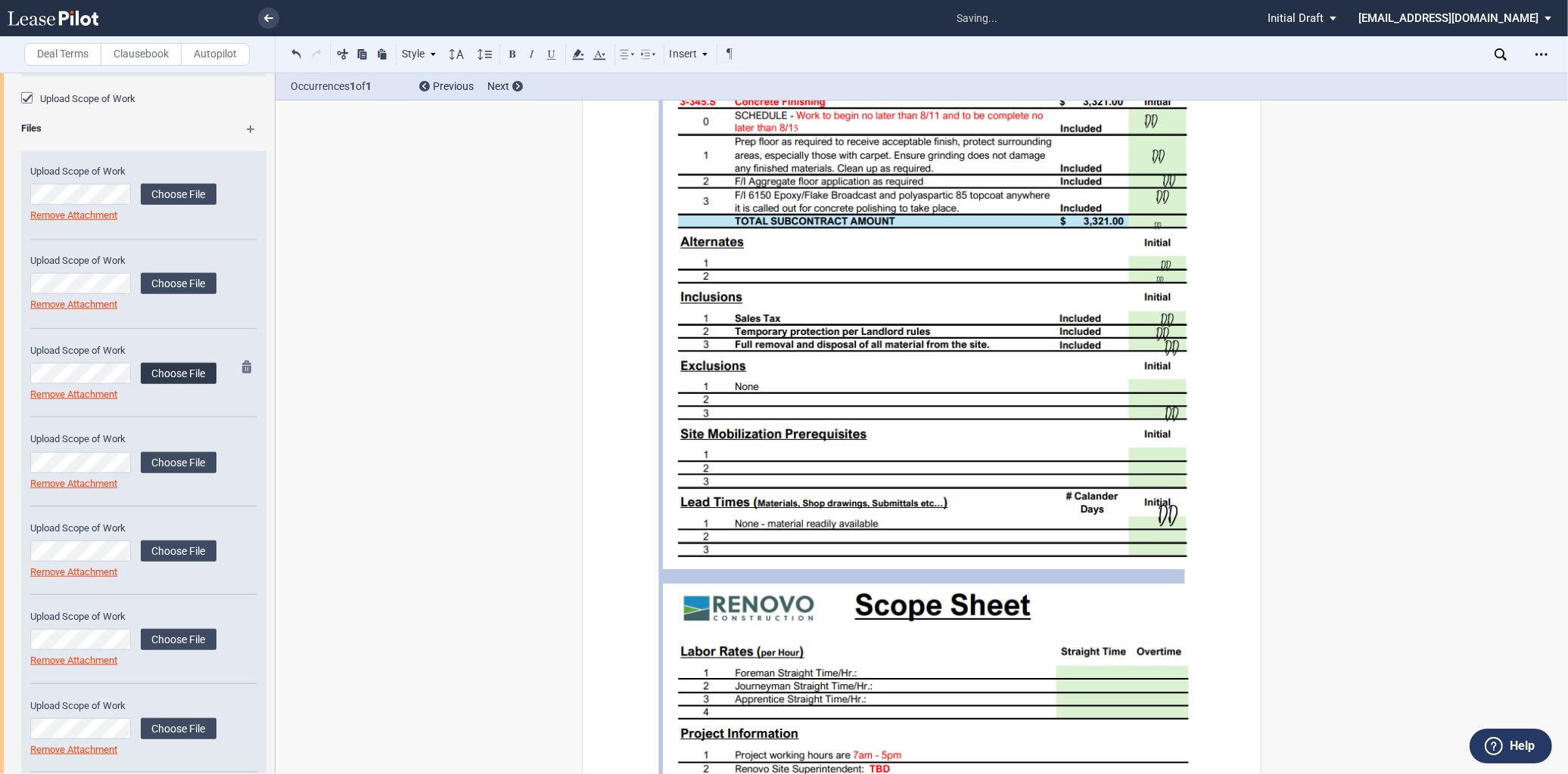
scroll to position [1598, 0]
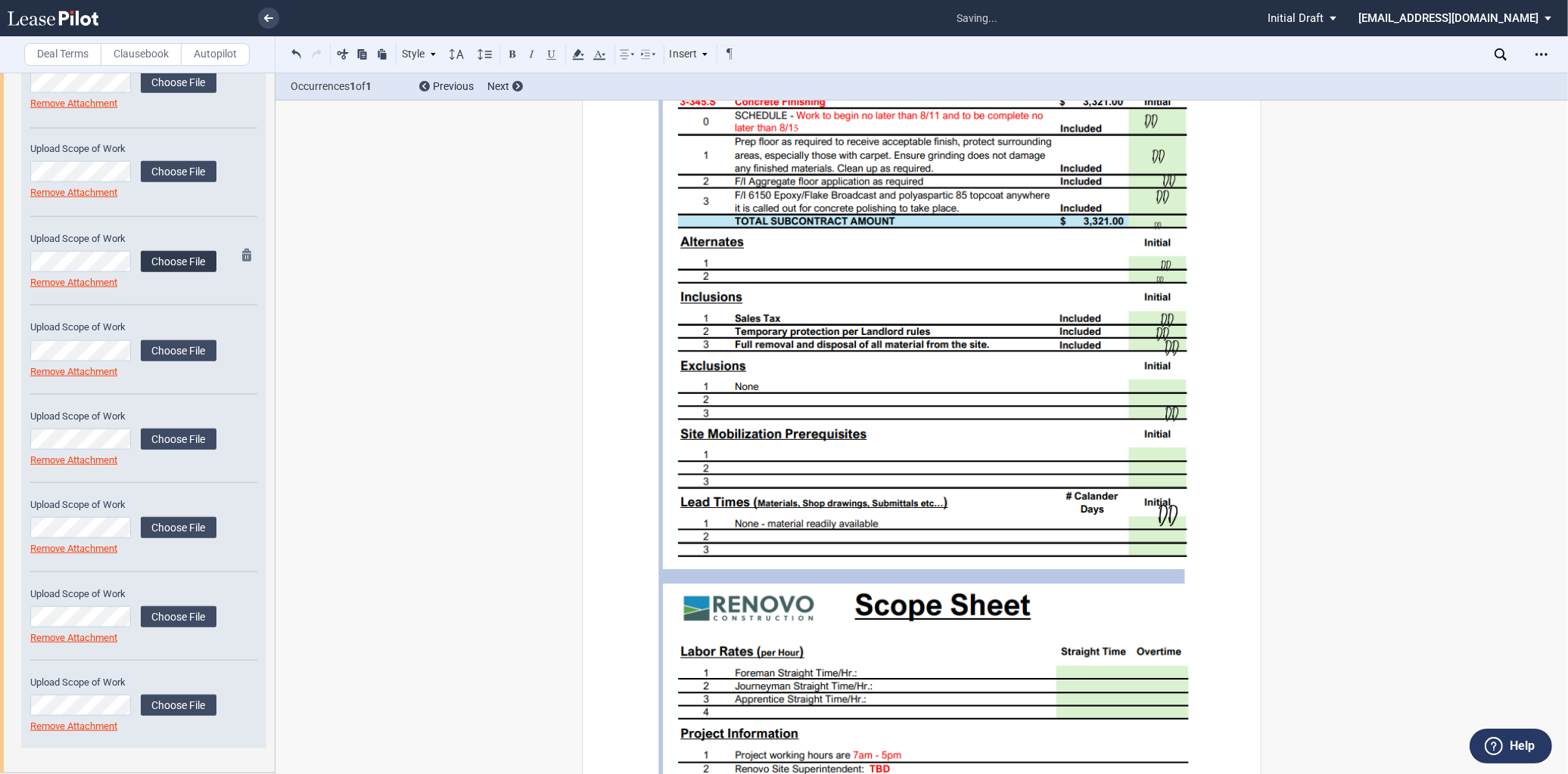
click at [185, 260] on label "Choose File" at bounding box center [179, 261] width 75 height 21
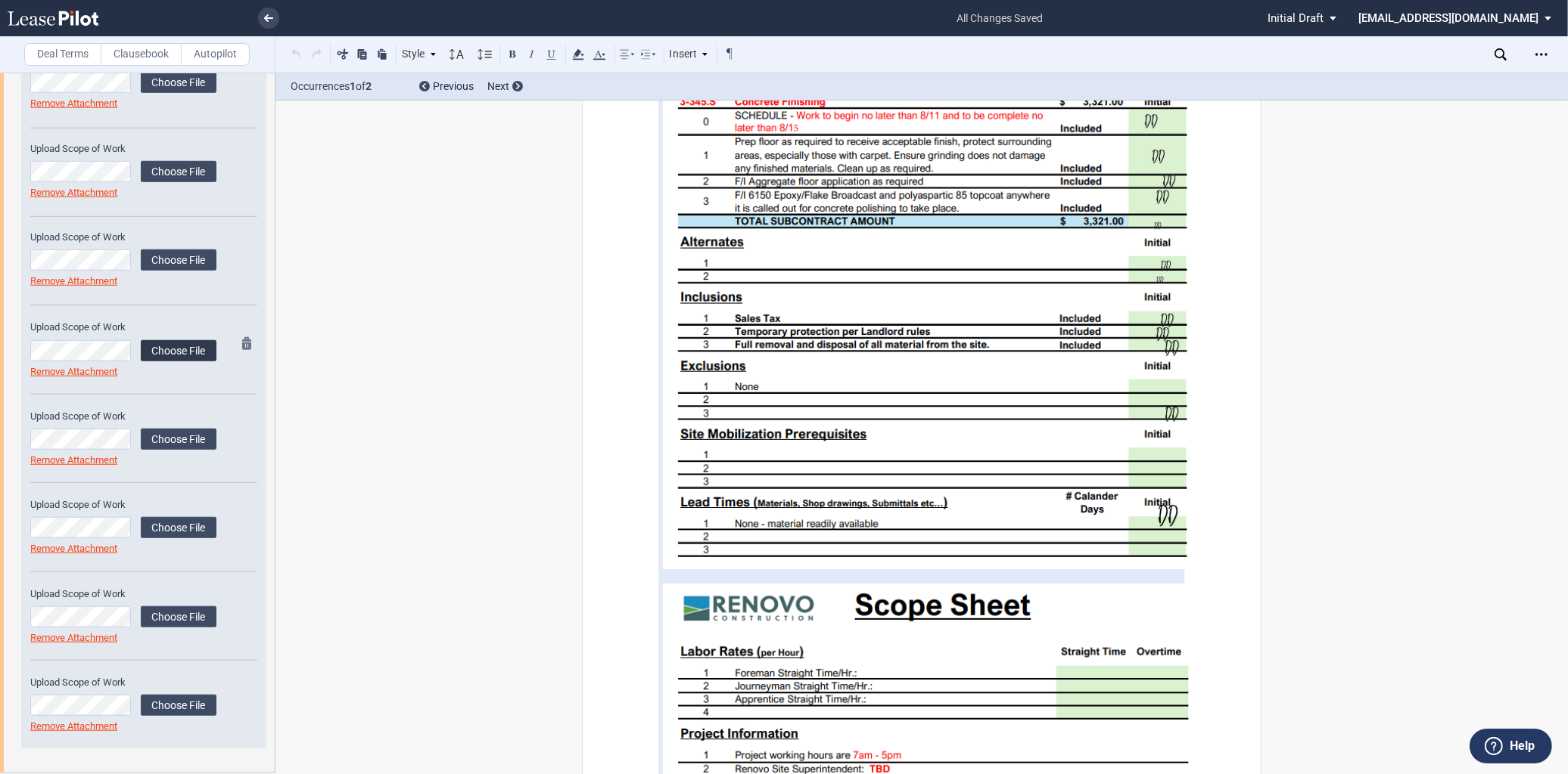
click at [165, 341] on label "Choose File" at bounding box center [179, 351] width 75 height 21
click at [163, 439] on label "Choose File" at bounding box center [179, 439] width 75 height 21
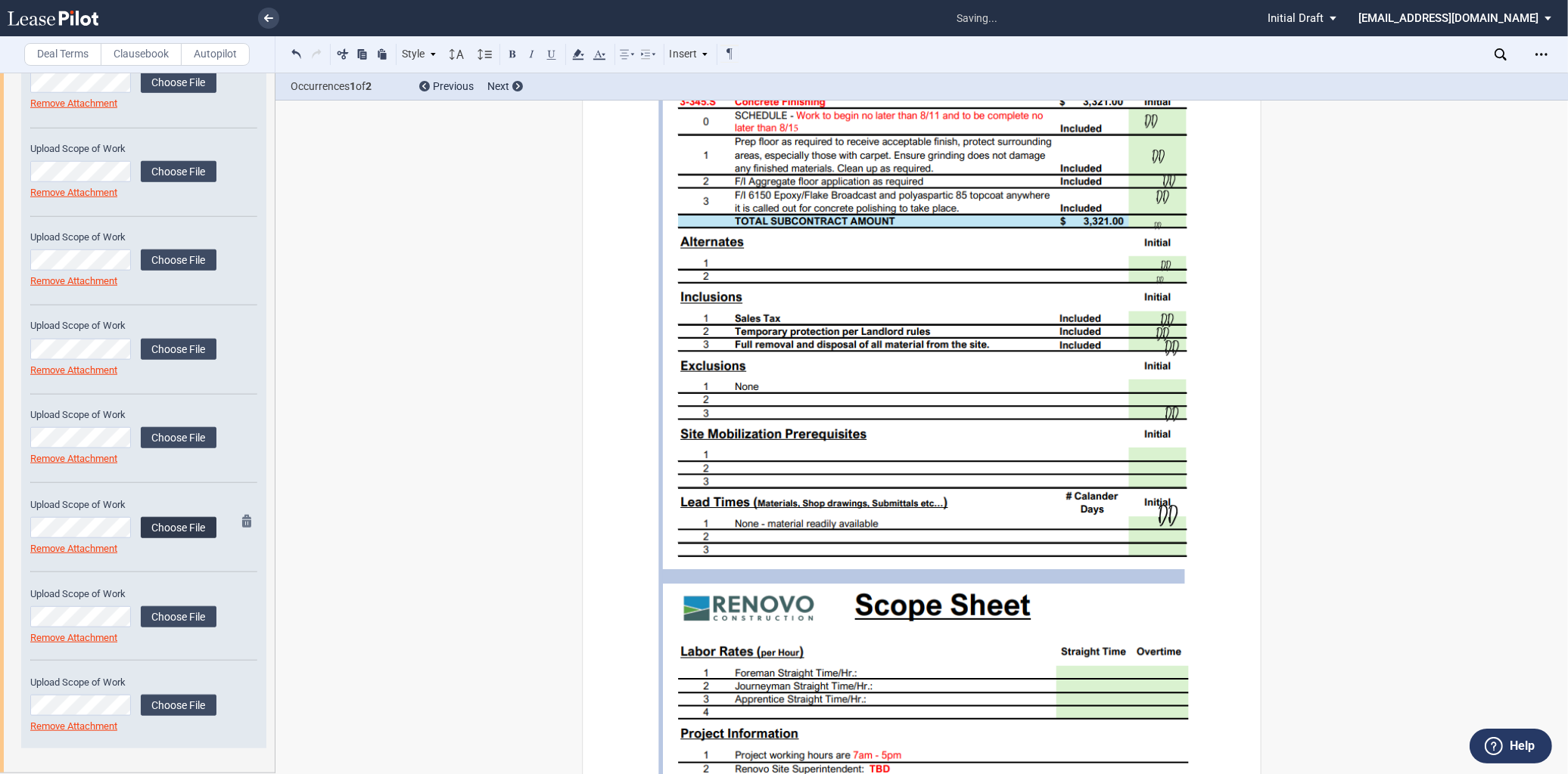
click at [180, 520] on label "Choose File" at bounding box center [179, 527] width 75 height 21
click at [165, 608] on label "Choose File" at bounding box center [179, 617] width 75 height 21
click at [168, 711] on label "Choose File" at bounding box center [179, 705] width 75 height 21
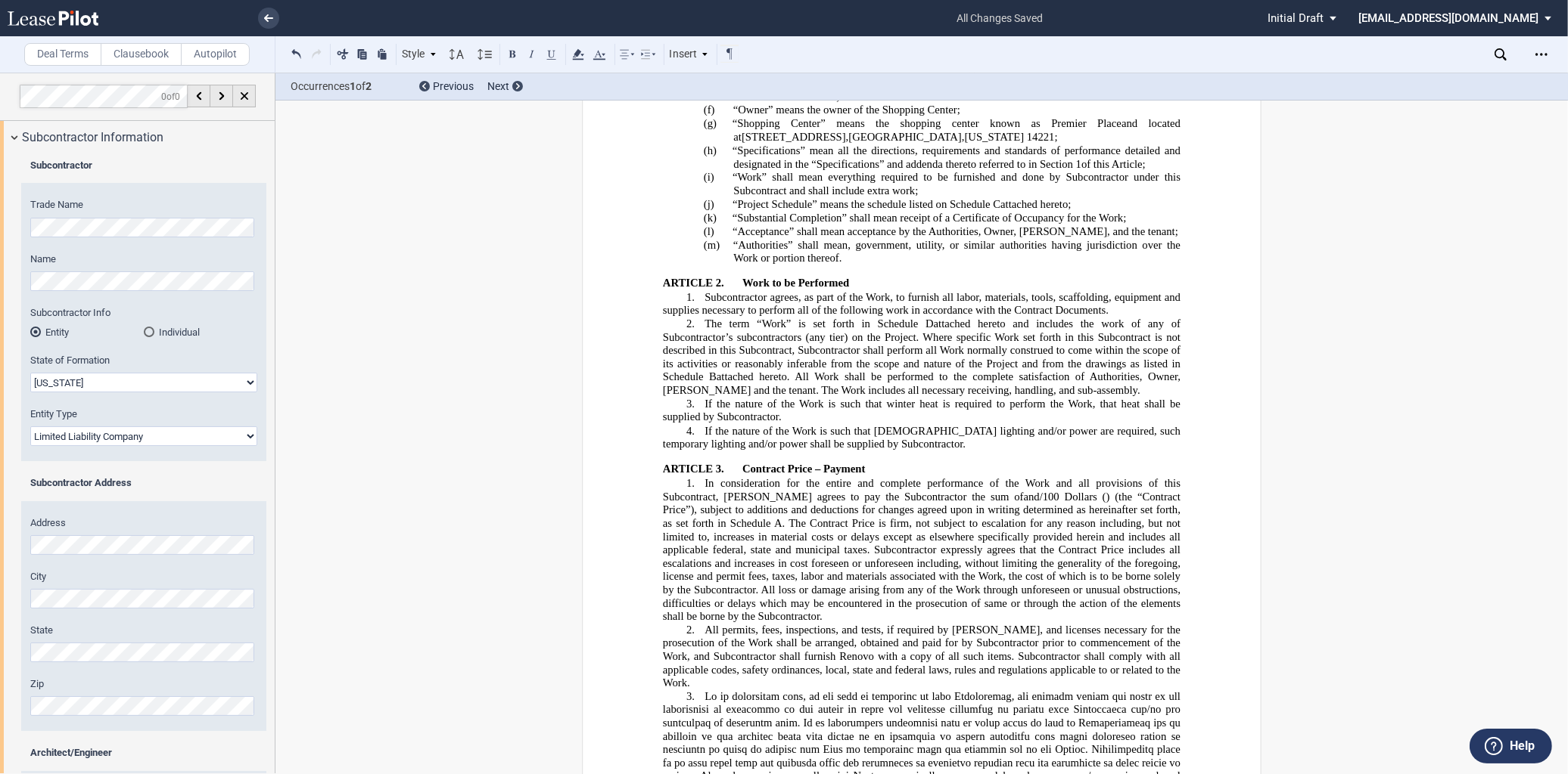
scroll to position [672, 0]
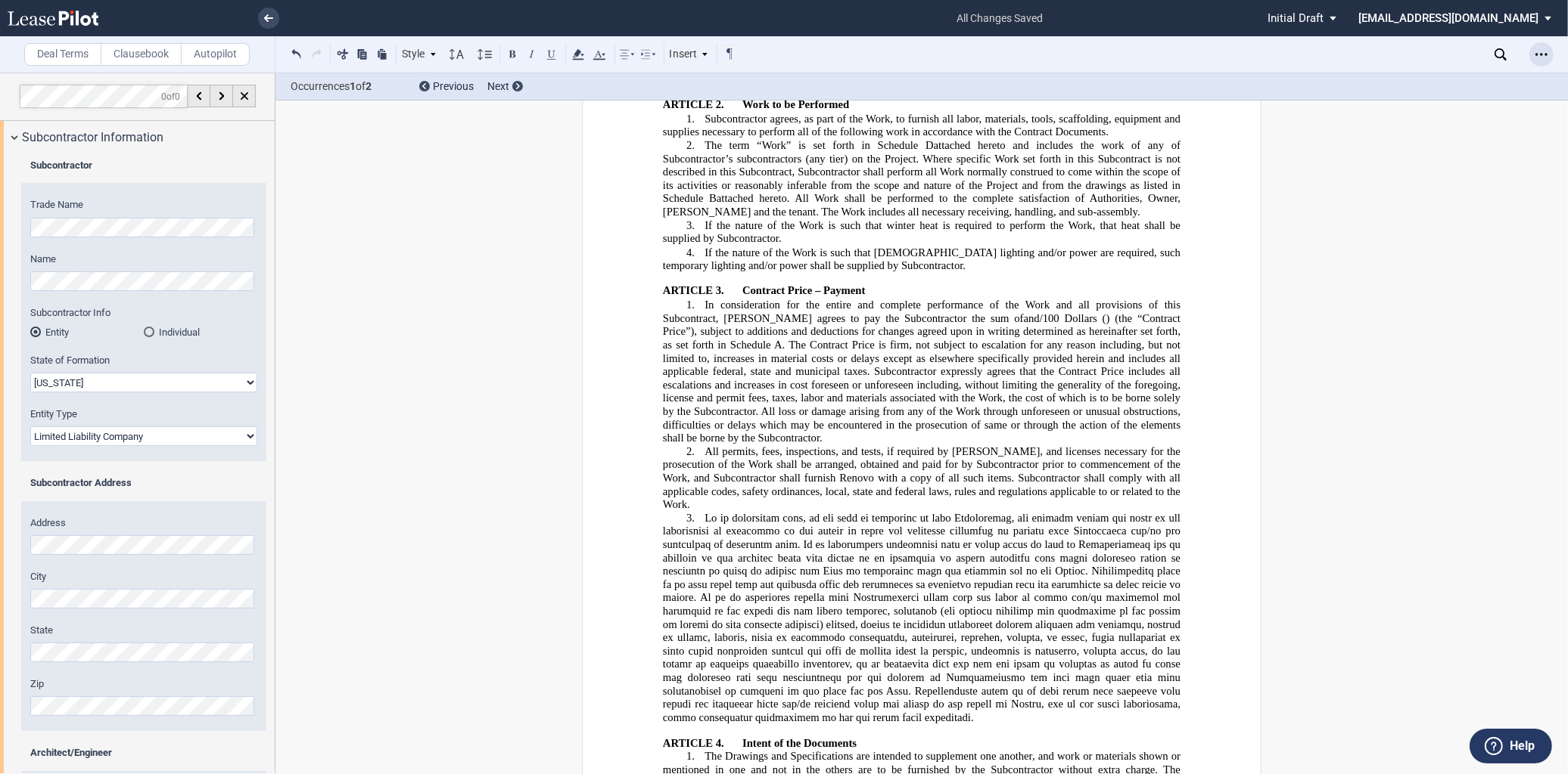
click at [1534, 53] on div "Open Lease options menu" at bounding box center [1541, 54] width 24 height 24
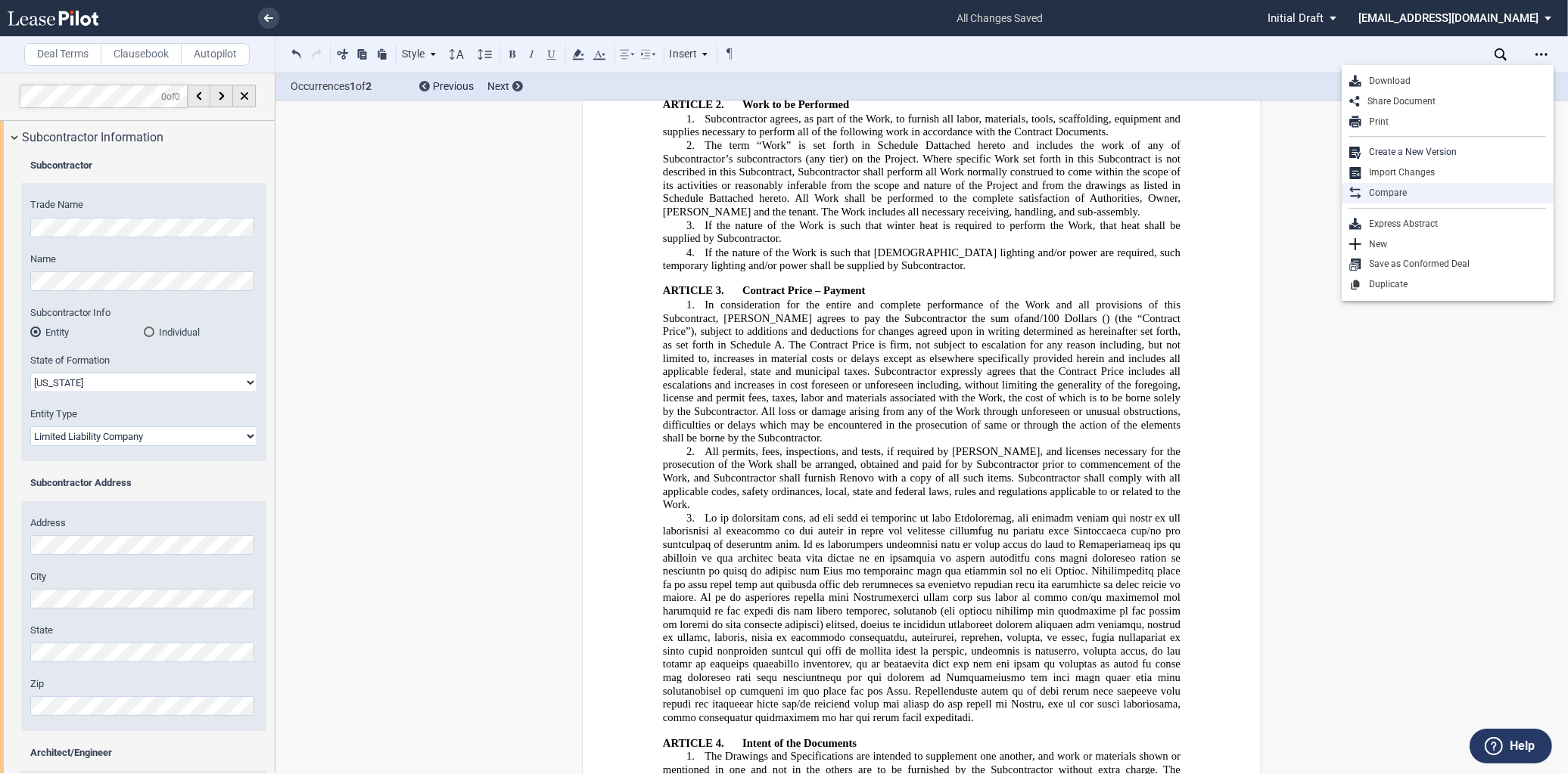
click at [1405, 193] on div "Compare" at bounding box center [1453, 193] width 185 height 13
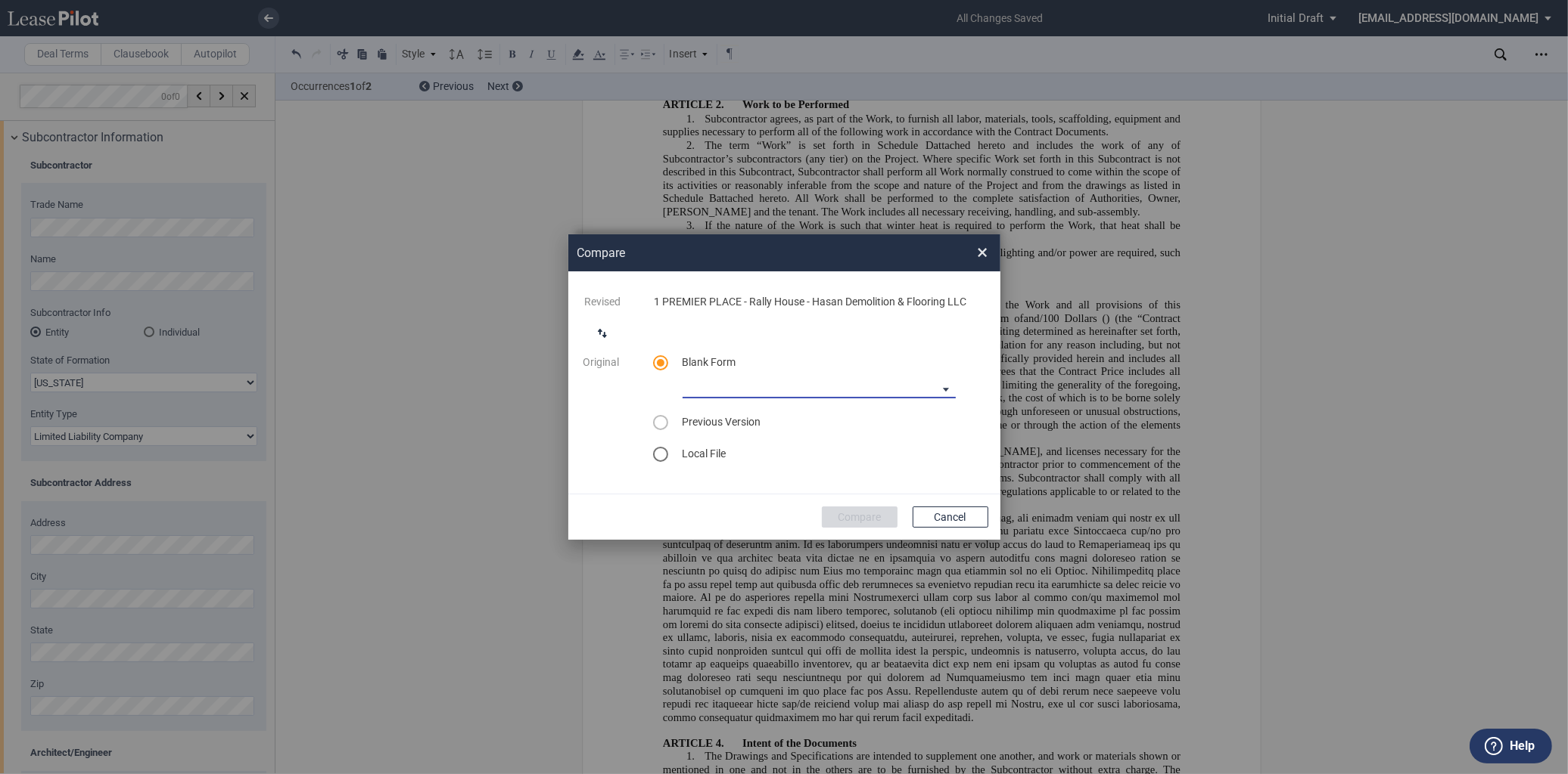
click at [887, 381] on md-select "90-10 Payment Blank Form (Construction Contract) [PHONE_NUMBER] Payment Blank F…" at bounding box center [819, 387] width 273 height 23
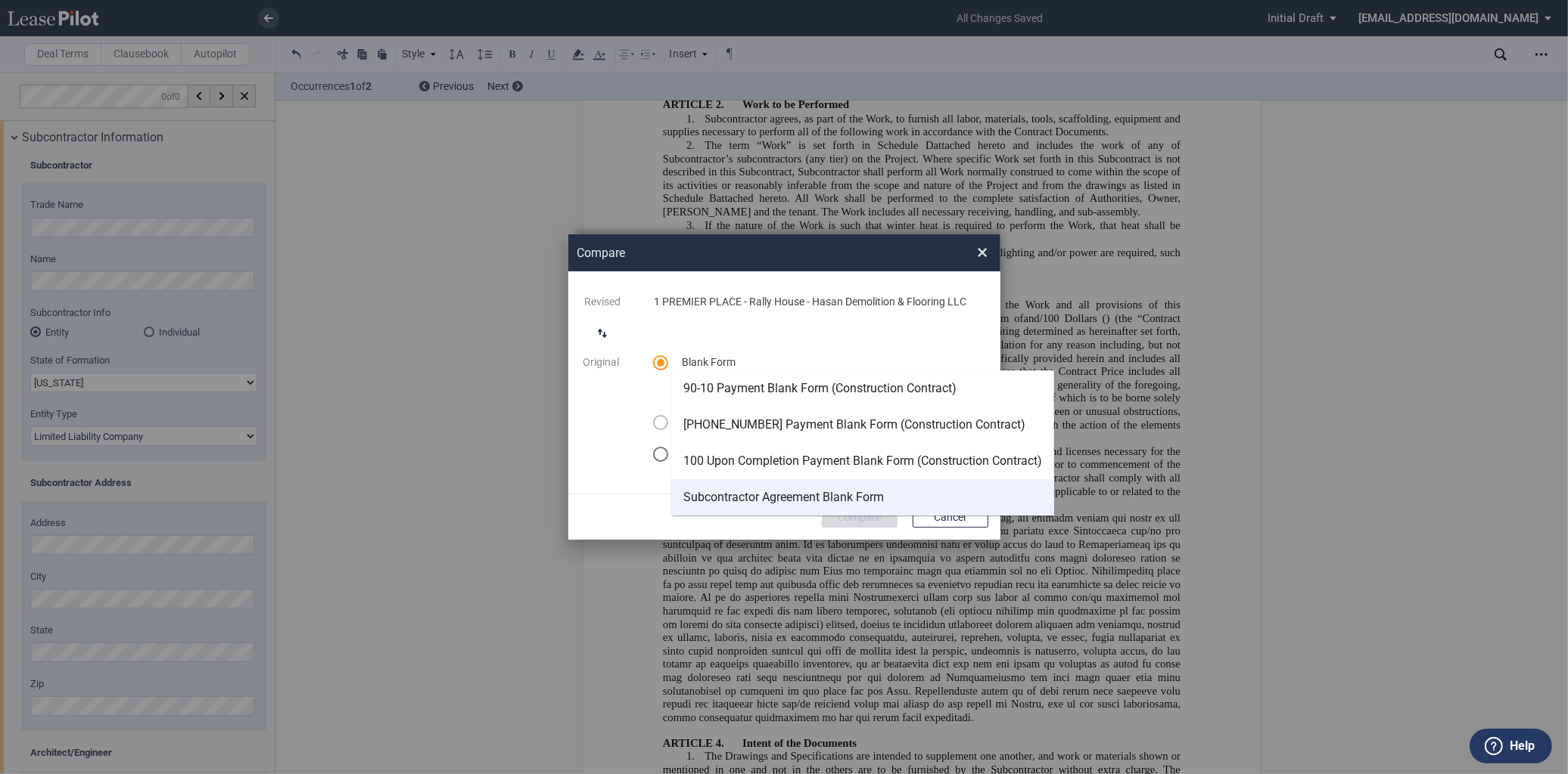
click at [807, 487] on md-option "Subcontractor Agreement Blank Form" at bounding box center [863, 497] width 383 height 36
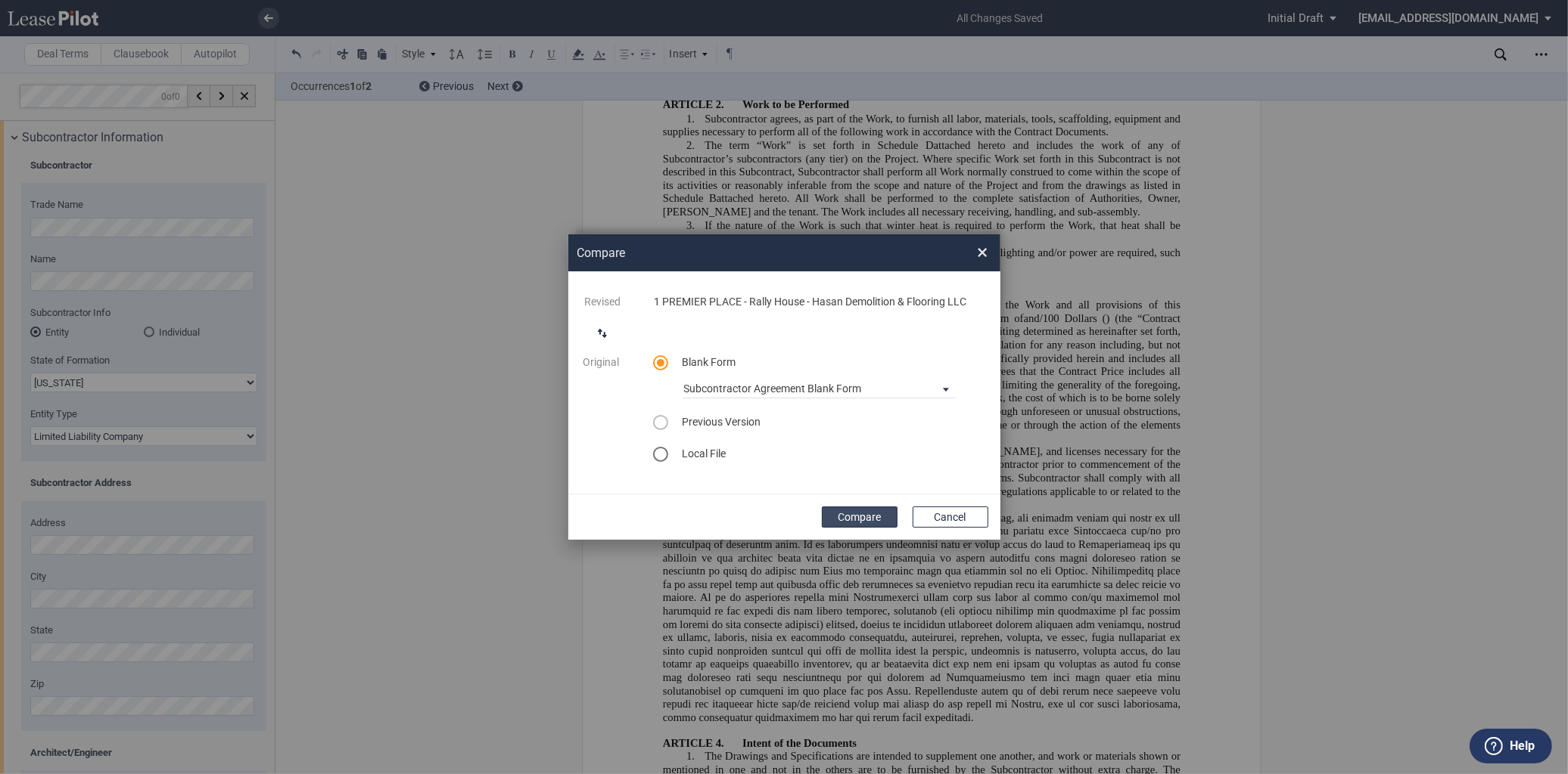
click at [877, 524] on button "Compare" at bounding box center [859, 517] width 75 height 21
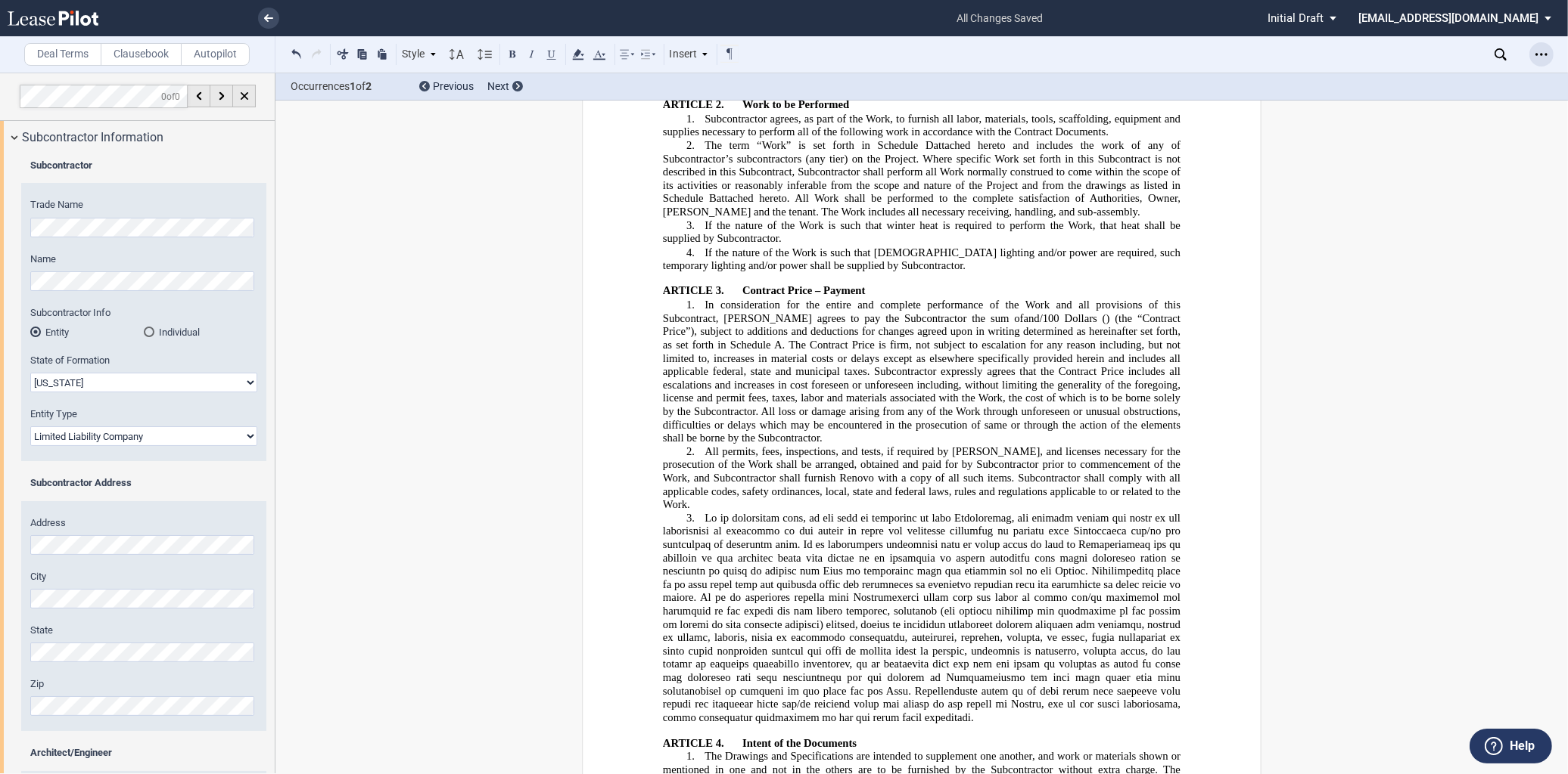
click at [1551, 57] on div "Open Lease options menu" at bounding box center [1541, 54] width 24 height 24
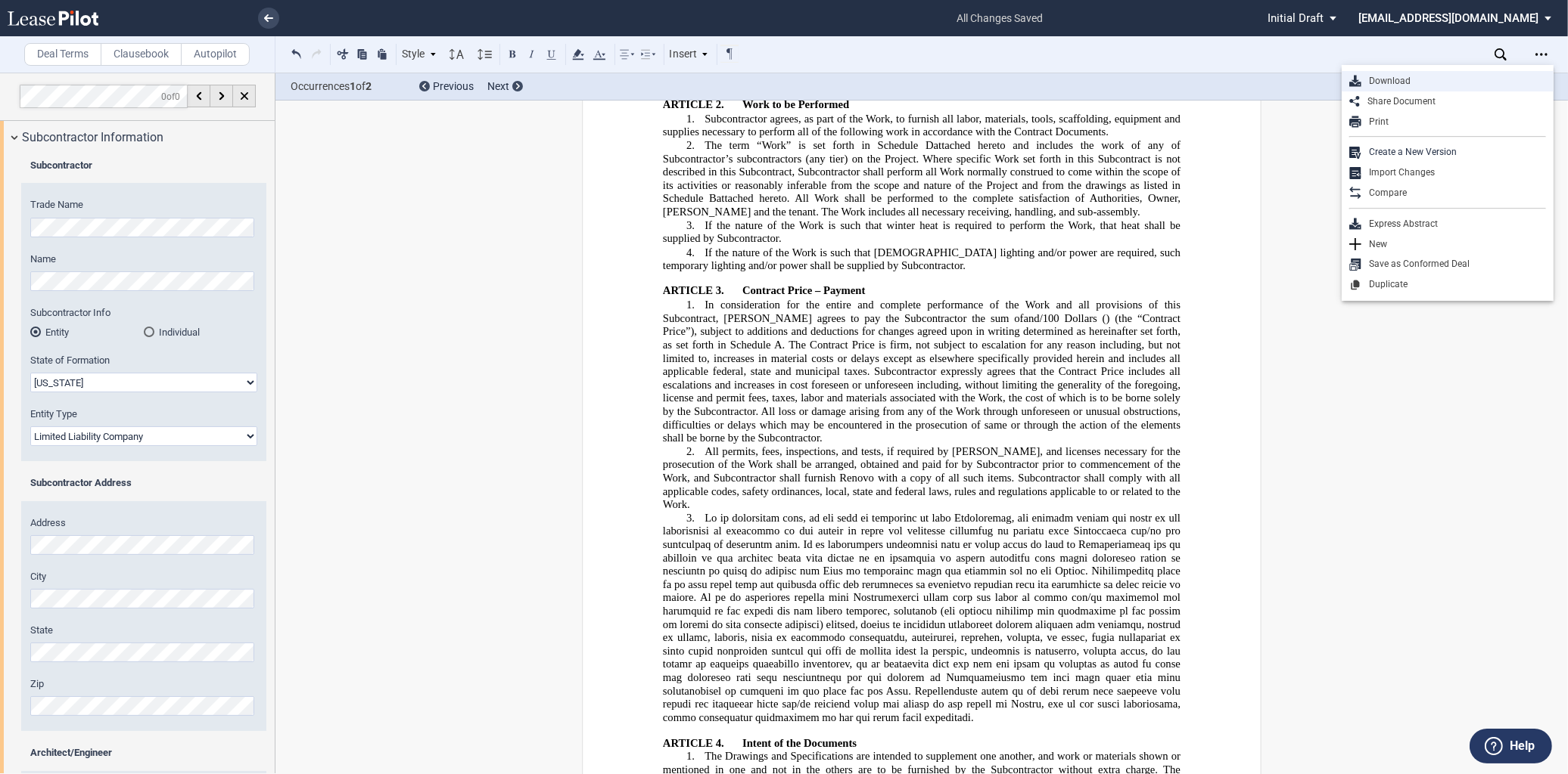
click at [1389, 80] on div "Download" at bounding box center [1453, 81] width 185 height 13
